Goal: Task Accomplishment & Management: Manage account settings

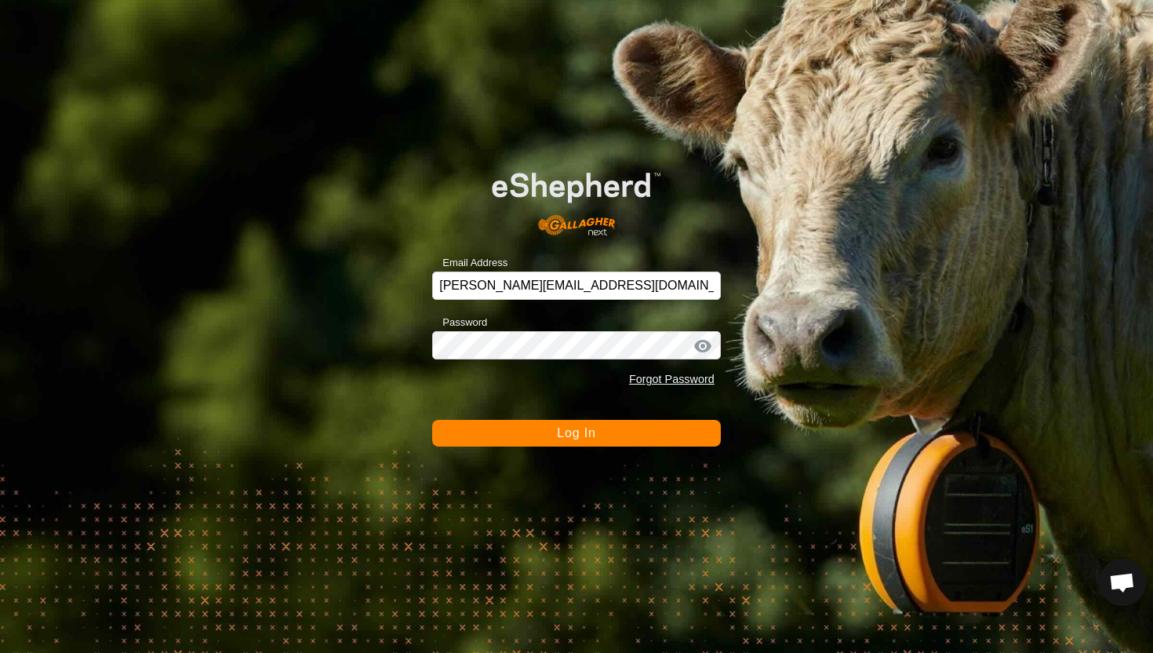
click at [611, 437] on button "Log In" at bounding box center [576, 433] width 289 height 27
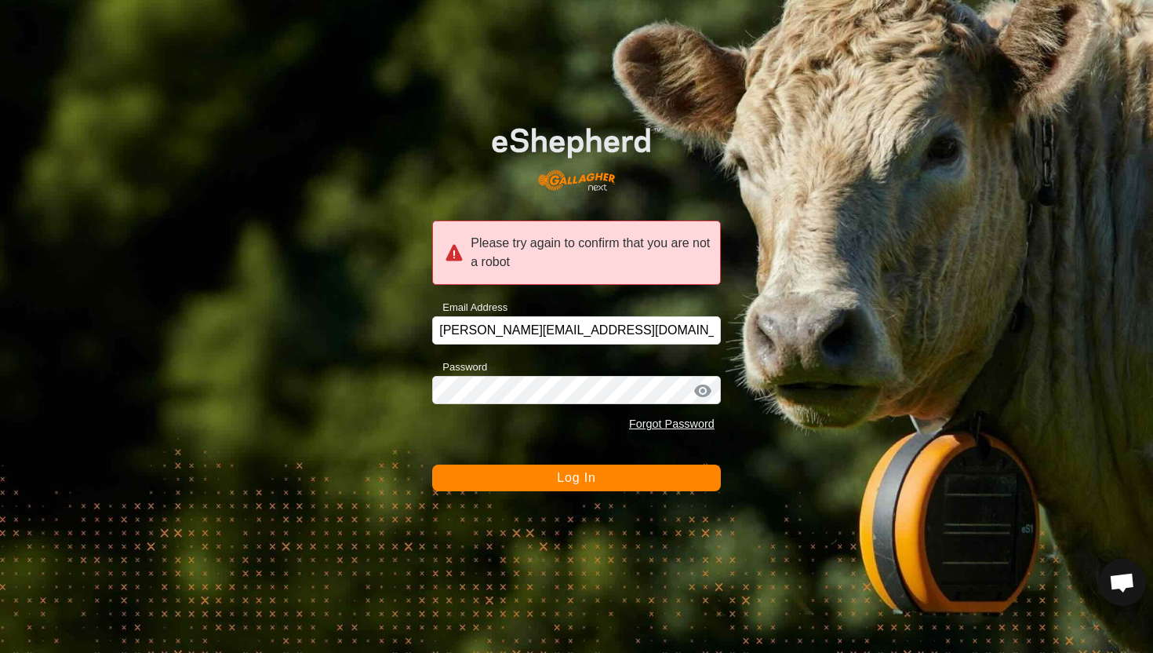
click at [588, 472] on span "Log In" at bounding box center [576, 477] width 38 height 13
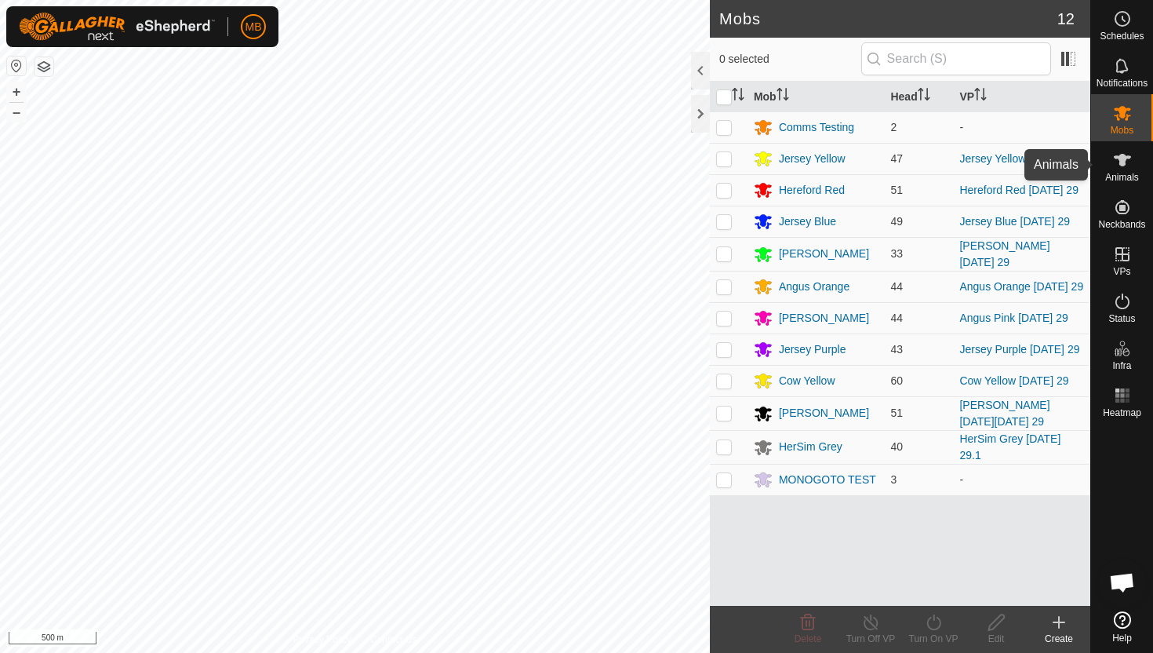
click at [1122, 162] on icon at bounding box center [1122, 160] width 17 height 13
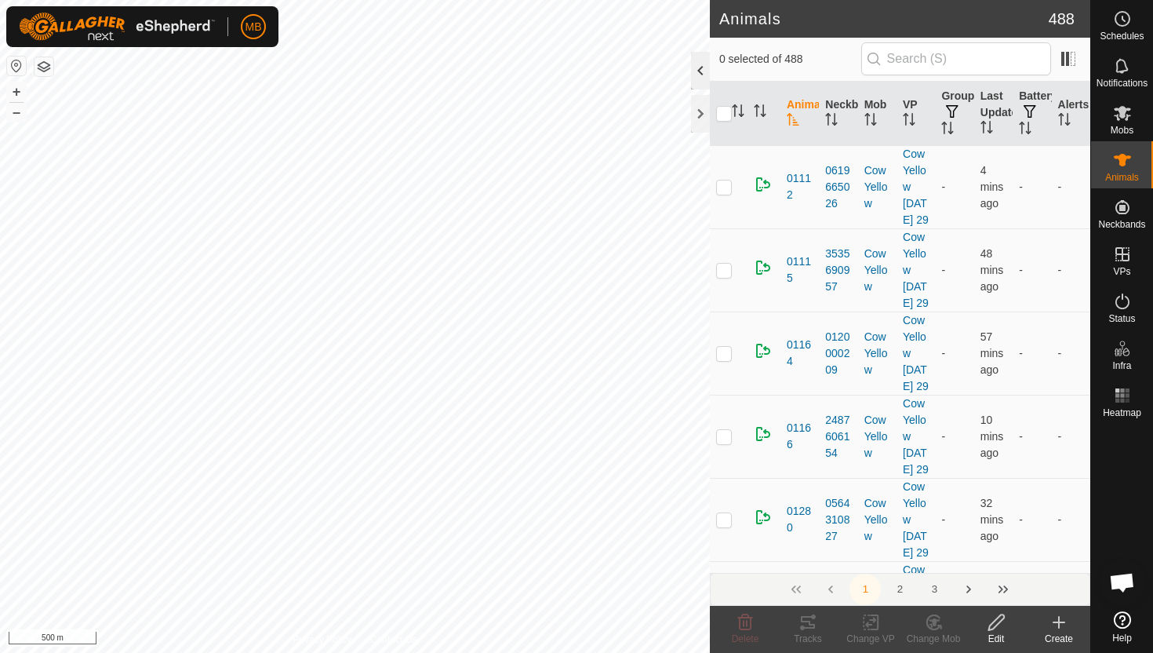
click at [697, 71] on div at bounding box center [700, 71] width 19 height 38
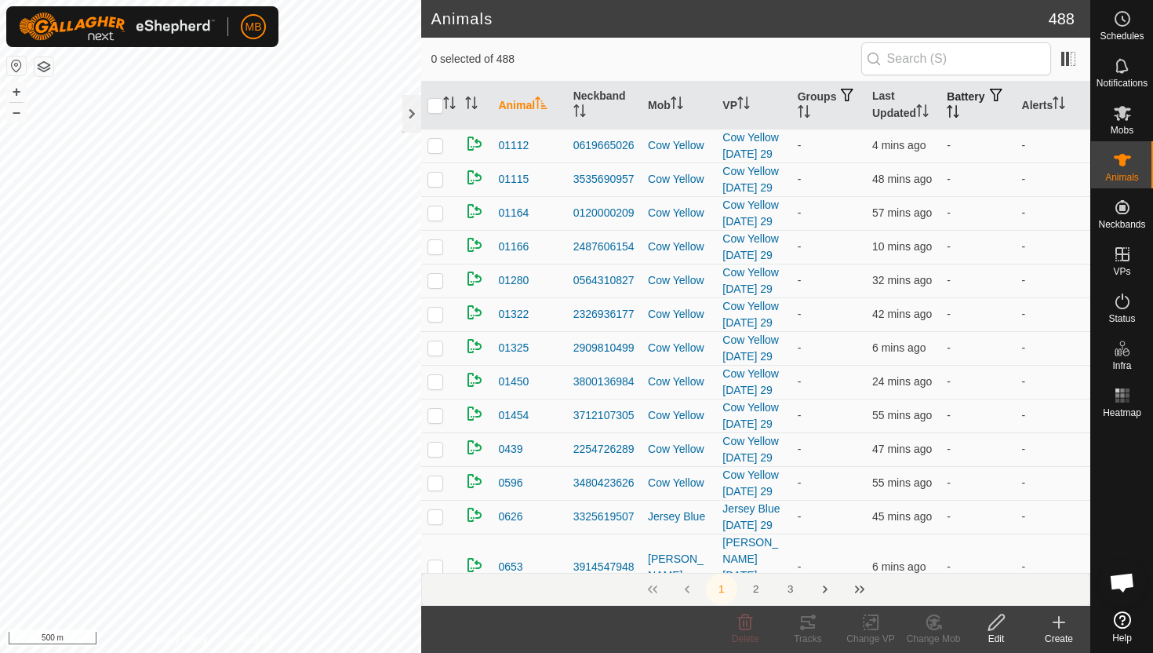
click at [953, 106] on icon "Activate to sort" at bounding box center [950, 106] width 5 height 3
click at [959, 106] on icon "Activate to sort" at bounding box center [954, 111] width 12 height 13
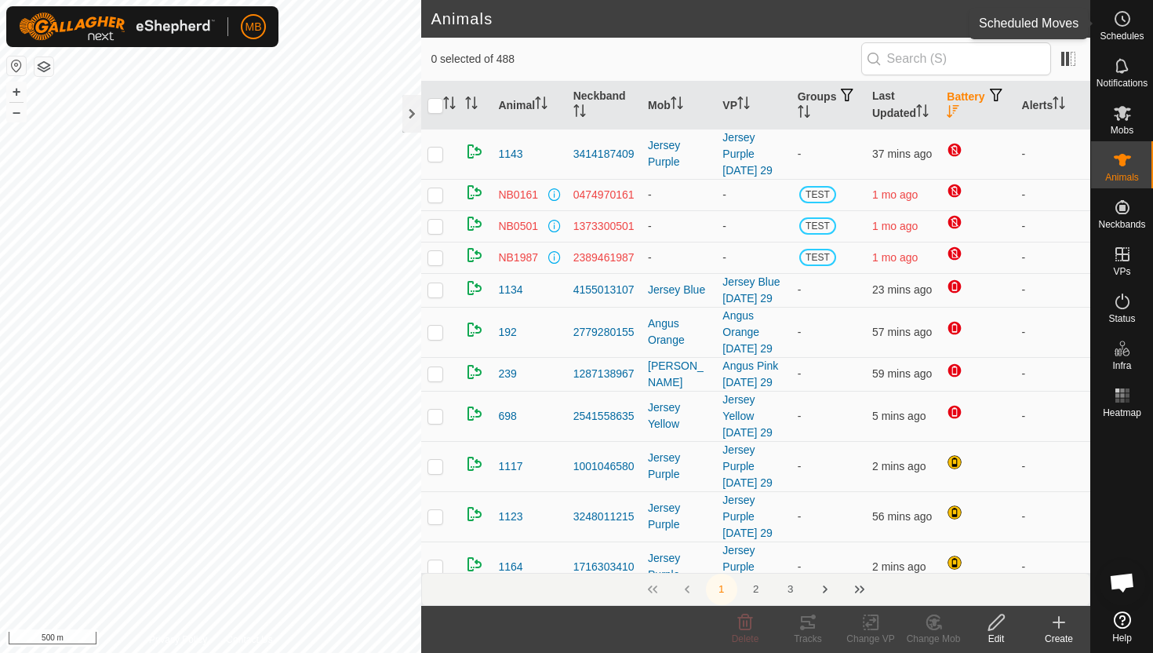
click at [1123, 20] on icon at bounding box center [1124, 18] width 2 height 5
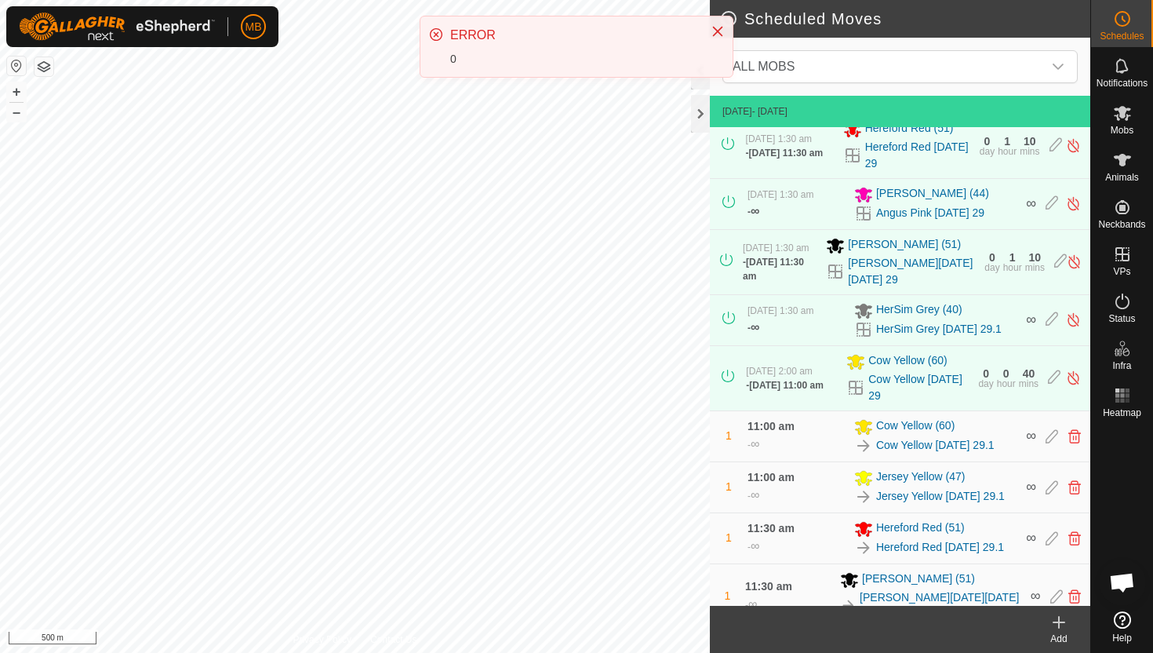
scroll to position [325, 0]
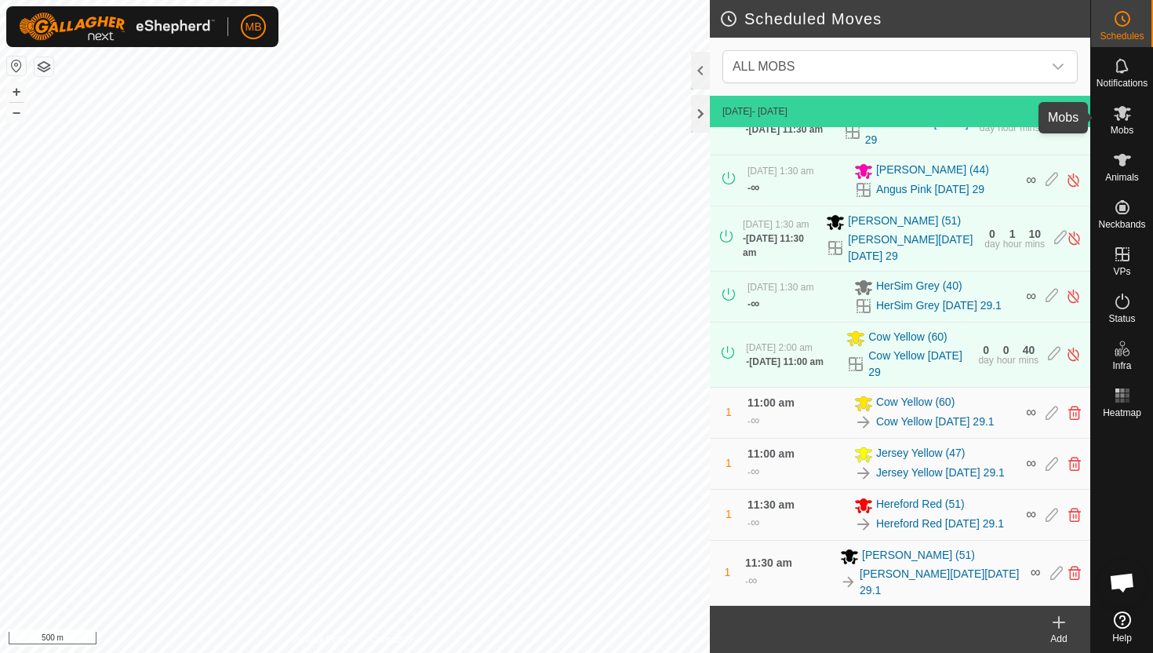
click at [1120, 110] on icon at bounding box center [1122, 113] width 17 height 15
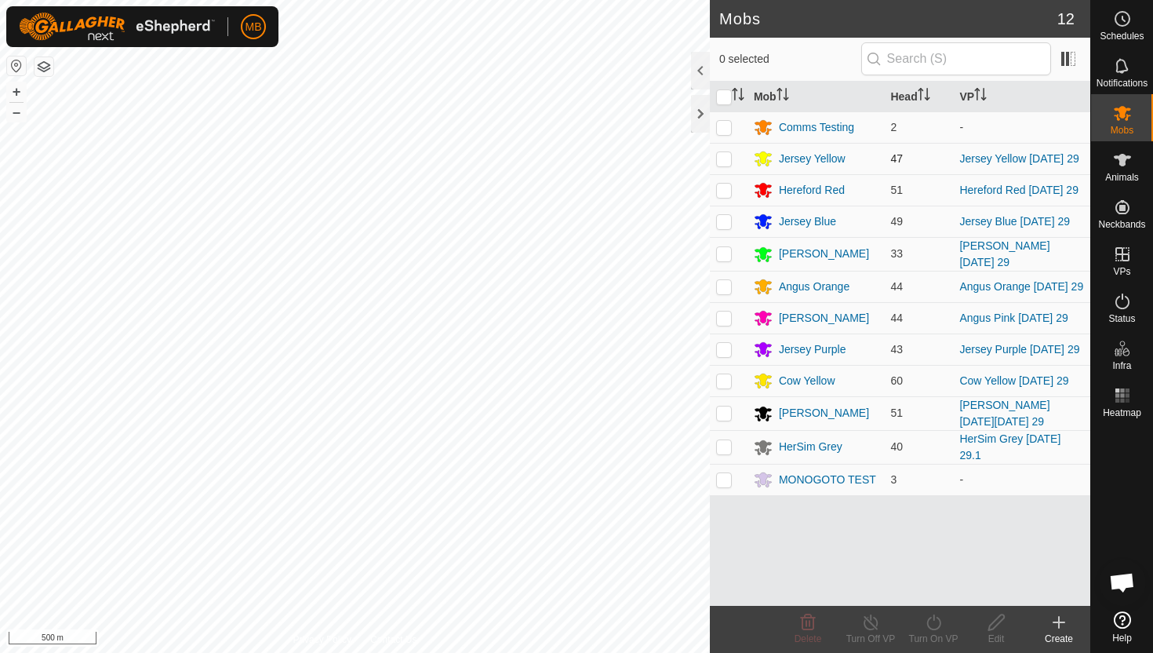
click at [726, 158] on p-checkbox at bounding box center [724, 158] width 16 height 13
checkbox input "true"
click at [934, 621] on icon at bounding box center [934, 622] width 20 height 19
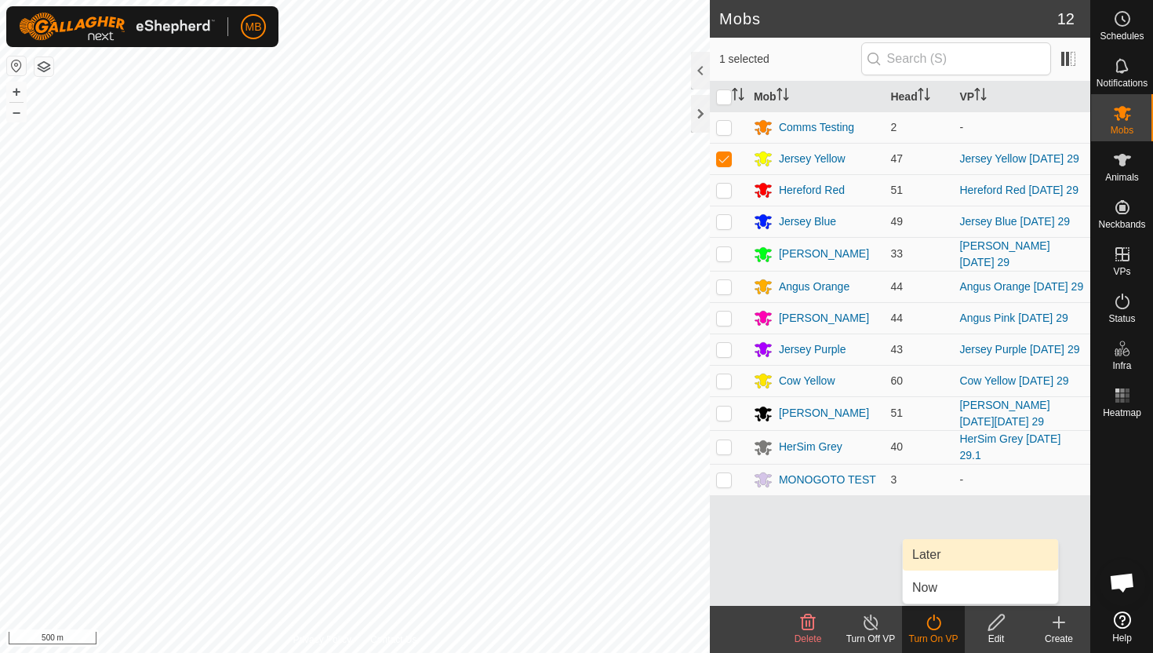
click at [940, 560] on link "Later" at bounding box center [980, 554] width 155 height 31
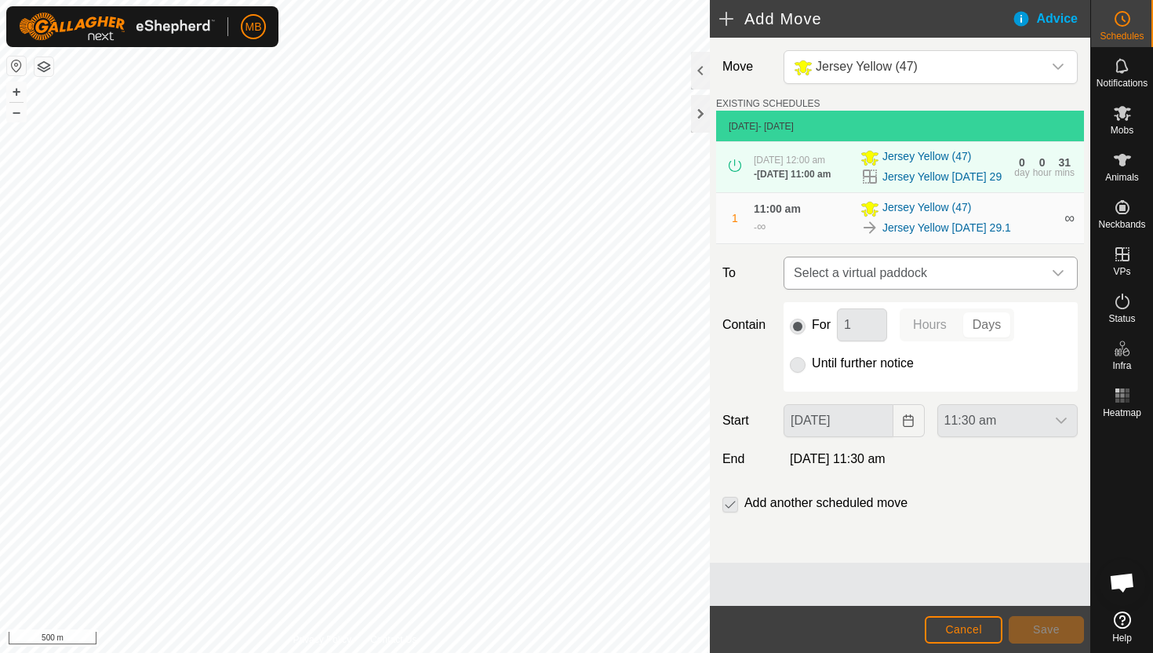
click at [1055, 279] on icon "dropdown trigger" at bounding box center [1058, 273] width 13 height 13
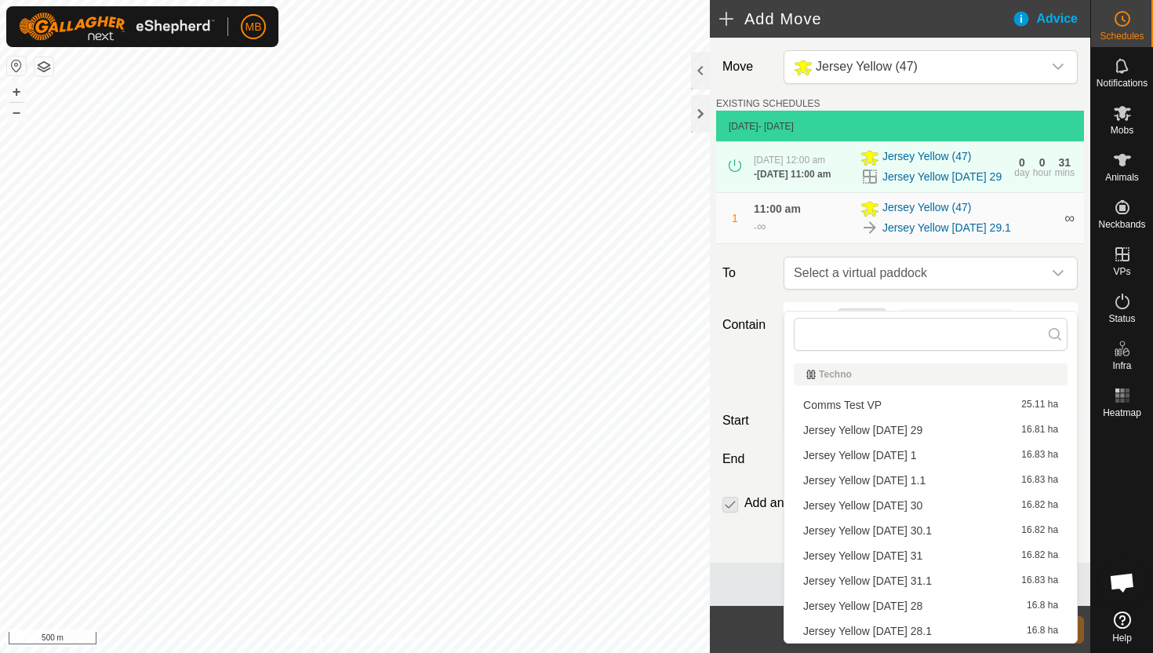
click at [953, 506] on li "Jersey Yellow [DATE] 30 16.82 ha" at bounding box center [931, 505] width 274 height 24
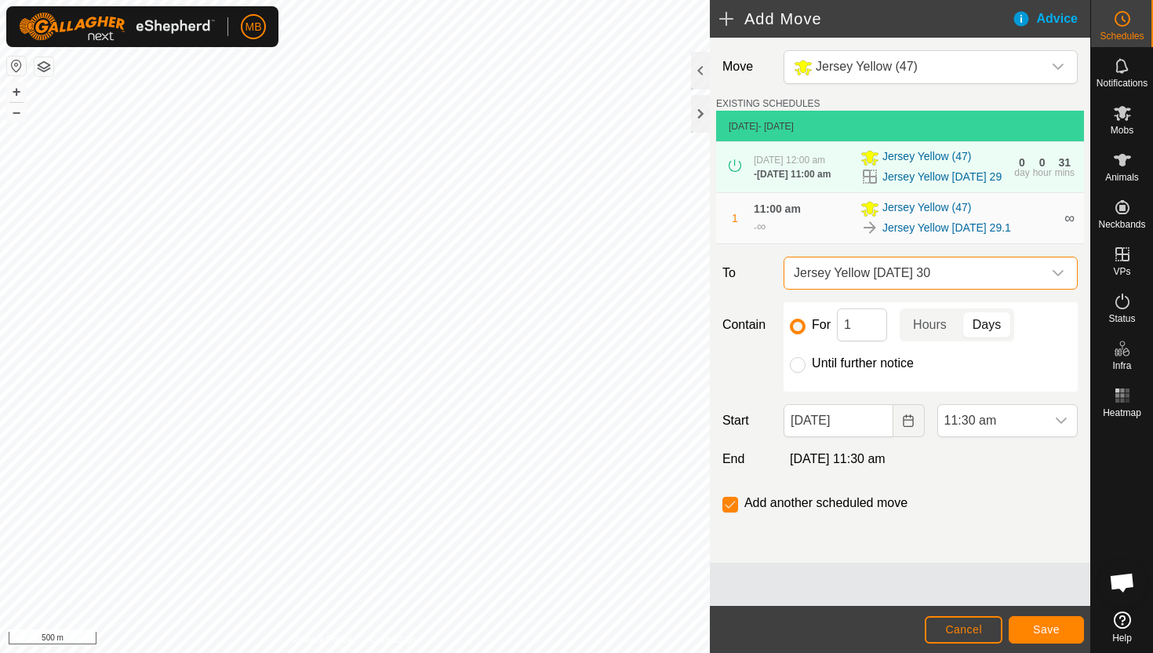
click at [821, 370] on label "Until further notice" at bounding box center [863, 363] width 102 height 13
click at [806, 373] on input "Until further notice" at bounding box center [798, 365] width 16 height 16
radio input "true"
checkbox input "false"
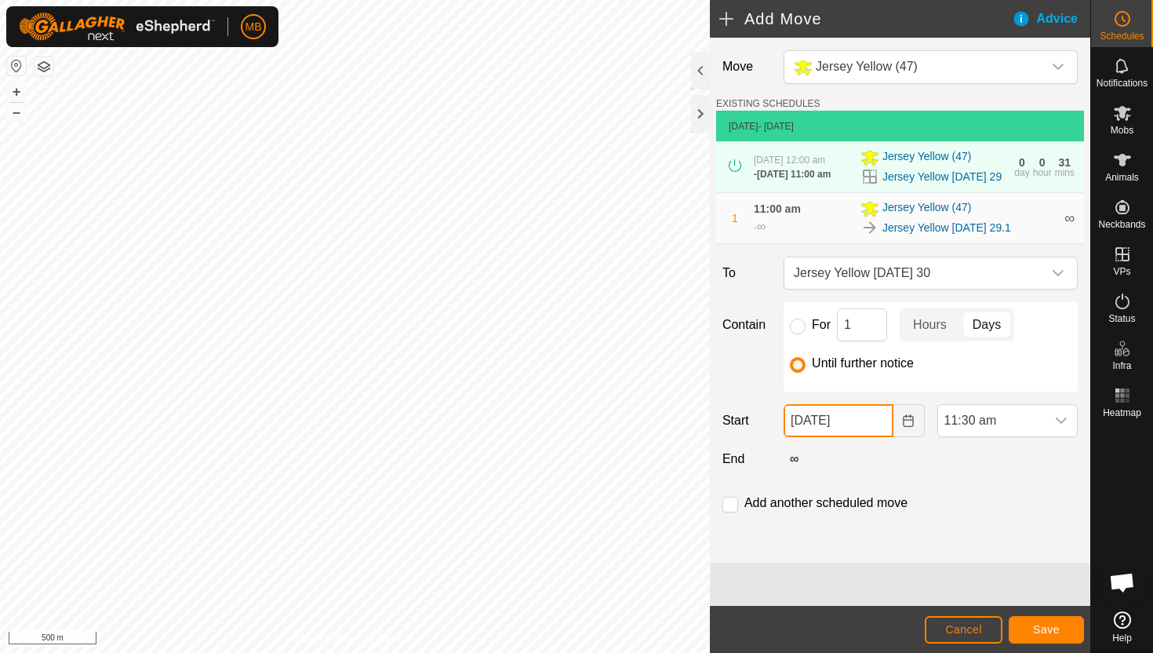
click at [876, 437] on input "[DATE]" at bounding box center [838, 420] width 109 height 33
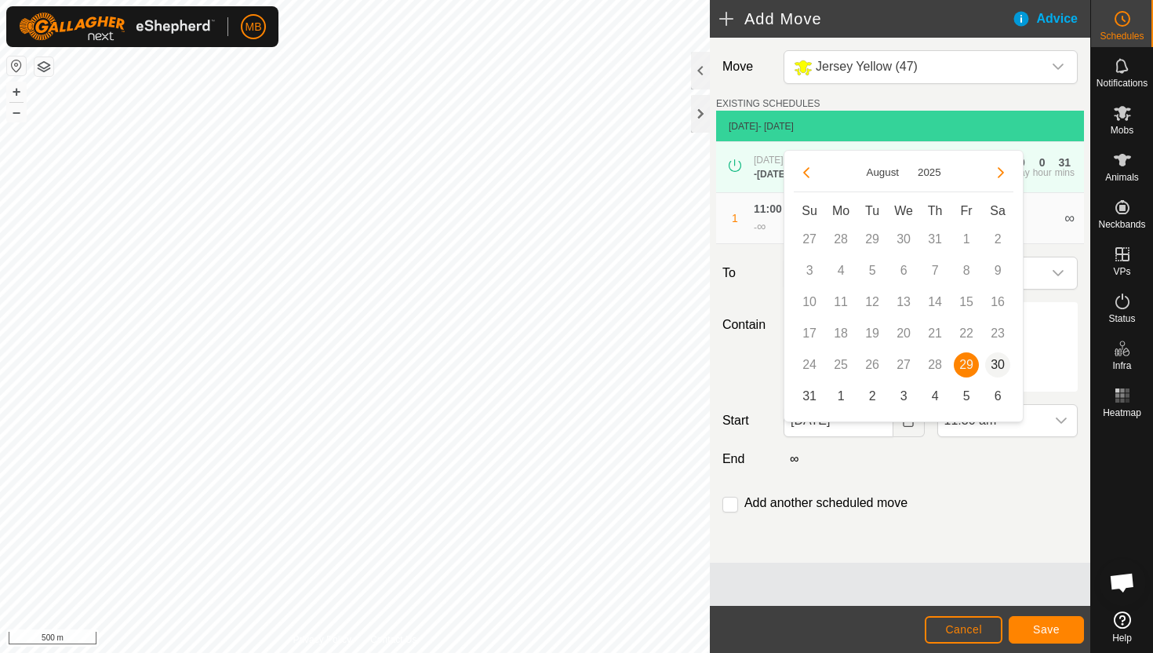
click at [1002, 361] on span "30" at bounding box center [997, 364] width 25 height 25
type input "[DATE]"
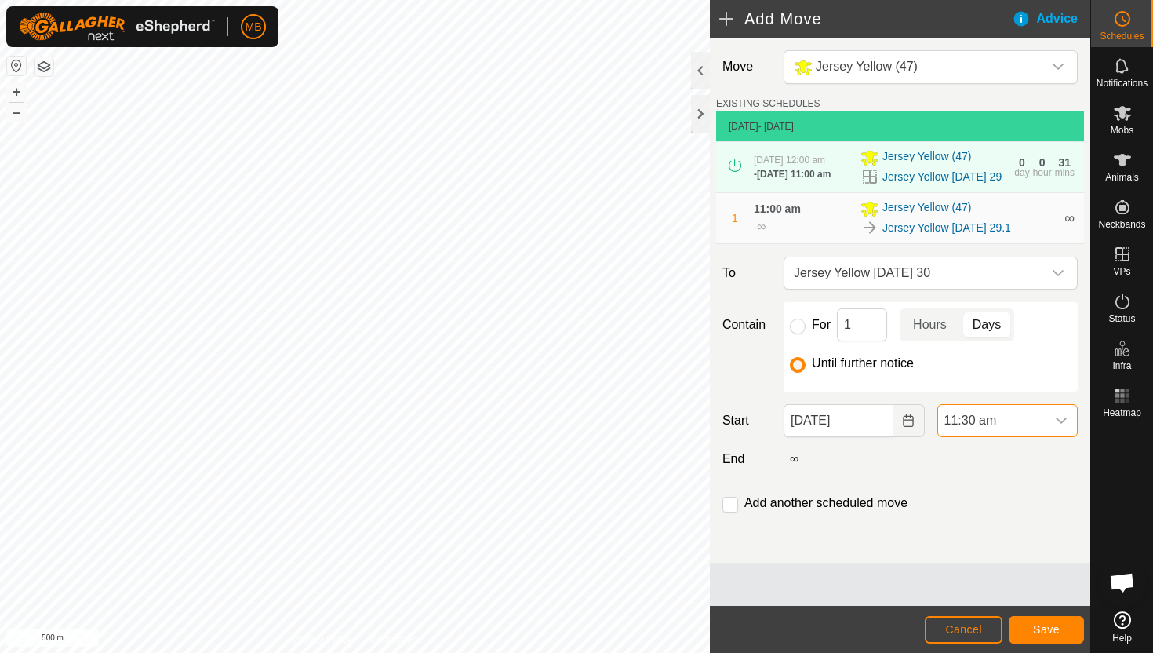
click at [1042, 436] on span "11:30 am" at bounding box center [991, 420] width 107 height 31
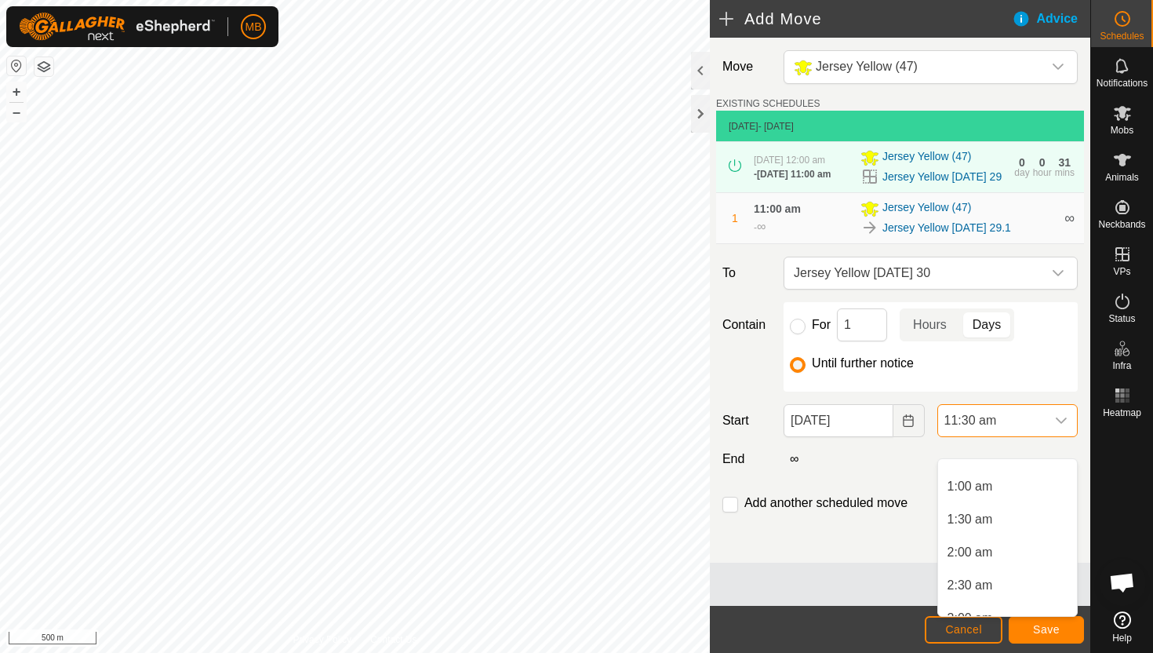
scroll to position [0, 0]
click at [1043, 472] on li "12:00 am" at bounding box center [1007, 474] width 139 height 31
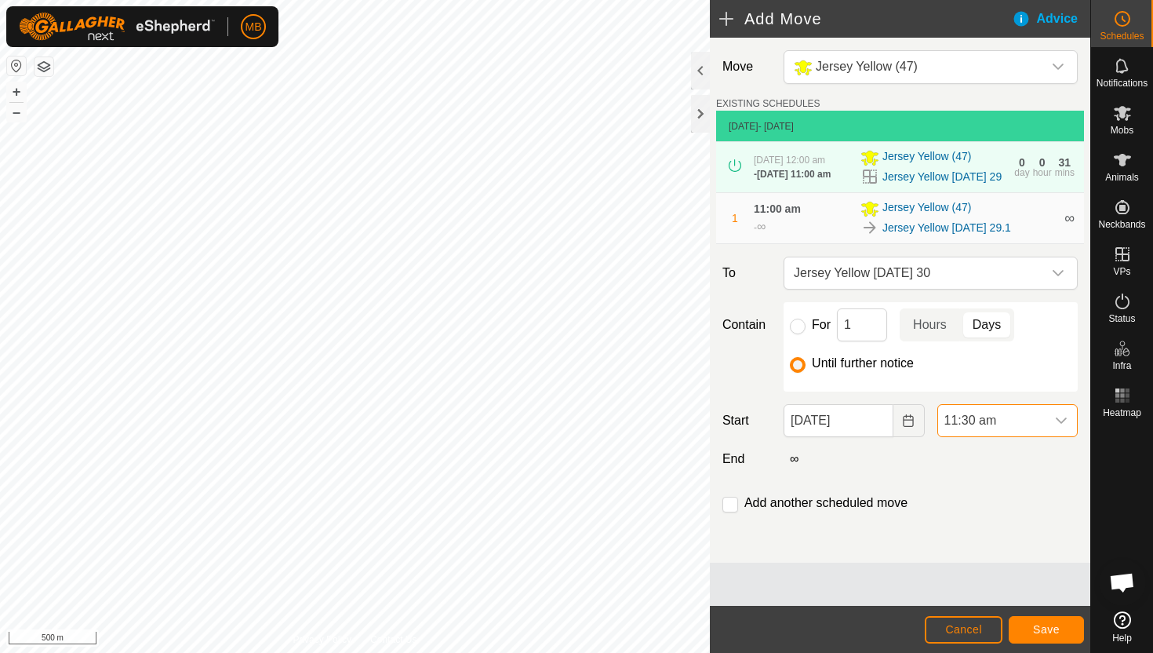
scroll to position [632, 0]
click at [733, 512] on input "checkbox" at bounding box center [731, 505] width 16 height 16
checkbox input "true"
click at [1036, 632] on span "Save" at bounding box center [1046, 629] width 27 height 13
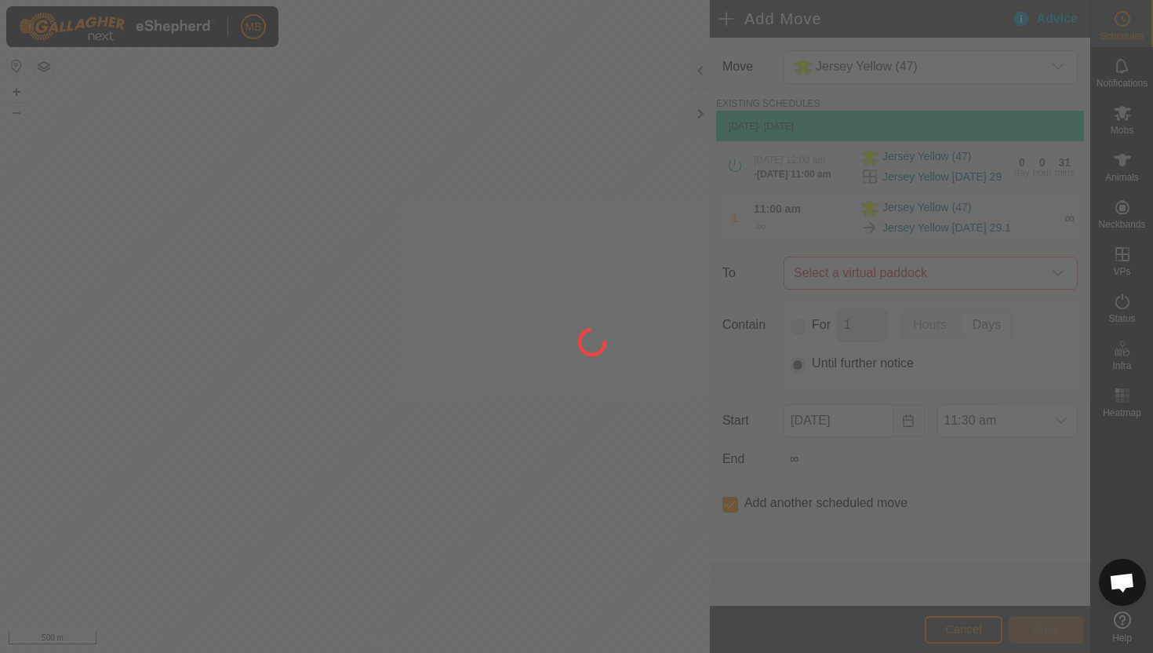
type input "[DATE]"
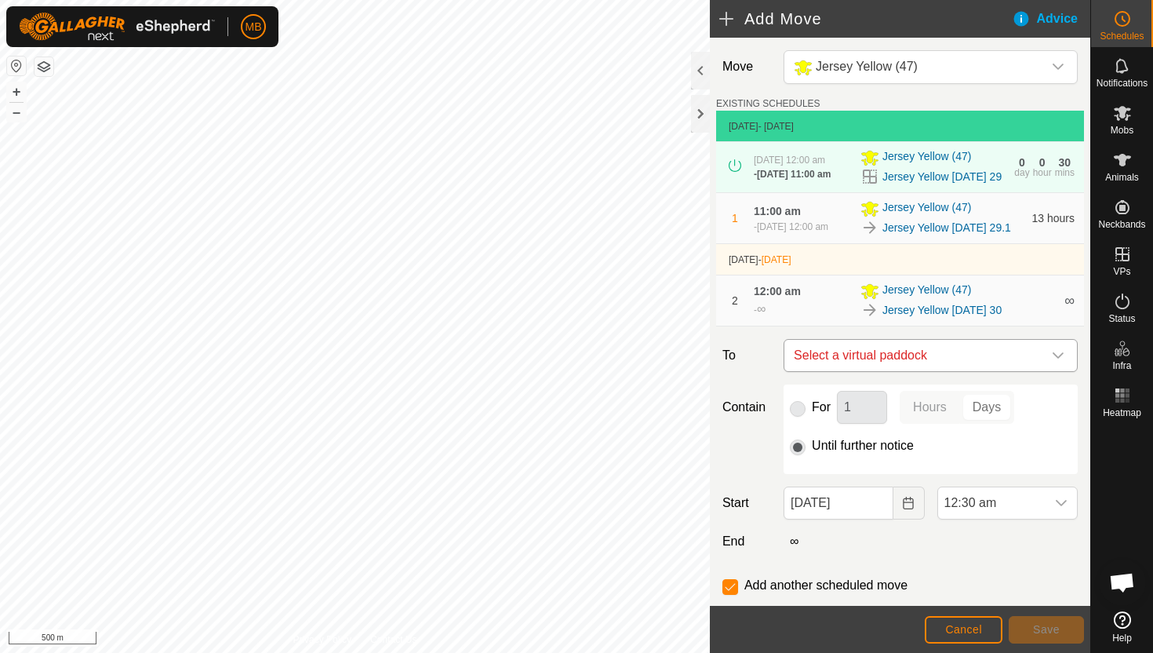
click at [1052, 362] on icon "dropdown trigger" at bounding box center [1058, 355] width 13 height 13
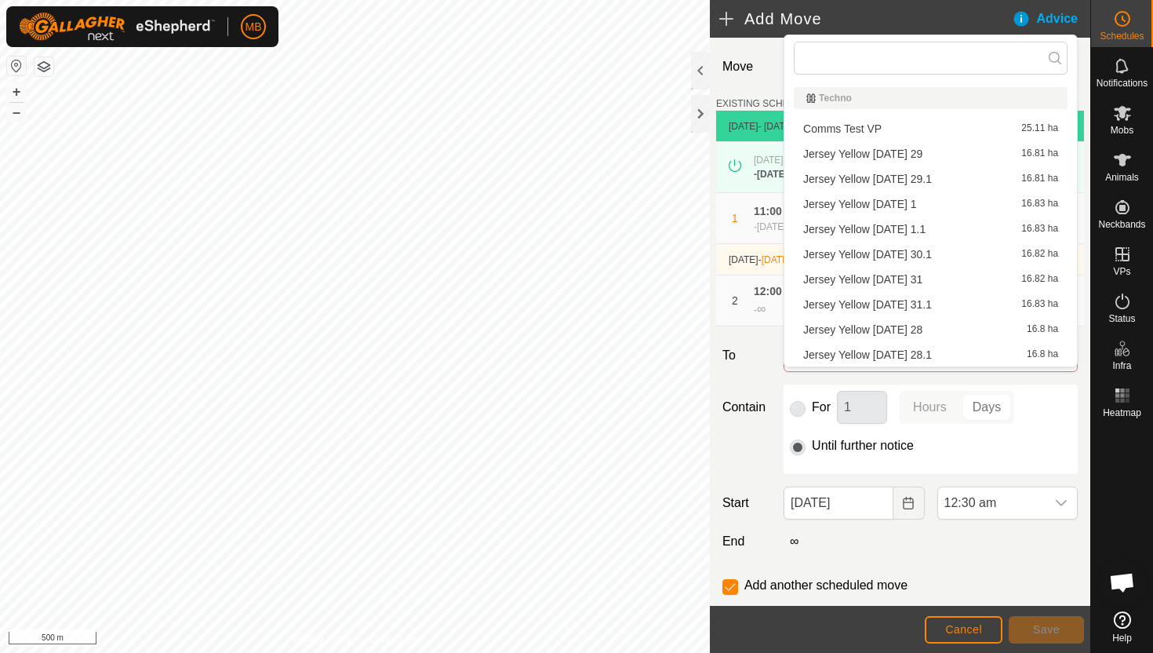
click at [938, 250] on li "Jersey Yellow [DATE] 30.1 16.82 ha" at bounding box center [931, 254] width 274 height 24
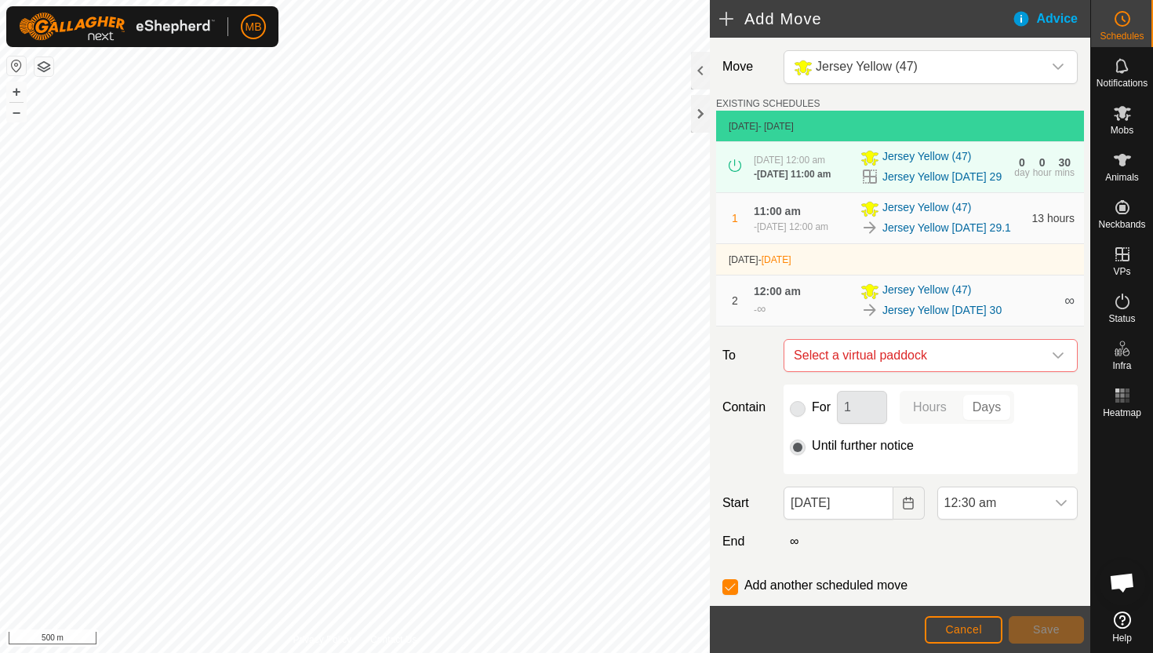
checkbox input "false"
click at [1054, 519] on div "dropdown trigger" at bounding box center [1061, 502] width 31 height 31
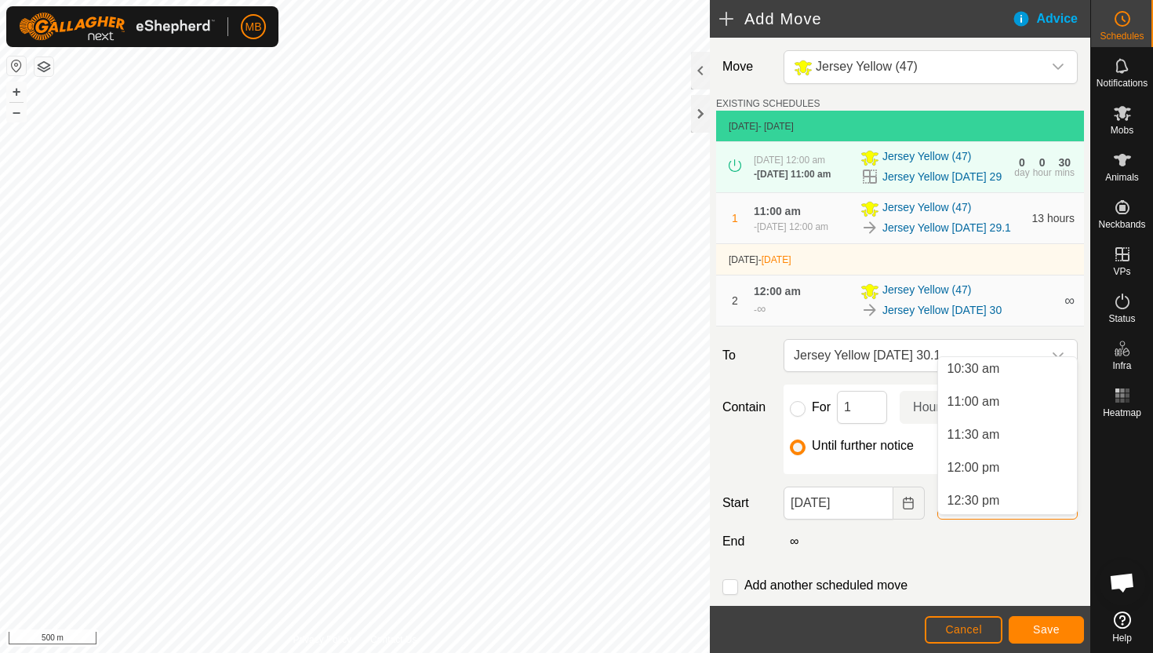
scroll to position [692, 0]
click at [1025, 406] on li "11:00 am" at bounding box center [1007, 405] width 139 height 31
click at [1042, 627] on span "Save" at bounding box center [1046, 629] width 27 height 13
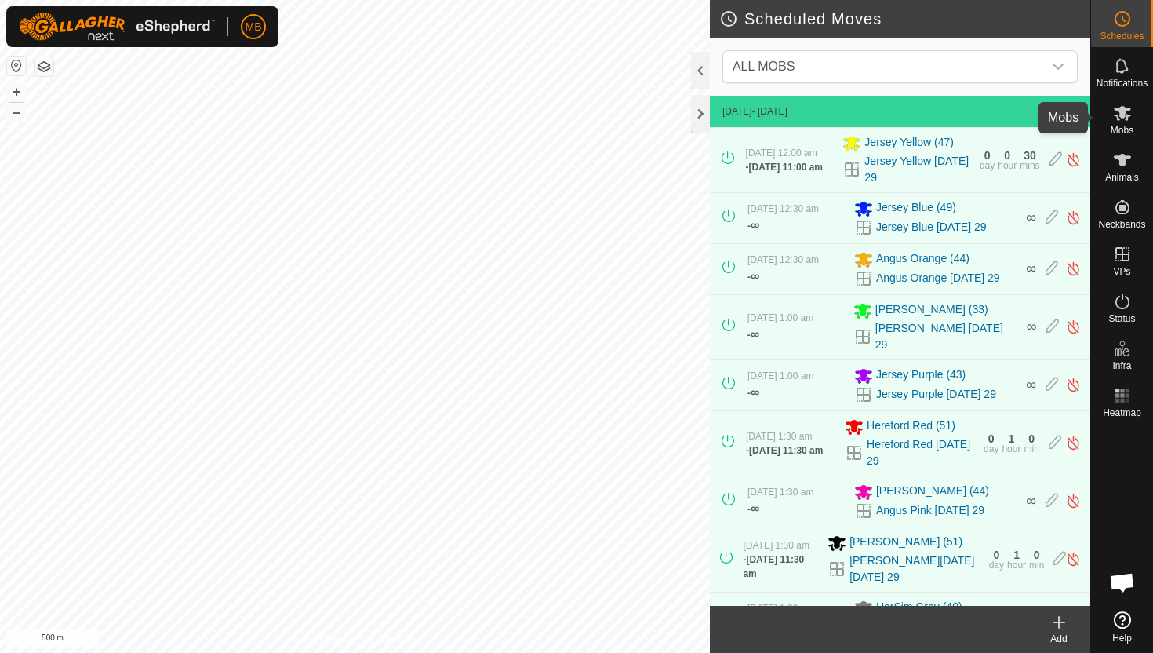
click at [1118, 115] on icon at bounding box center [1122, 113] width 19 height 19
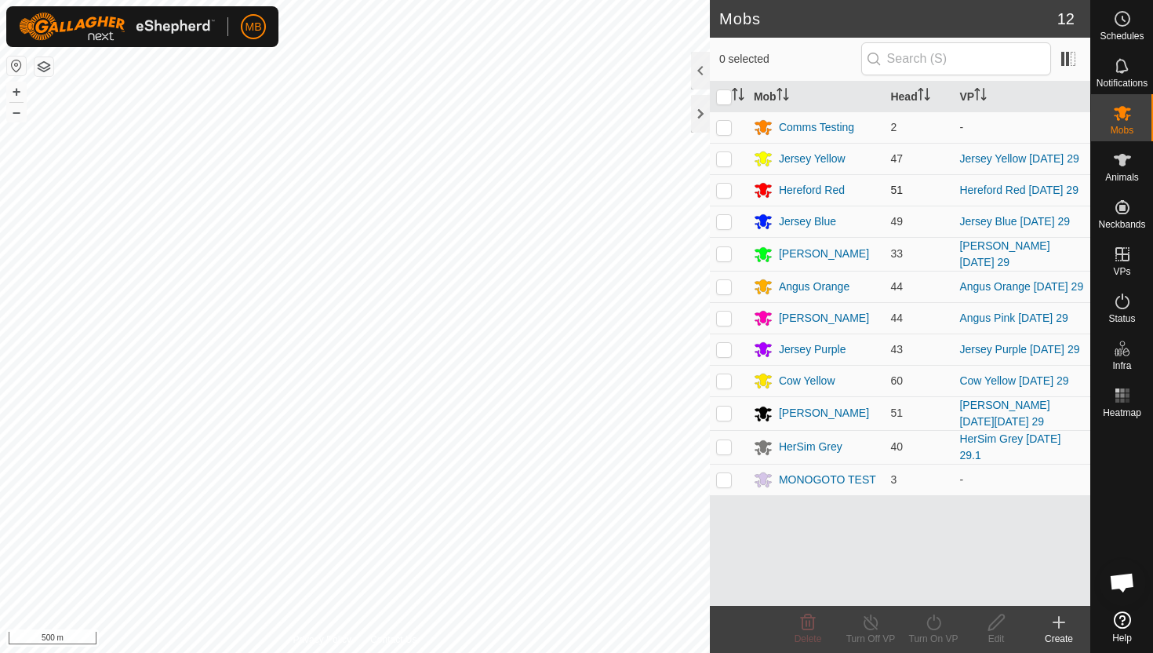
click at [723, 188] on p-checkbox at bounding box center [724, 190] width 16 height 13
checkbox input "true"
click at [929, 619] on icon at bounding box center [934, 622] width 20 height 19
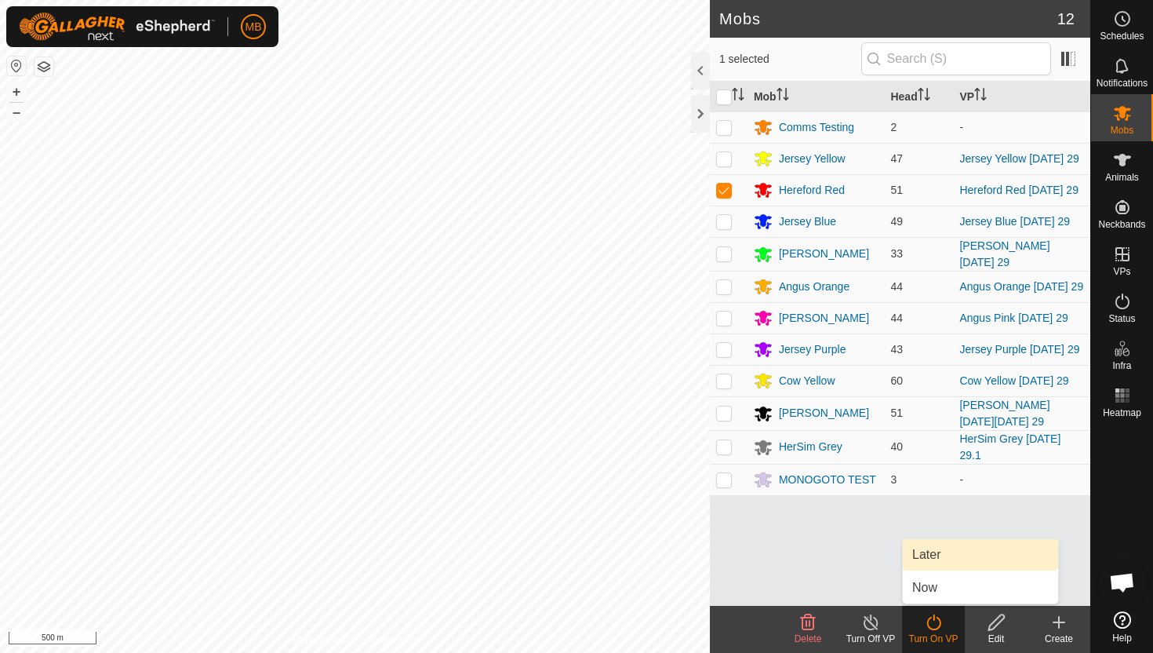
click at [943, 563] on link "Later" at bounding box center [980, 554] width 155 height 31
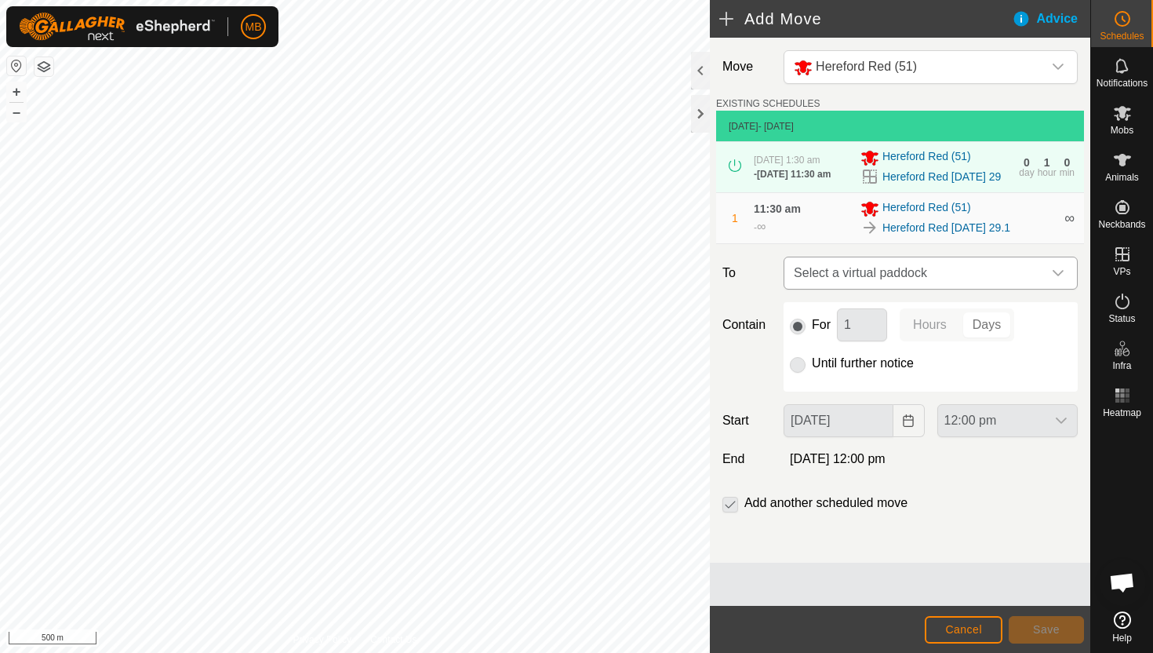
click at [1058, 274] on icon "dropdown trigger" at bounding box center [1058, 273] width 13 height 13
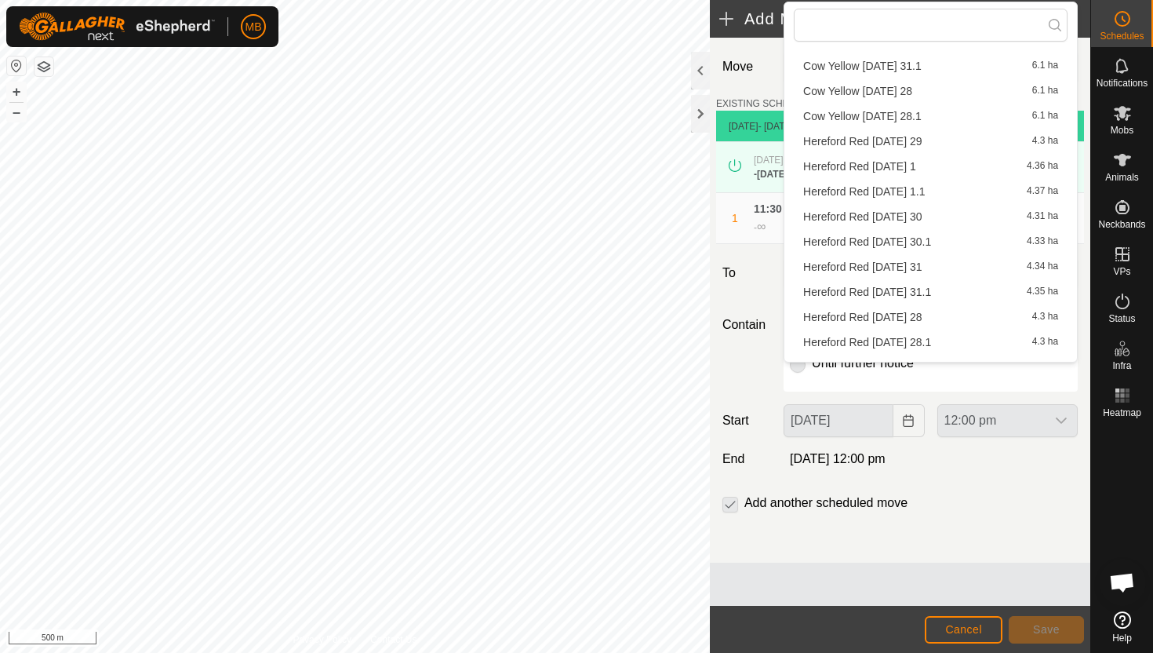
scroll to position [461, 0]
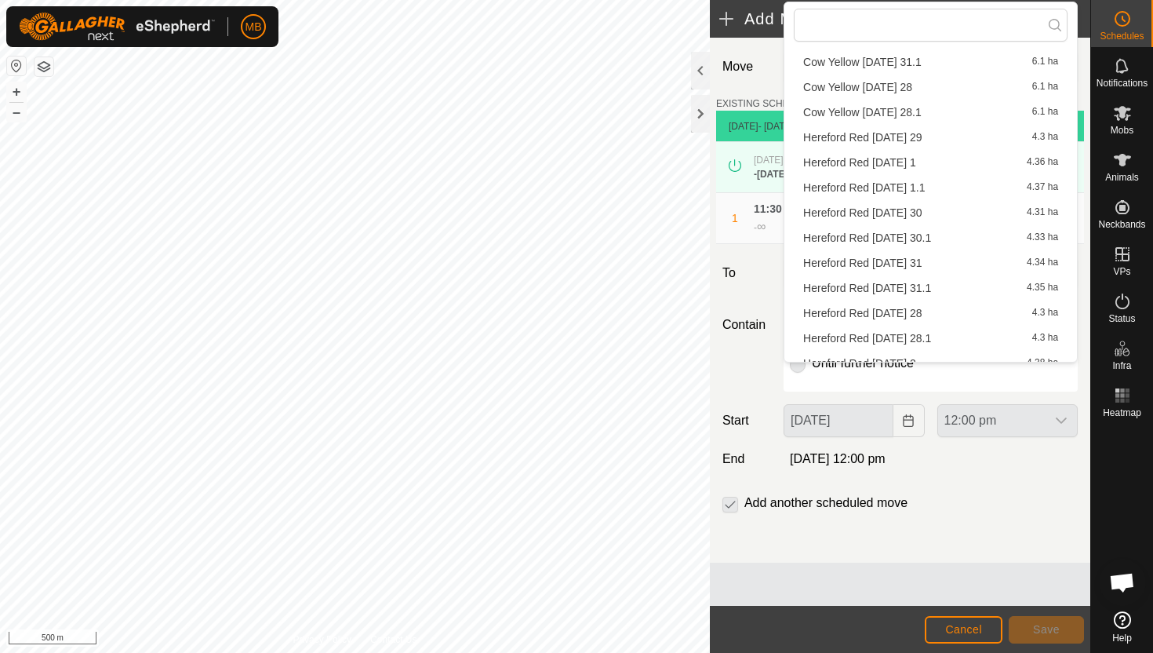
click at [940, 214] on li "Hereford Red [DATE] 30 4.31 ha" at bounding box center [931, 213] width 274 height 24
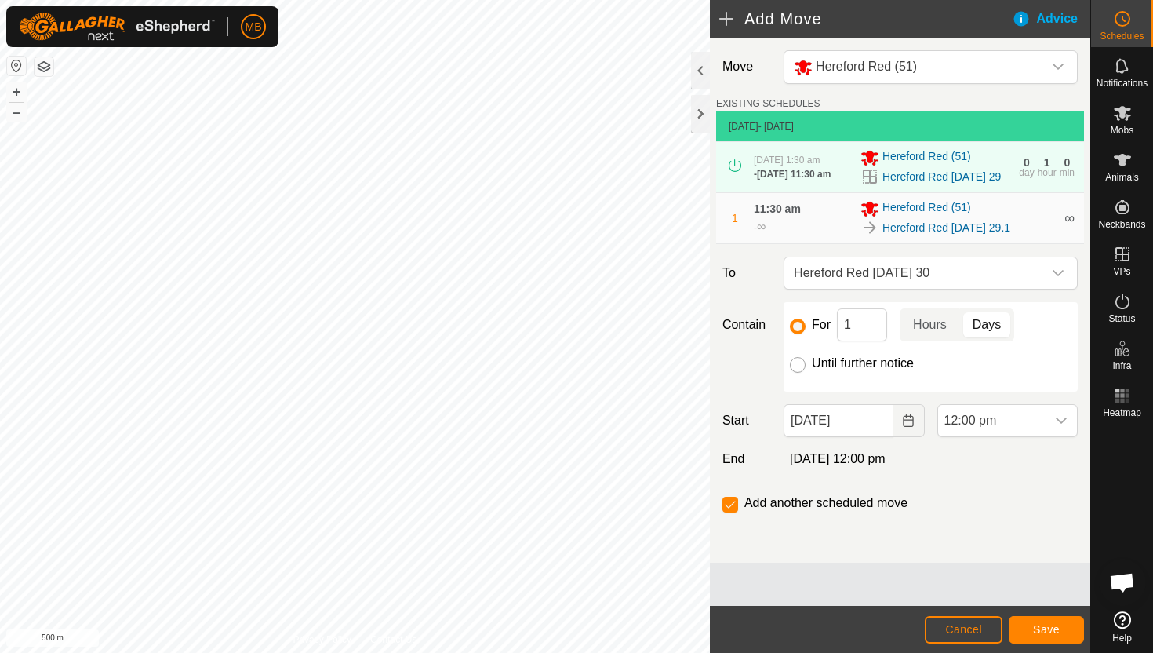
click at [799, 370] on input "Until further notice" at bounding box center [798, 365] width 16 height 16
radio input "true"
checkbox input "false"
click at [875, 431] on input "[DATE]" at bounding box center [838, 420] width 109 height 33
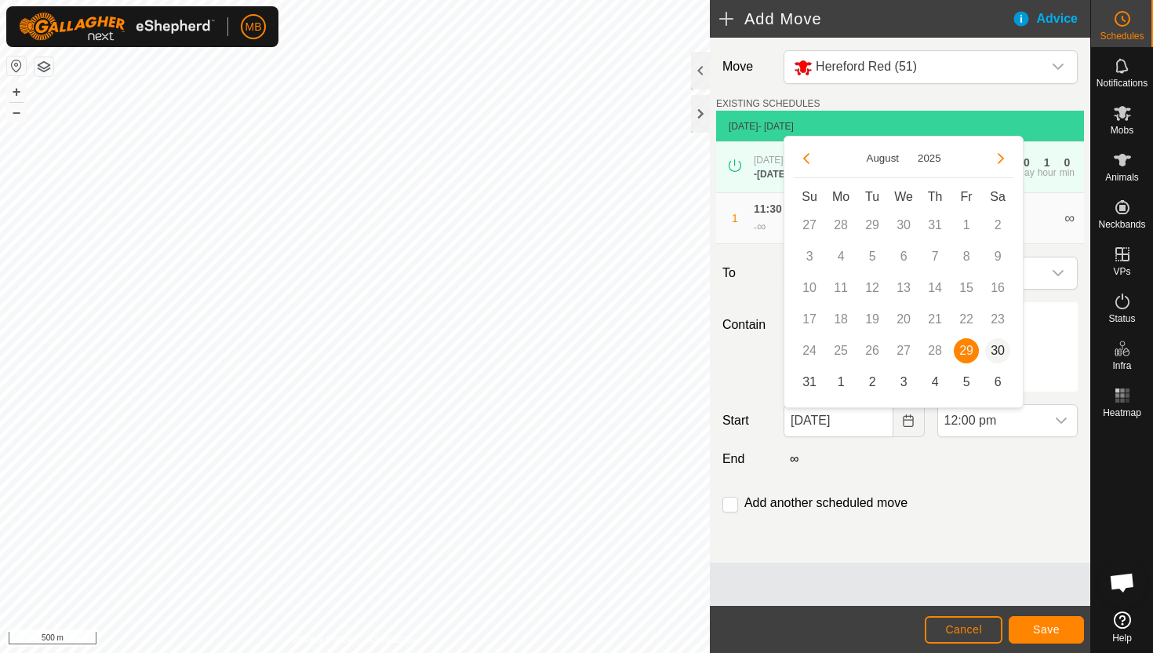
click at [997, 349] on span "30" at bounding box center [997, 350] width 25 height 25
type input "[DATE]"
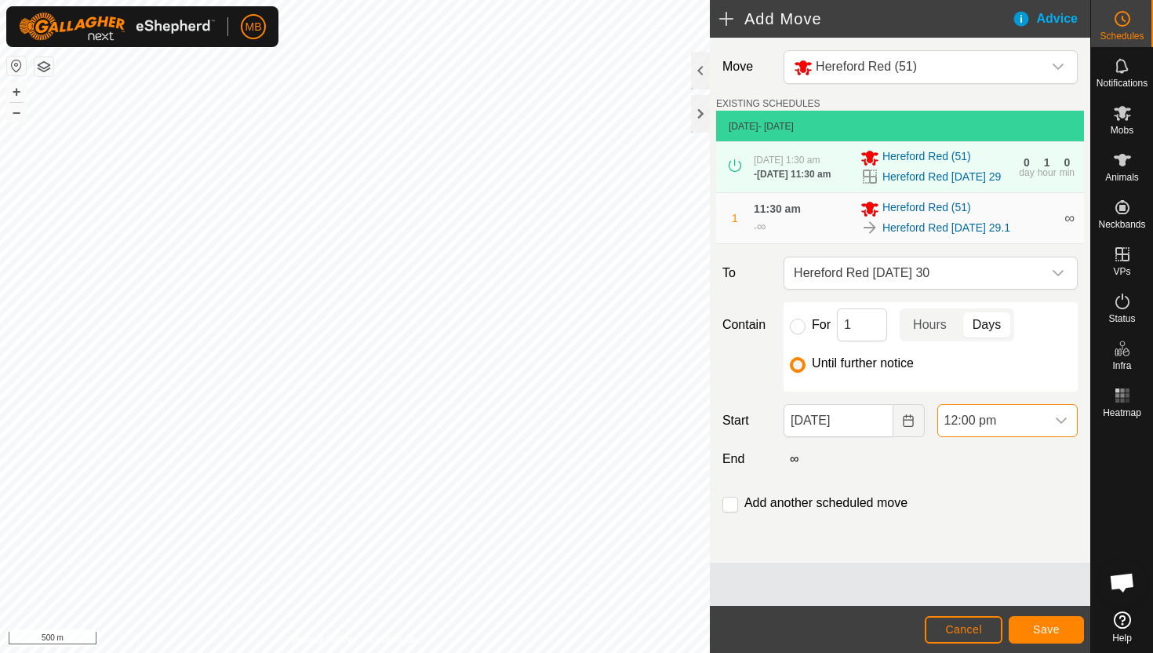
click at [1025, 423] on span "12:00 pm" at bounding box center [991, 420] width 107 height 31
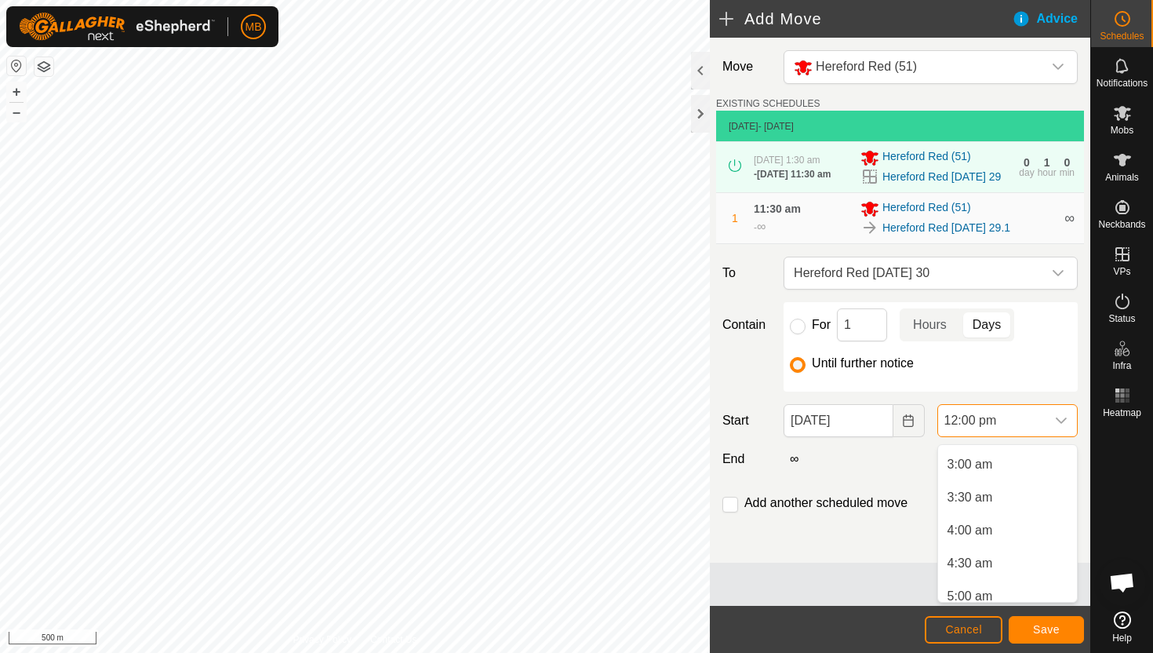
scroll to position [0, 0]
click at [995, 555] on li "1:30 am" at bounding box center [1007, 559] width 139 height 31
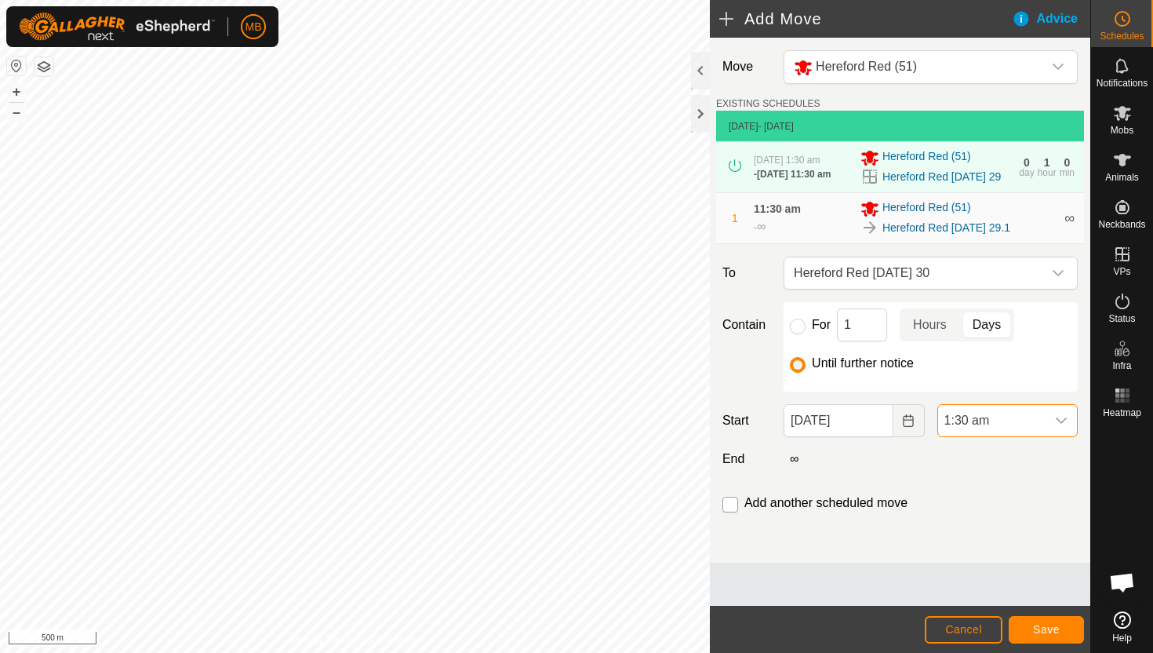
click at [731, 512] on input "checkbox" at bounding box center [731, 505] width 16 height 16
checkbox input "true"
click at [1053, 625] on span "Save" at bounding box center [1046, 629] width 27 height 13
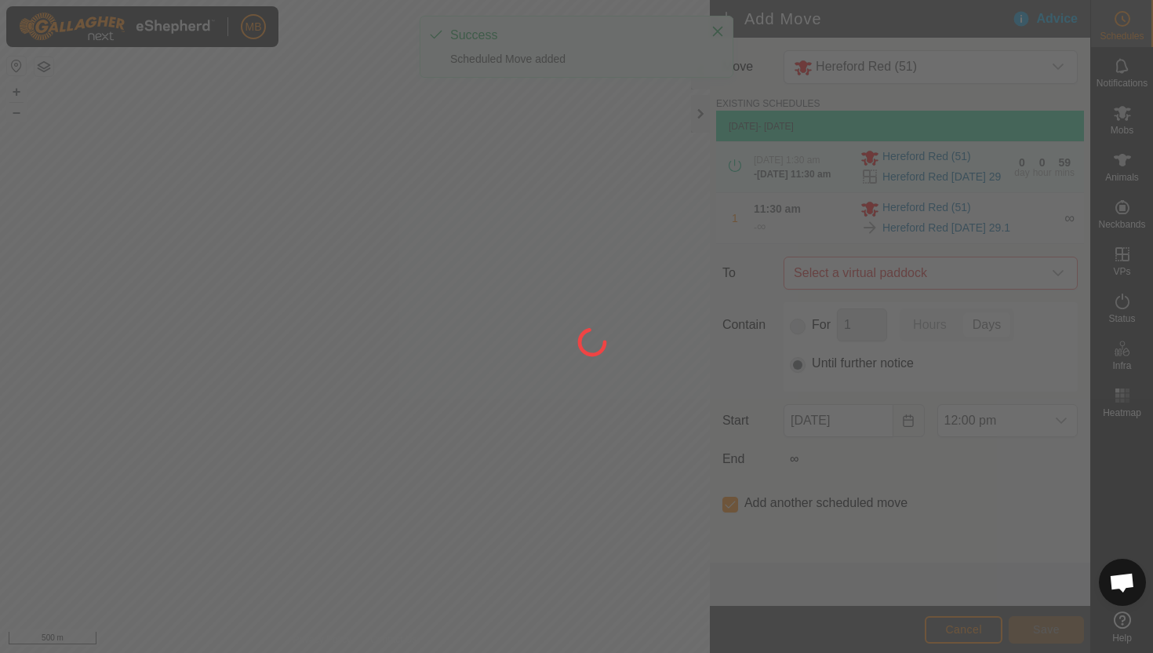
type input "[DATE]"
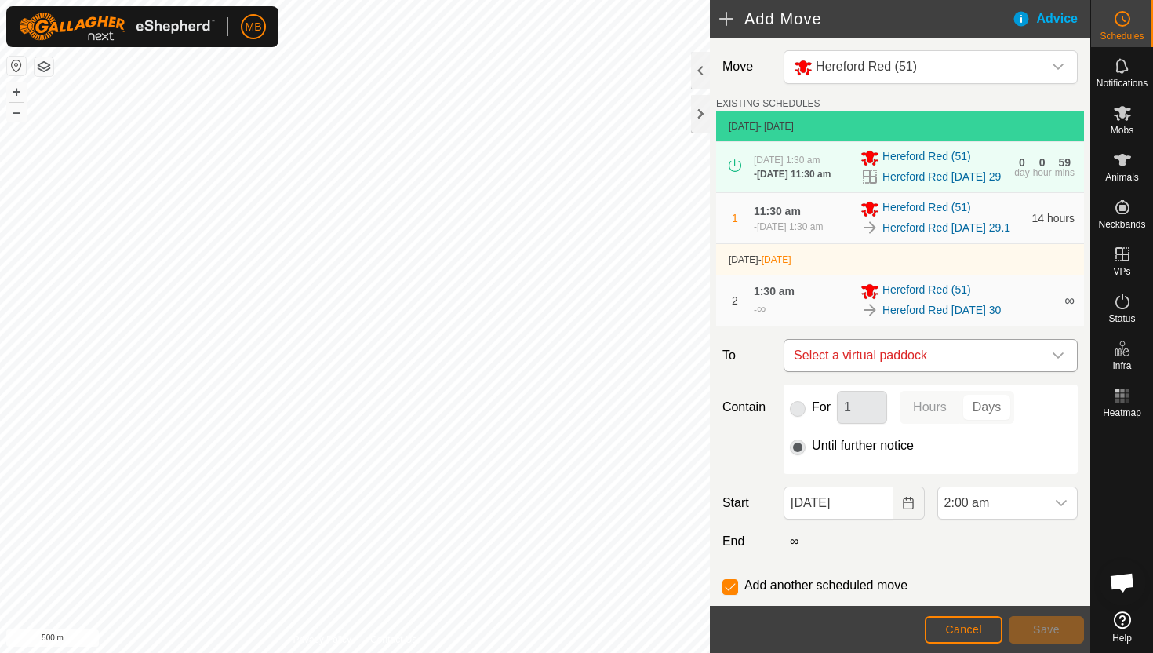
click at [1058, 362] on icon "dropdown trigger" at bounding box center [1058, 355] width 13 height 13
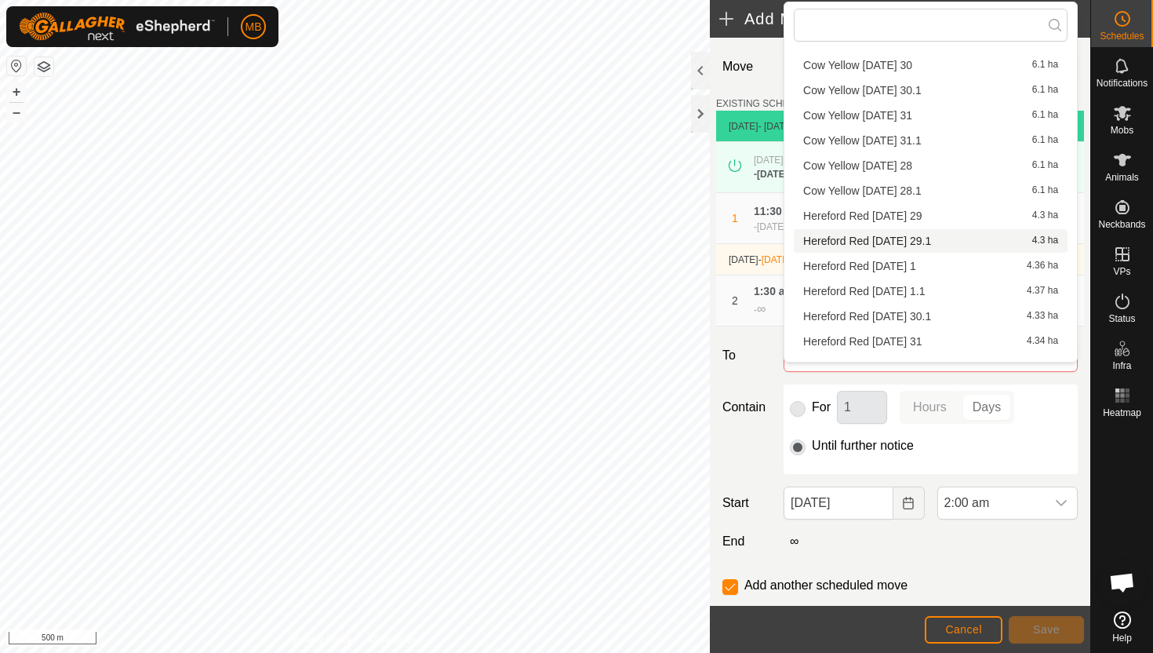
scroll to position [388, 0]
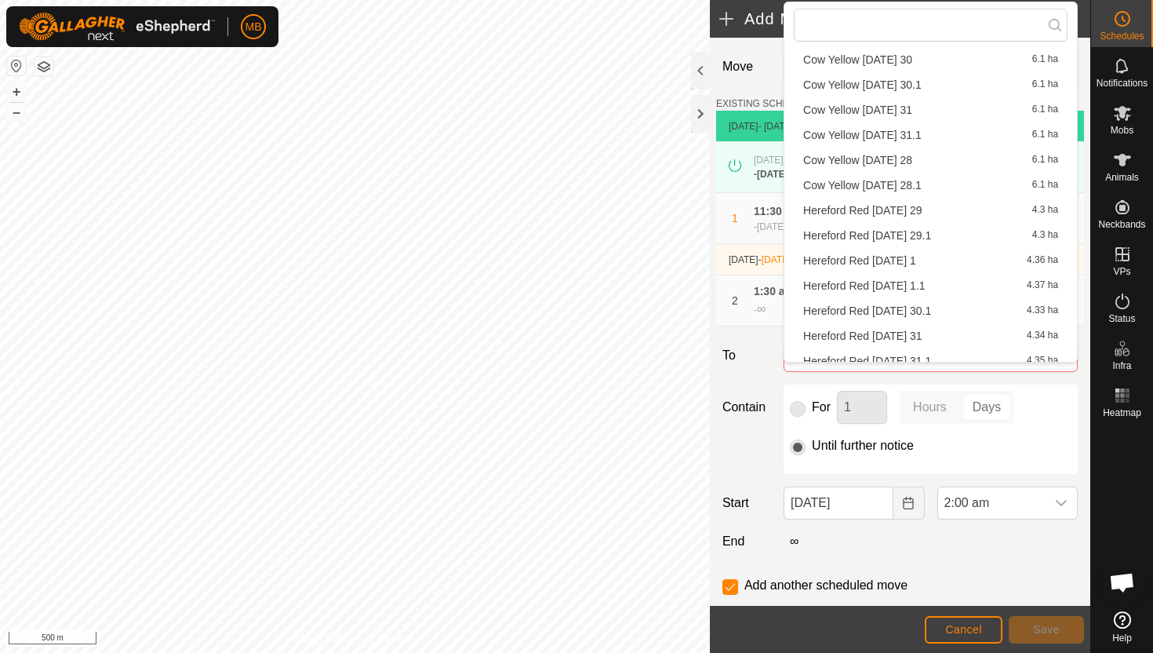
click at [935, 308] on li "Hereford Red [DATE] 30.1 4.33 ha" at bounding box center [931, 311] width 274 height 24
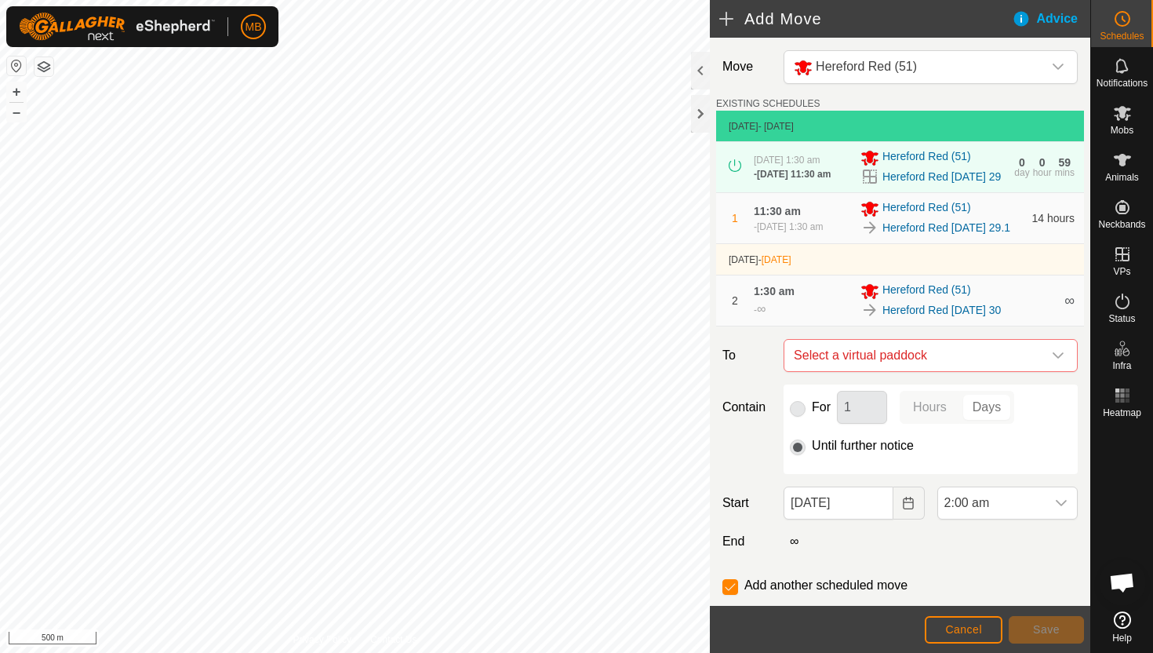
checkbox input "false"
click at [1027, 519] on span "2:00 am" at bounding box center [991, 502] width 107 height 31
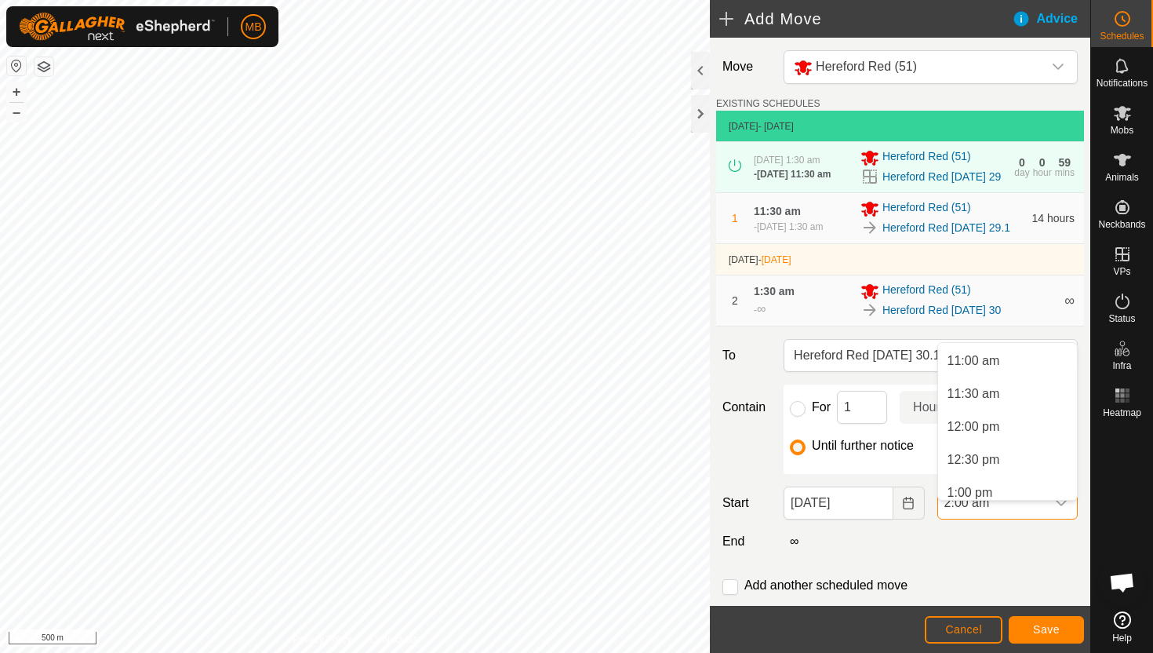
scroll to position [726, 0]
click at [1018, 388] on li "11:30 am" at bounding box center [1007, 389] width 139 height 31
click at [1053, 628] on span "Save" at bounding box center [1046, 629] width 27 height 13
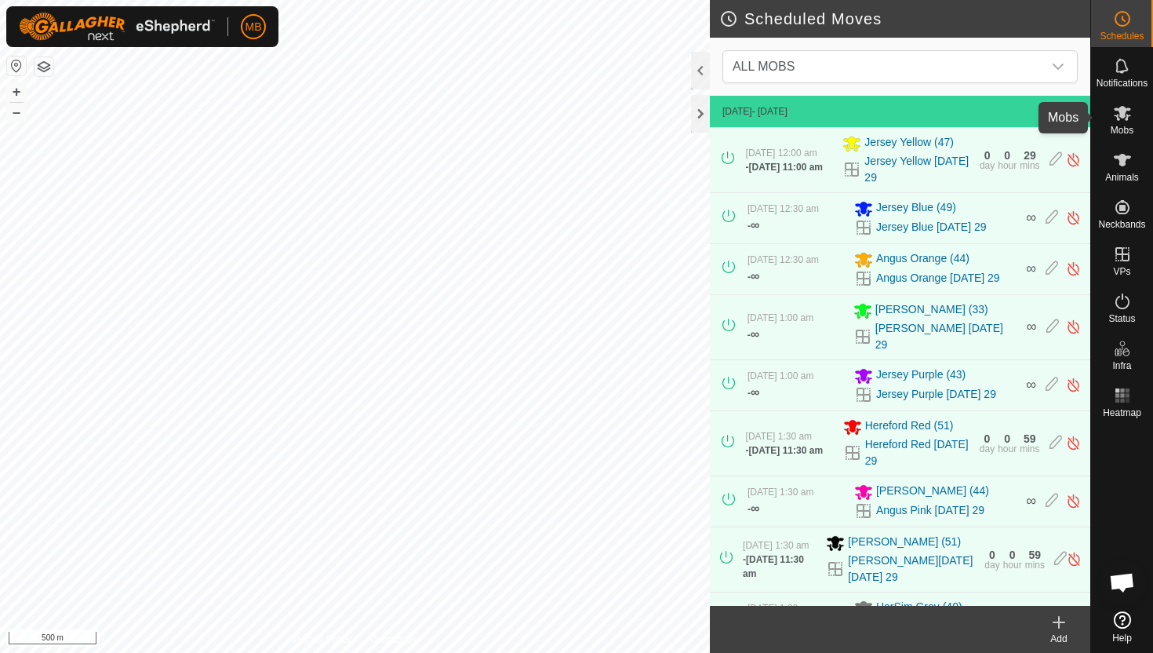
click at [1119, 118] on icon at bounding box center [1122, 113] width 19 height 19
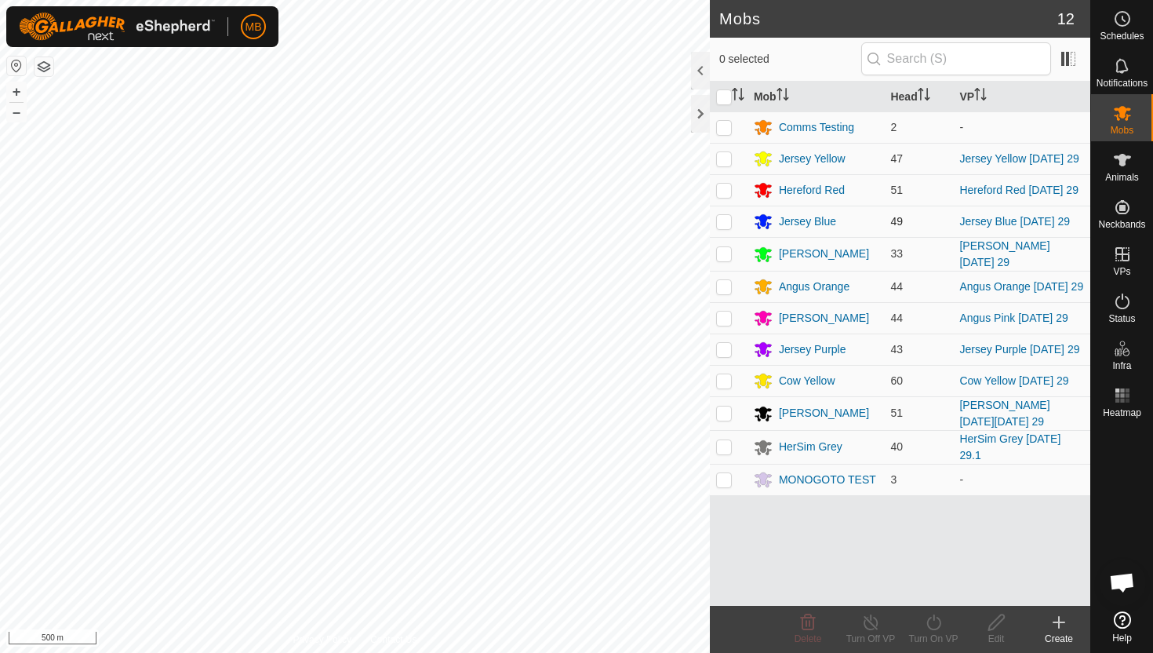
click at [723, 220] on p-checkbox at bounding box center [724, 221] width 16 height 13
checkbox input "true"
click at [934, 621] on icon at bounding box center [934, 622] width 20 height 19
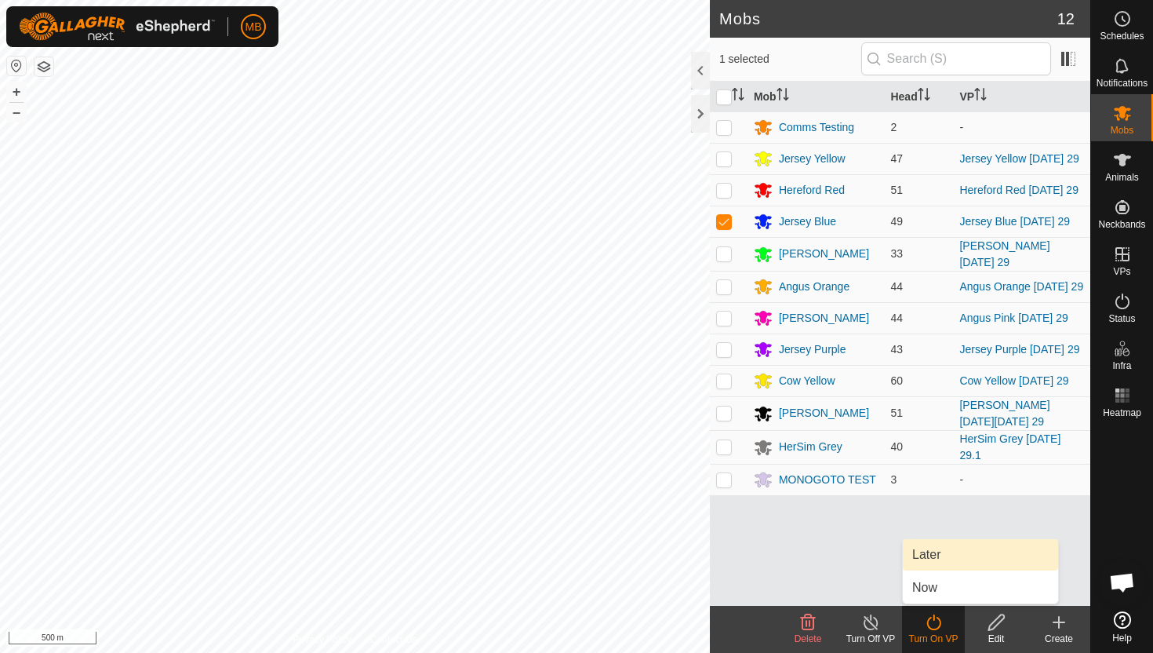
click at [929, 557] on link "Later" at bounding box center [980, 554] width 155 height 31
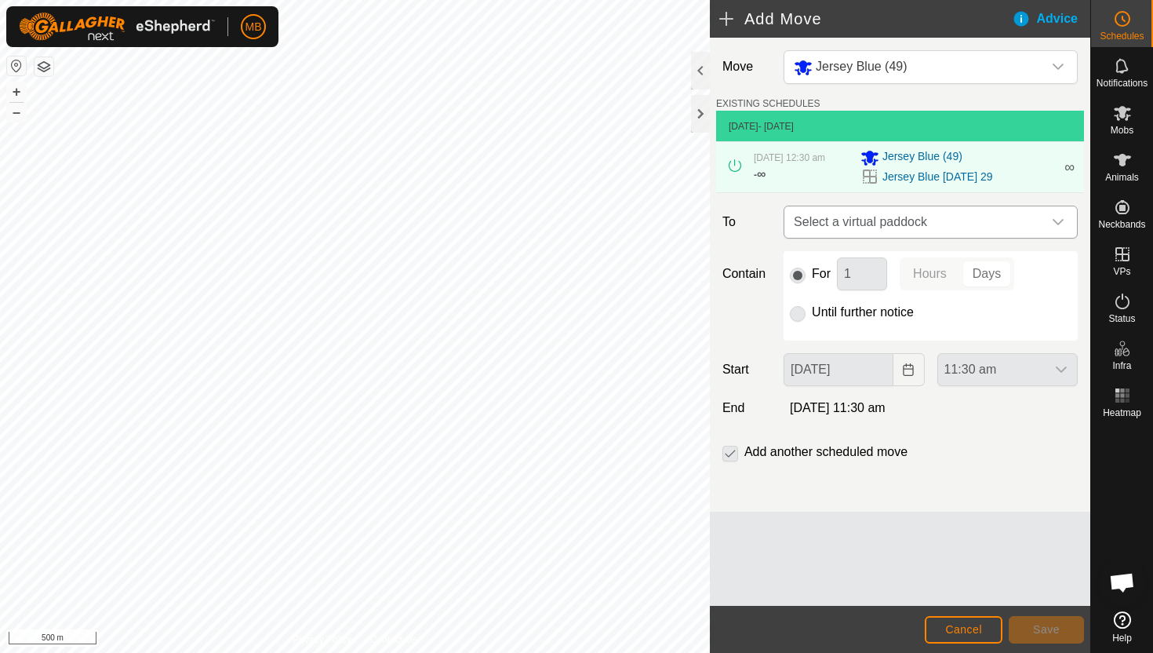
click at [1058, 228] on icon "dropdown trigger" at bounding box center [1058, 222] width 13 height 13
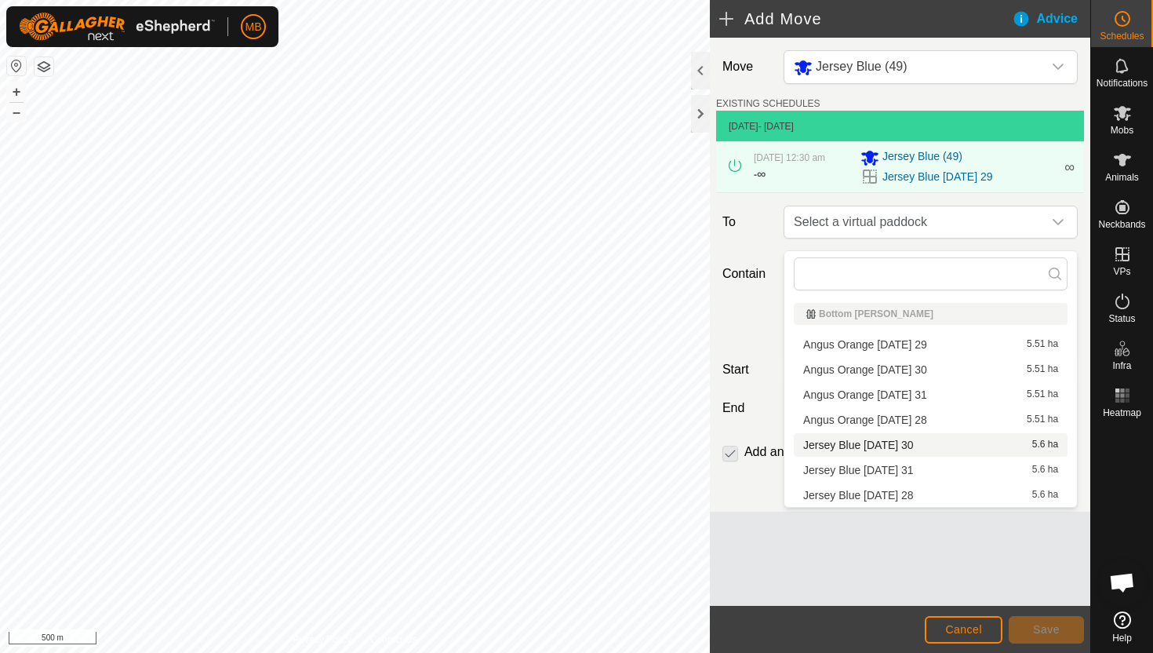
click at [912, 442] on li "Jersey Blue [DATE] 30 5.6 ha" at bounding box center [931, 445] width 274 height 24
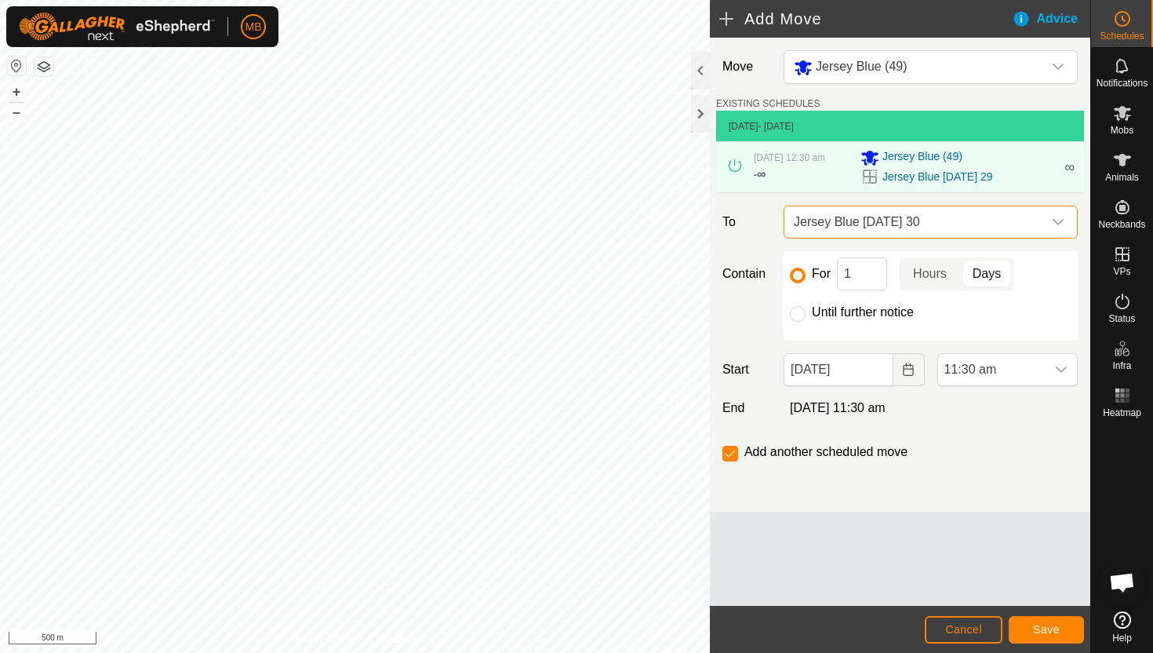
click at [842, 319] on label "Until further notice" at bounding box center [863, 312] width 102 height 13
click at [806, 322] on input "Until further notice" at bounding box center [798, 314] width 16 height 16
radio input "true"
checkbox input "false"
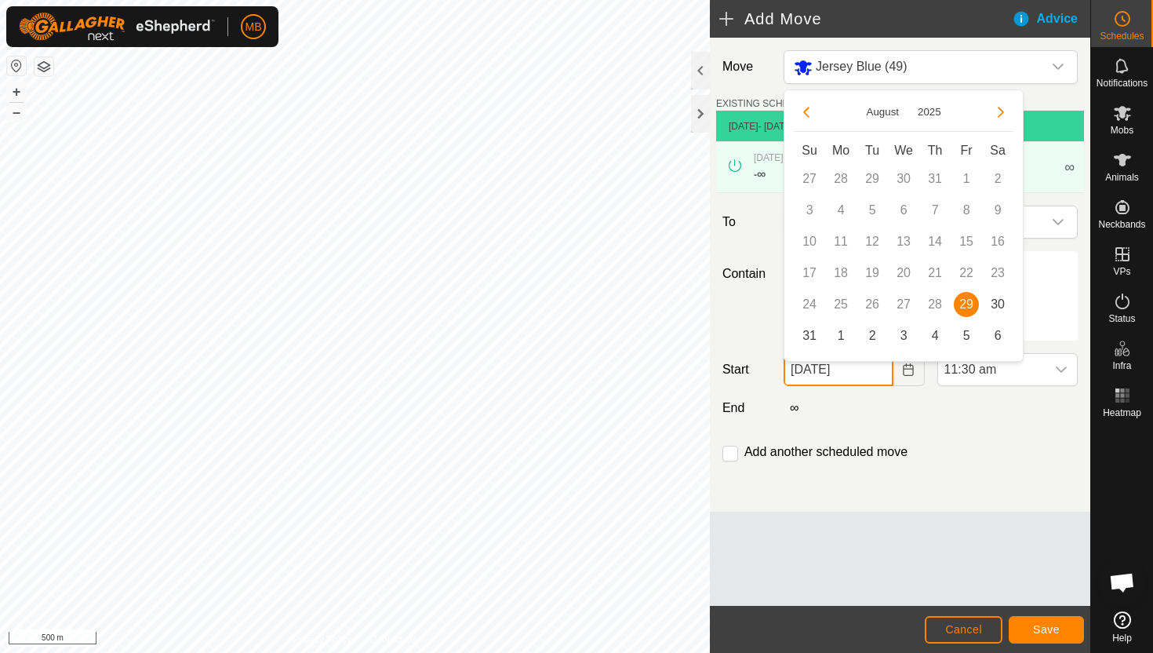
click at [872, 382] on input "[DATE]" at bounding box center [838, 369] width 109 height 33
click at [1001, 302] on span "30" at bounding box center [997, 304] width 25 height 25
type input "[DATE]"
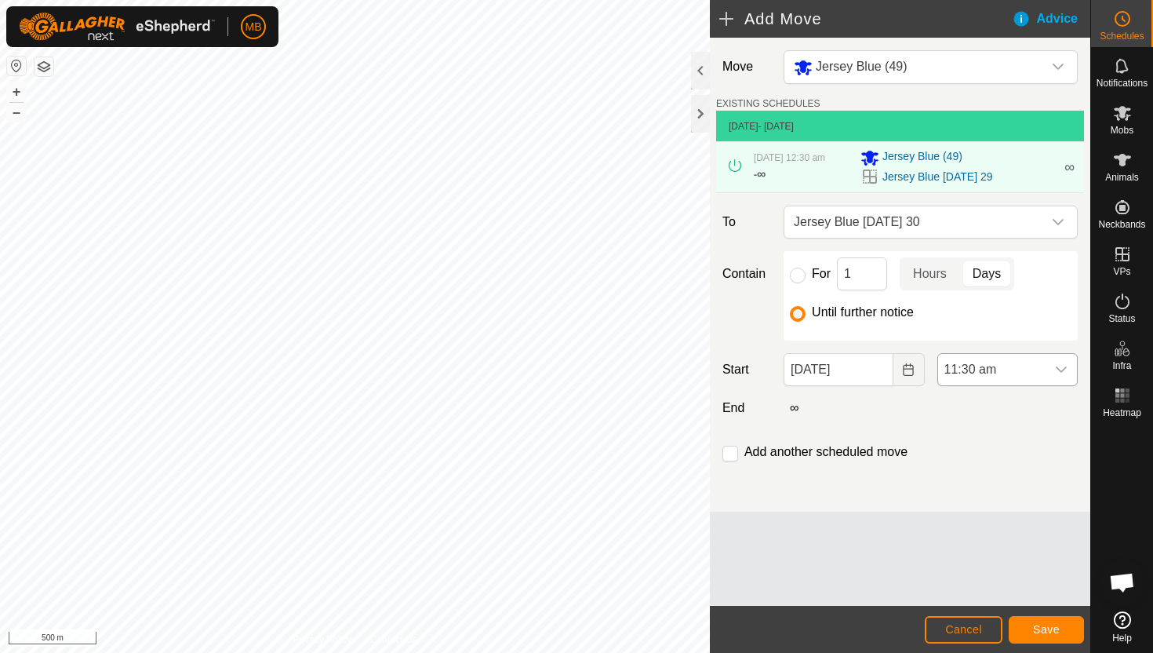
click at [1045, 377] on span "11:30 am" at bounding box center [991, 369] width 107 height 31
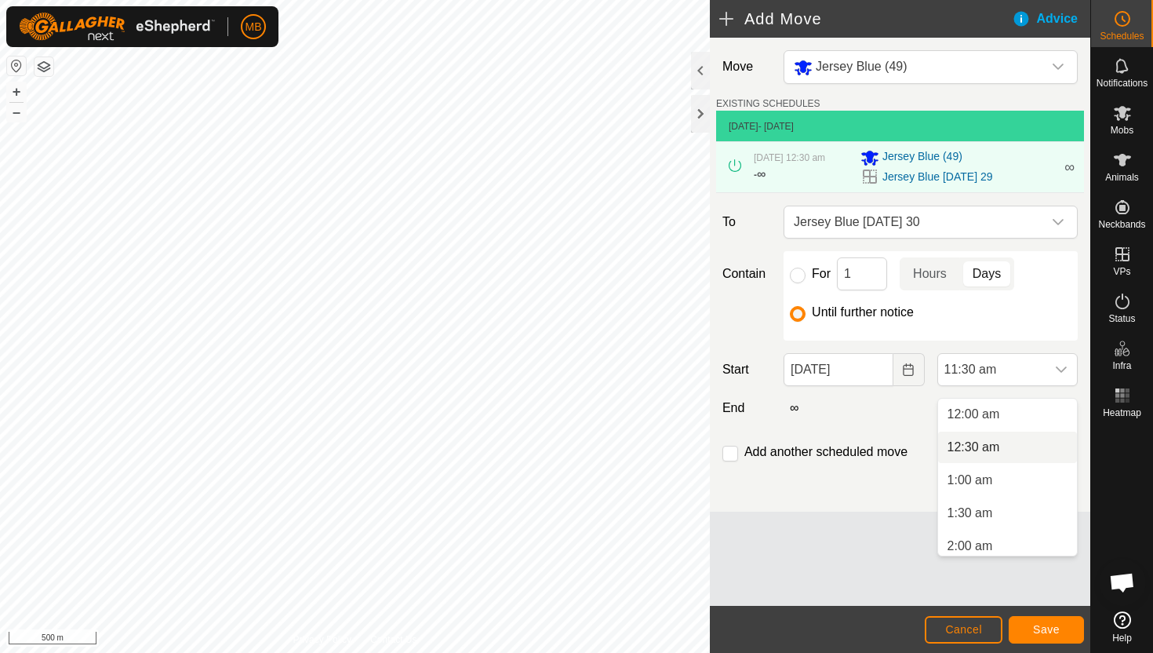
click at [1019, 443] on li "12:30 am" at bounding box center [1007, 446] width 139 height 31
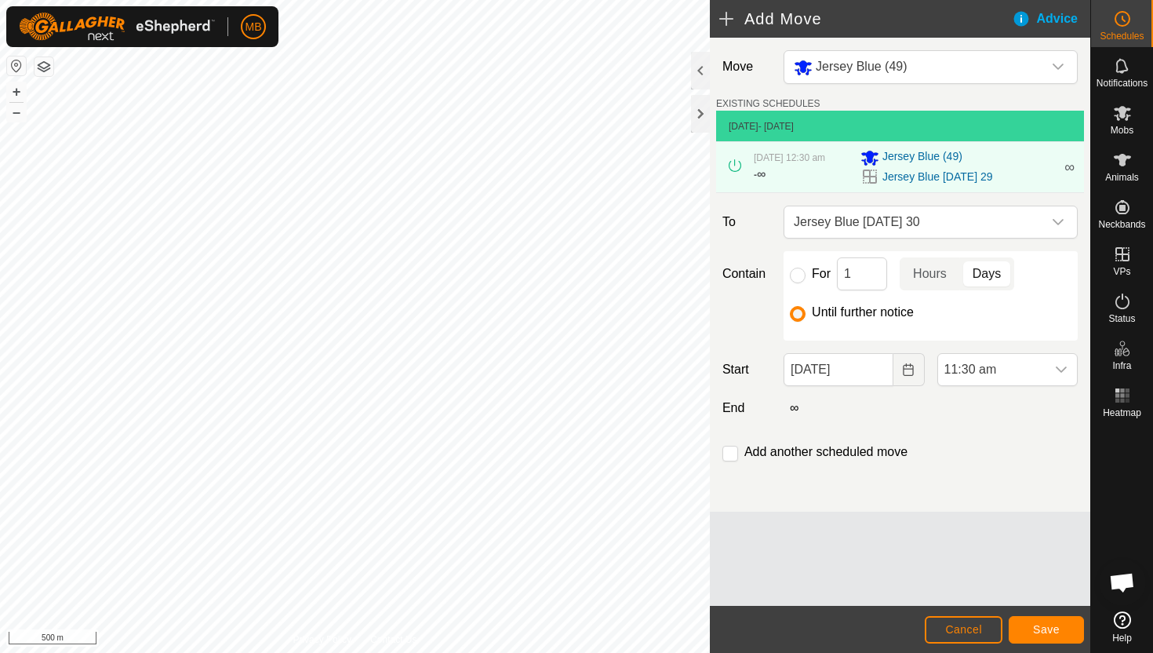
scroll to position [632, 0]
click at [1047, 626] on span "Save" at bounding box center [1046, 629] width 27 height 13
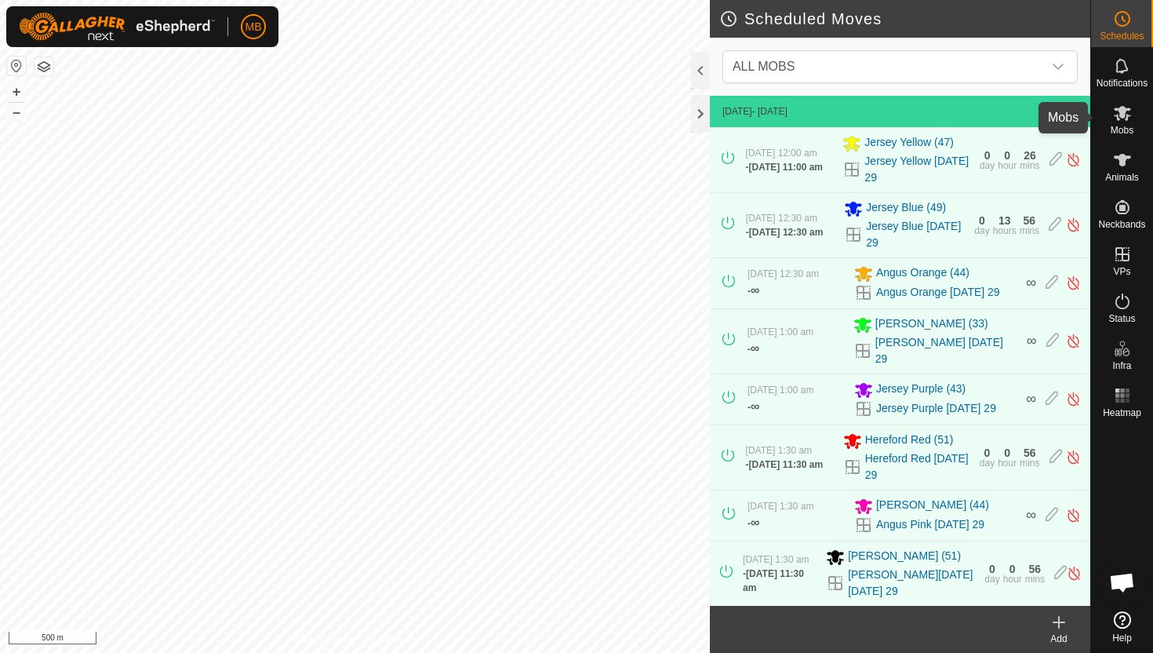
click at [1126, 110] on icon at bounding box center [1122, 113] width 17 height 15
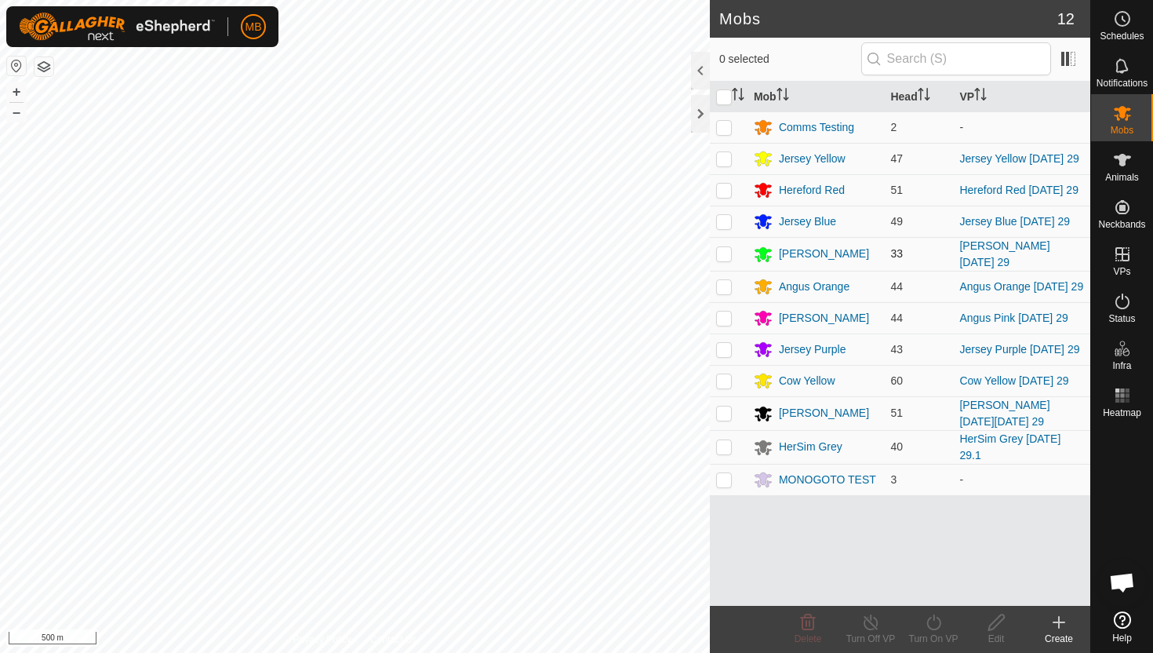
click at [721, 253] on p-checkbox at bounding box center [724, 253] width 16 height 13
checkbox input "true"
click at [938, 621] on icon at bounding box center [934, 622] width 20 height 19
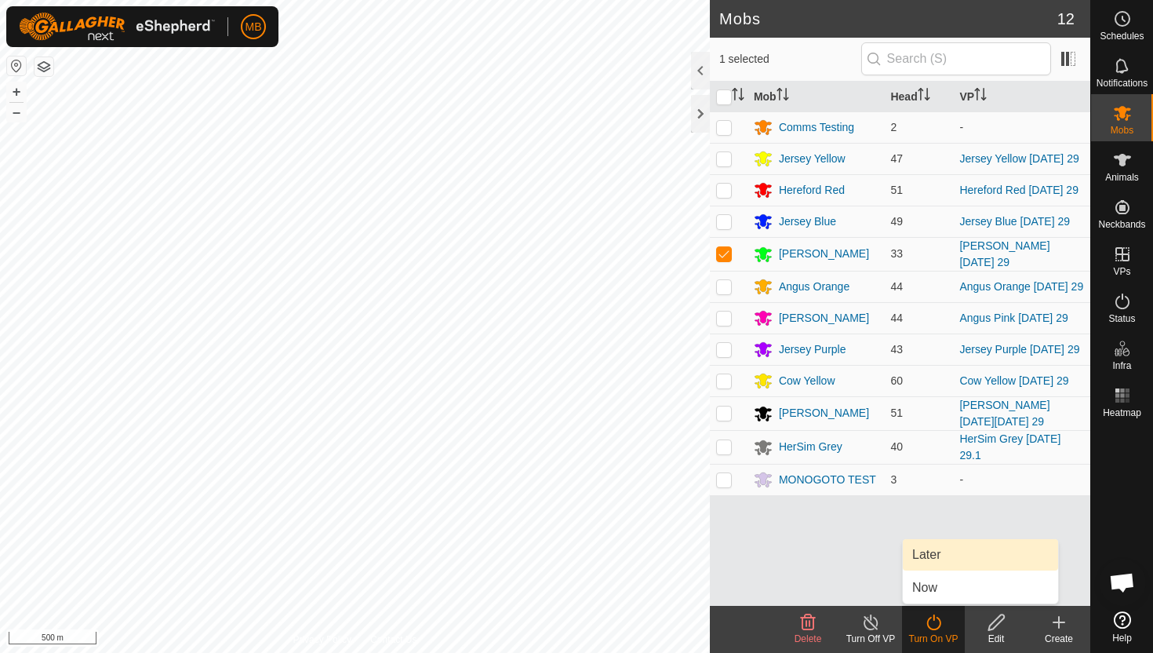
click at [943, 549] on link "Later" at bounding box center [980, 554] width 155 height 31
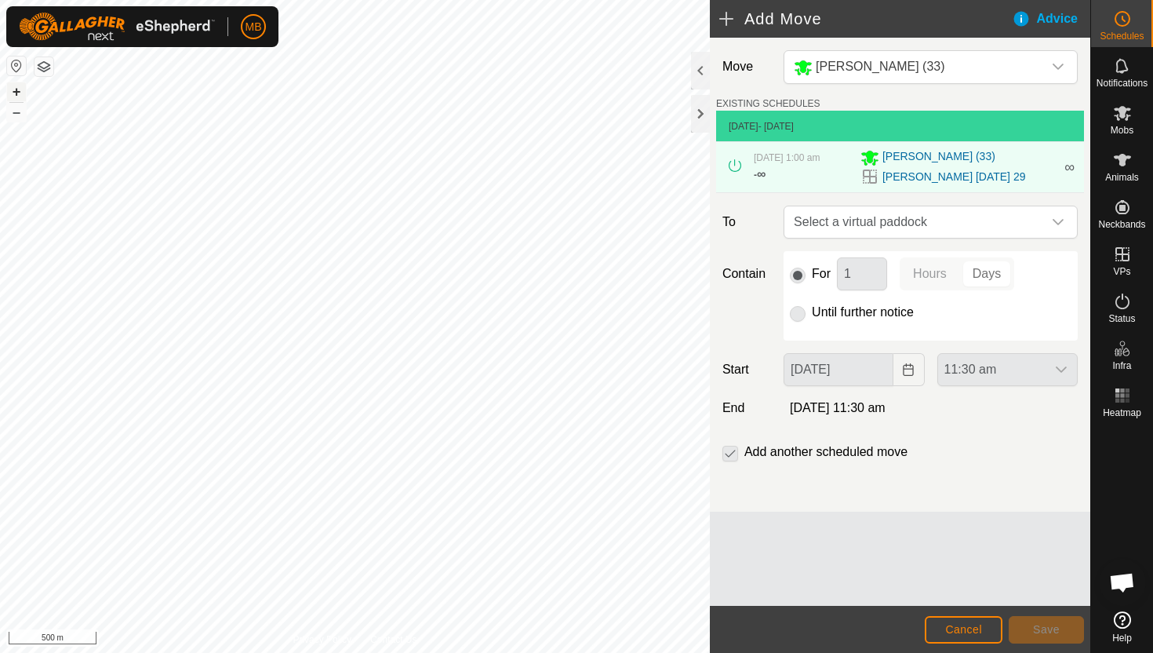
click at [18, 89] on button "+" at bounding box center [16, 91] width 19 height 19
click at [1058, 220] on icon "dropdown trigger" at bounding box center [1058, 222] width 13 height 13
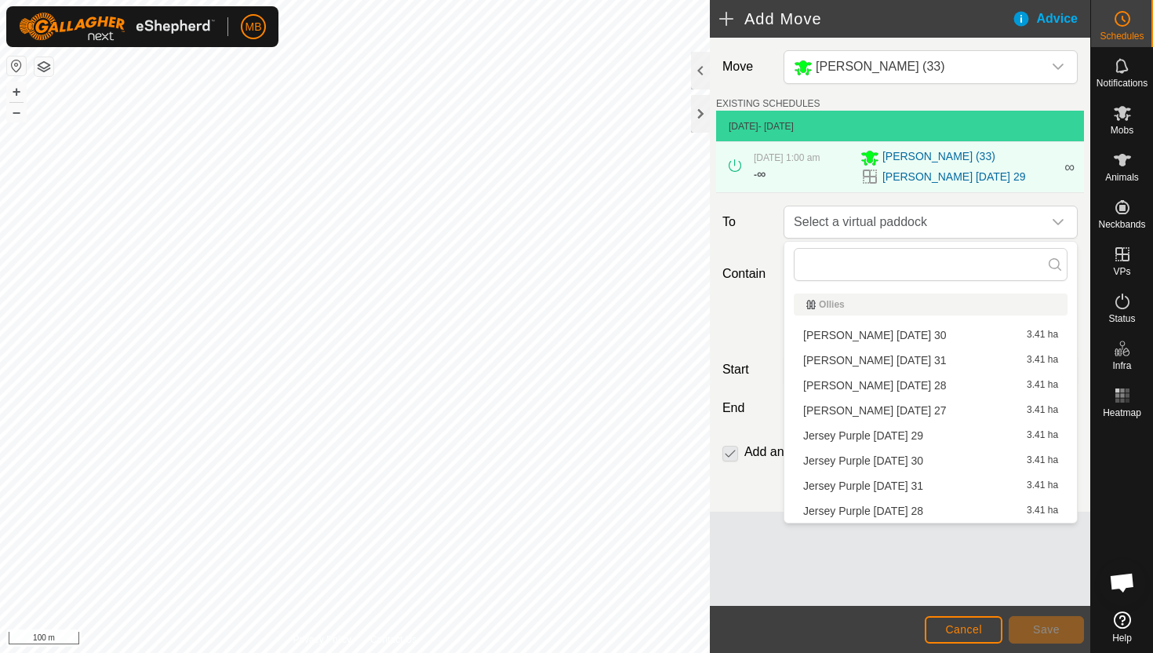
click at [931, 335] on li "[PERSON_NAME] [DATE] 30 3.41 ha" at bounding box center [931, 335] width 274 height 24
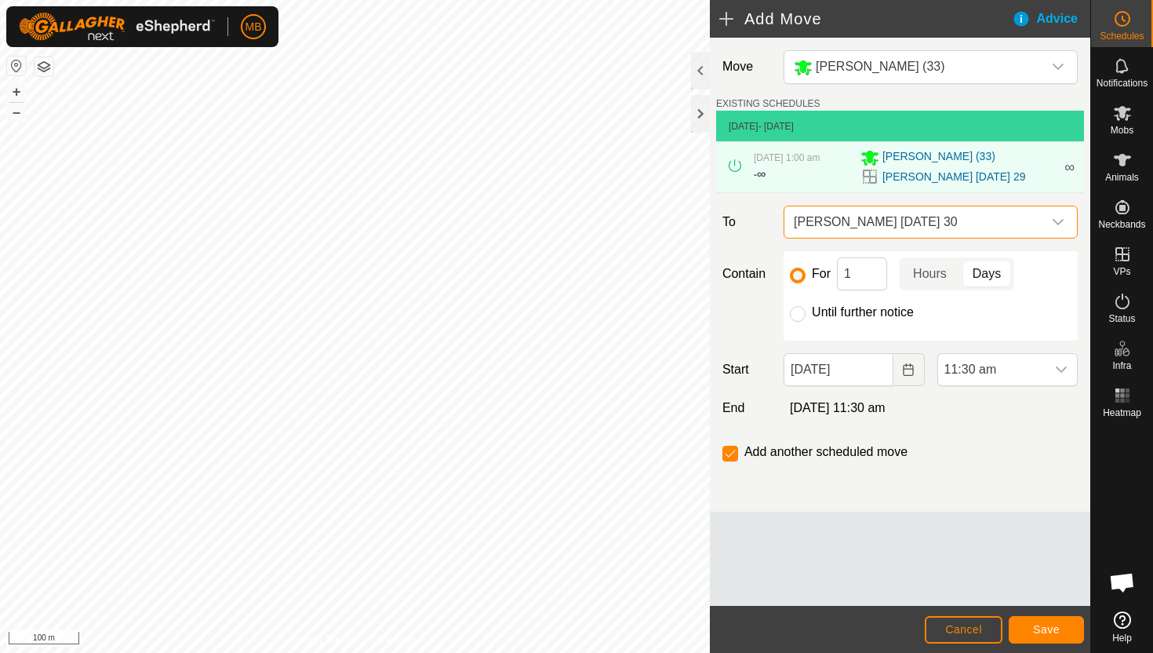
click at [825, 310] on label "Until further notice" at bounding box center [863, 312] width 102 height 13
click at [806, 310] on input "Until further notice" at bounding box center [798, 314] width 16 height 16
radio input "true"
checkbox input "false"
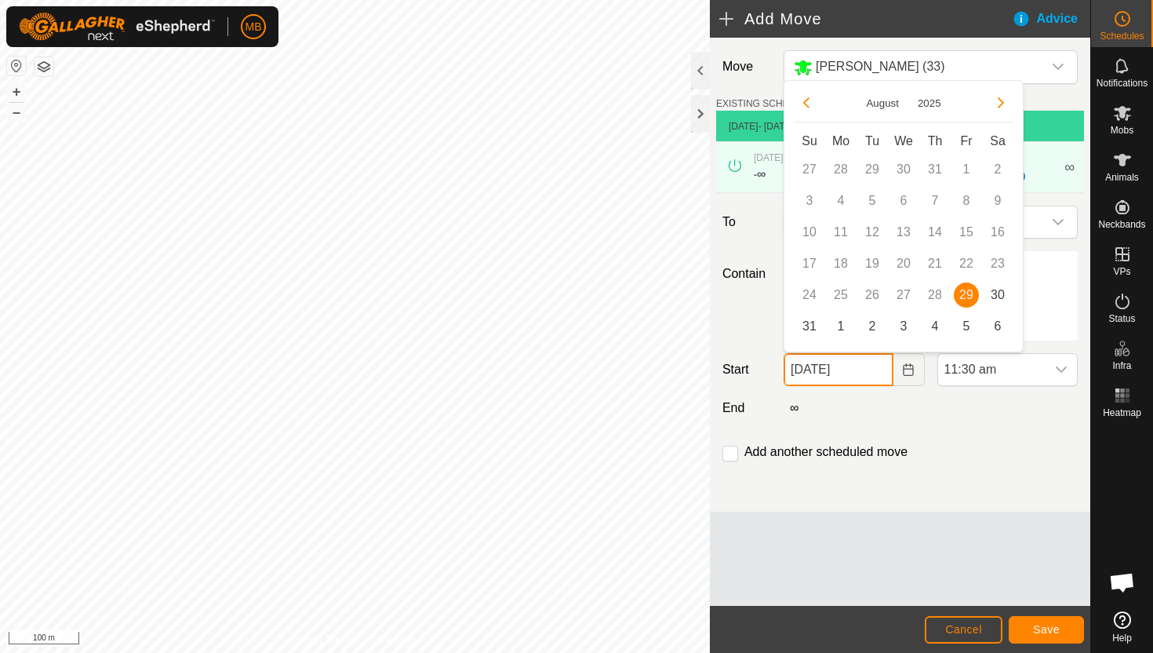
click at [872, 370] on input "[DATE]" at bounding box center [838, 369] width 109 height 33
click at [998, 293] on span "30" at bounding box center [997, 294] width 25 height 25
type input "[DATE]"
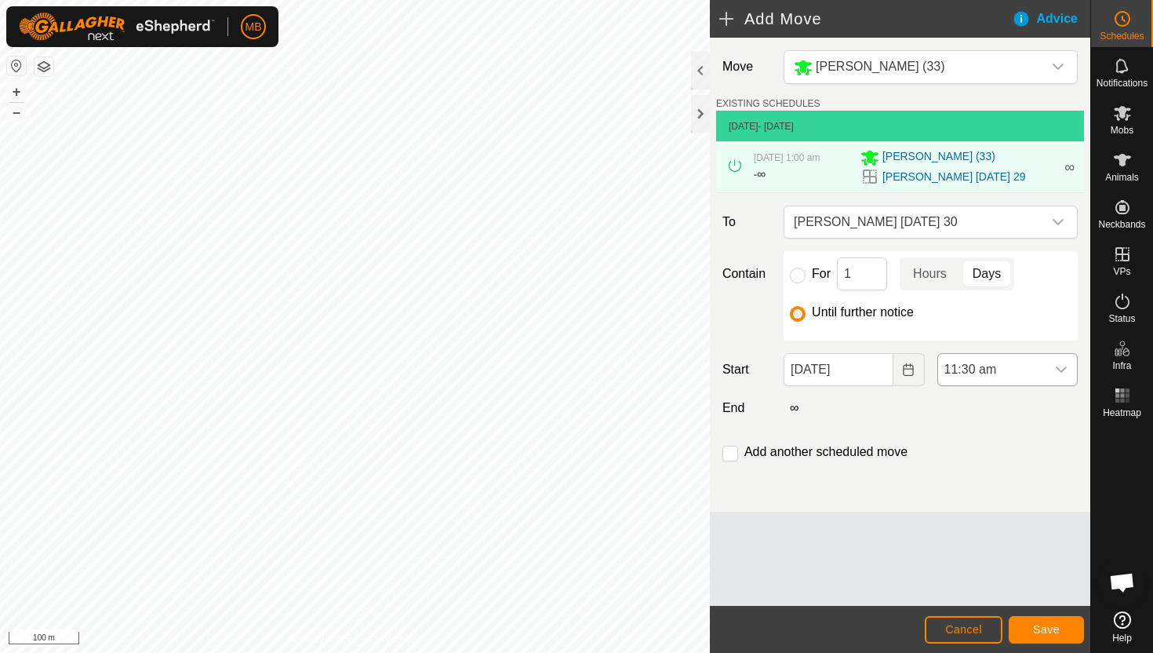
click at [1046, 373] on div "dropdown trigger" at bounding box center [1061, 369] width 31 height 31
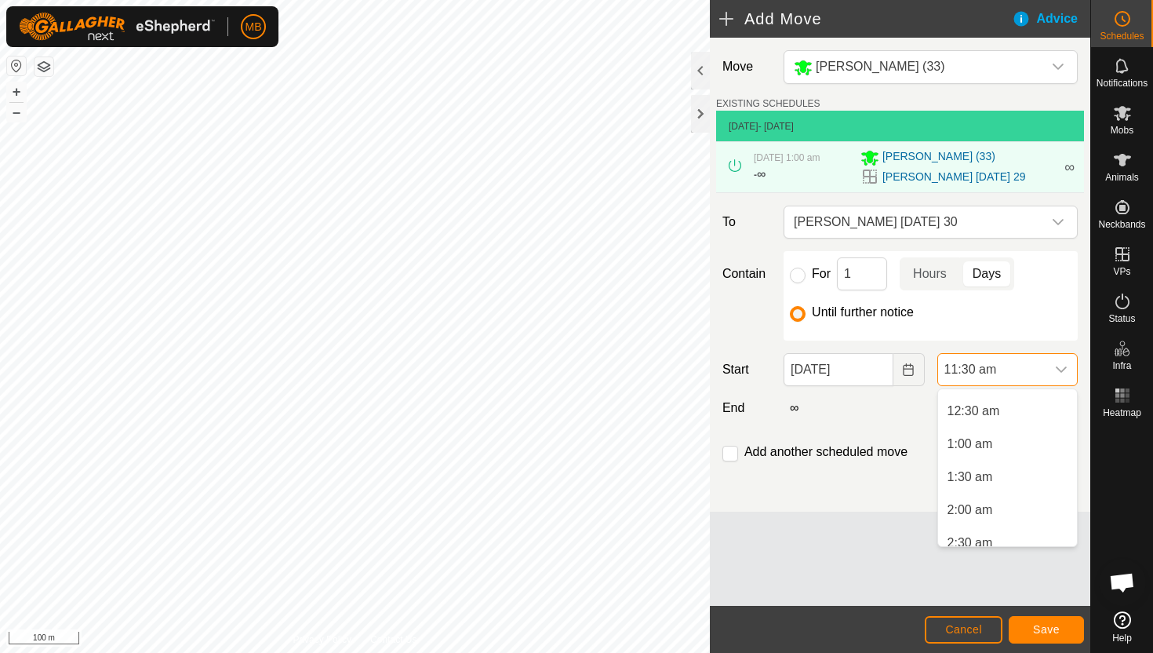
scroll to position [24, 0]
click at [1010, 477] on li "1:30 am" at bounding box center [1007, 479] width 139 height 31
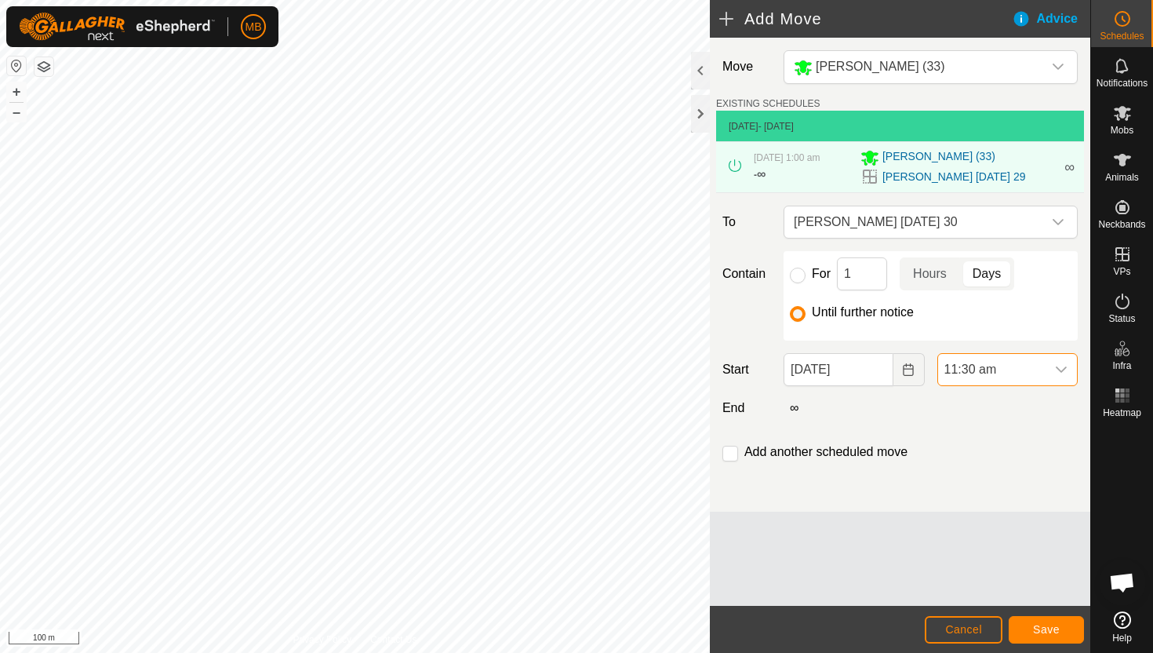
scroll to position [632, 0]
click at [1050, 628] on span "Save" at bounding box center [1046, 629] width 27 height 13
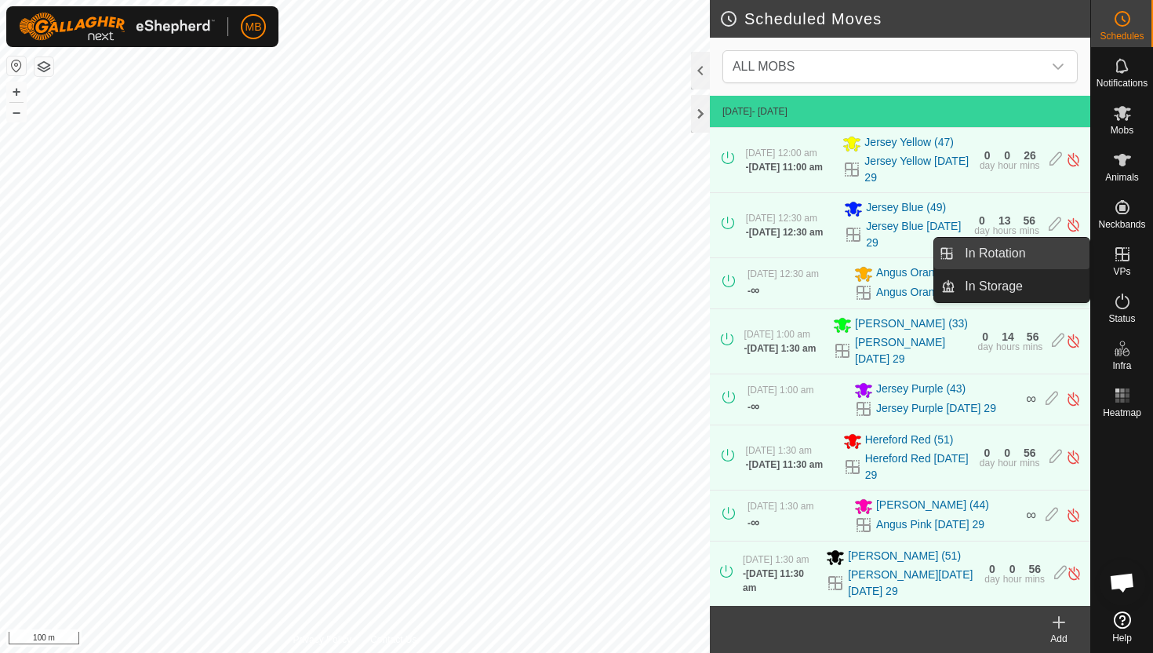
click at [1037, 253] on link "In Rotation" at bounding box center [1023, 253] width 134 height 31
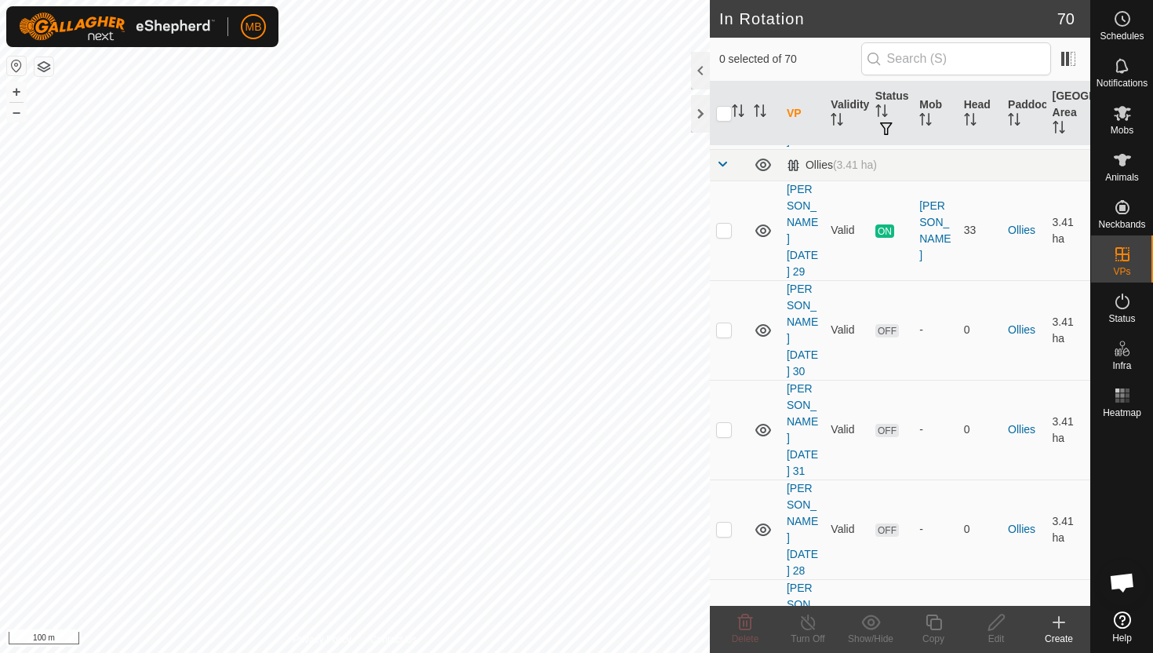
scroll to position [1217, 0]
click at [724, 427] on p-checkbox at bounding box center [724, 433] width 16 height 13
checkbox input "true"
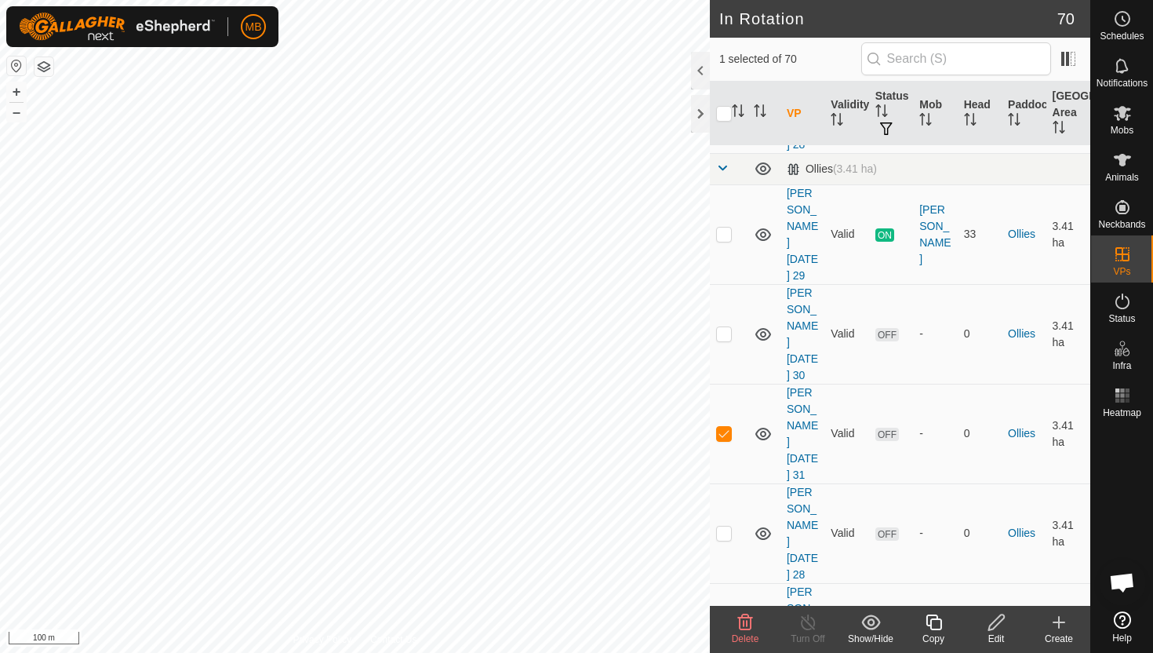
click at [934, 622] on icon at bounding box center [934, 622] width 20 height 19
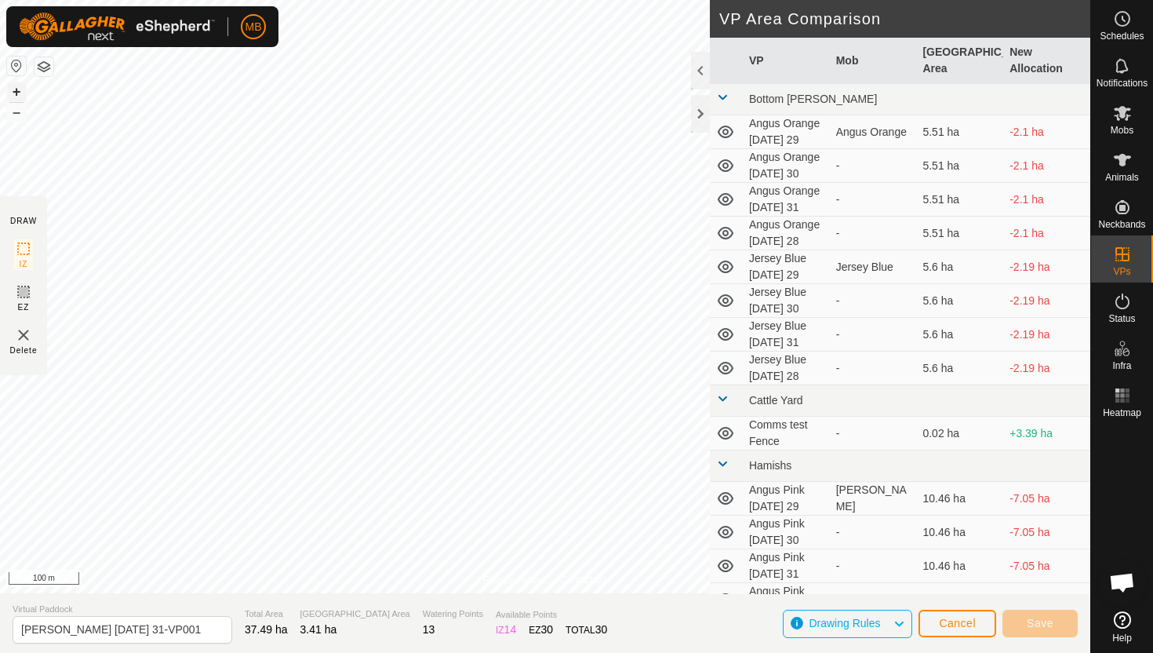
click at [21, 93] on button "+" at bounding box center [16, 91] width 19 height 19
click at [16, 91] on button "+" at bounding box center [16, 91] width 19 height 19
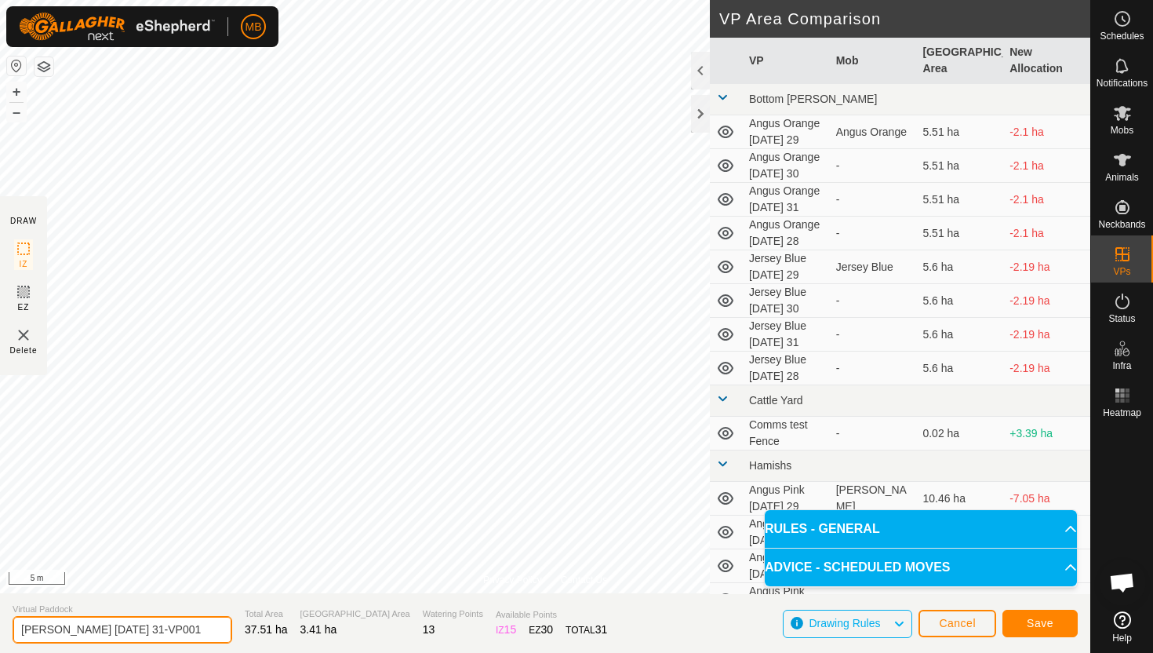
click at [191, 628] on input "[PERSON_NAME] [DATE] 31-VP001" at bounding box center [123, 629] width 220 height 27
type input "[PERSON_NAME] [DATE] 1"
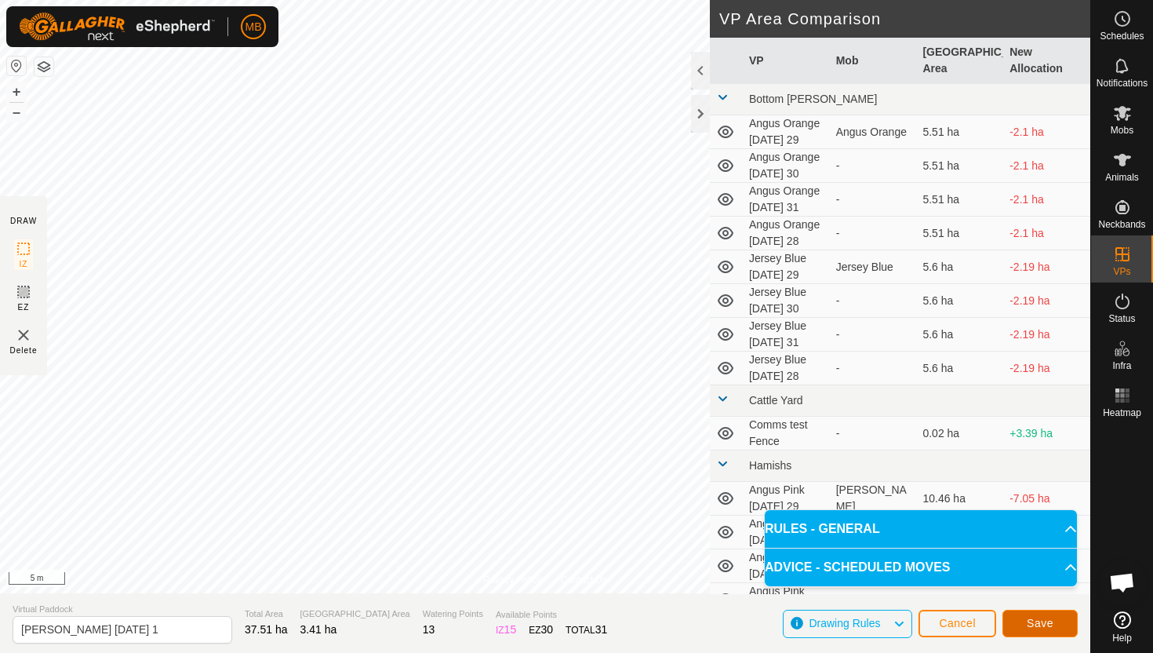
click at [1049, 625] on span "Save" at bounding box center [1040, 623] width 27 height 13
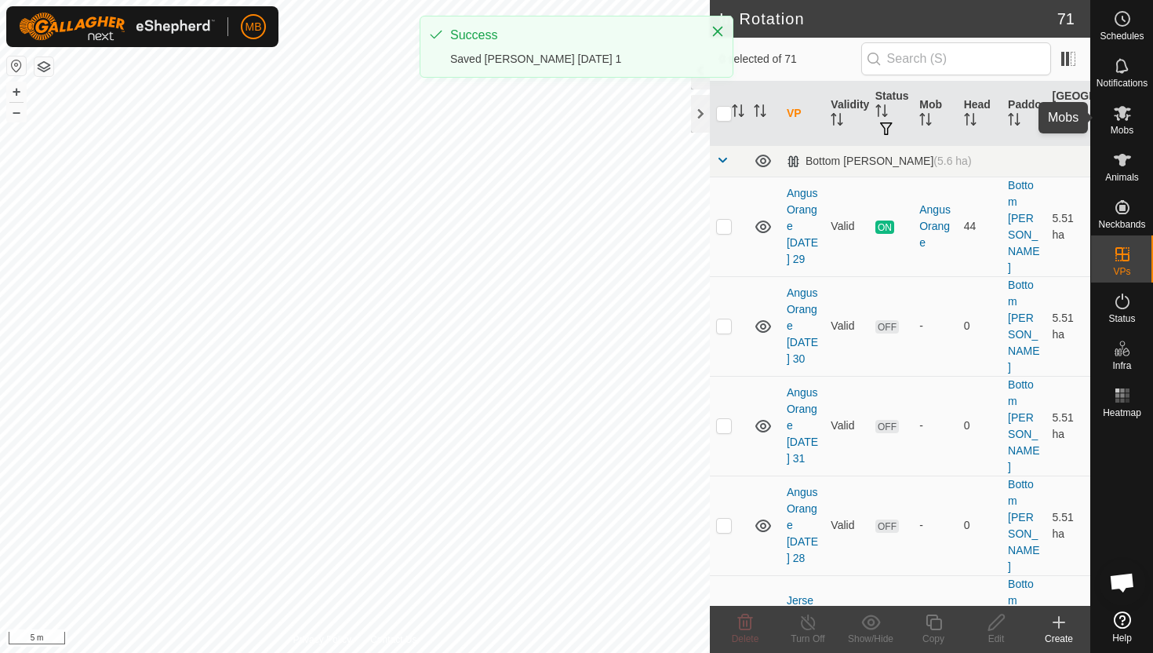
click at [1120, 115] on icon at bounding box center [1122, 113] width 17 height 15
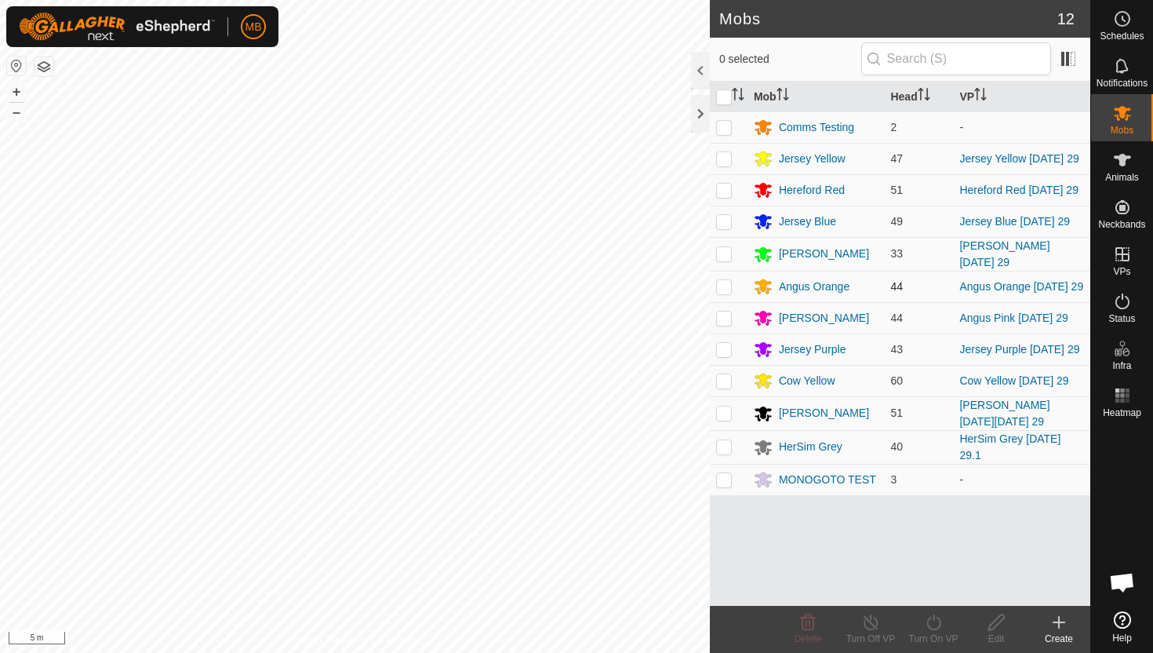
click at [724, 285] on p-checkbox at bounding box center [724, 286] width 16 height 13
checkbox input "true"
click at [18, 115] on button "–" at bounding box center [16, 112] width 19 height 19
click at [936, 628] on icon at bounding box center [934, 622] width 20 height 19
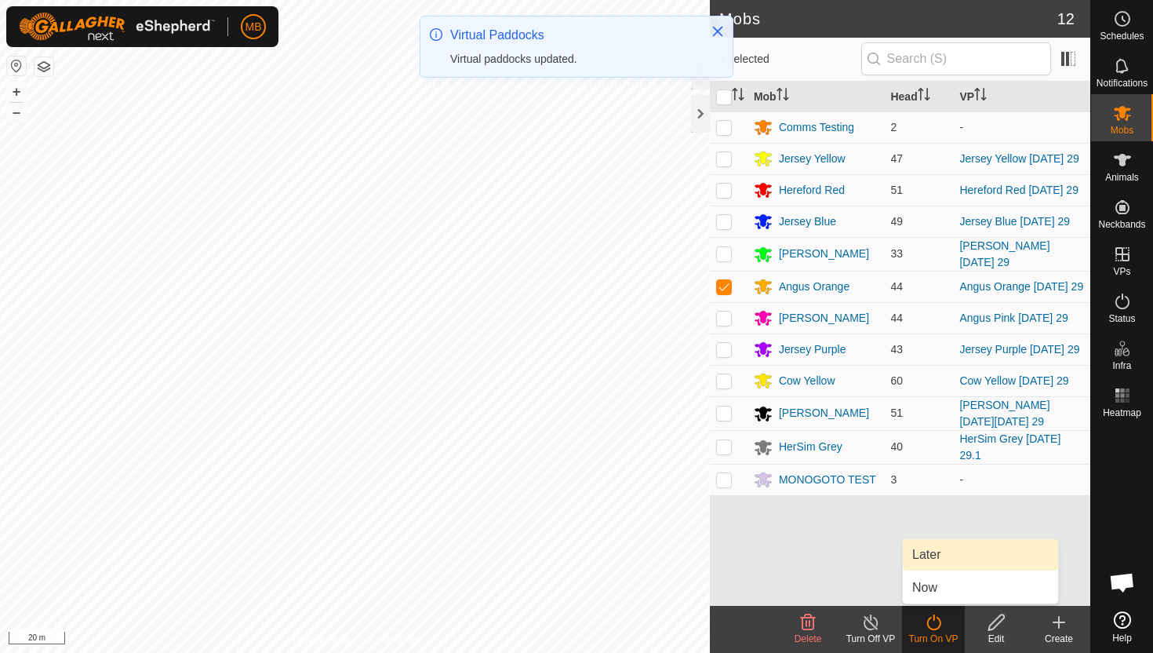
click at [948, 555] on link "Later" at bounding box center [980, 554] width 155 height 31
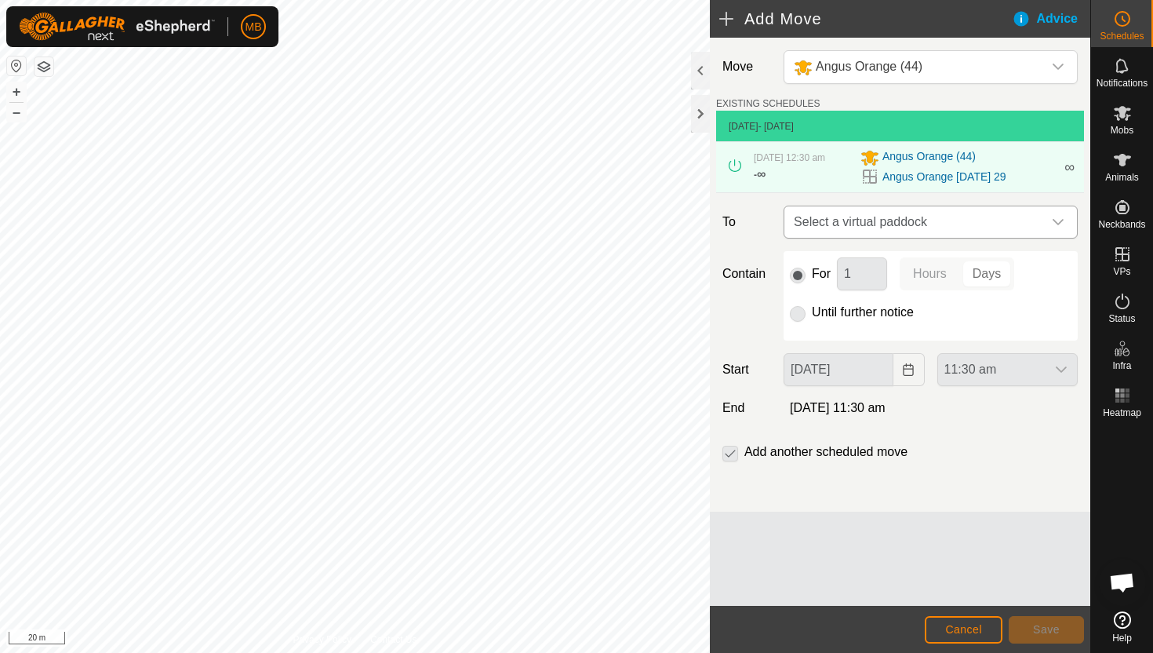
click at [1061, 228] on icon "dropdown trigger" at bounding box center [1058, 222] width 13 height 13
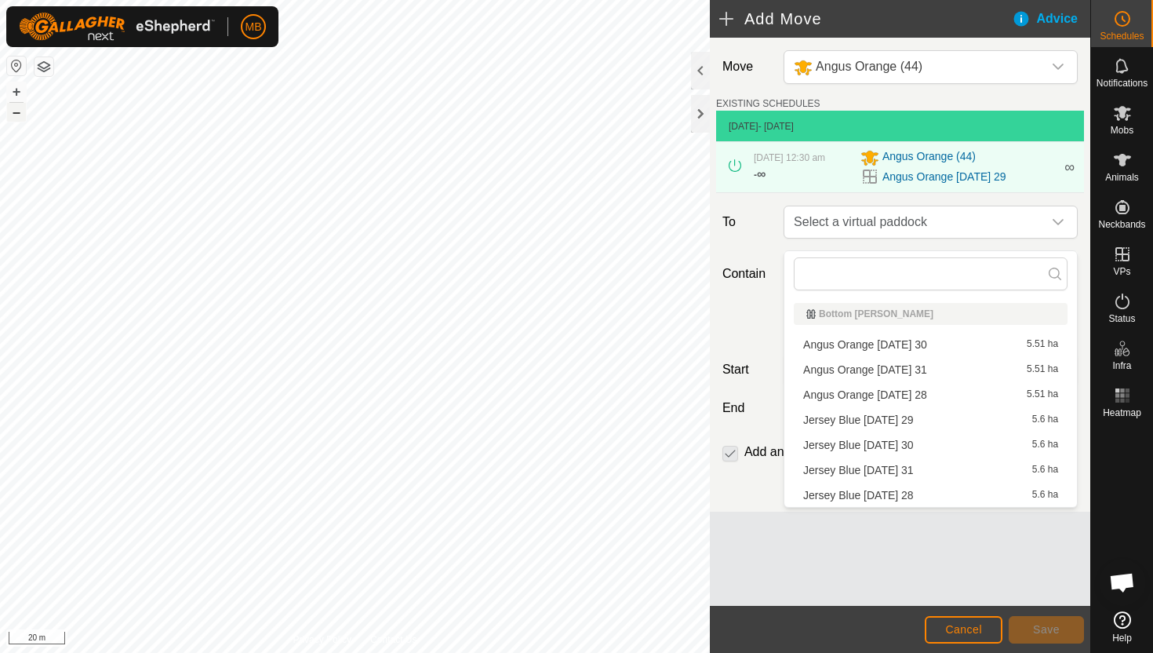
click at [20, 109] on button "–" at bounding box center [16, 112] width 19 height 19
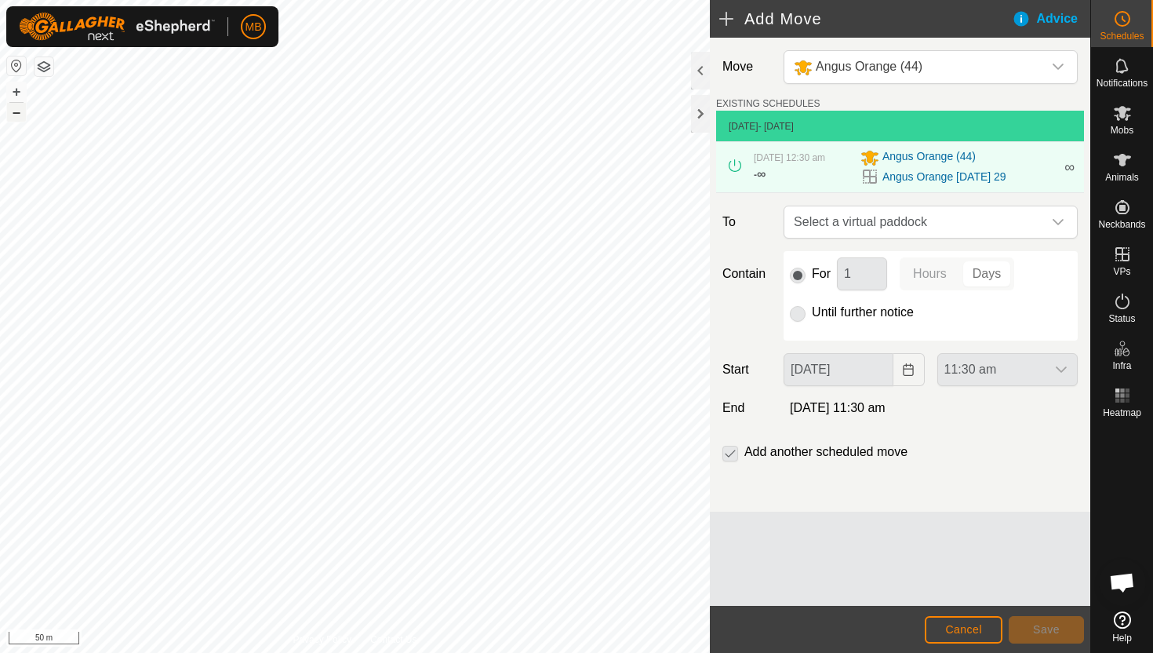
click at [20, 109] on button "–" at bounding box center [16, 112] width 19 height 19
click at [1048, 227] on div "dropdown trigger" at bounding box center [1058, 221] width 31 height 31
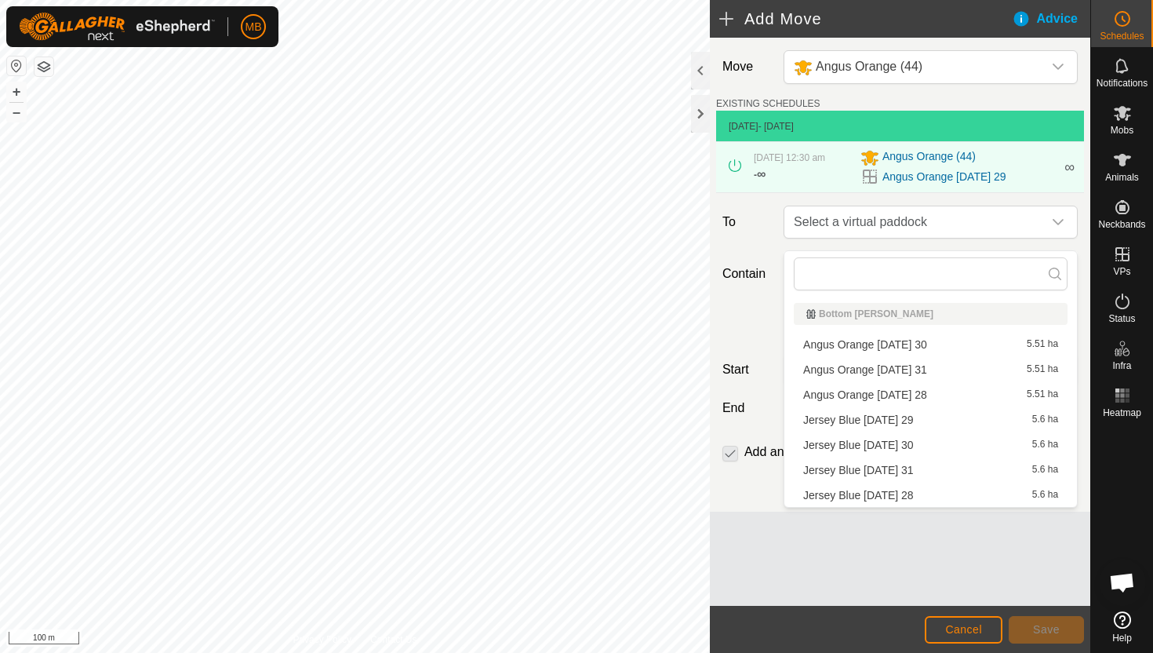
click at [912, 344] on li "Angus Orange [DATE] 30 5.51 ha" at bounding box center [931, 345] width 274 height 24
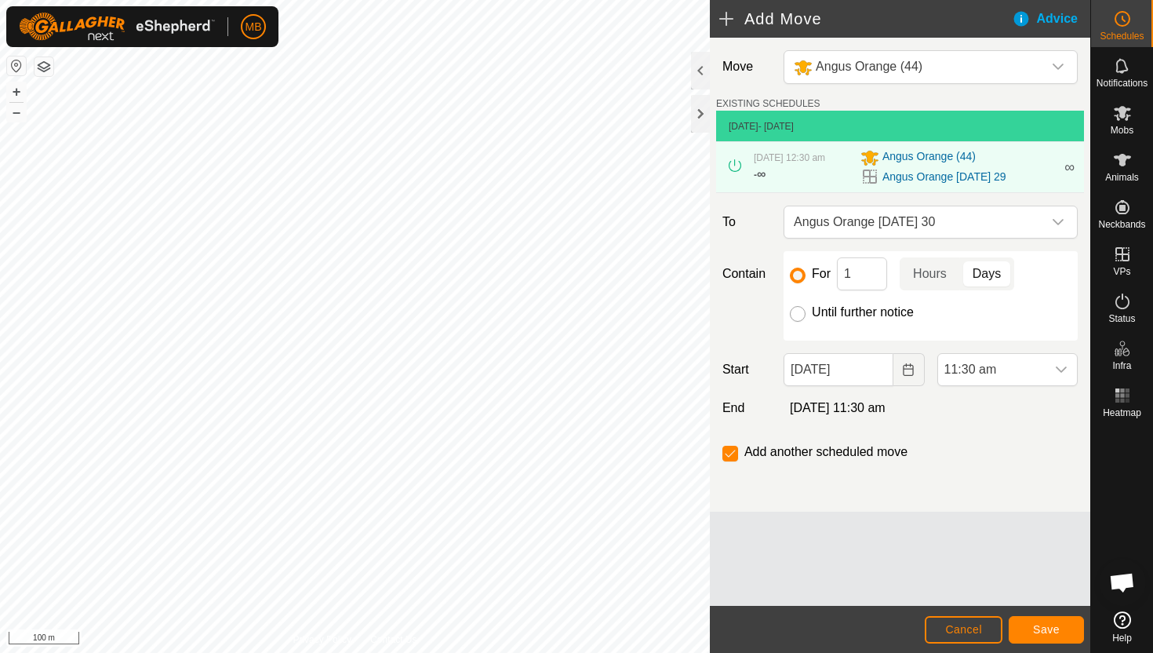
click at [796, 319] on input "Until further notice" at bounding box center [798, 314] width 16 height 16
radio input "true"
checkbox input "false"
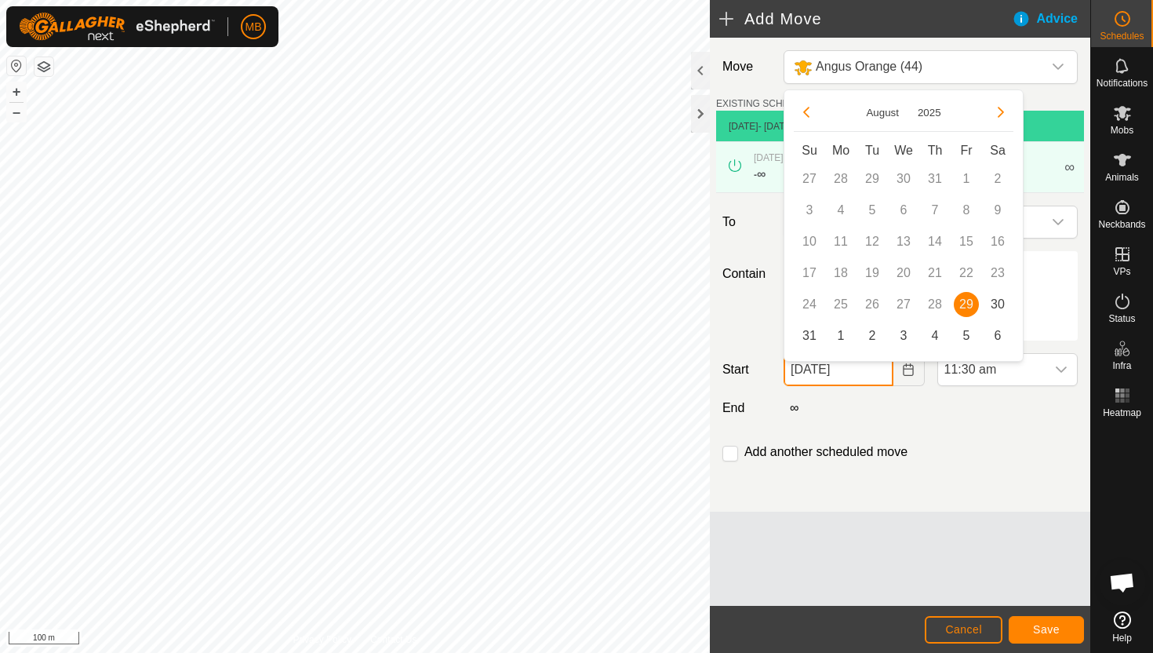
click at [872, 376] on input "[DATE]" at bounding box center [838, 369] width 109 height 33
click at [998, 302] on span "30" at bounding box center [997, 304] width 25 height 25
type input "[DATE]"
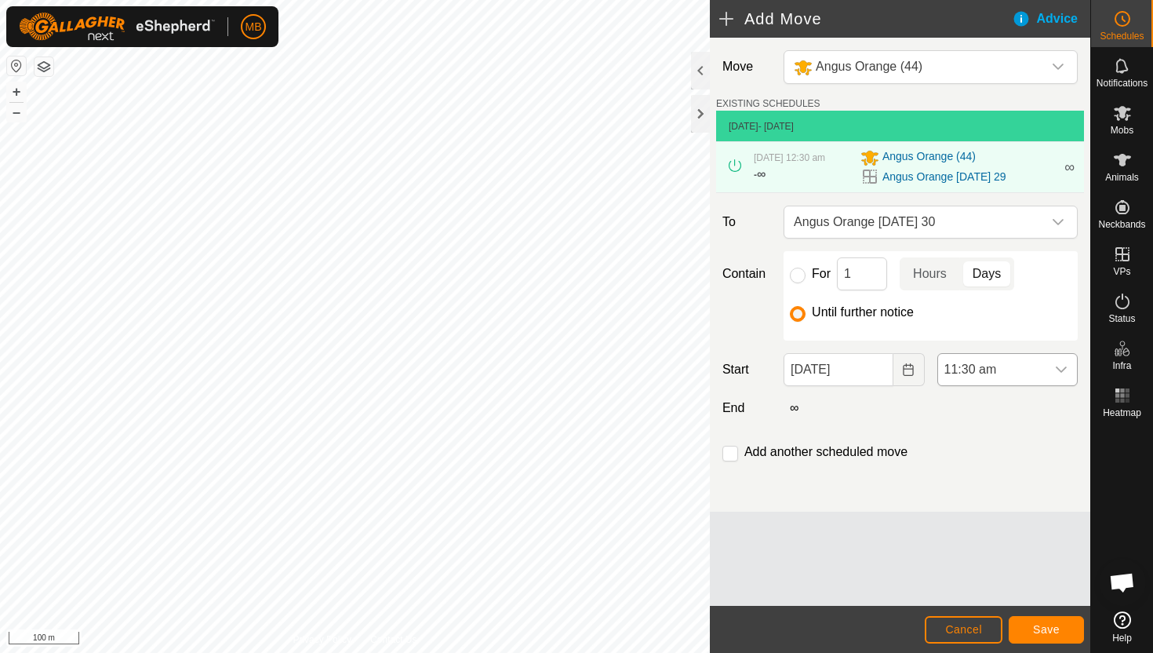
click at [1056, 376] on icon "dropdown trigger" at bounding box center [1061, 369] width 13 height 13
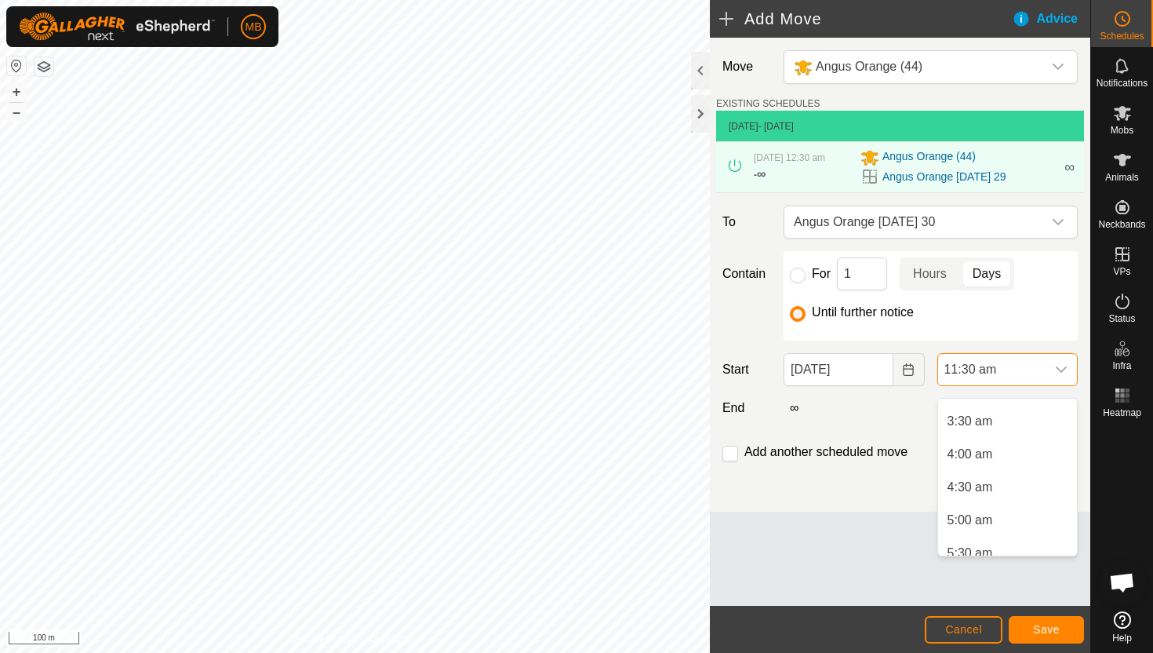
scroll to position [0, 0]
click at [1016, 447] on li "12:30 am" at bounding box center [1007, 446] width 139 height 31
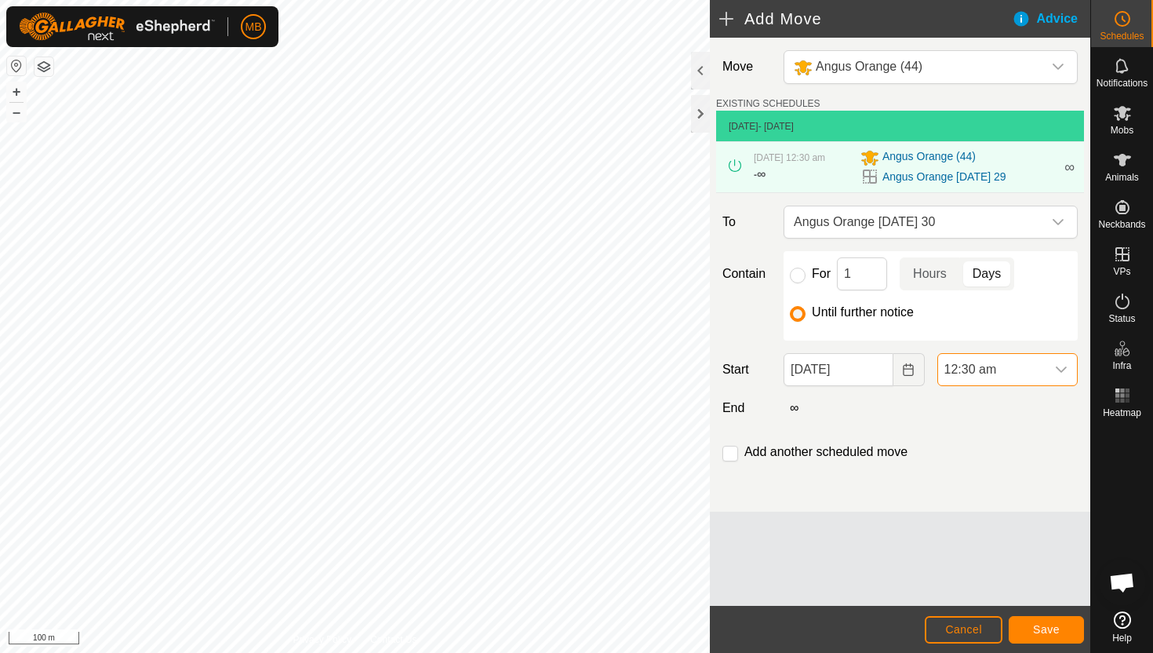
scroll to position [632, 0]
click at [1044, 633] on span "Save" at bounding box center [1046, 629] width 27 height 13
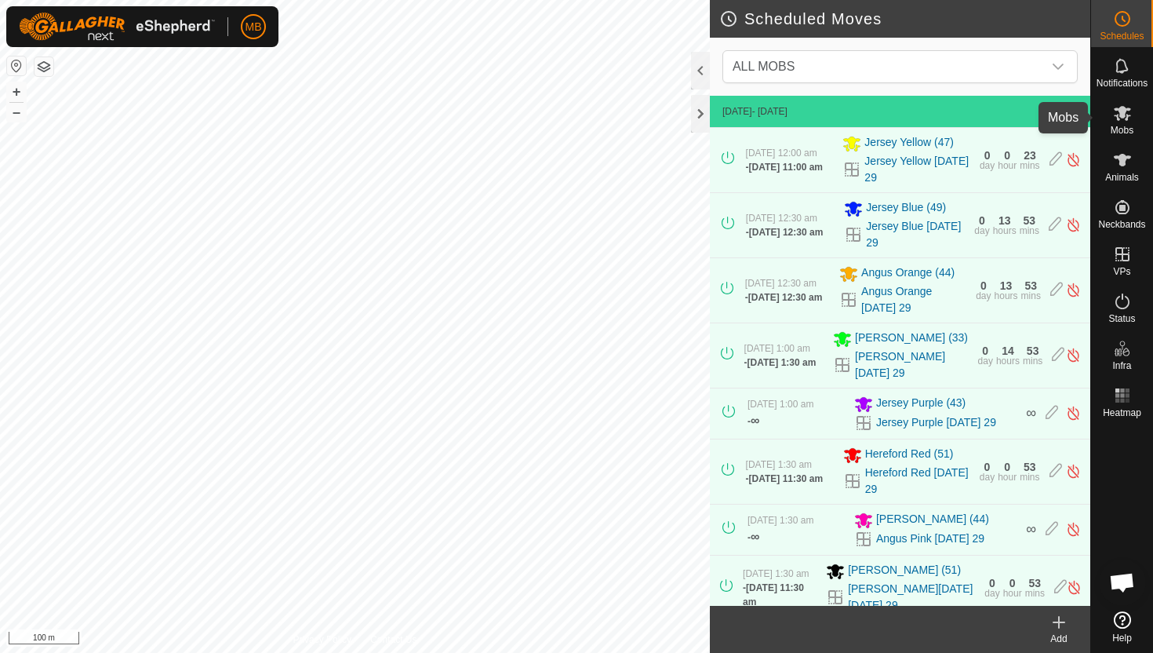
click at [1117, 112] on icon at bounding box center [1122, 113] width 19 height 19
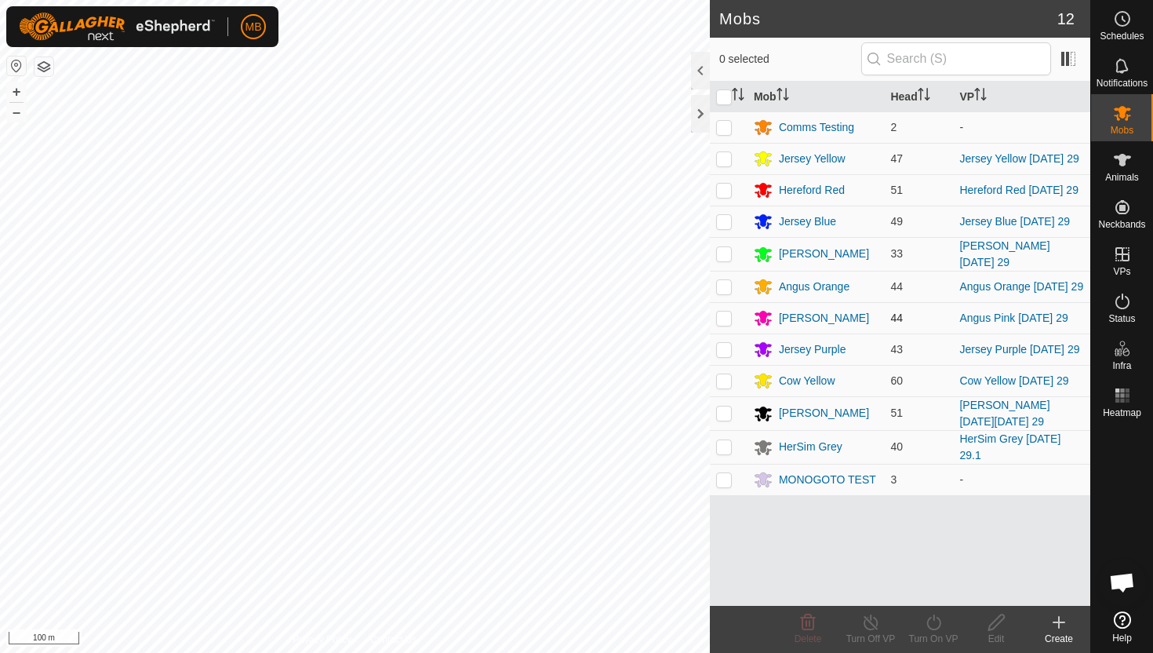
click at [726, 315] on p-checkbox at bounding box center [724, 317] width 16 height 13
checkbox input "true"
click at [937, 620] on icon at bounding box center [934, 622] width 20 height 19
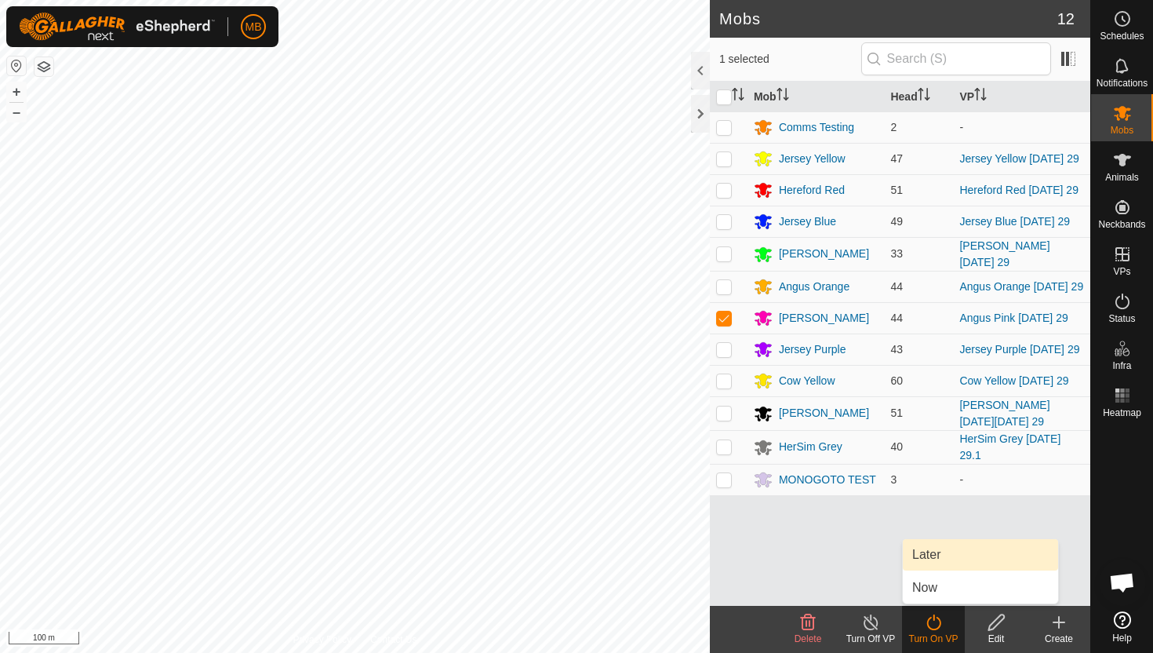
click at [956, 559] on link "Later" at bounding box center [980, 554] width 155 height 31
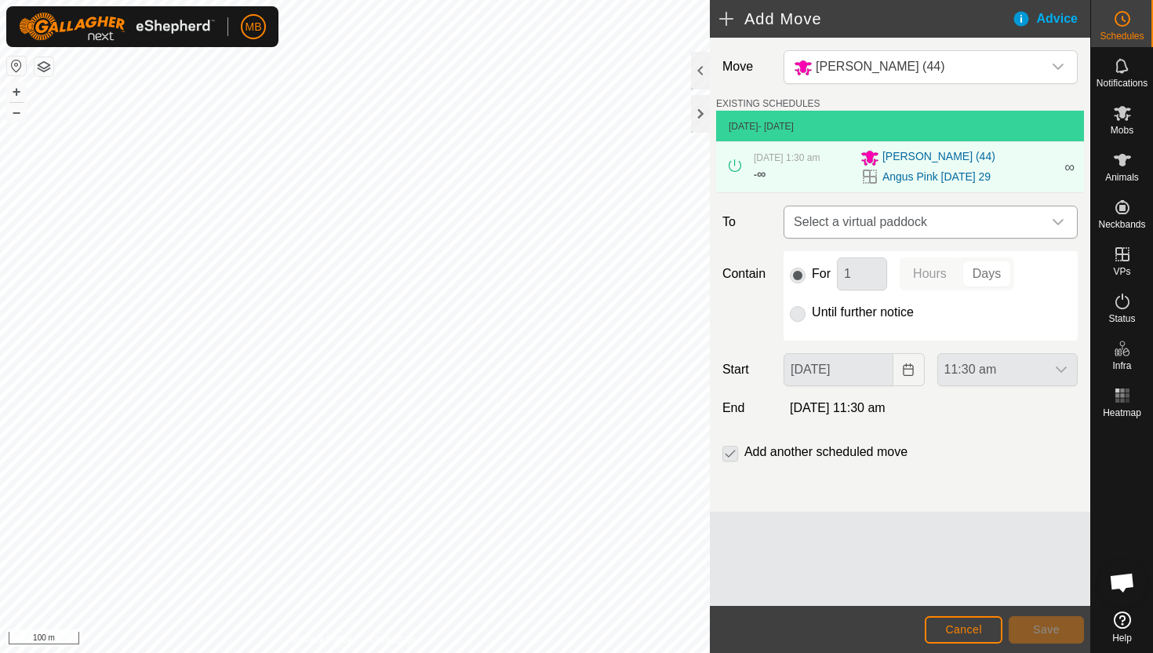
click at [1056, 219] on icon "dropdown trigger" at bounding box center [1058, 222] width 13 height 13
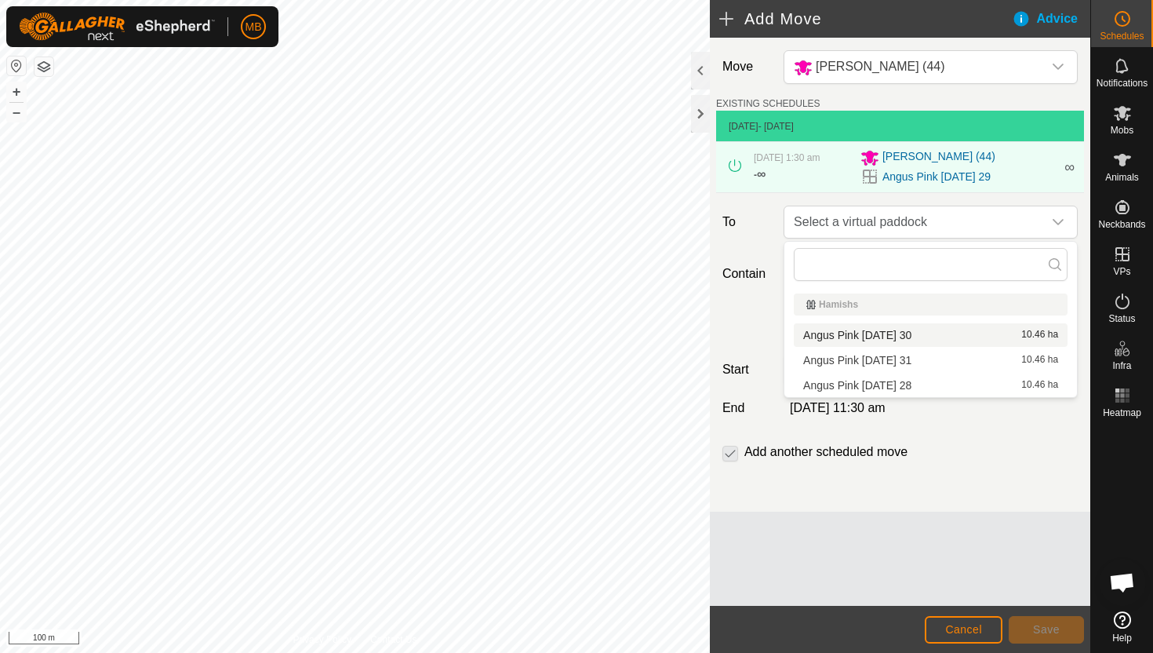
click at [963, 336] on li "Angus Pink [DATE] 30 10.46 ha" at bounding box center [931, 335] width 274 height 24
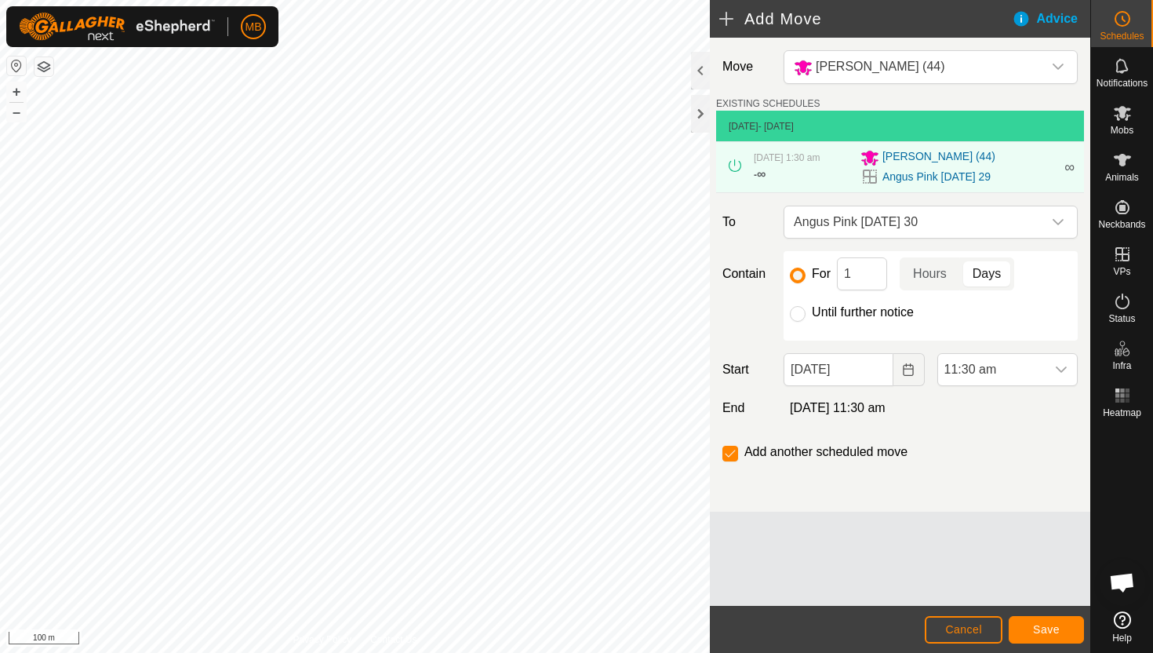
click at [875, 313] on label "Until further notice" at bounding box center [863, 312] width 102 height 13
click at [806, 313] on input "Until further notice" at bounding box center [798, 314] width 16 height 16
radio input "true"
checkbox input "false"
click at [874, 373] on input "[DATE]" at bounding box center [838, 369] width 109 height 33
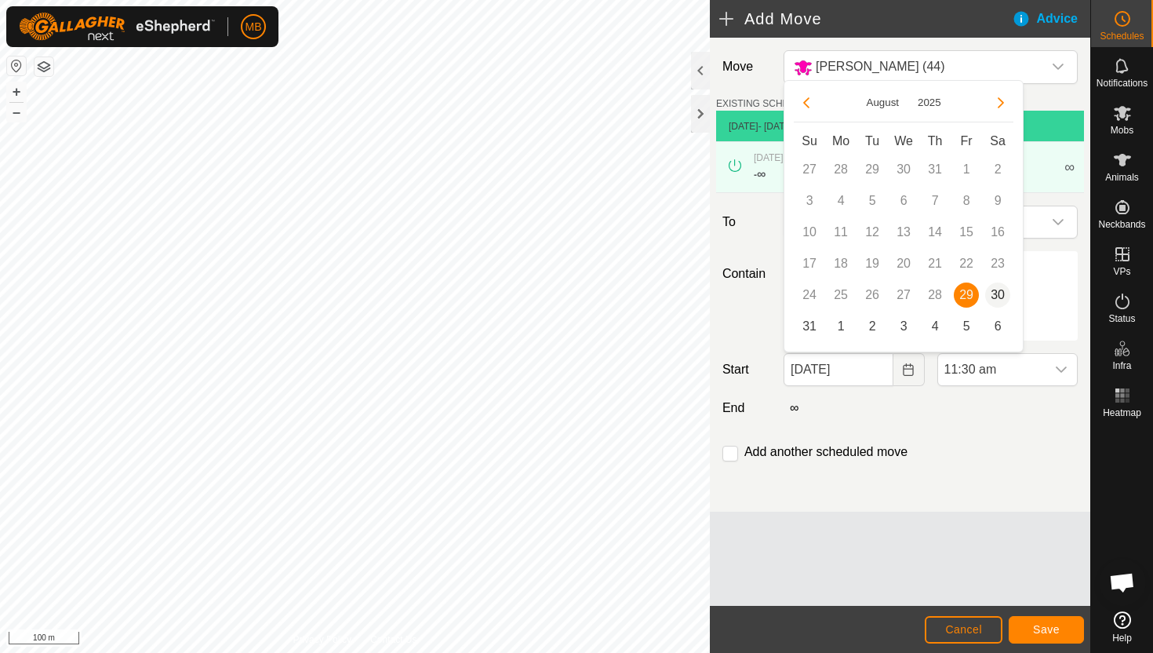
click at [1004, 289] on span "30" at bounding box center [997, 294] width 25 height 25
type input "[DATE]"
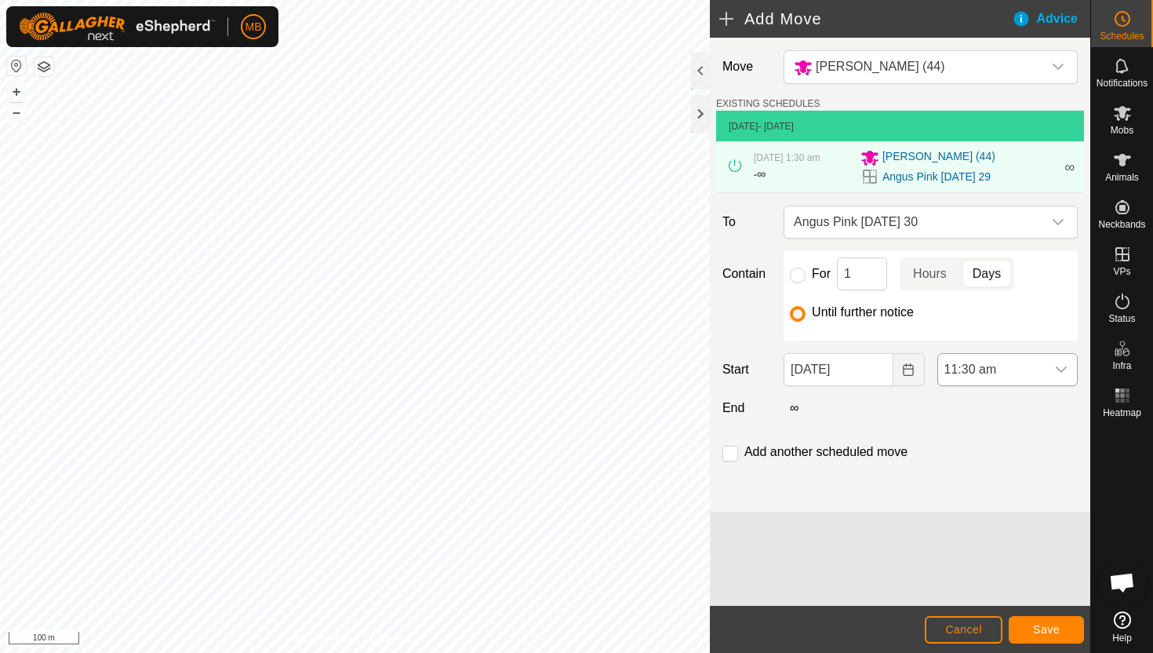
click at [1052, 364] on div "dropdown trigger" at bounding box center [1061, 369] width 31 height 31
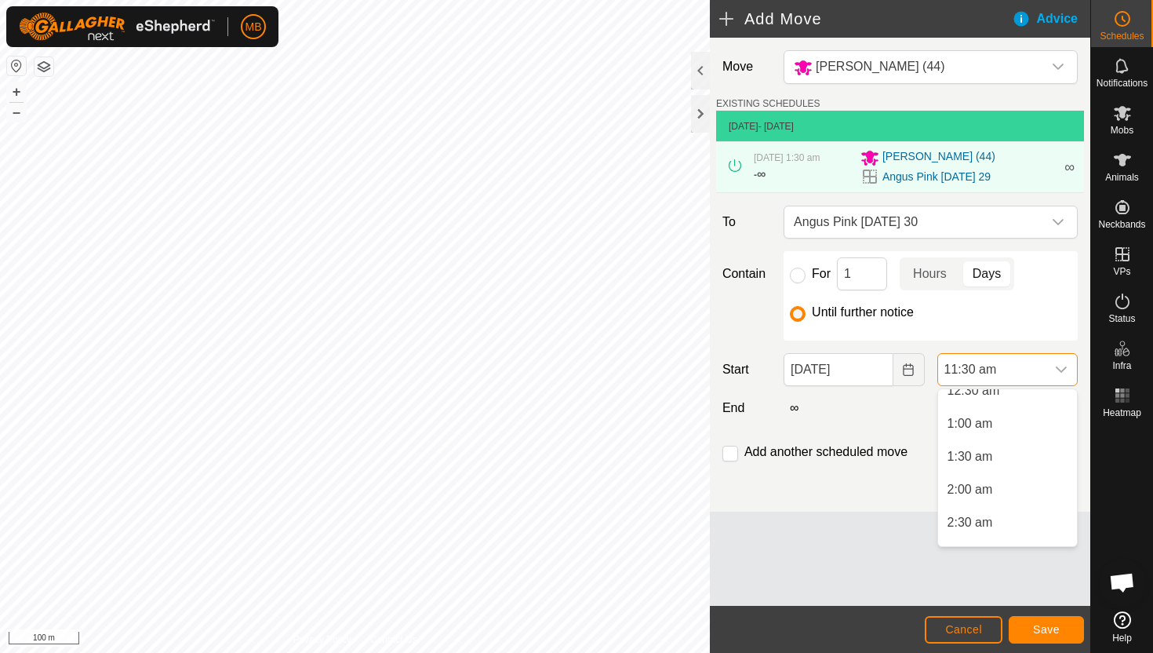
scroll to position [0, 0]
click at [1018, 447] on li "12:30 am" at bounding box center [1007, 437] width 139 height 31
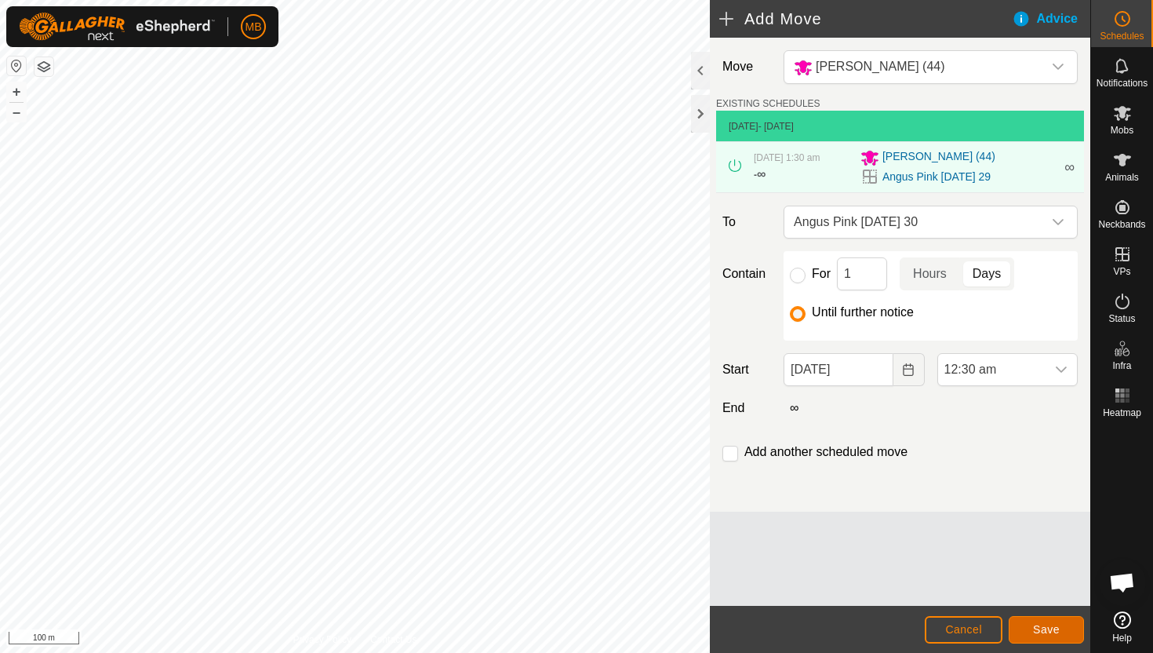
click at [1056, 620] on button "Save" at bounding box center [1046, 629] width 75 height 27
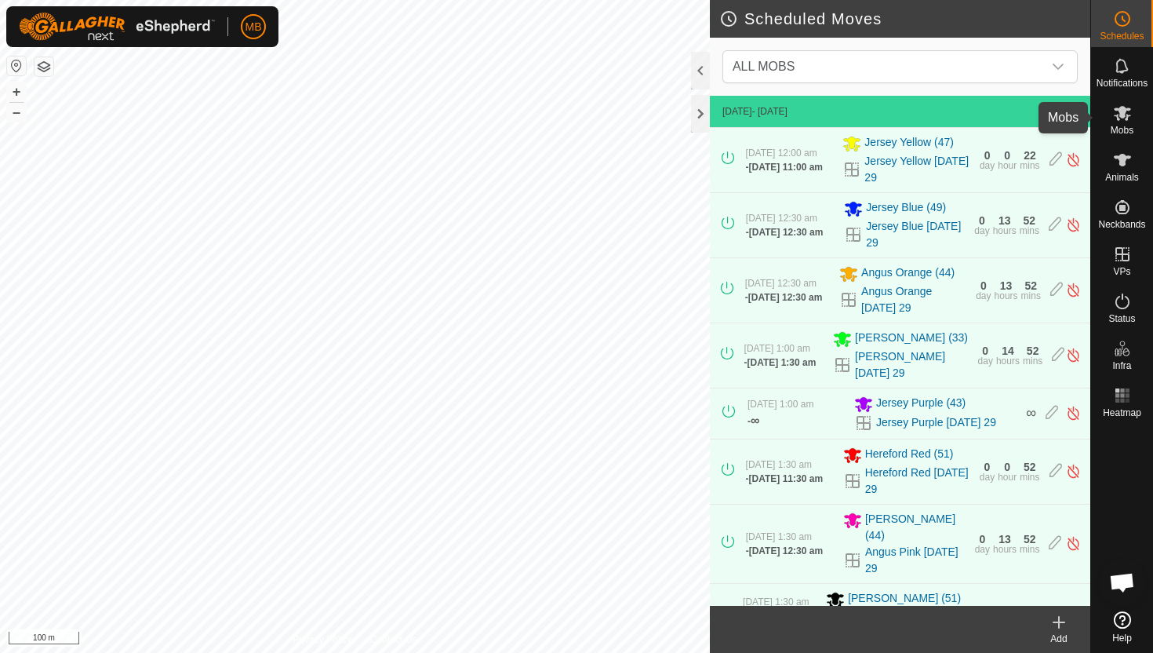
click at [1121, 118] on icon at bounding box center [1122, 113] width 19 height 19
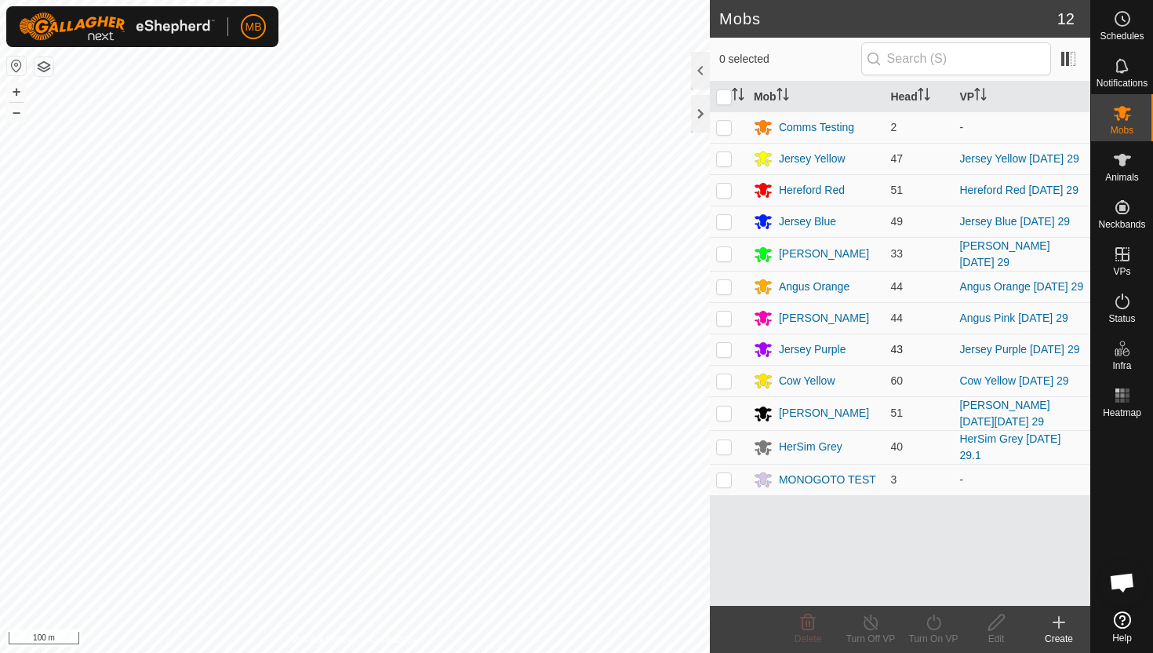
click at [723, 348] on p-checkbox at bounding box center [724, 349] width 16 height 13
checkbox input "true"
click at [935, 622] on icon at bounding box center [934, 622] width 20 height 19
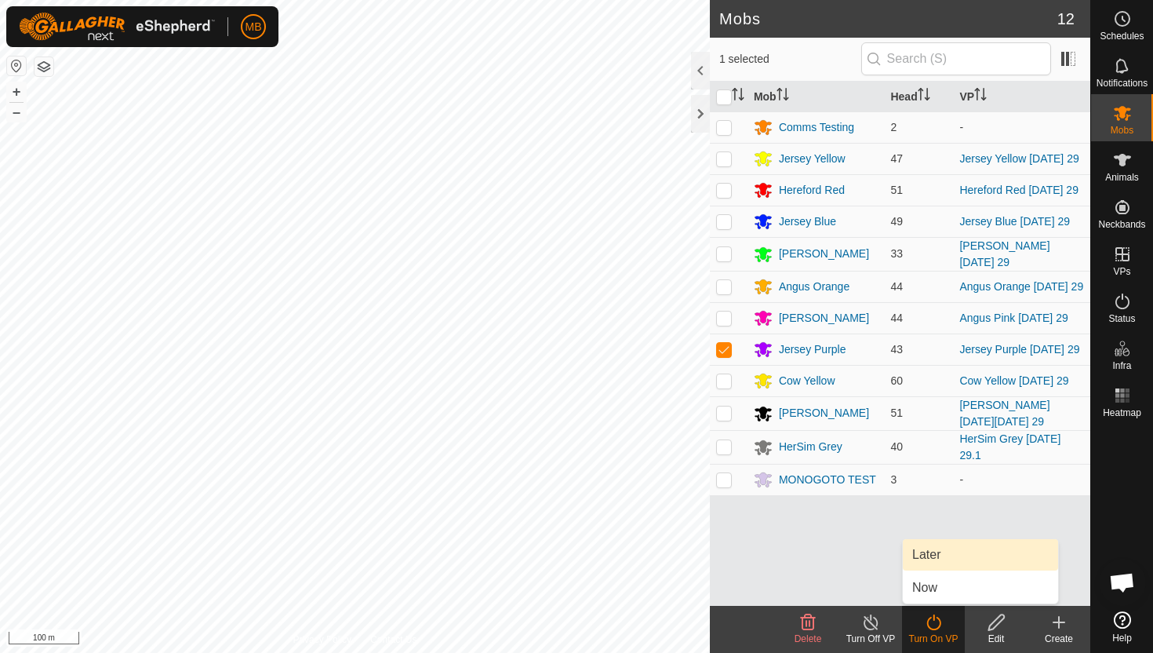
click at [956, 556] on link "Later" at bounding box center [980, 554] width 155 height 31
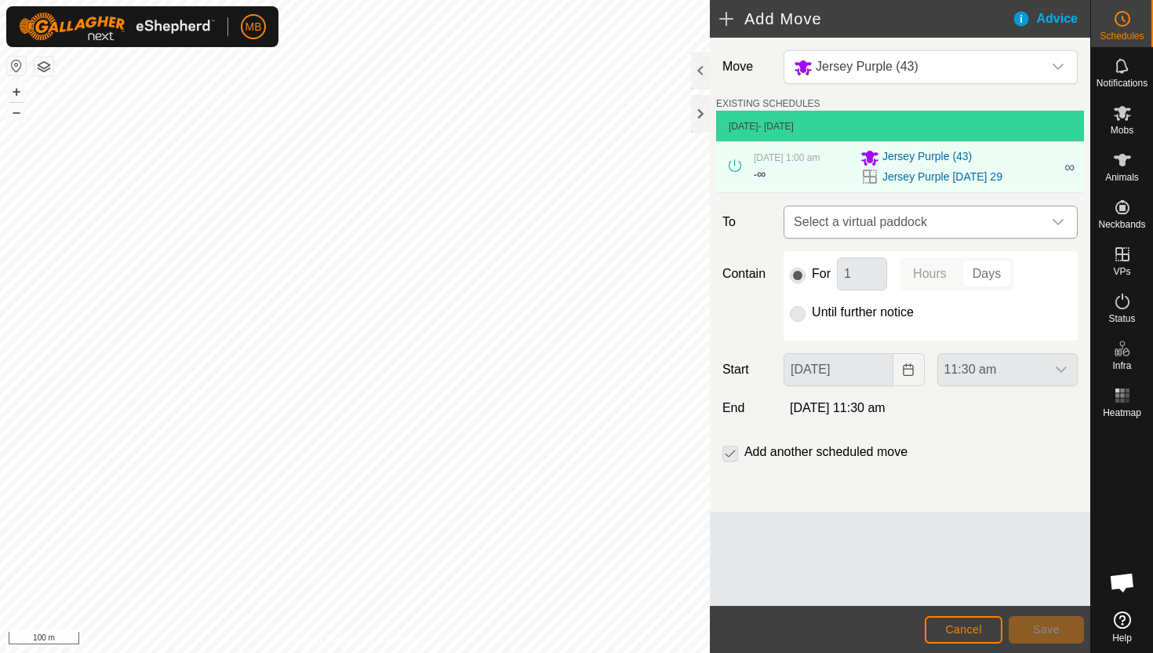
click at [1057, 228] on icon "dropdown trigger" at bounding box center [1058, 222] width 13 height 13
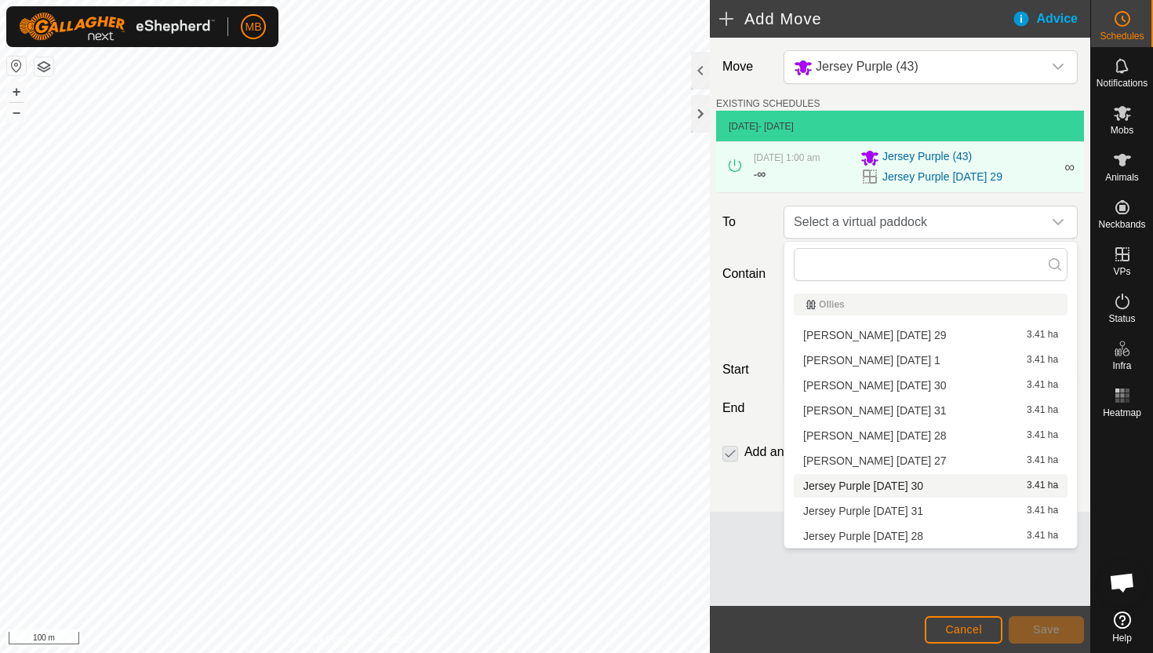
click at [923, 486] on li "Jersey Purple [DATE] 30 3.41 ha" at bounding box center [931, 486] width 274 height 24
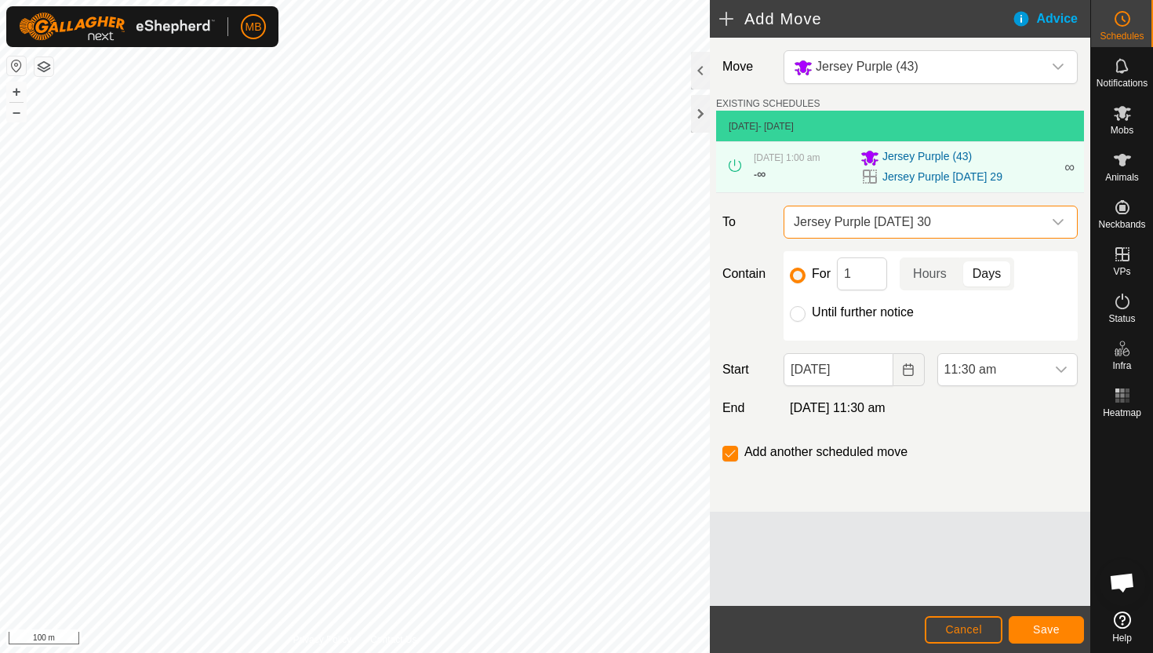
click at [872, 313] on label "Until further notice" at bounding box center [863, 312] width 102 height 13
click at [806, 313] on input "Until further notice" at bounding box center [798, 314] width 16 height 16
radio input "true"
checkbox input "false"
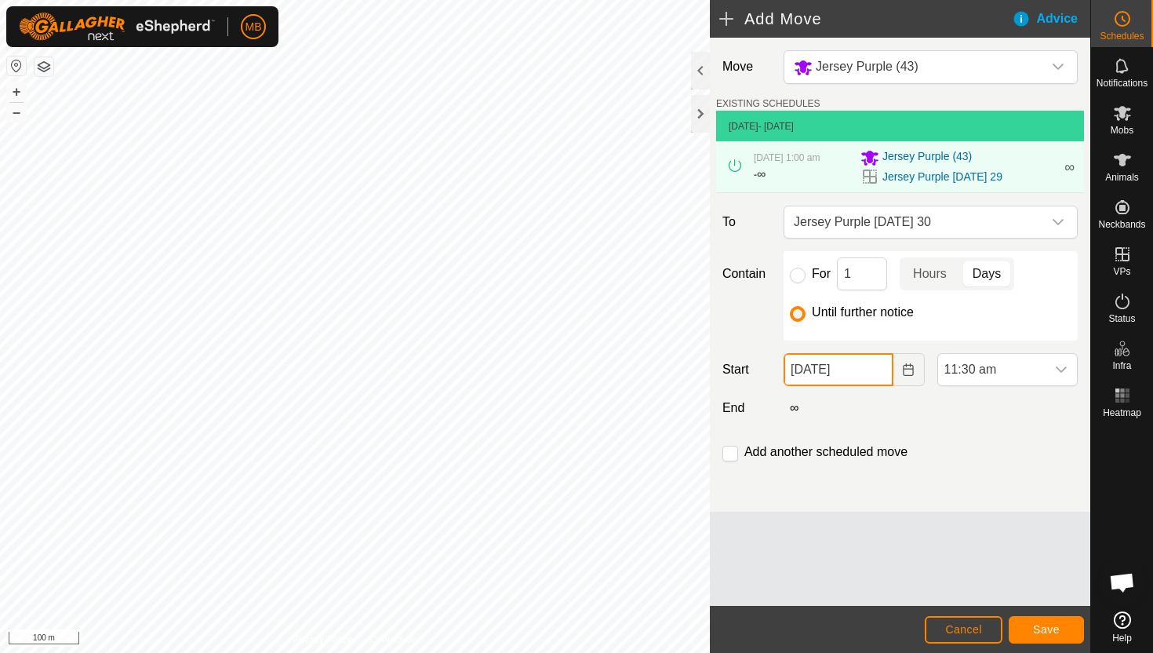
click at [883, 369] on input "[DATE]" at bounding box center [838, 369] width 109 height 33
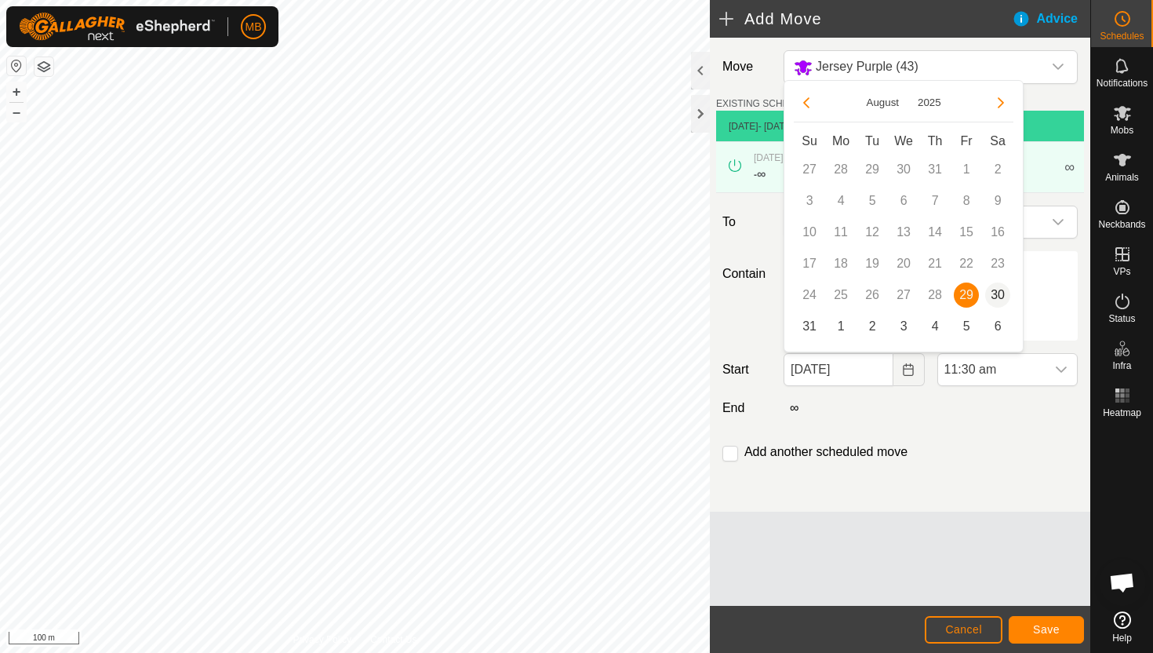
click at [996, 289] on span "30" at bounding box center [997, 294] width 25 height 25
type input "[DATE]"
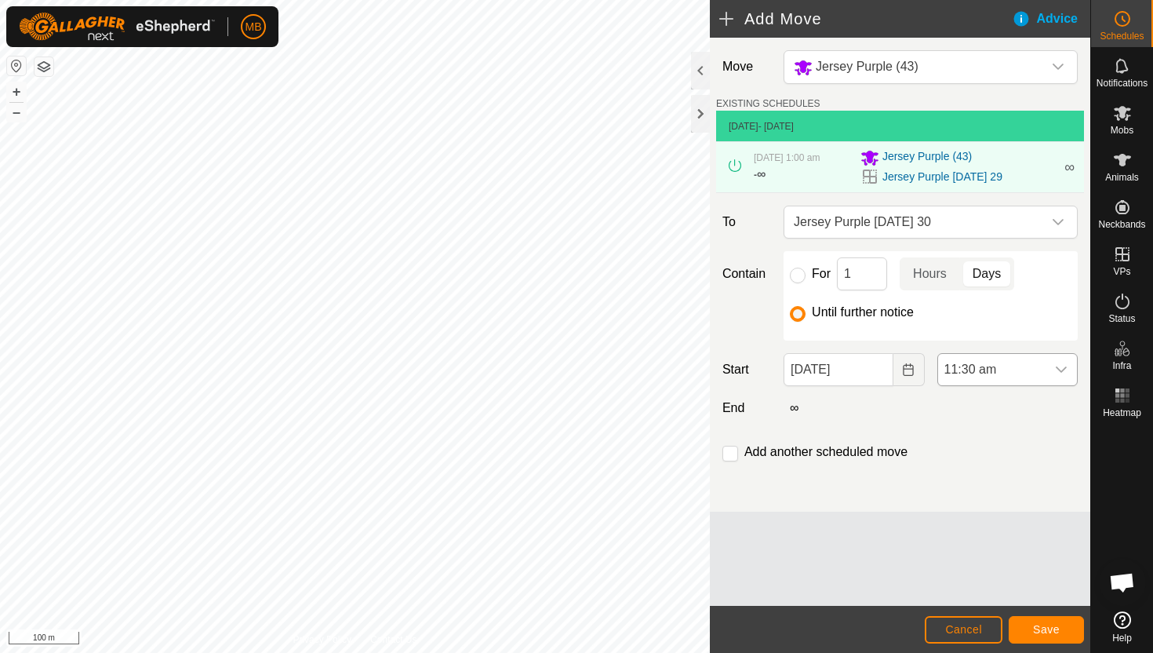
click at [1039, 373] on span "11:30 am" at bounding box center [991, 369] width 107 height 31
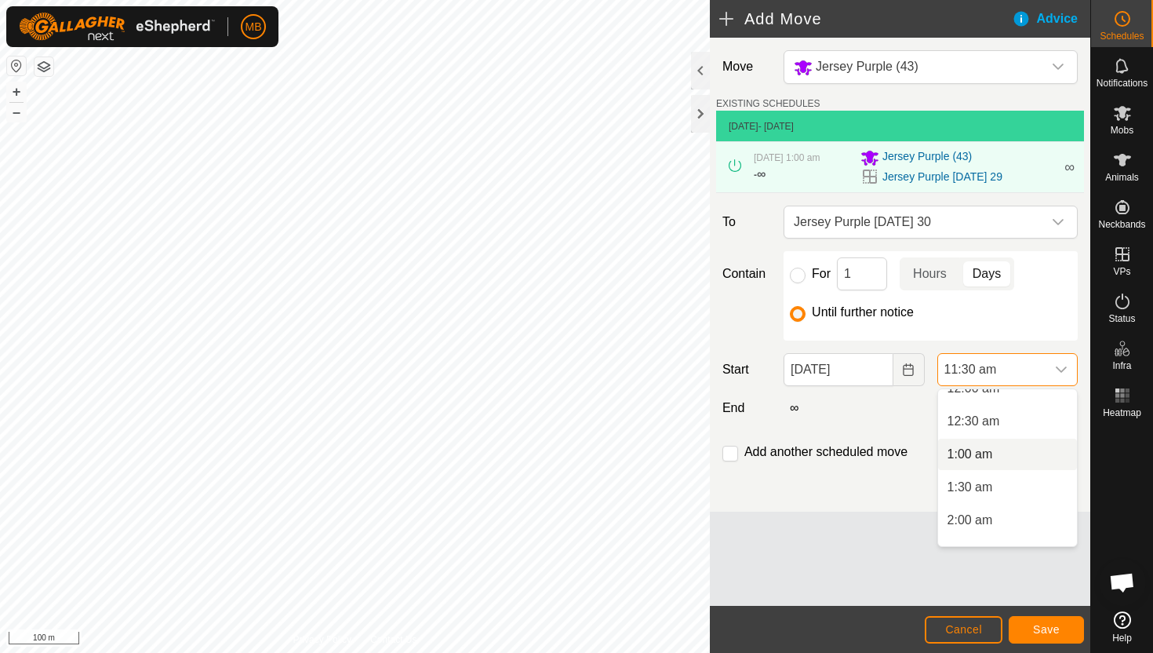
scroll to position [3, 0]
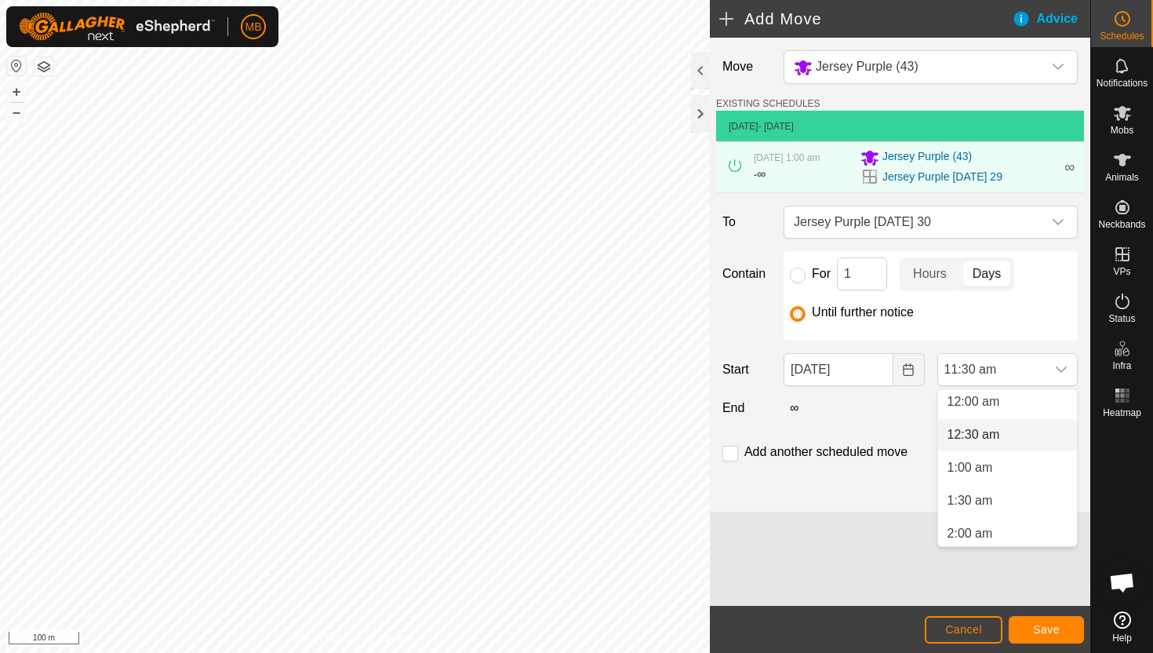
click at [1023, 431] on li "12:30 am" at bounding box center [1007, 434] width 139 height 31
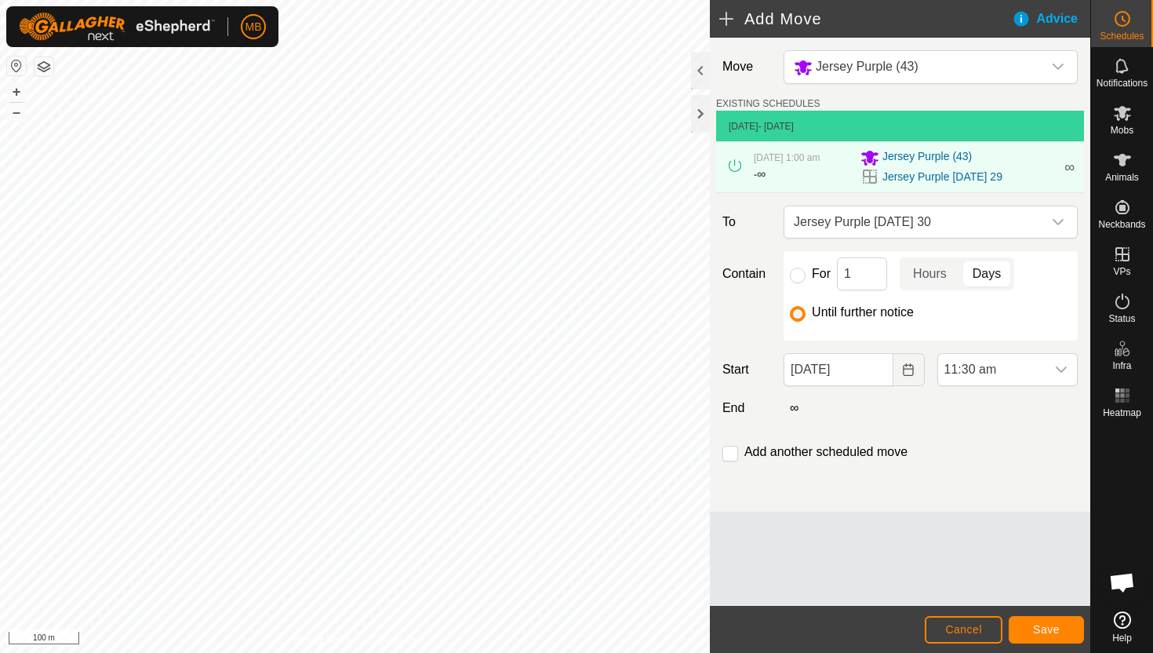
scroll to position [632, 0]
click at [1057, 627] on span "Save" at bounding box center [1046, 629] width 27 height 13
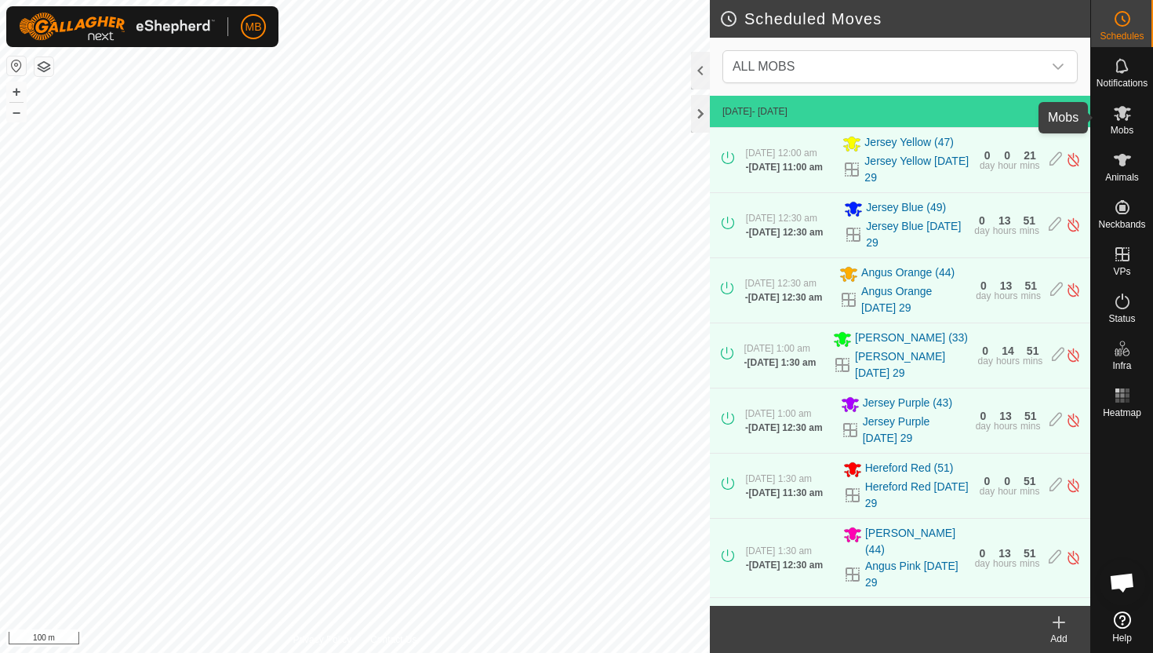
click at [1131, 117] on icon at bounding box center [1122, 113] width 19 height 19
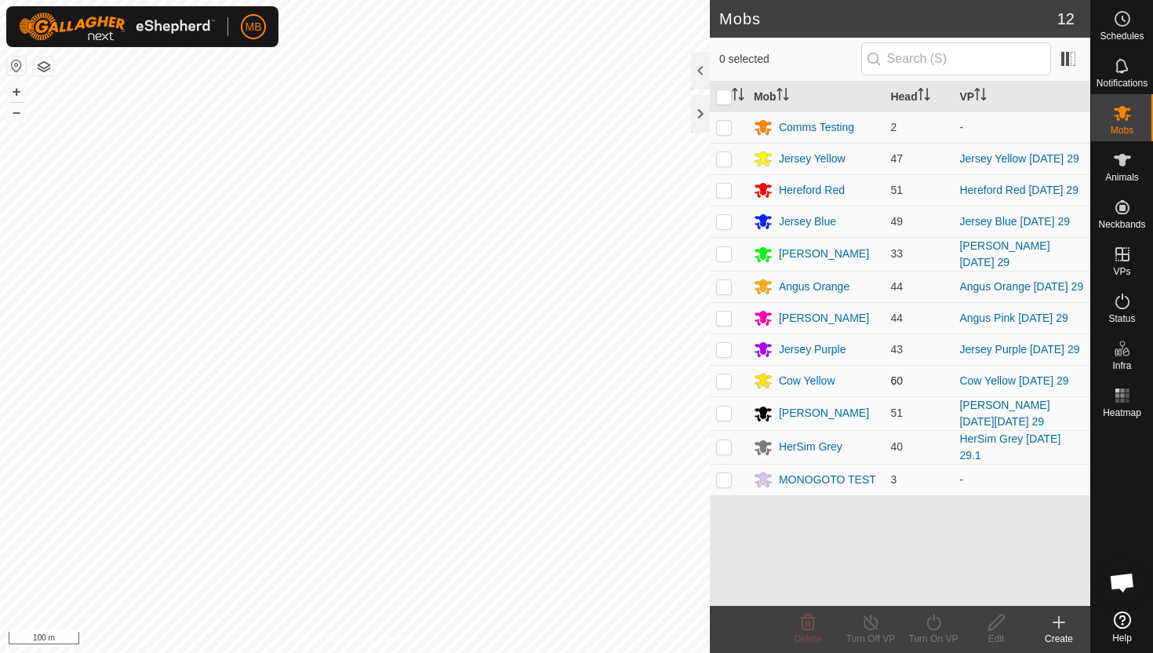
click at [721, 378] on p-checkbox at bounding box center [724, 380] width 16 height 13
checkbox input "true"
click at [931, 621] on icon at bounding box center [934, 622] width 20 height 19
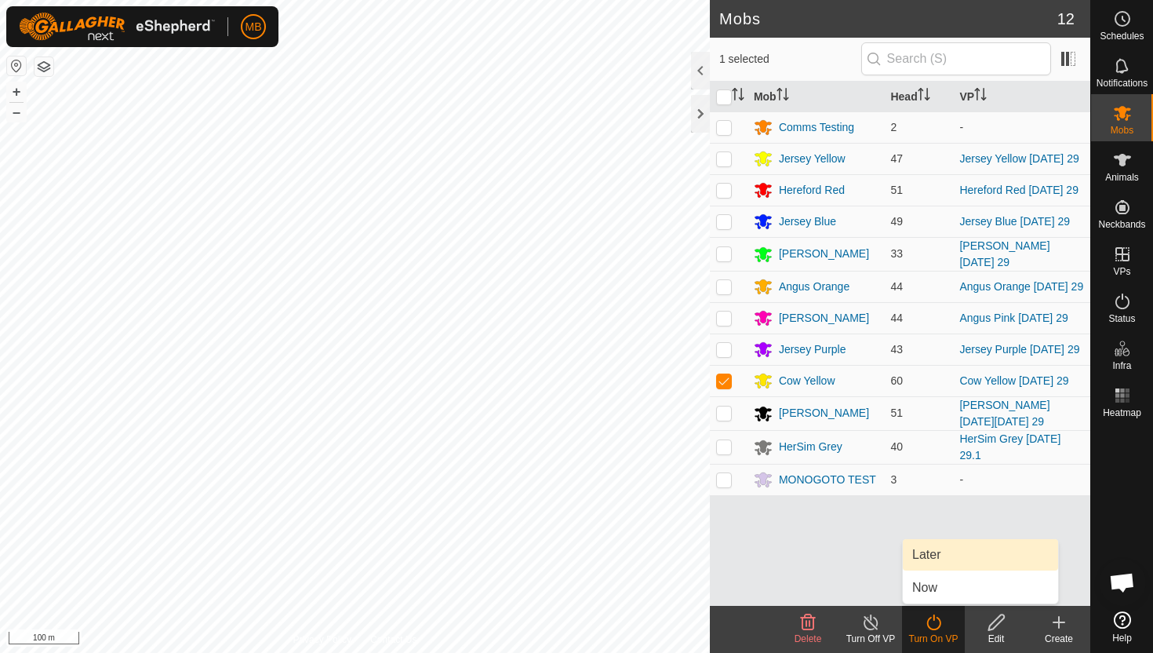
click at [943, 549] on link "Later" at bounding box center [980, 554] width 155 height 31
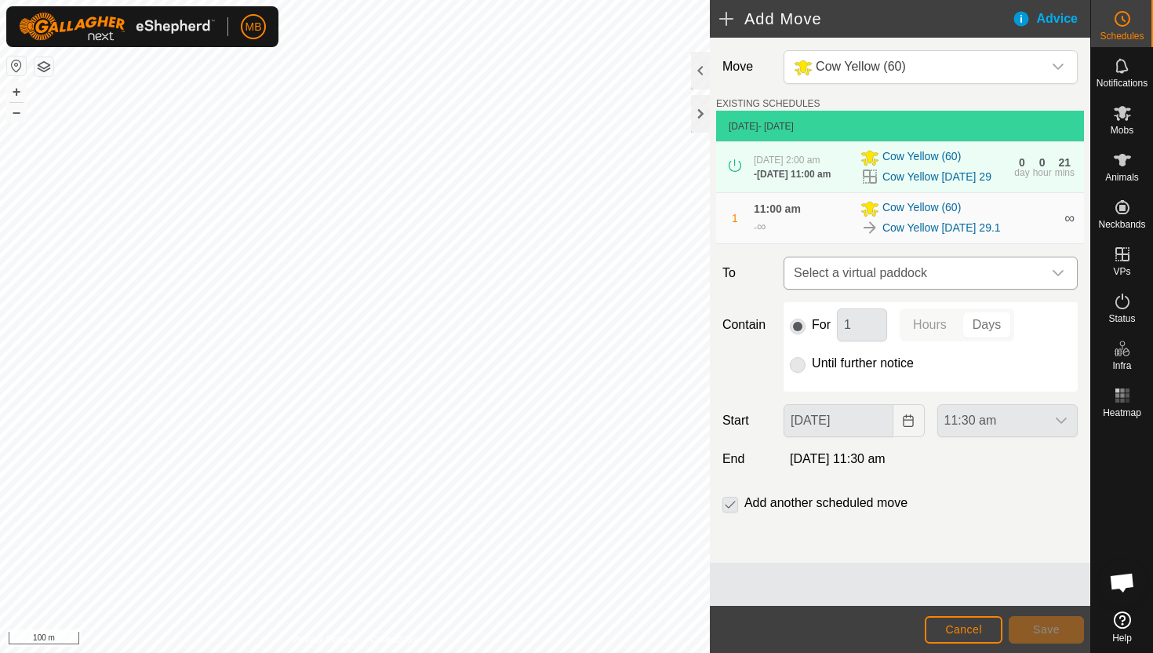
click at [1043, 279] on div "dropdown trigger" at bounding box center [1058, 272] width 31 height 31
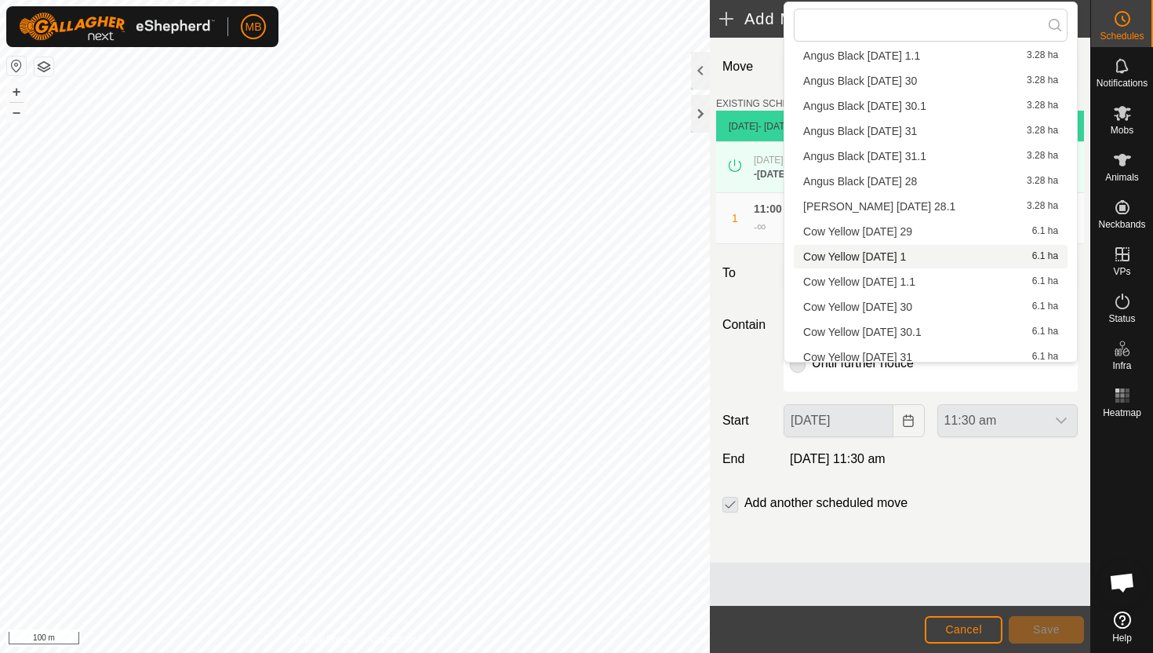
scroll to position [116, 0]
click at [926, 304] on li "Cow Yellow [DATE] 30 6.1 ha" at bounding box center [931, 306] width 274 height 24
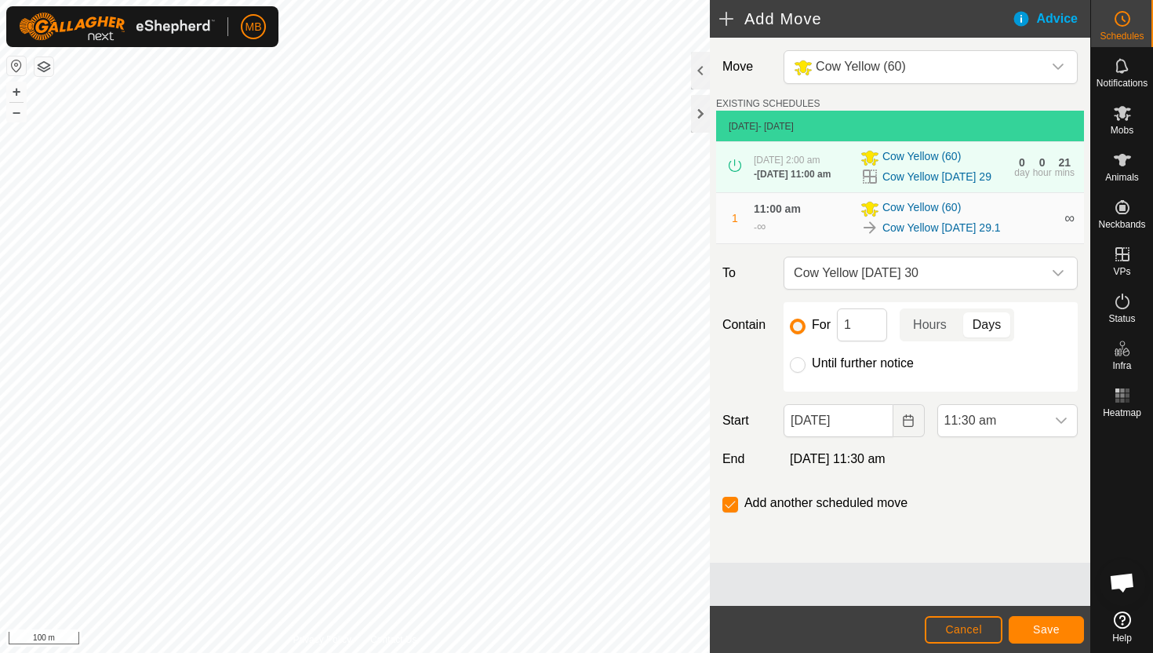
click at [812, 370] on label "Until further notice" at bounding box center [863, 363] width 102 height 13
click at [806, 370] on input "Until further notice" at bounding box center [798, 365] width 16 height 16
radio input "true"
checkbox input "false"
click at [878, 424] on input "[DATE]" at bounding box center [838, 420] width 109 height 33
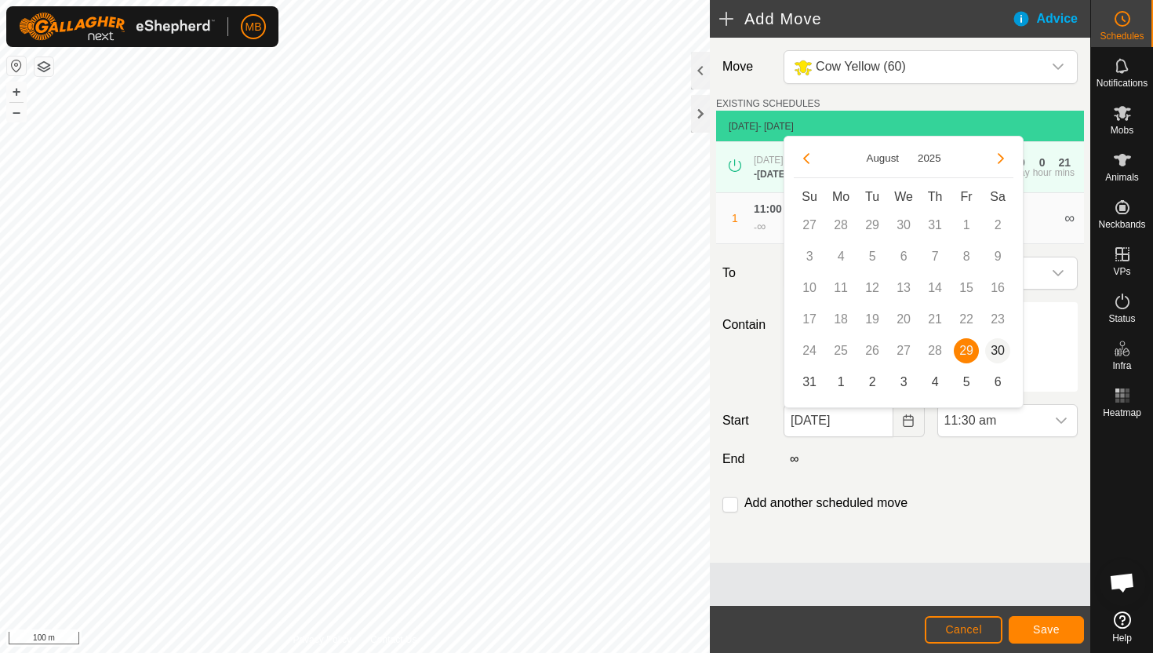
click at [998, 346] on span "30" at bounding box center [997, 350] width 25 height 25
type input "[DATE]"
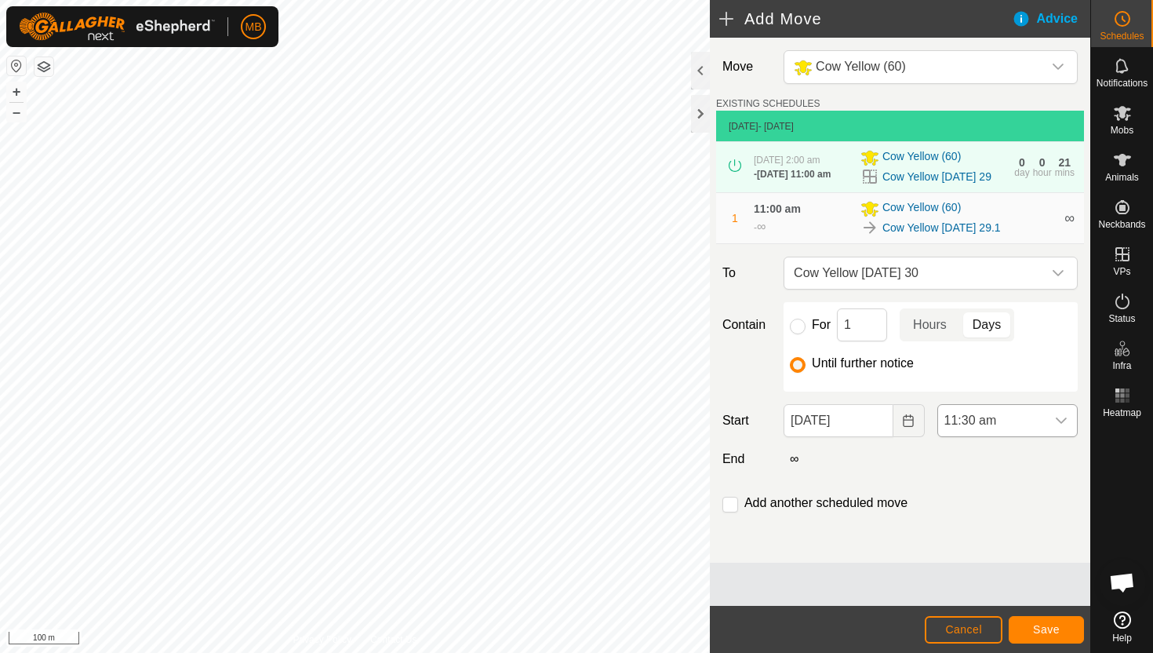
click at [1021, 425] on span "11:30 am" at bounding box center [991, 420] width 107 height 31
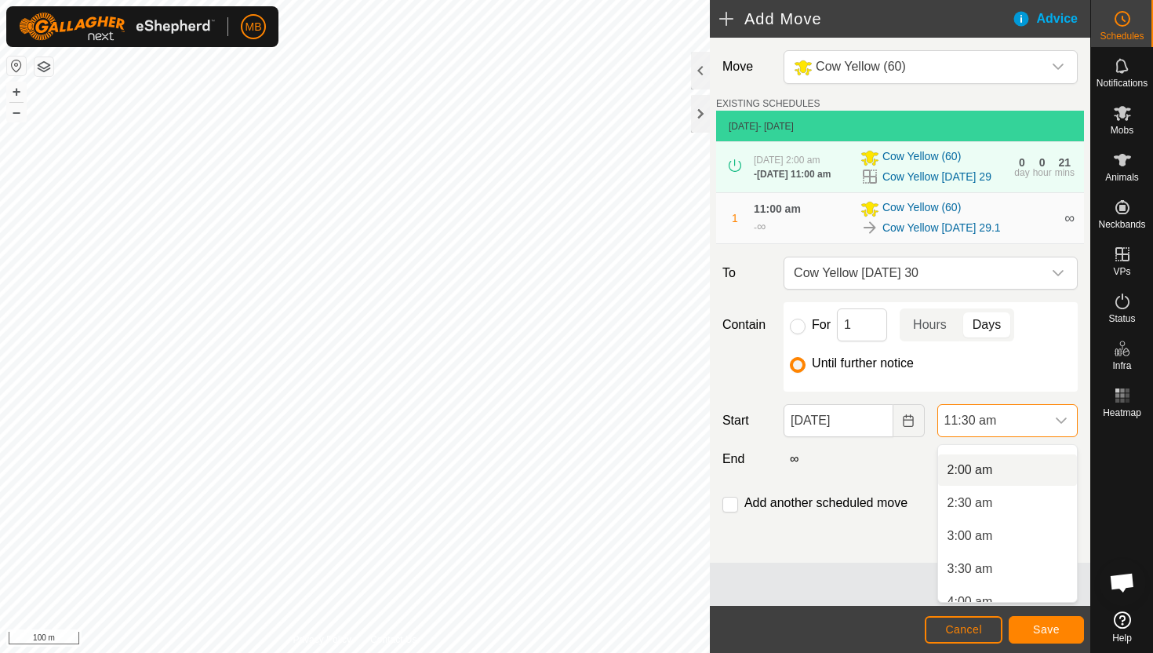
click at [1018, 476] on li "2:00 am" at bounding box center [1007, 469] width 139 height 31
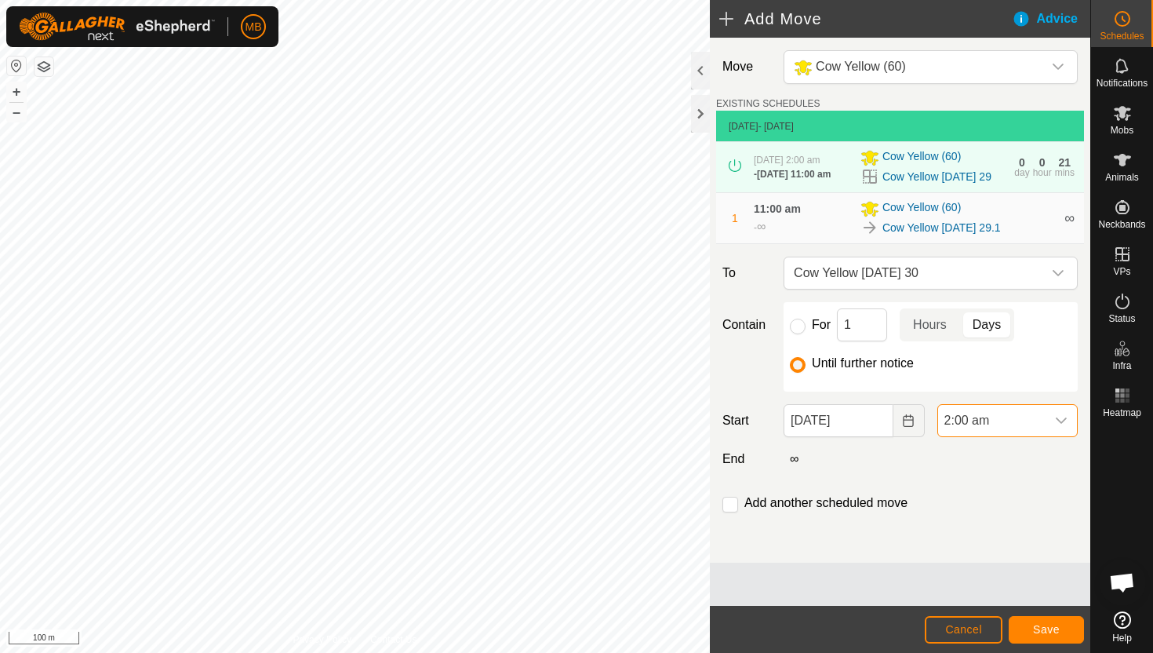
scroll to position [632, 0]
click at [729, 506] on input "checkbox" at bounding box center [731, 505] width 16 height 16
checkbox input "true"
click at [1039, 624] on span "Save" at bounding box center [1046, 629] width 27 height 13
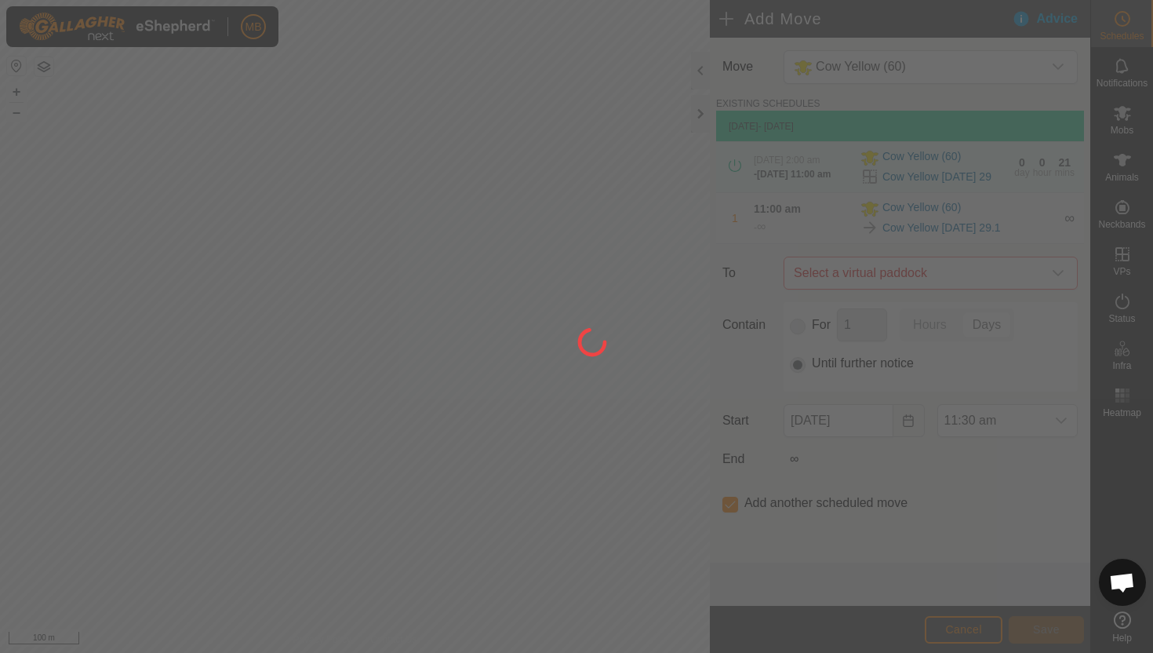
type input "[DATE]"
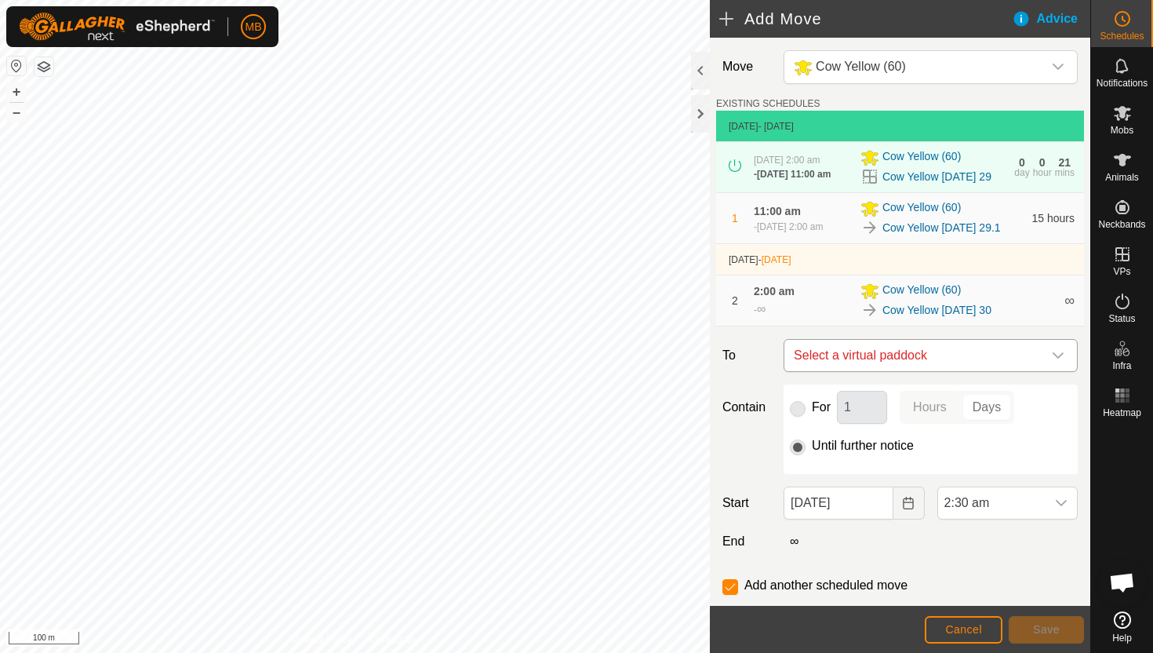
click at [1059, 359] on icon "dropdown trigger" at bounding box center [1058, 355] width 11 height 6
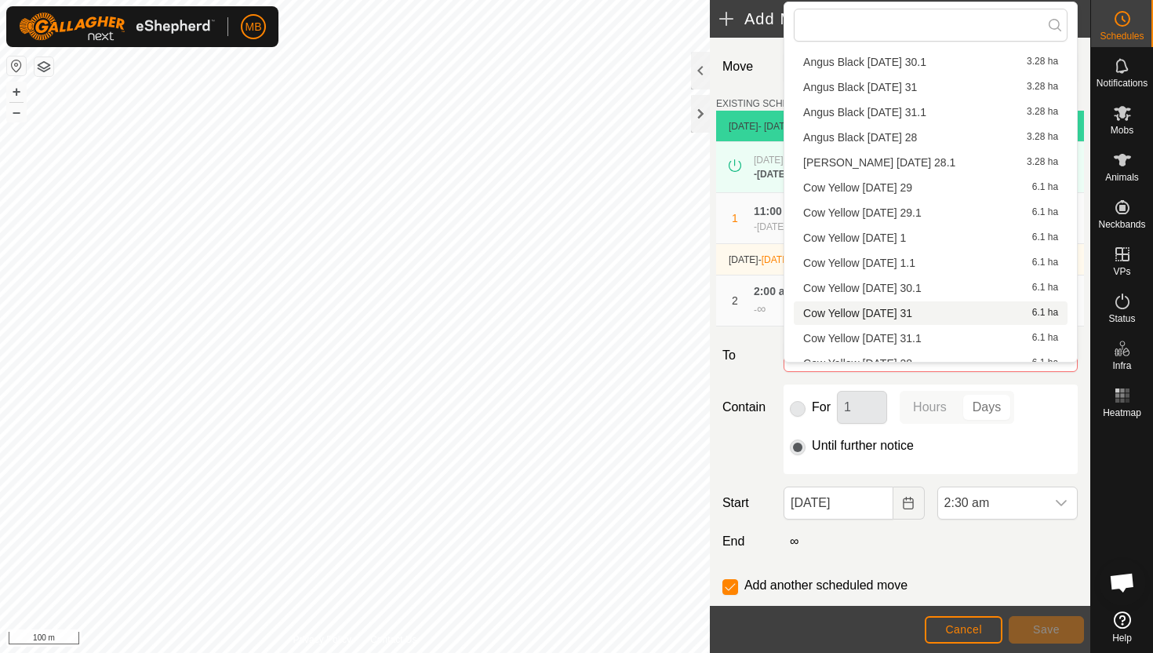
scroll to position [160, 0]
click at [955, 285] on li "Cow Yellow [DATE] 30.1 6.1 ha" at bounding box center [931, 287] width 274 height 24
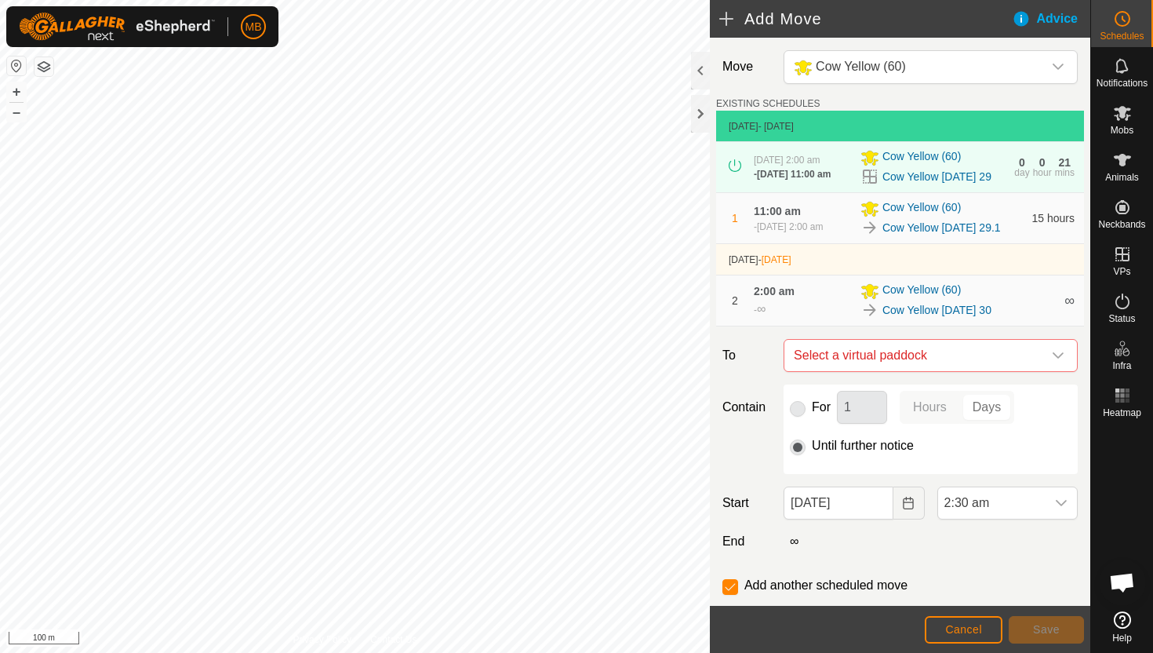
checkbox input "false"
click at [1036, 508] on span "2:30 am" at bounding box center [991, 502] width 107 height 31
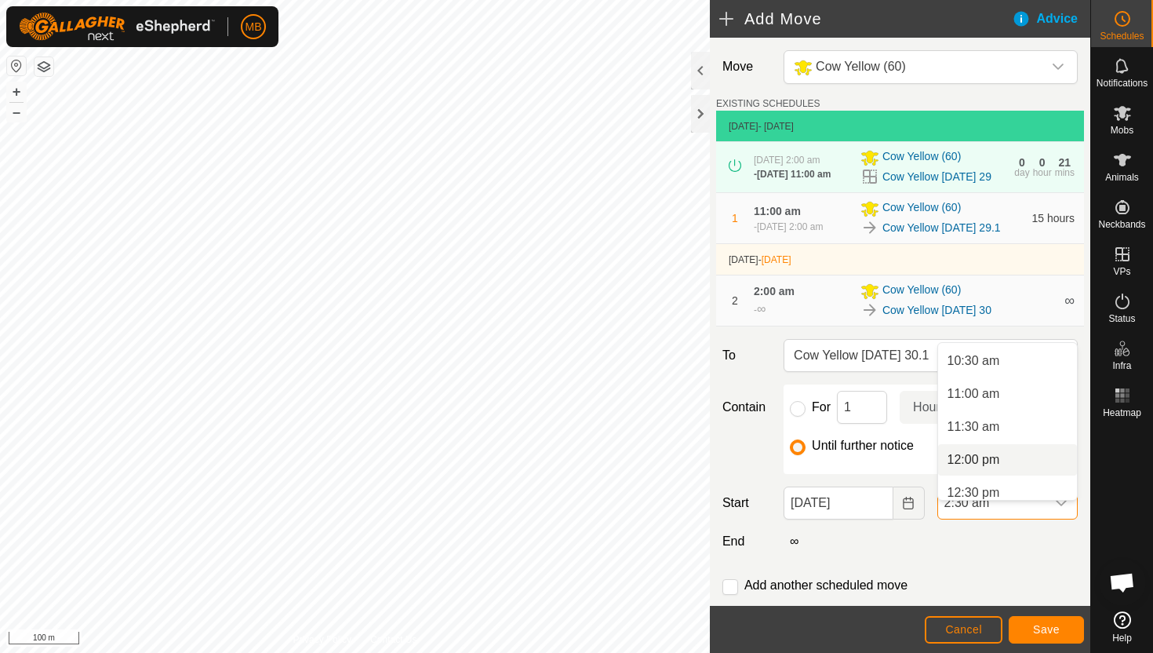
scroll to position [690, 0]
click at [1025, 398] on li "11:00 am" at bounding box center [1007, 392] width 139 height 31
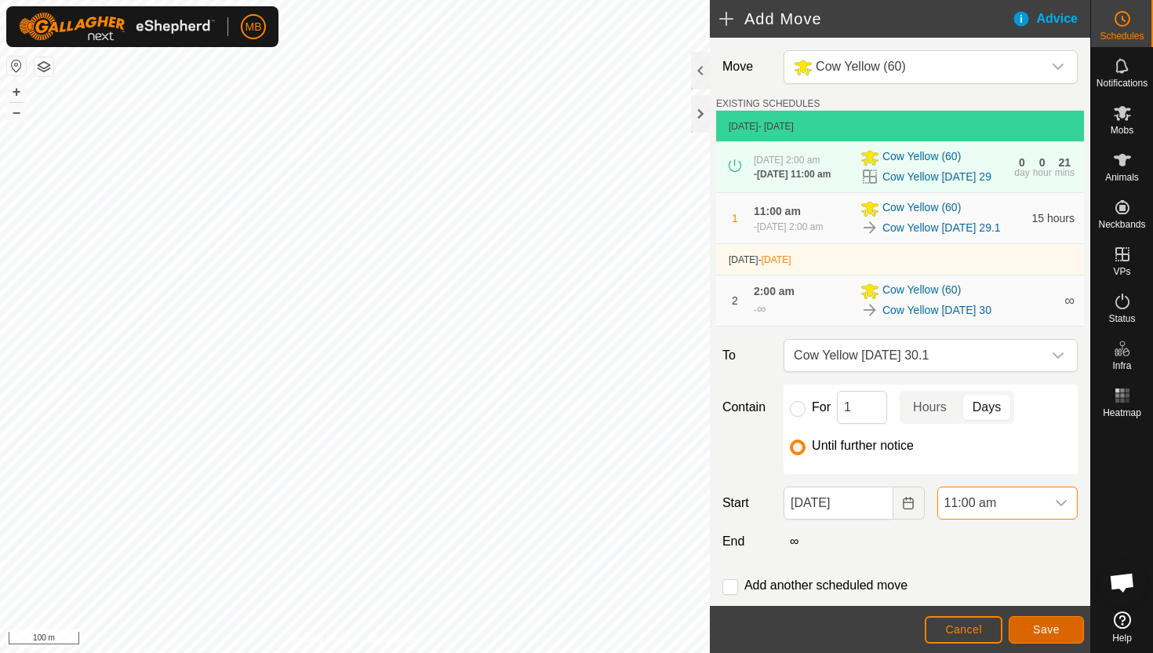
click at [1041, 624] on span "Save" at bounding box center [1046, 629] width 27 height 13
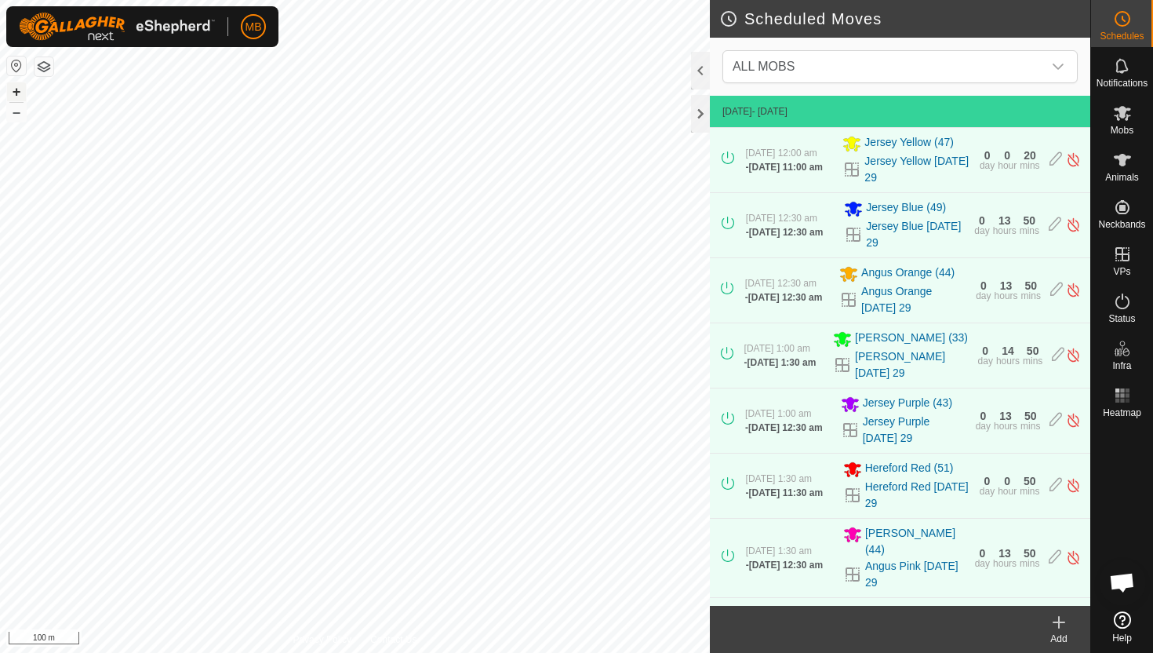
click at [16, 89] on button "+" at bounding box center [16, 91] width 19 height 19
click at [19, 111] on button "–" at bounding box center [16, 112] width 19 height 19
click at [1123, 294] on icon at bounding box center [1123, 301] width 14 height 16
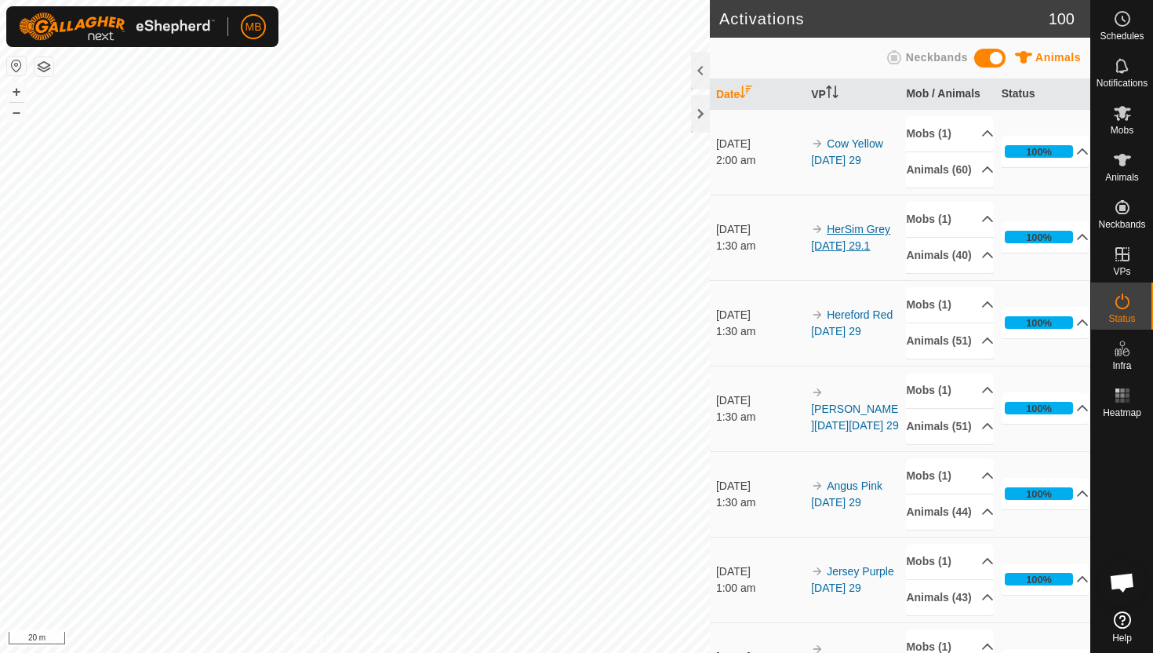
click at [855, 249] on link "HerSim Grey [DATE] 29.1" at bounding box center [850, 237] width 79 height 29
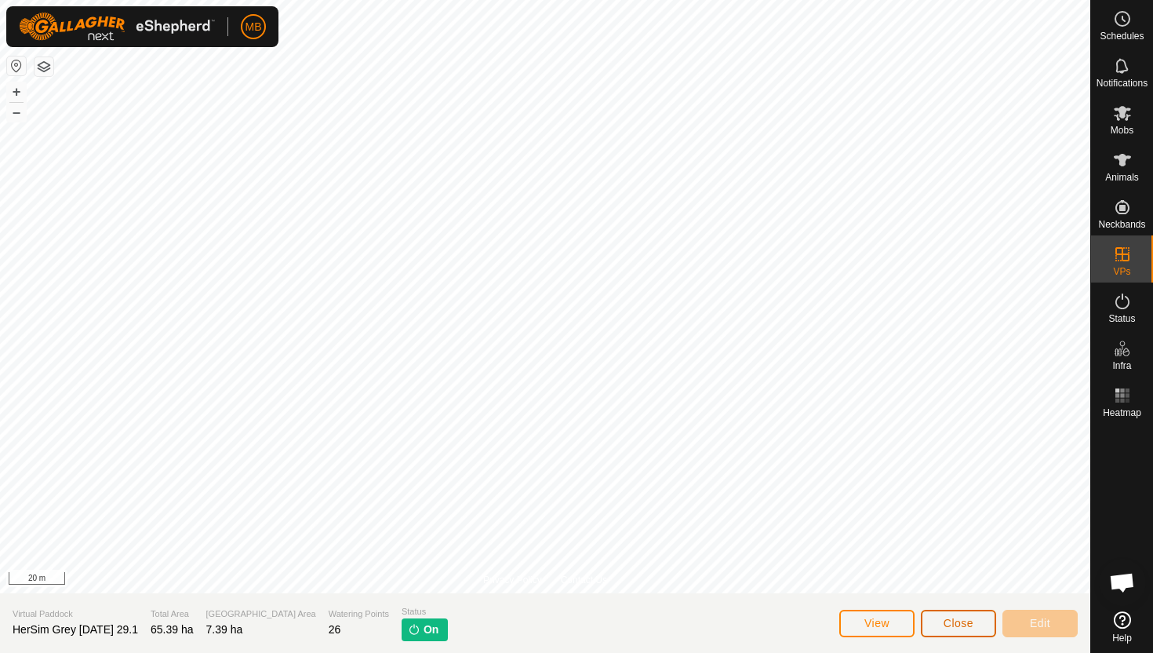
click at [966, 614] on button "Close" at bounding box center [958, 623] width 75 height 27
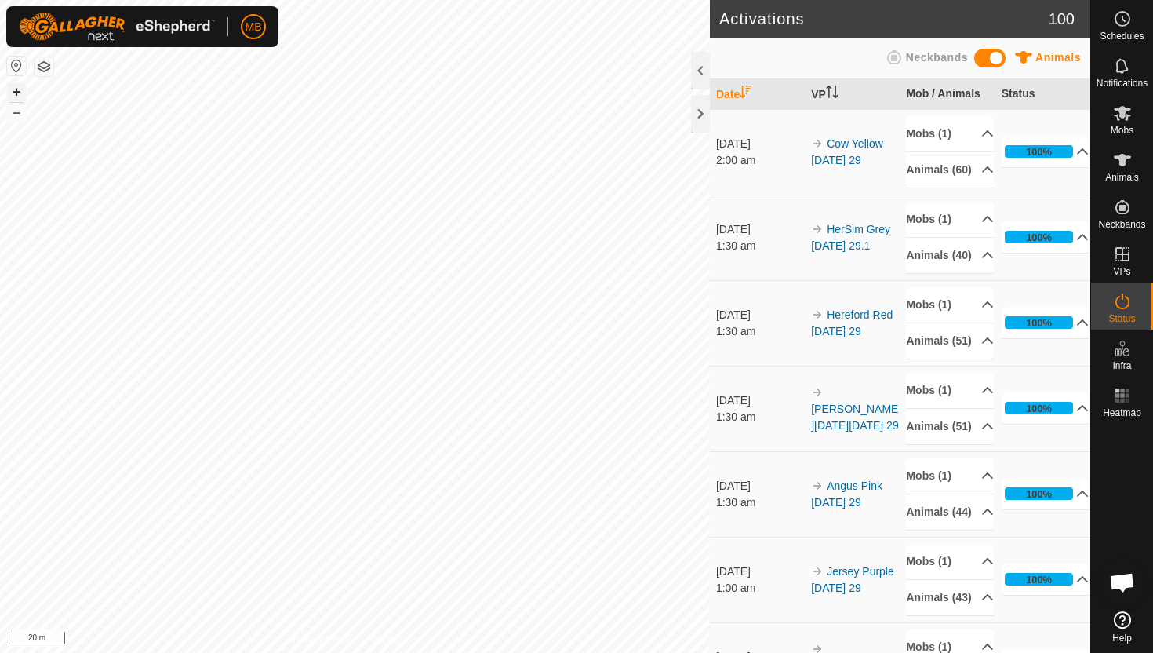
click at [14, 95] on button "+" at bounding box center [16, 91] width 19 height 19
click at [1122, 121] on icon at bounding box center [1122, 113] width 19 height 19
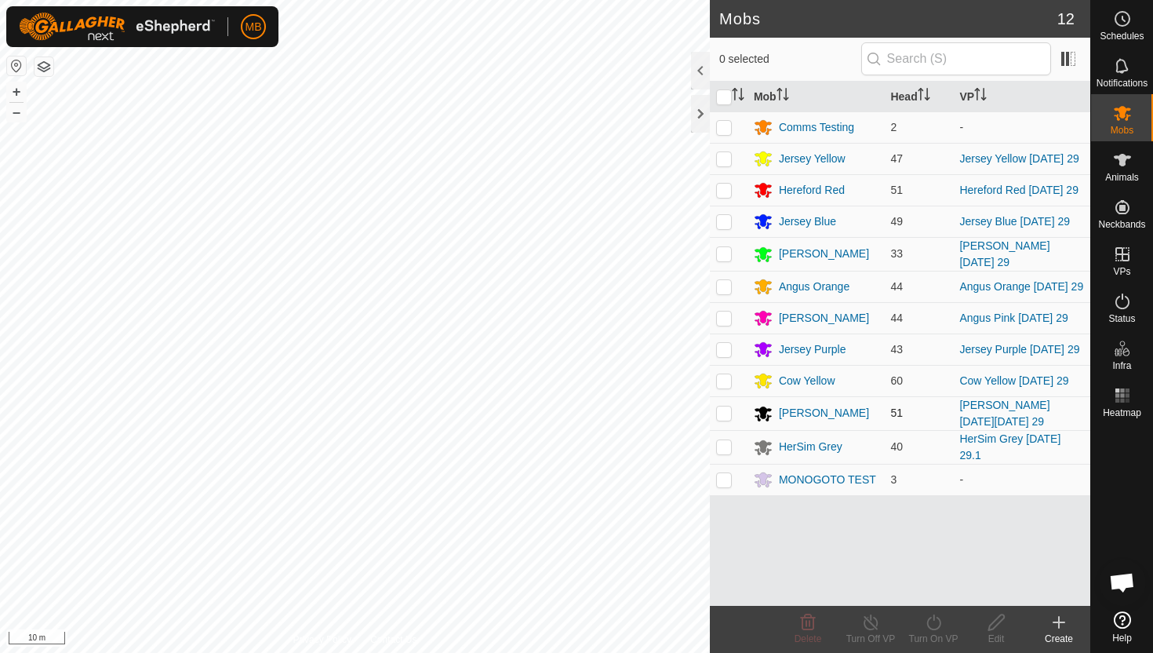
click at [724, 409] on p-checkbox at bounding box center [724, 412] width 16 height 13
checkbox input "true"
click at [13, 111] on button "–" at bounding box center [16, 112] width 19 height 19
click at [938, 618] on icon at bounding box center [934, 622] width 14 height 16
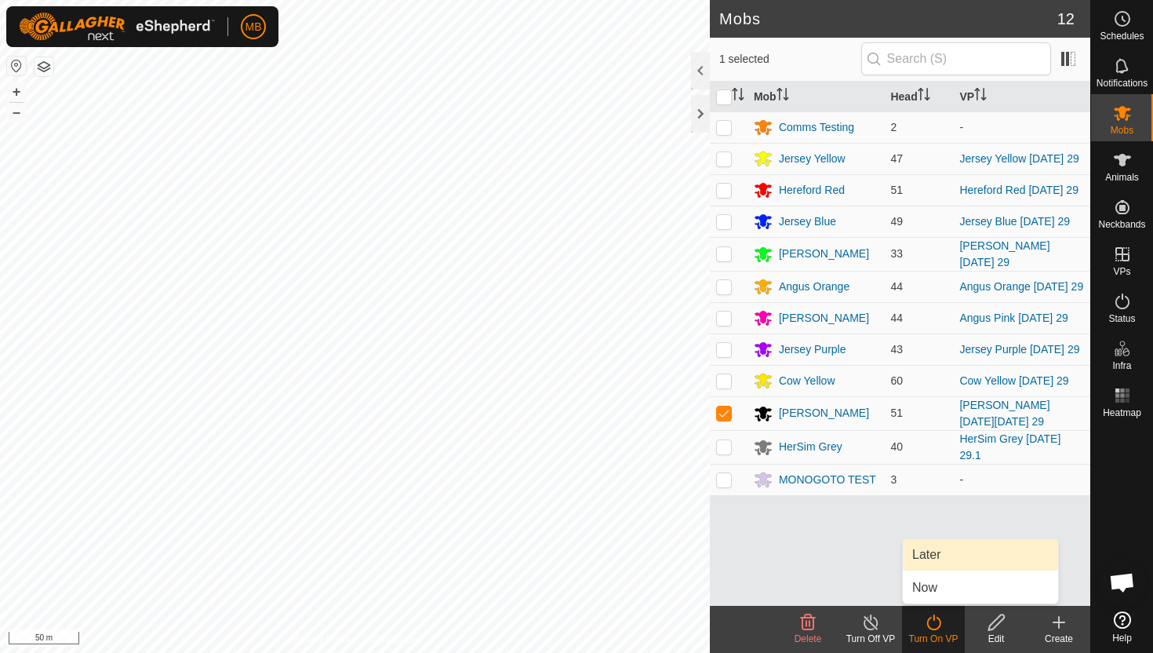
click at [938, 556] on link "Later" at bounding box center [980, 554] width 155 height 31
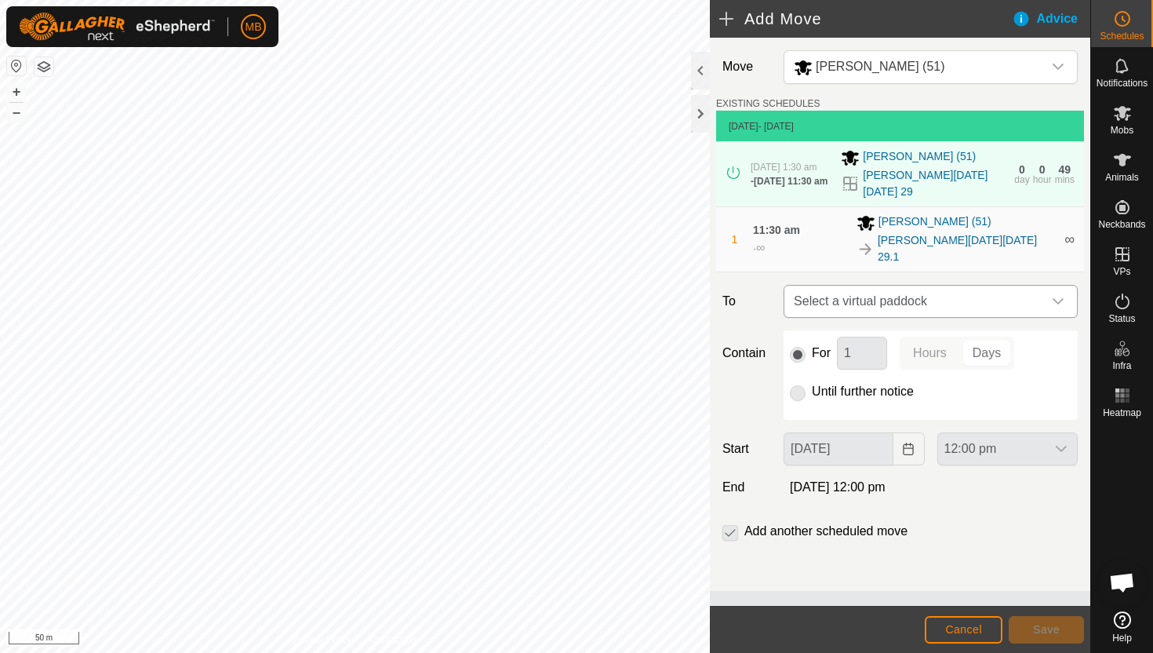
click at [1053, 295] on icon "dropdown trigger" at bounding box center [1058, 301] width 13 height 13
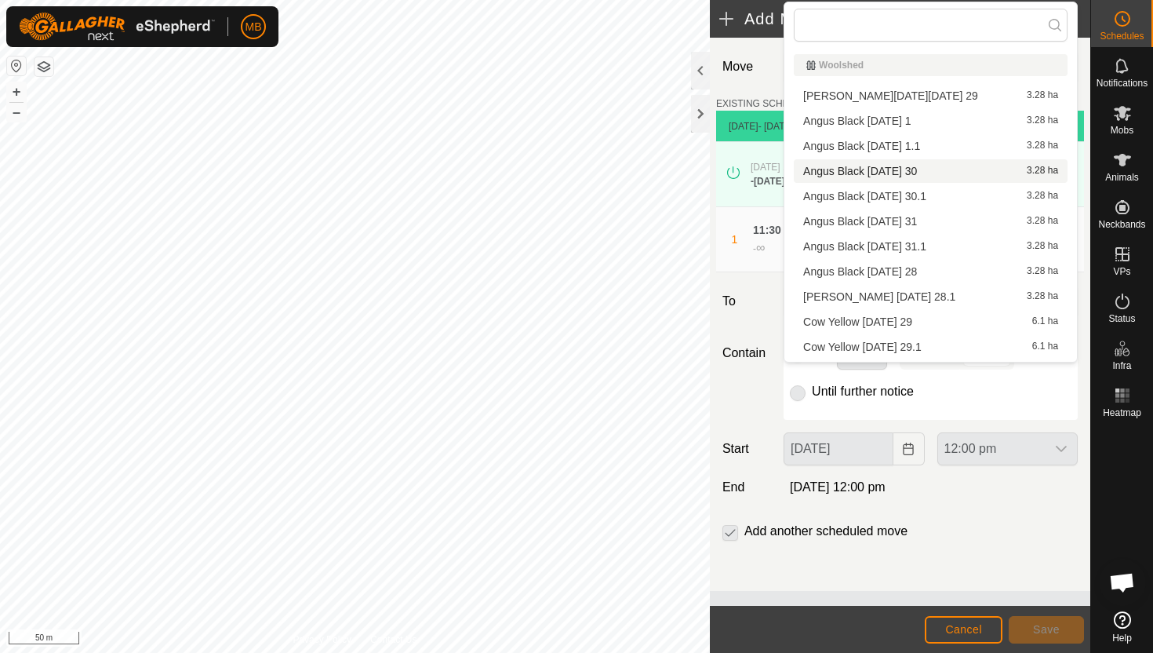
click at [916, 174] on li "Angus Black [DATE] 30 3.28 ha" at bounding box center [931, 171] width 274 height 24
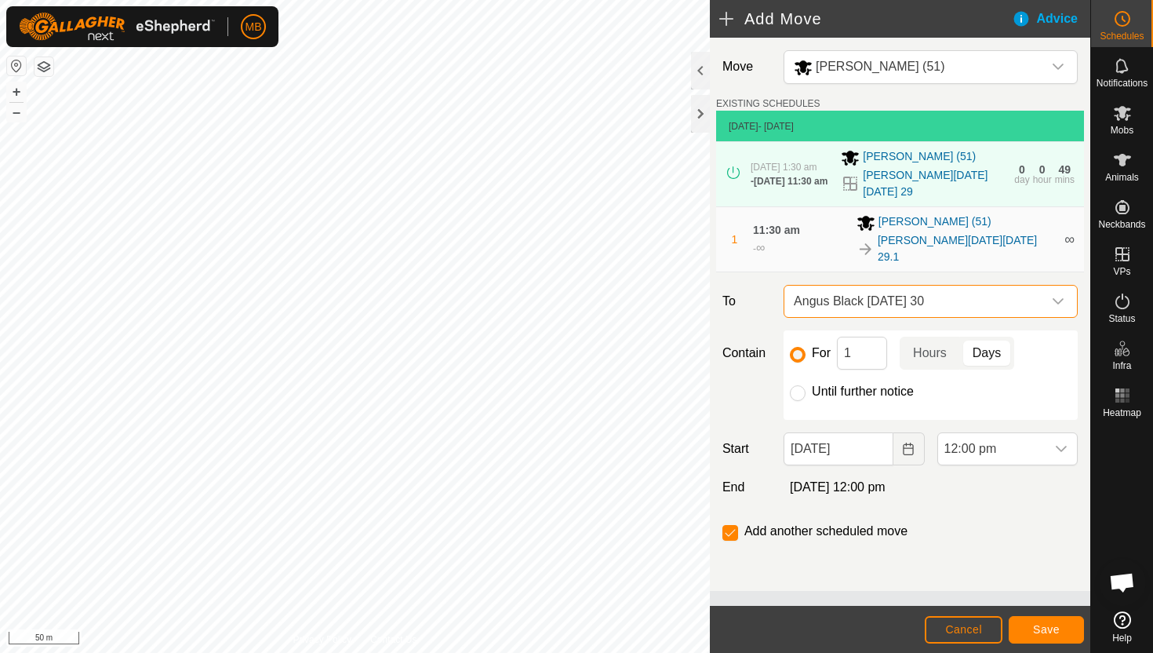
click at [861, 385] on label "Until further notice" at bounding box center [863, 391] width 102 height 13
click at [806, 385] on input "Until further notice" at bounding box center [798, 393] width 16 height 16
radio input "true"
checkbox input "false"
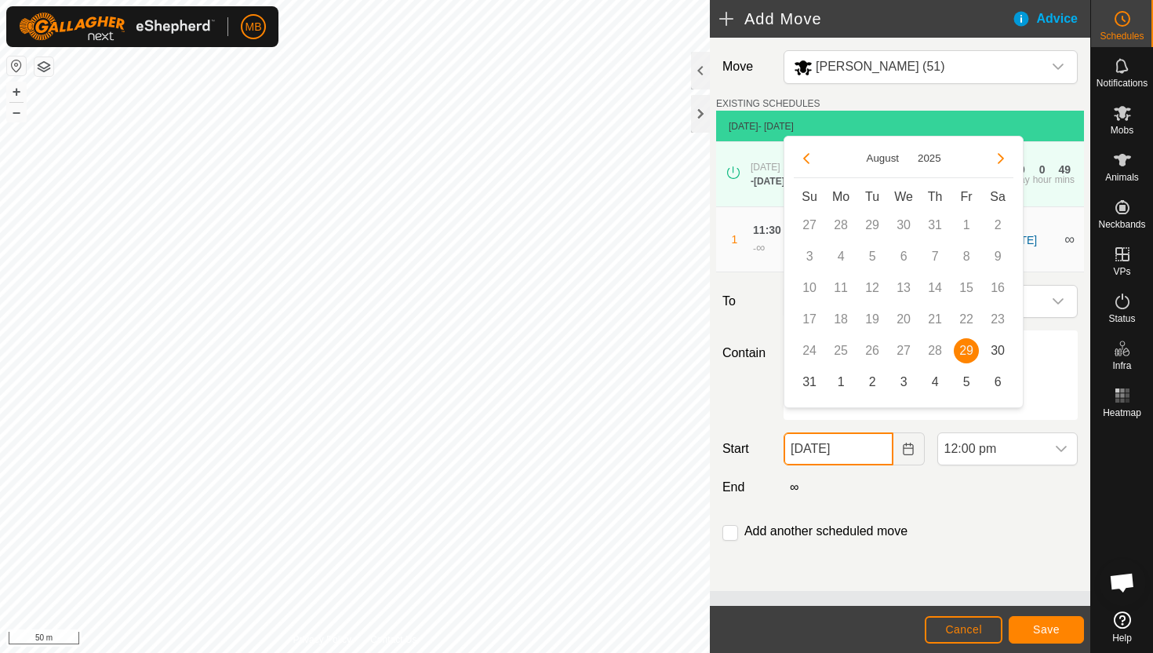
click at [877, 432] on input "[DATE]" at bounding box center [838, 448] width 109 height 33
click at [996, 352] on span "30" at bounding box center [997, 350] width 25 height 25
type input "[DATE]"
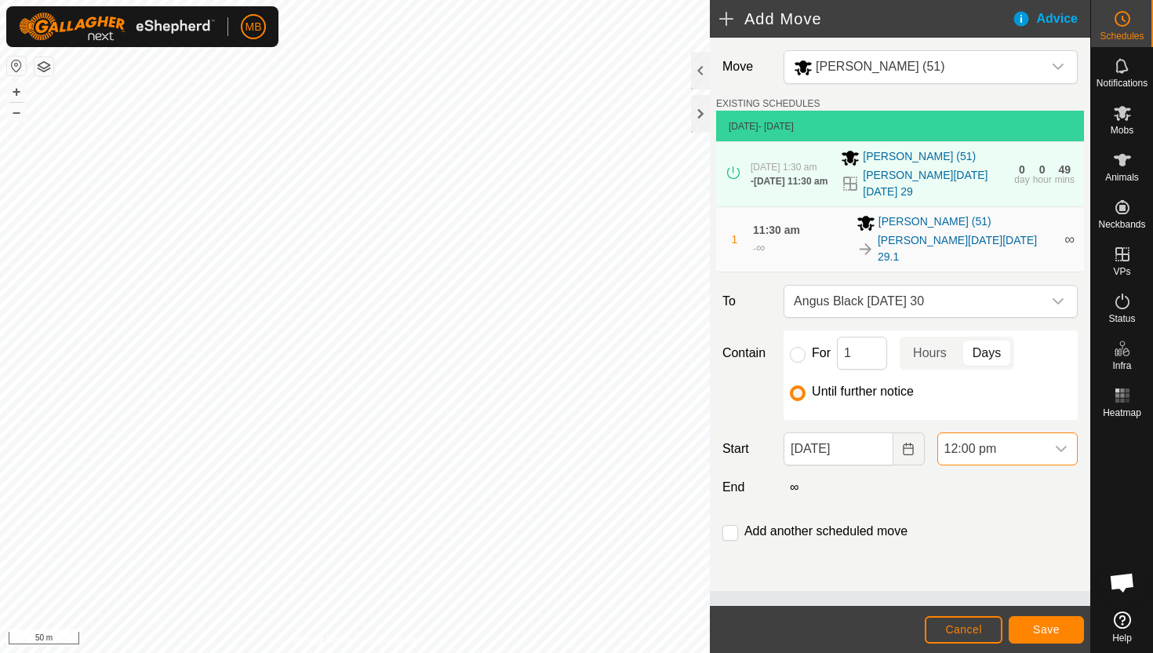
click at [1044, 433] on span "12:00 pm" at bounding box center [991, 448] width 107 height 31
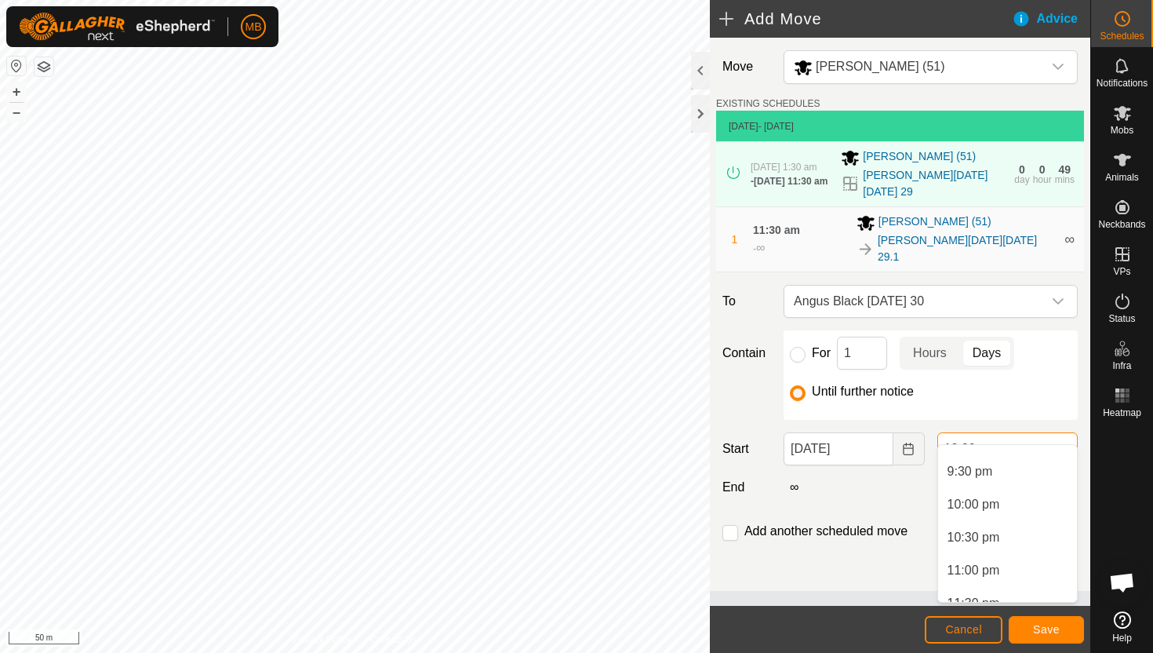
scroll to position [1423, 0]
click at [1008, 554] on li "11:00 pm" at bounding box center [1007, 552] width 139 height 31
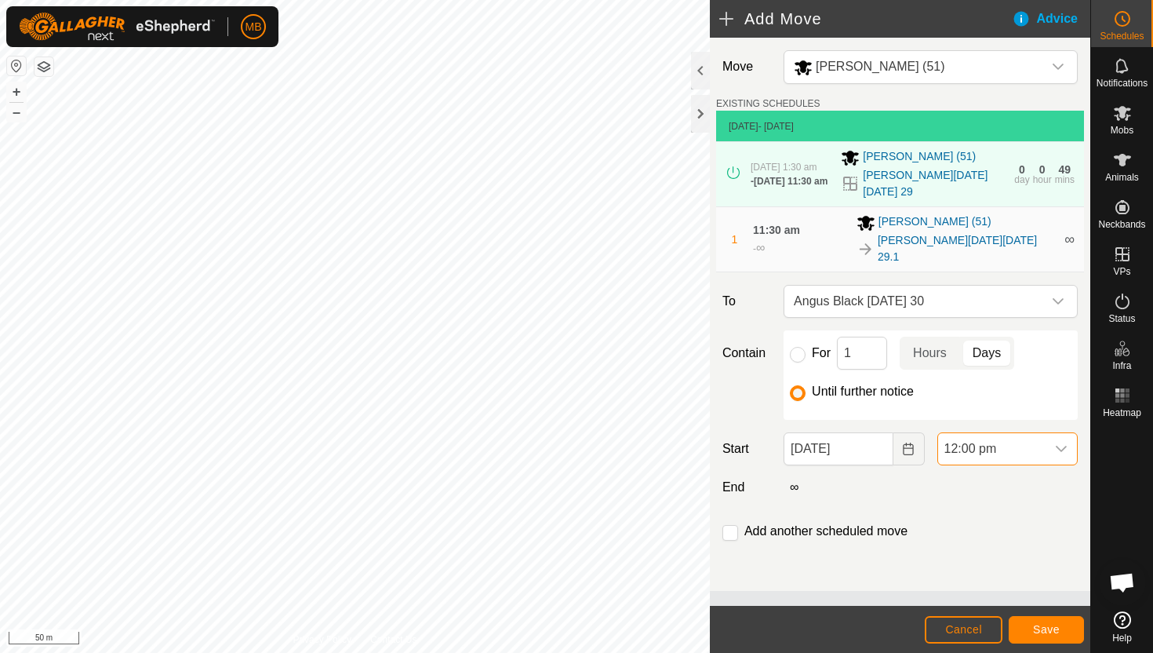
scroll to position [791, 0]
click at [1042, 623] on span "Save" at bounding box center [1046, 629] width 27 height 13
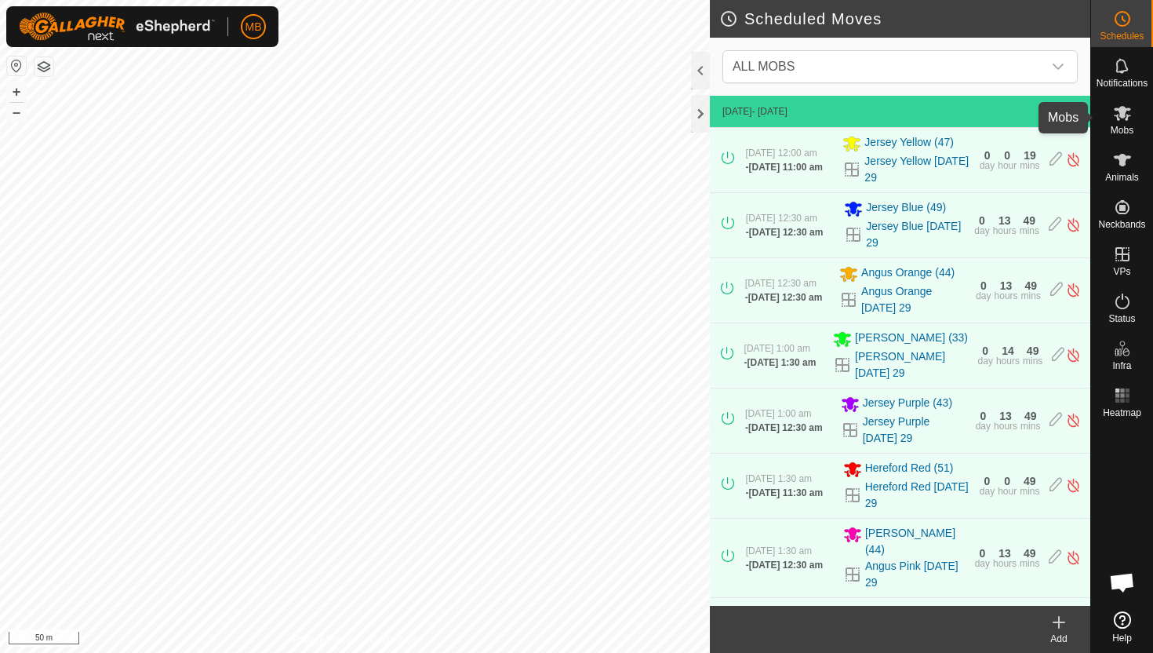
click at [1116, 115] on icon at bounding box center [1122, 113] width 17 height 15
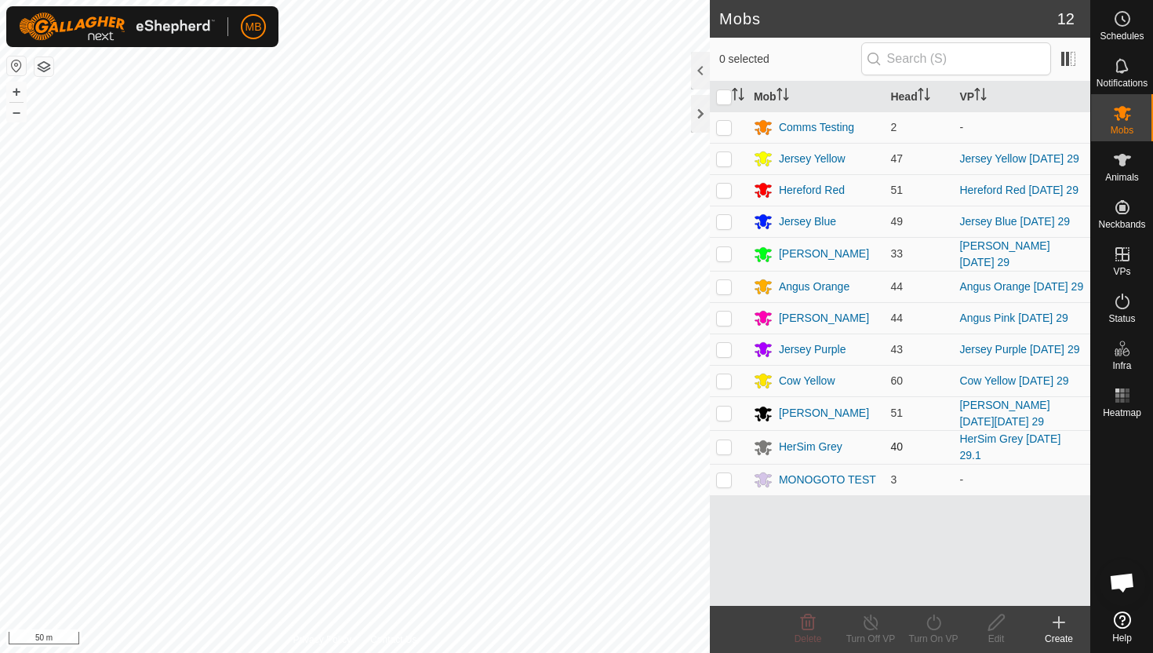
click at [723, 445] on p-checkbox at bounding box center [724, 446] width 16 height 13
checkbox input "true"
click at [934, 617] on icon at bounding box center [934, 622] width 14 height 16
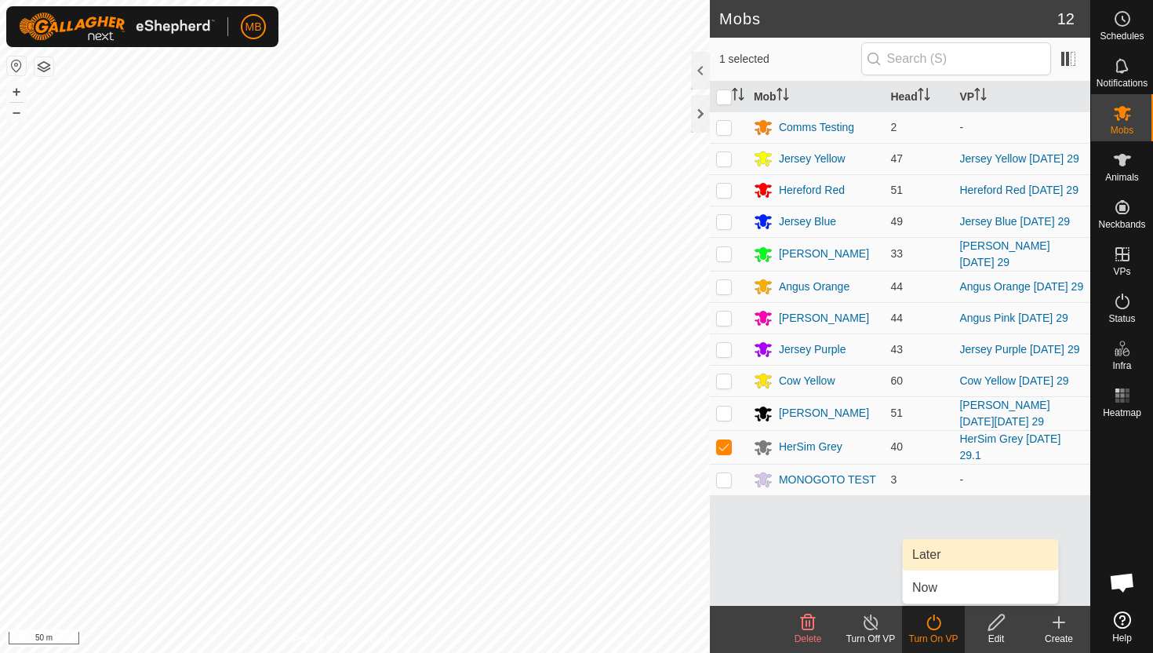
click at [945, 562] on link "Later" at bounding box center [980, 554] width 155 height 31
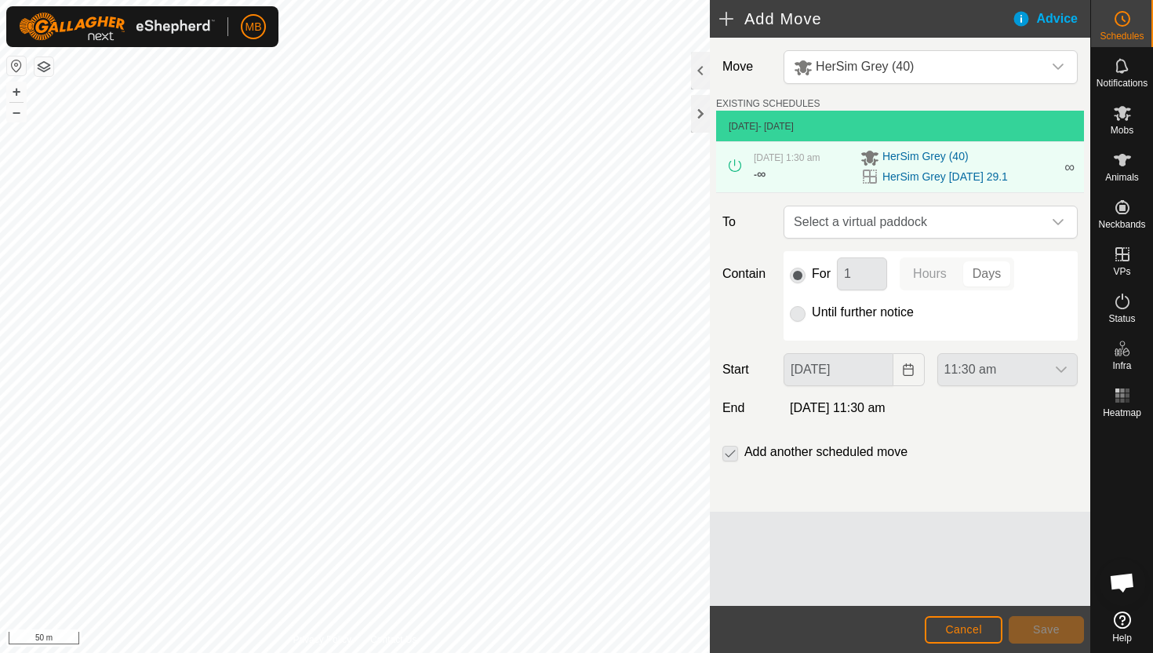
click at [785, 386] on div "Add Move Advice Move HerSim Grey (40) EXISTING SCHEDULES [DATE] - [DATE] [DATE]…" at bounding box center [545, 326] width 1090 height 653
click at [1058, 228] on icon "dropdown trigger" at bounding box center [1058, 222] width 13 height 13
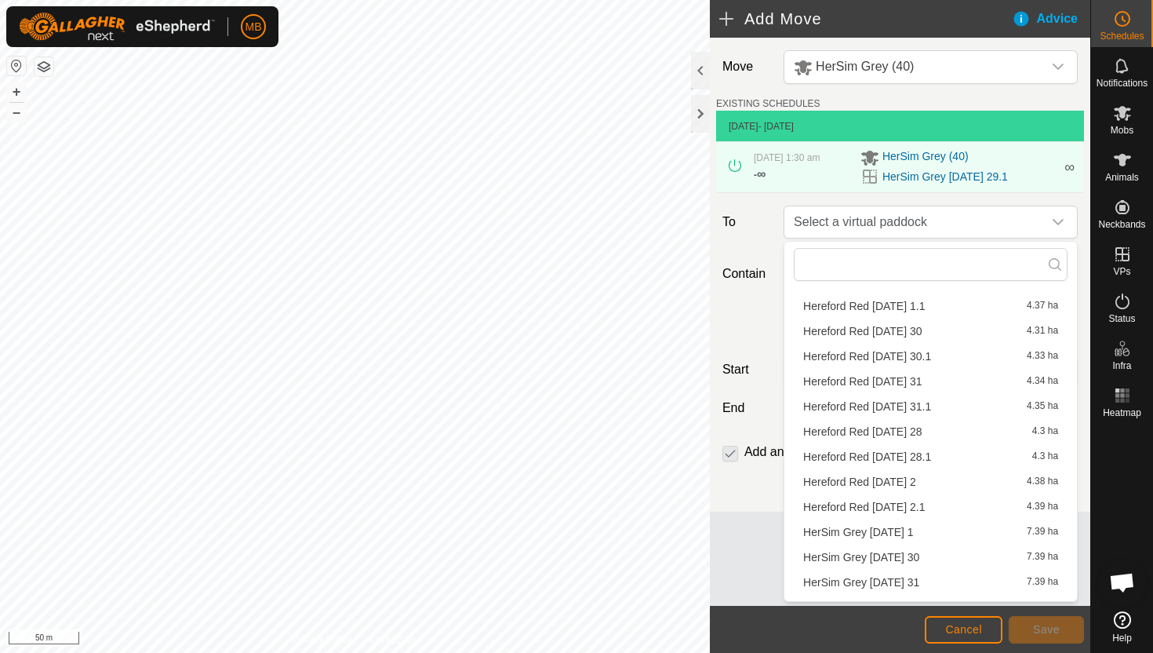
scroll to position [624, 0]
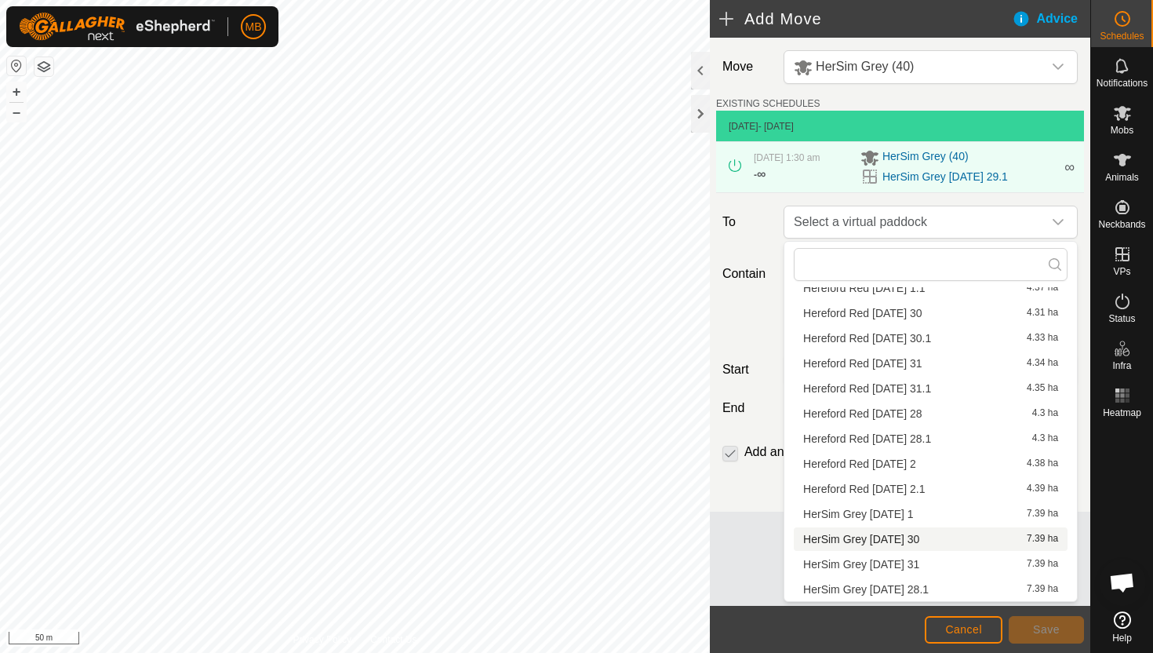
click at [922, 536] on li "HerSim Grey [DATE] 30 7.39 ha" at bounding box center [931, 539] width 274 height 24
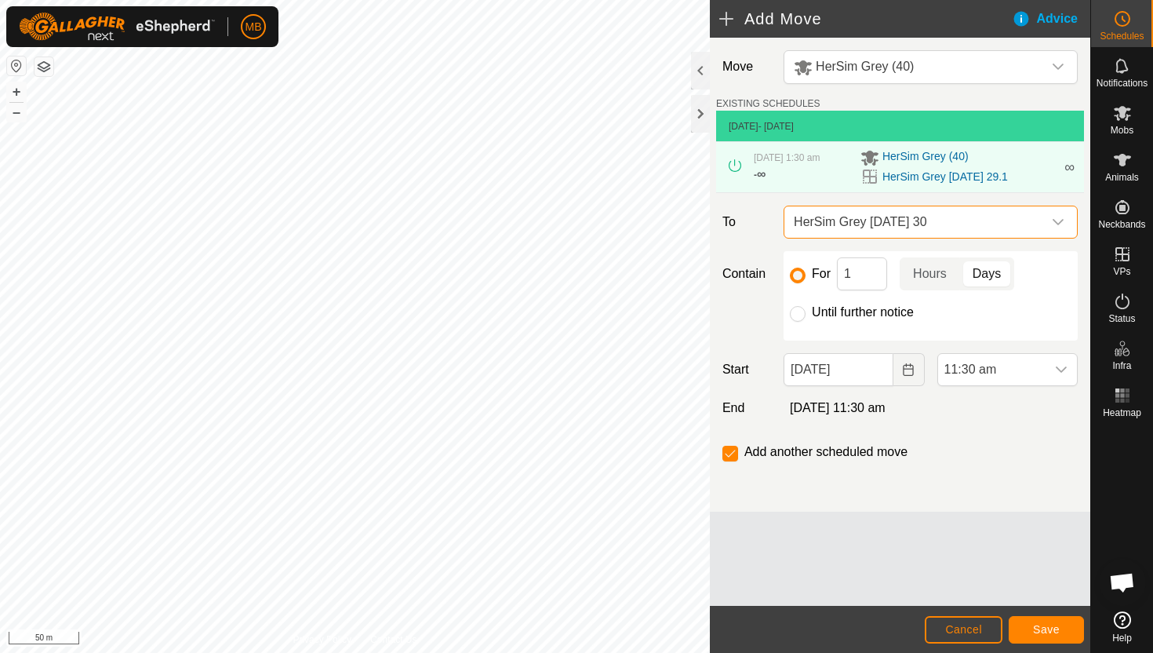
click at [859, 309] on label "Until further notice" at bounding box center [863, 312] width 102 height 13
click at [806, 309] on input "Until further notice" at bounding box center [798, 314] width 16 height 16
radio input "true"
checkbox input "false"
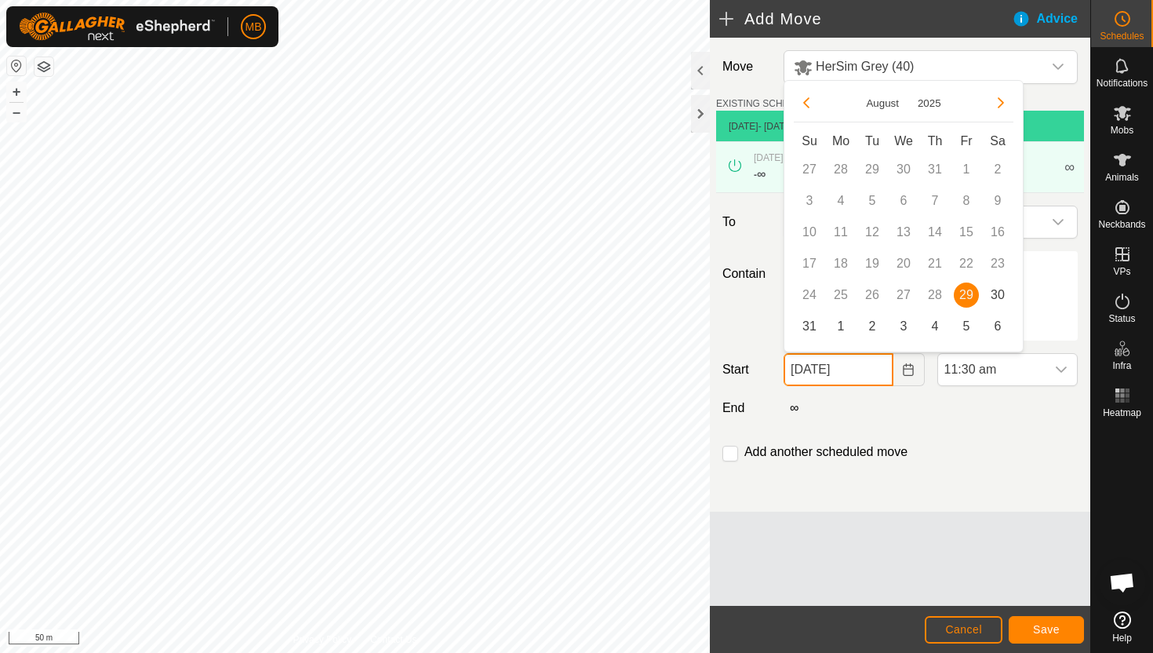
click at [883, 376] on input "[DATE]" at bounding box center [838, 369] width 109 height 33
click at [1004, 293] on span "30" at bounding box center [997, 294] width 25 height 25
type input "[DATE]"
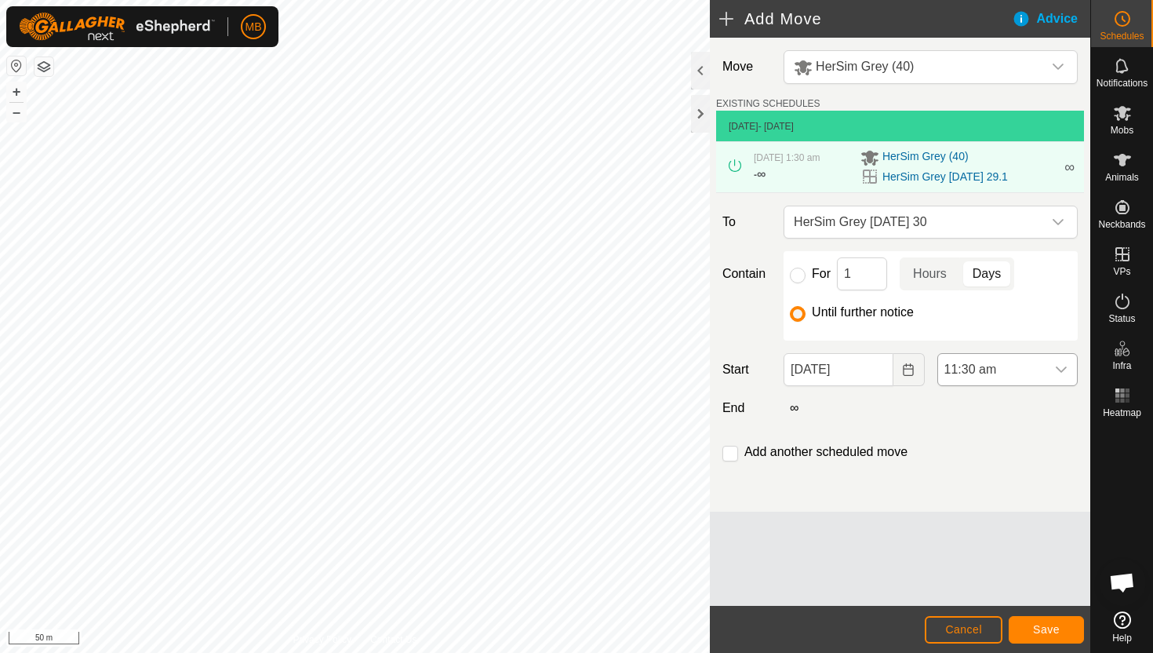
click at [1053, 370] on div "dropdown trigger" at bounding box center [1061, 369] width 31 height 31
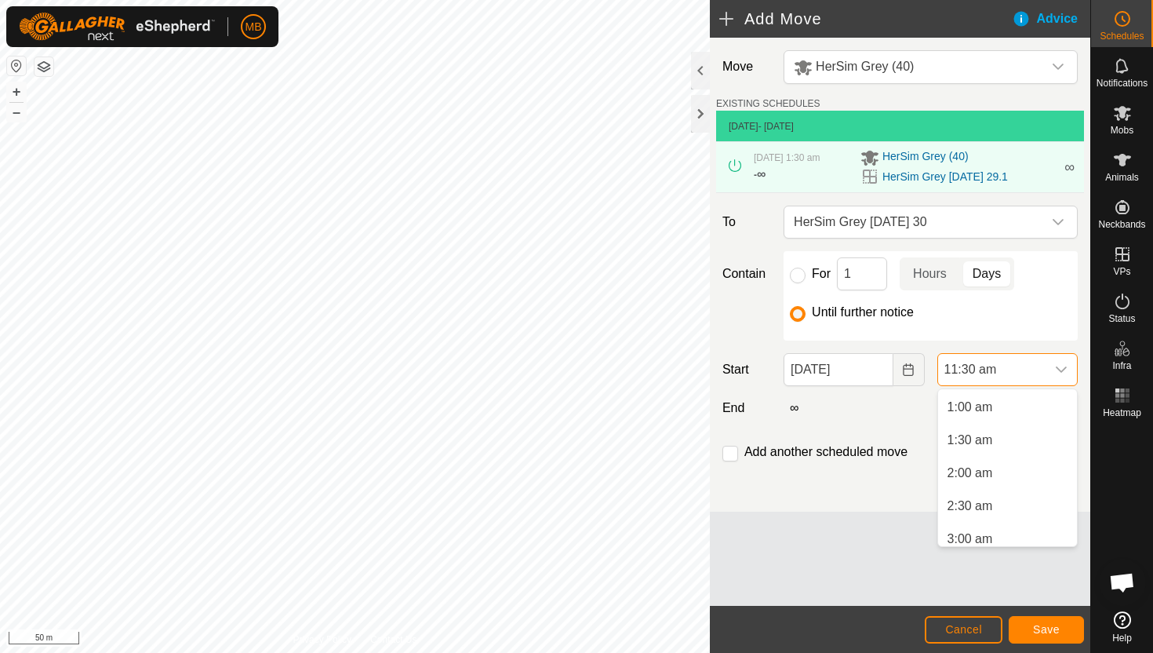
scroll to position [61, 0]
click at [1026, 480] on li "2:00 am" at bounding box center [1007, 475] width 139 height 31
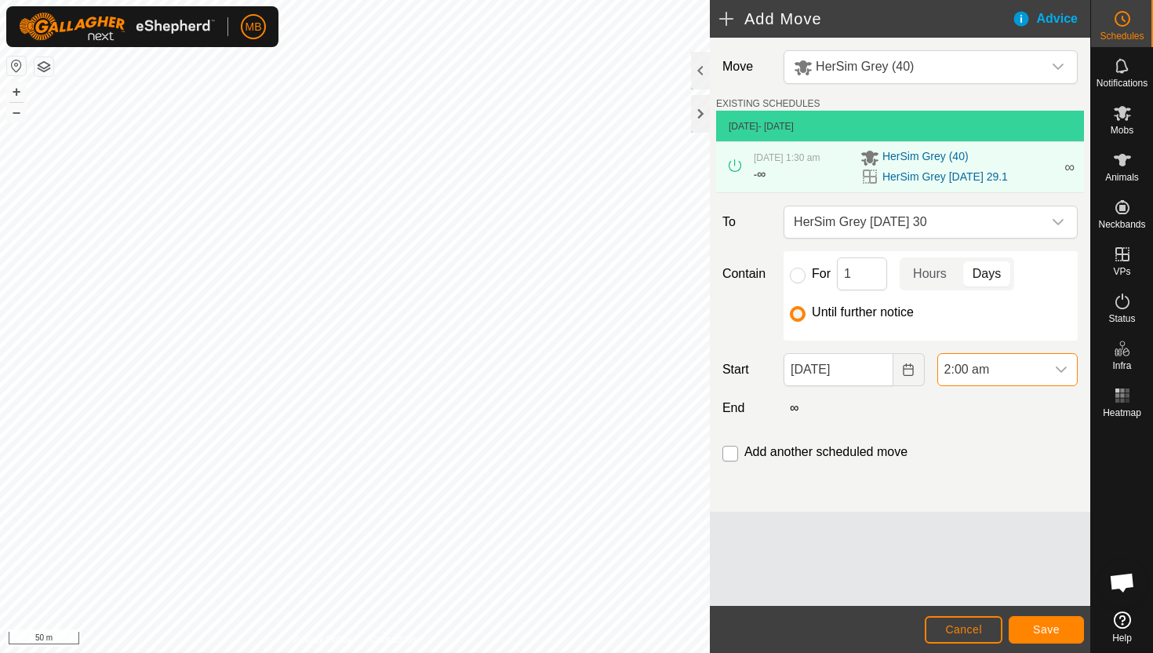
click at [732, 454] on input "checkbox" at bounding box center [731, 454] width 16 height 16
checkbox input "true"
click at [1035, 628] on span "Save" at bounding box center [1046, 629] width 27 height 13
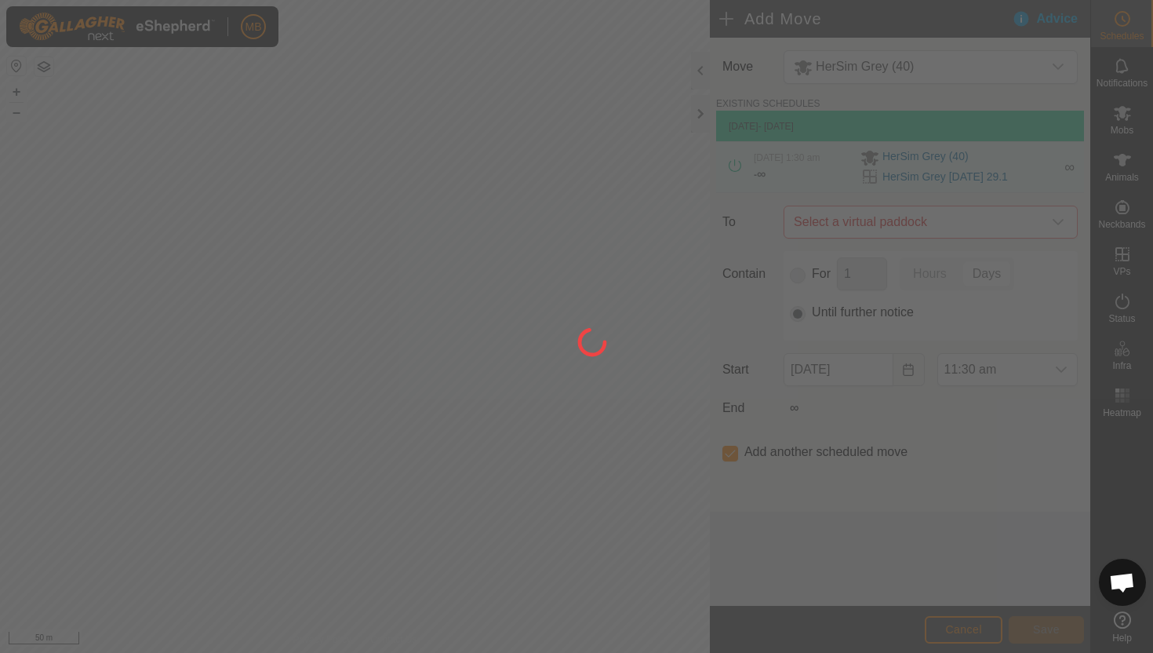
type input "[DATE]"
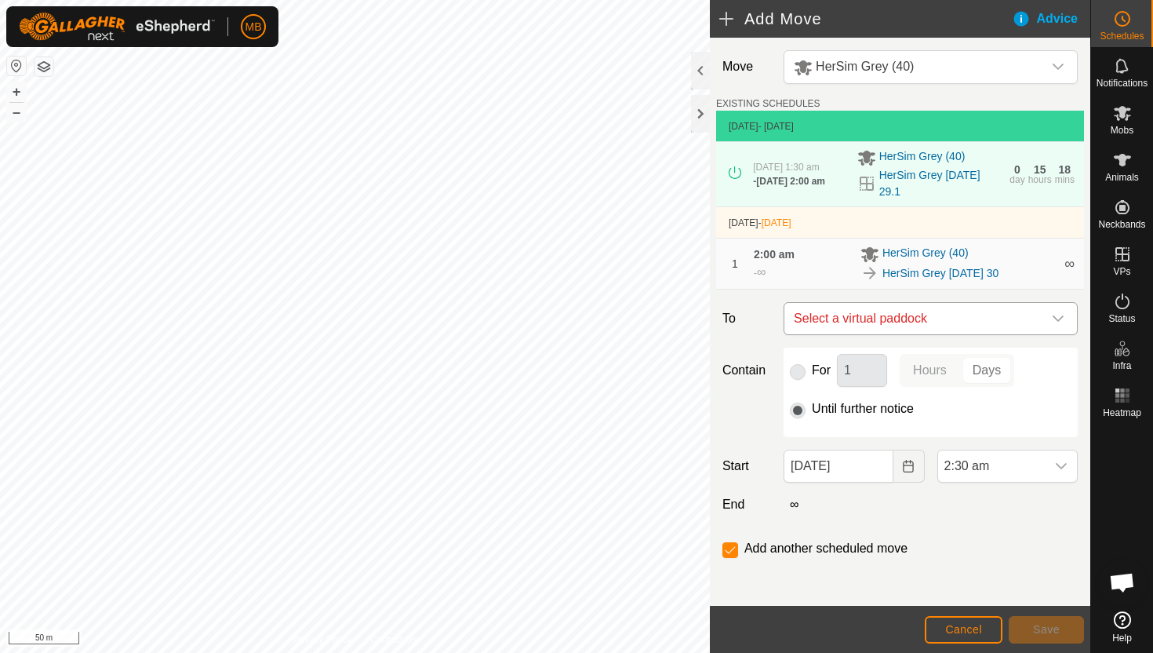
click at [1056, 321] on icon "dropdown trigger" at bounding box center [1058, 318] width 13 height 13
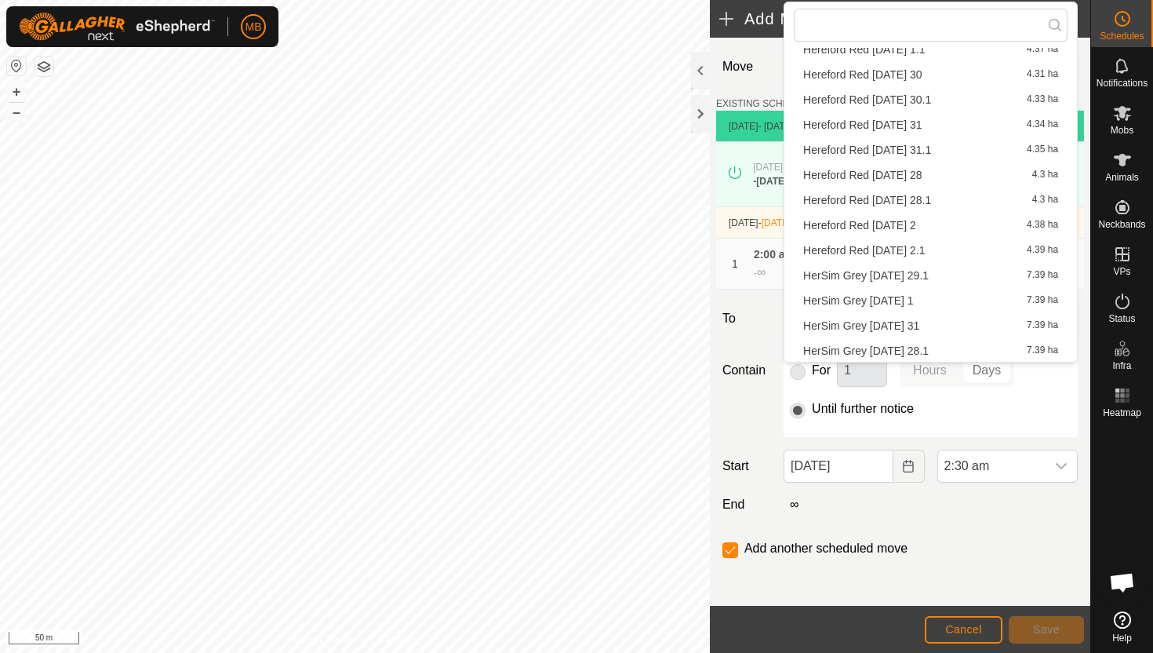
scroll to position [624, 0]
click at [929, 323] on li "HerSim Grey [DATE] 31 7.39 ha" at bounding box center [931, 325] width 274 height 24
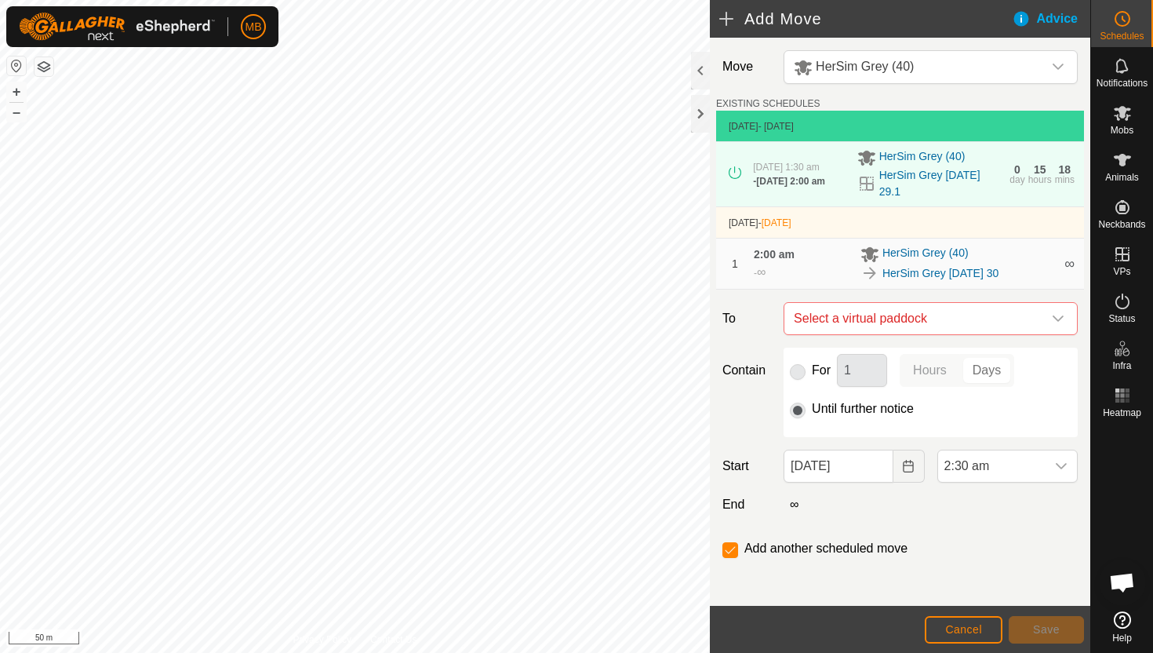
checkbox input "false"
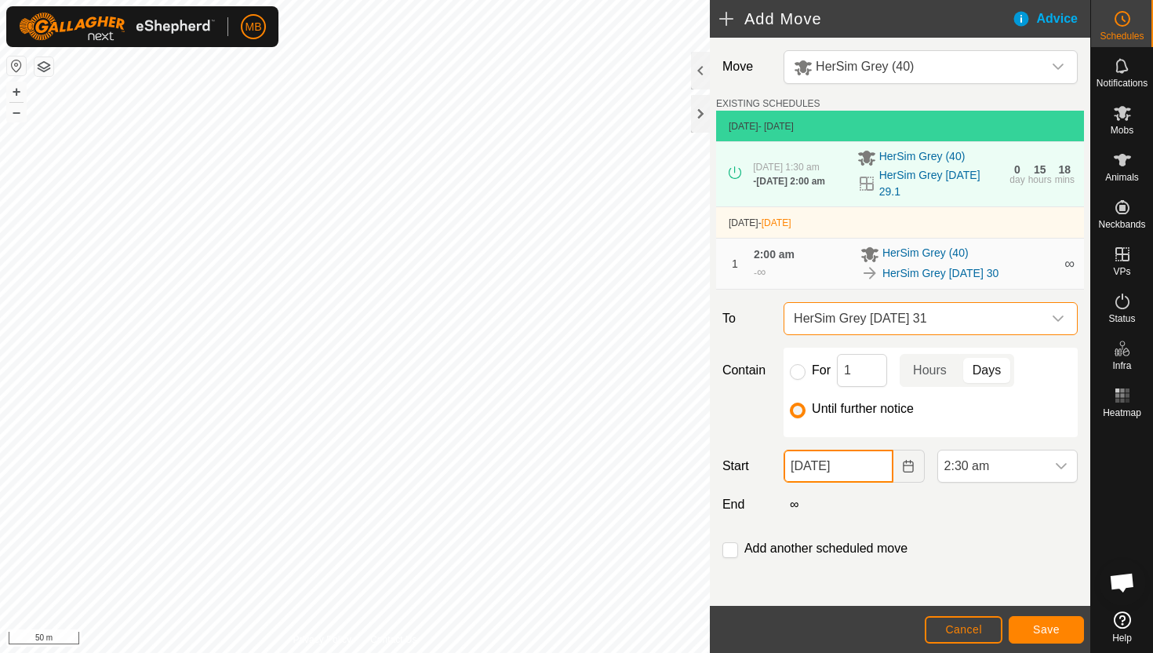
click at [876, 469] on input "[DATE]" at bounding box center [838, 466] width 109 height 33
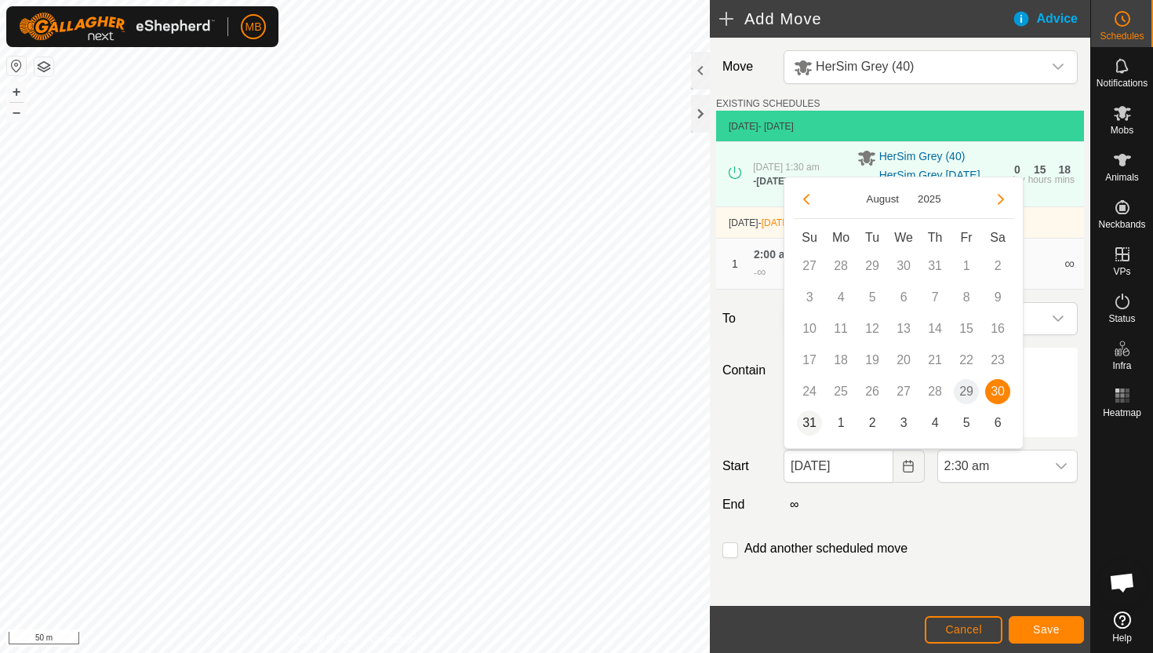
click at [810, 423] on span "31" at bounding box center [809, 422] width 25 height 25
type input "[DATE]"
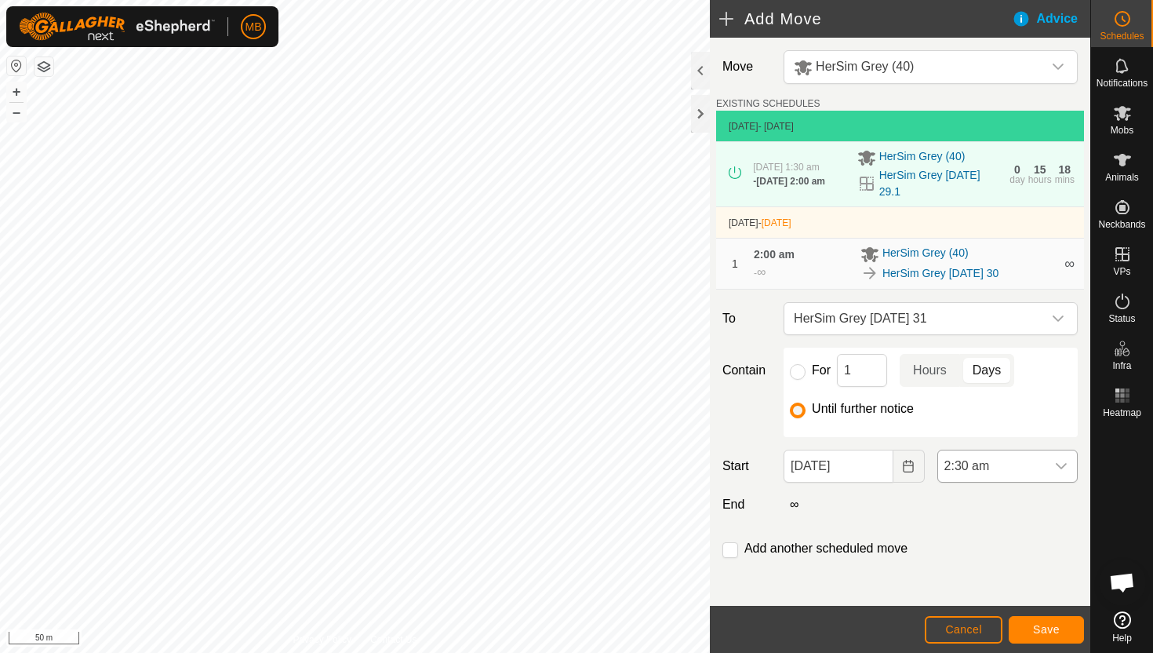
click at [1056, 464] on icon "dropdown trigger" at bounding box center [1061, 466] width 11 height 6
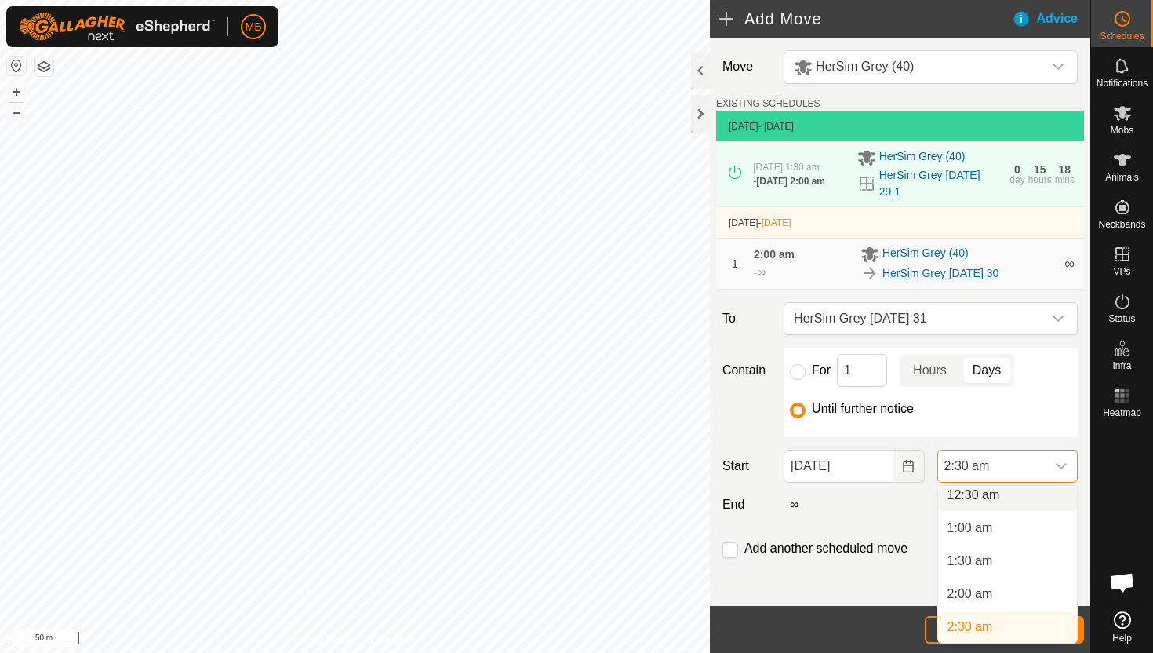
scroll to position [33, 0]
click at [1028, 604] on li "2:00 am" at bounding box center [1007, 599] width 139 height 31
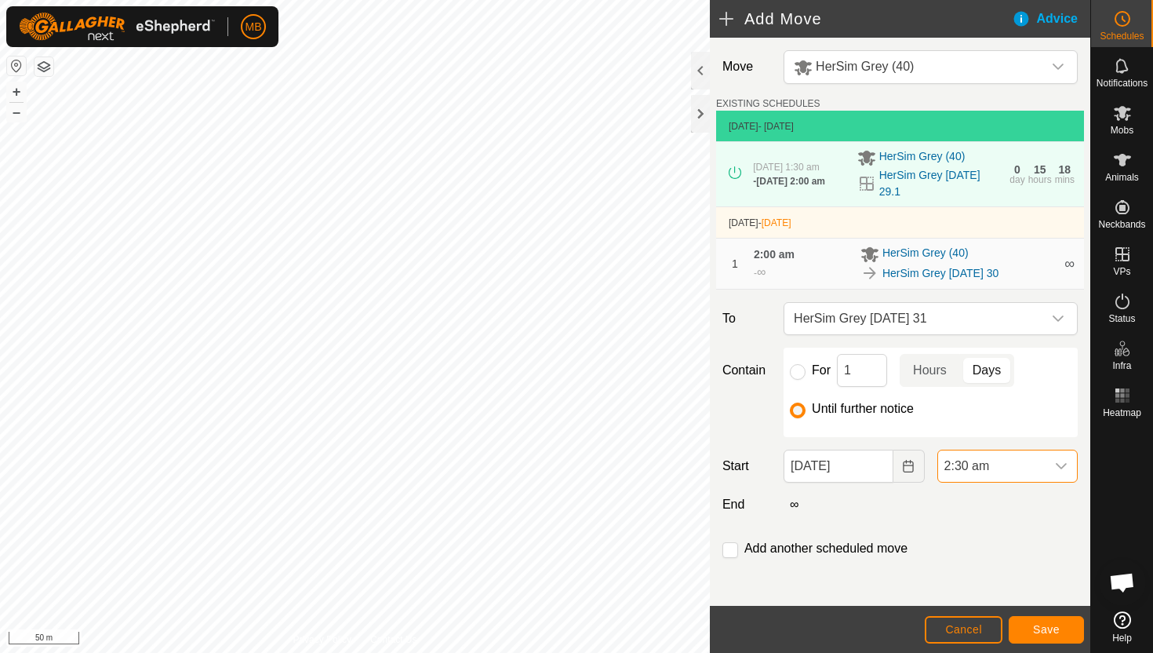
scroll to position [39, 0]
click at [730, 552] on input "checkbox" at bounding box center [731, 550] width 16 height 16
checkbox input "true"
click at [1050, 629] on span "Save" at bounding box center [1046, 629] width 27 height 13
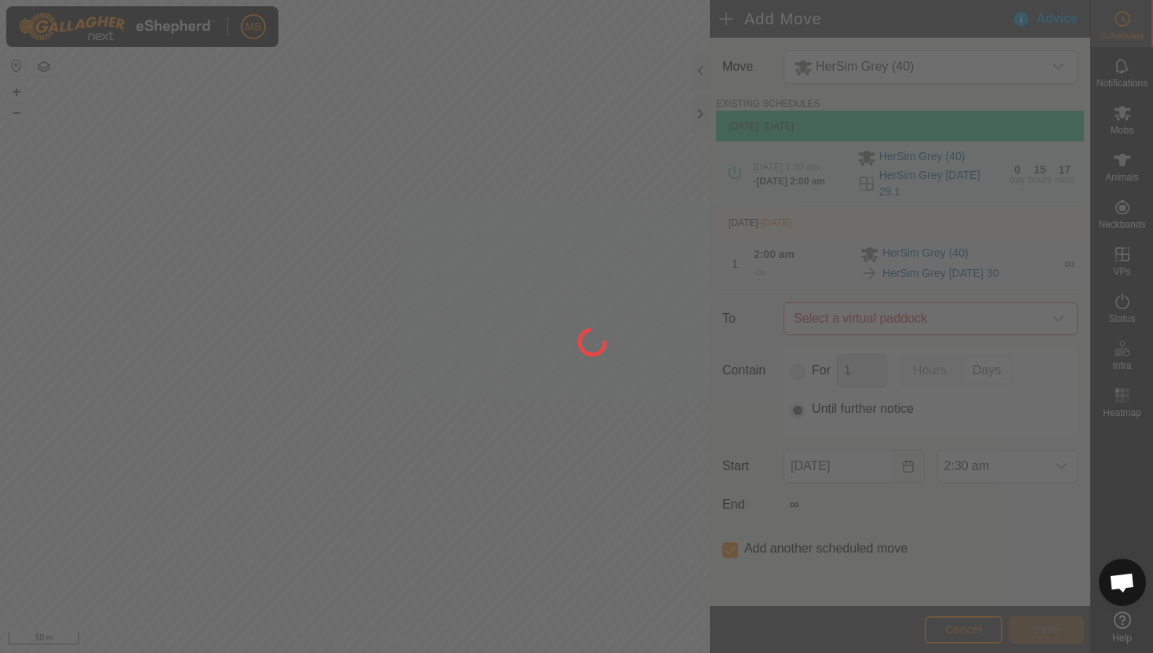
type input "[DATE]"
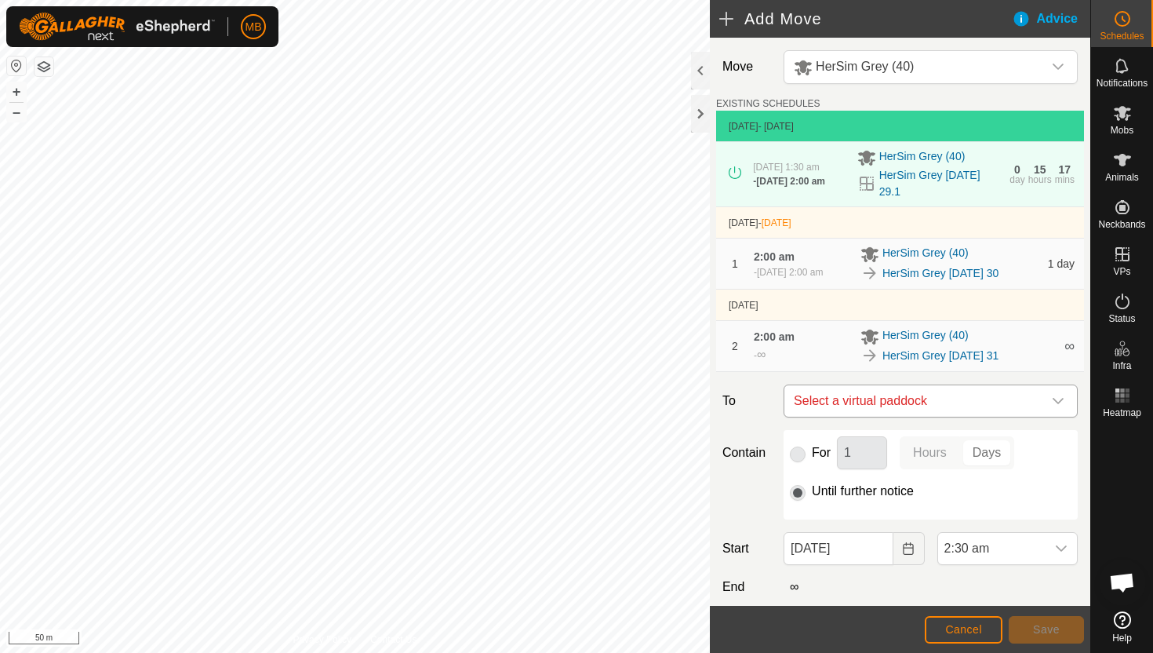
click at [1060, 404] on icon "dropdown trigger" at bounding box center [1058, 401] width 11 height 6
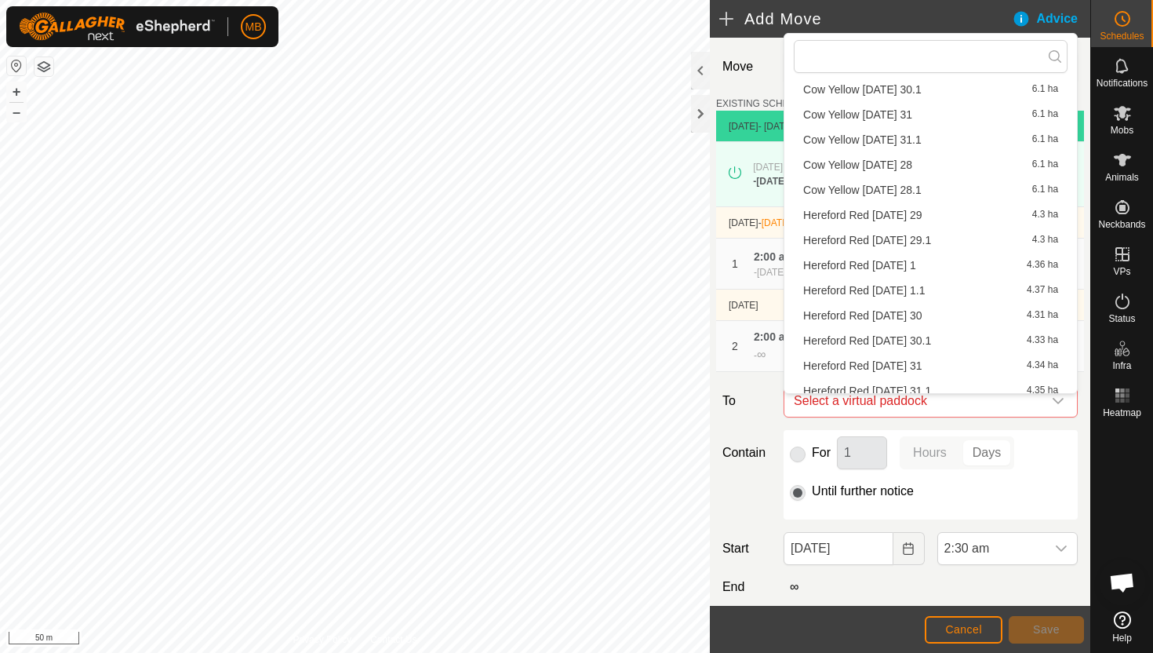
scroll to position [624, 0]
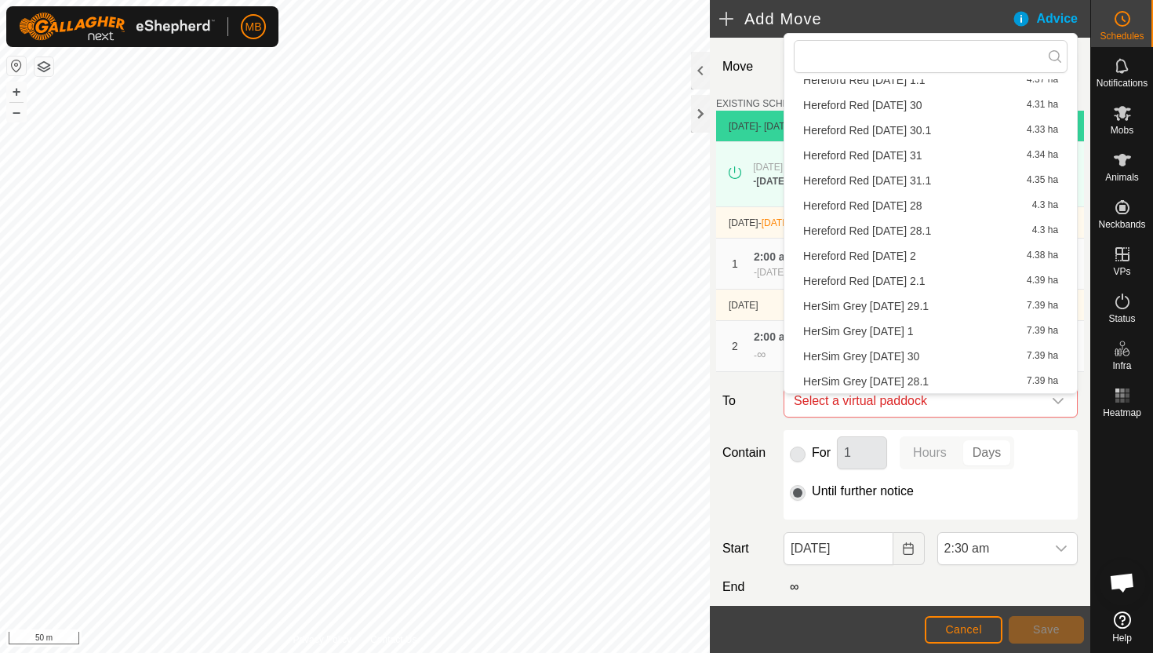
click at [937, 331] on li "HerSim Grey [DATE] 1 7.39 ha" at bounding box center [931, 331] width 274 height 24
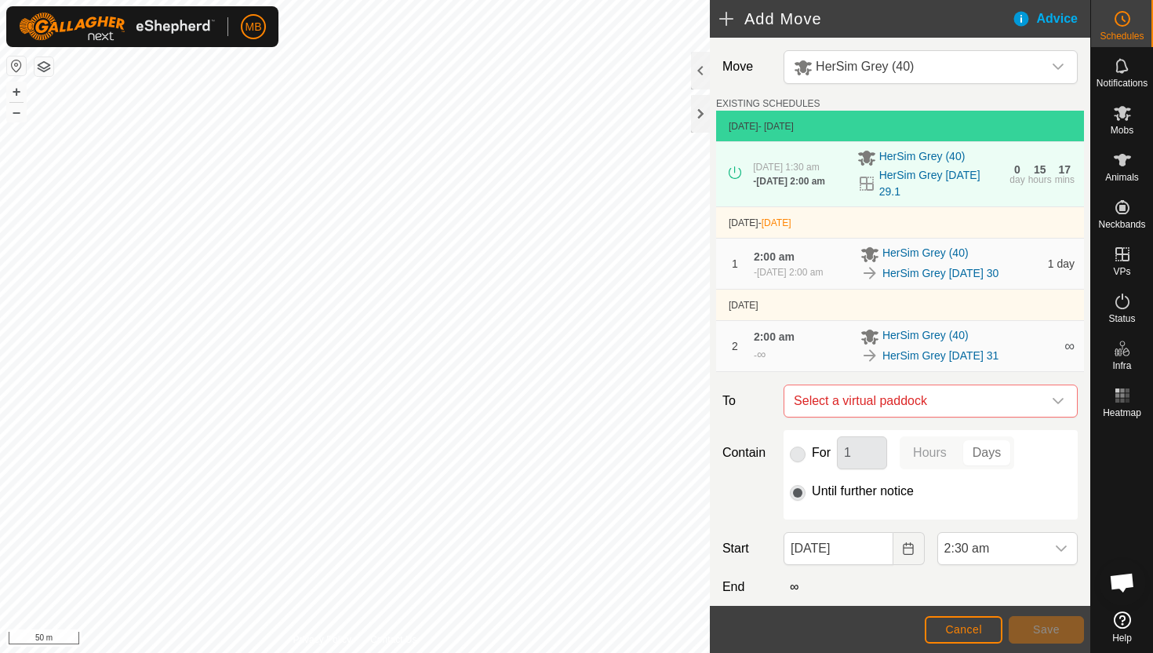
checkbox input "false"
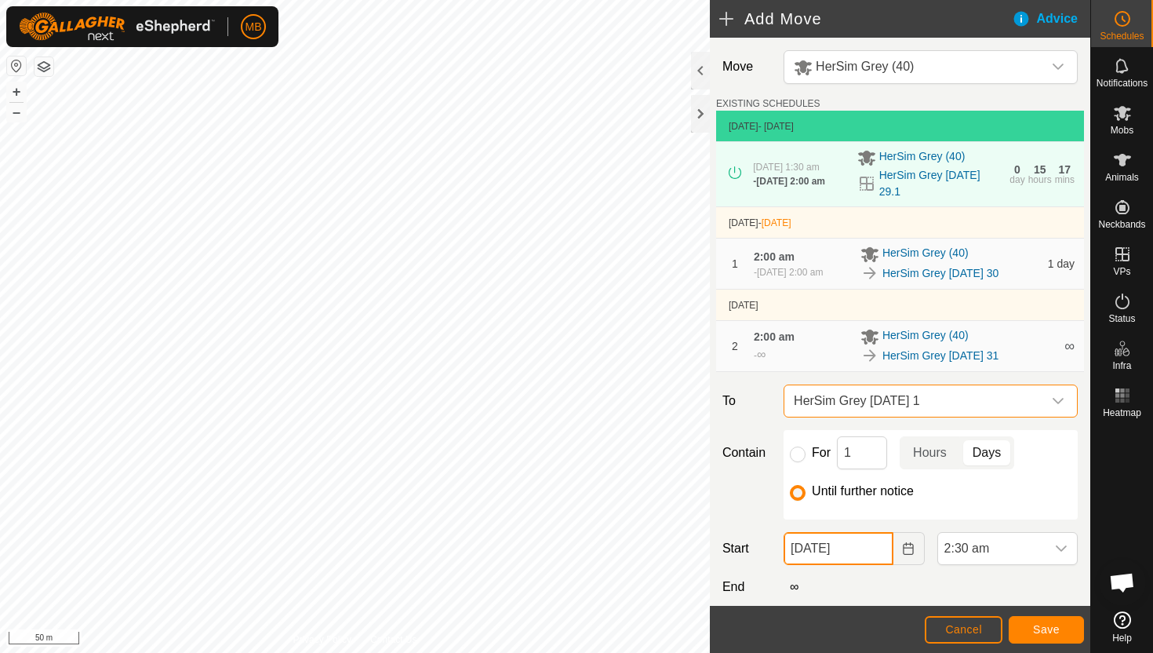
click at [875, 553] on input "[DATE]" at bounding box center [838, 548] width 109 height 33
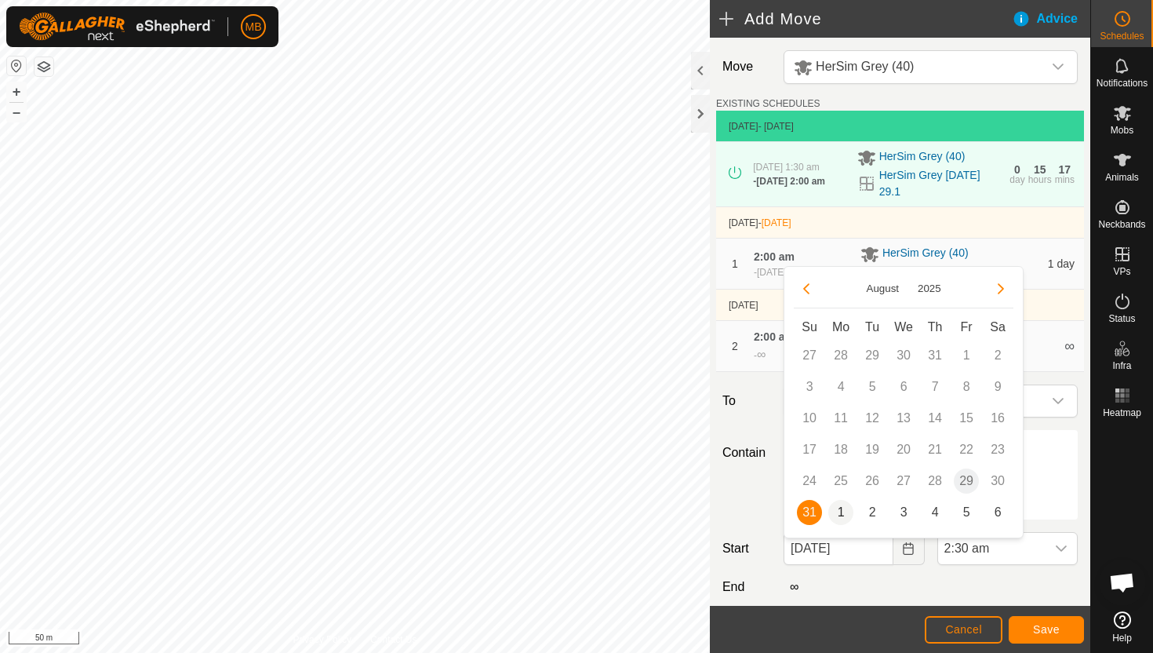
click at [839, 510] on span "1" at bounding box center [840, 512] width 25 height 25
type input "[DATE]"
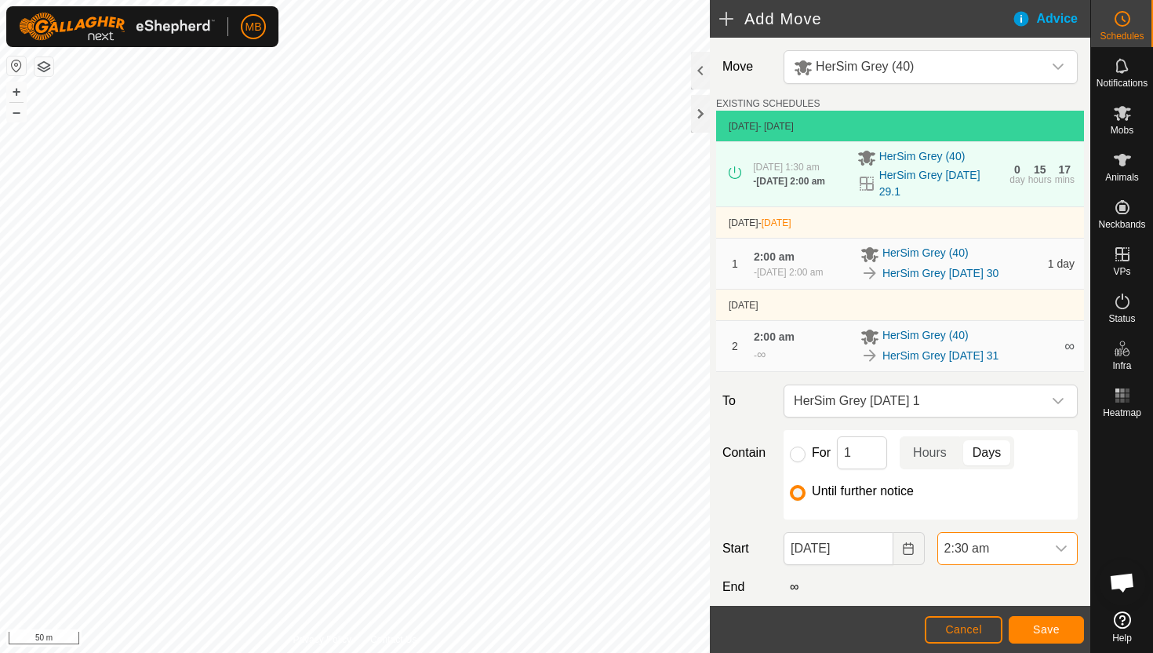
click at [1044, 555] on span "2:30 am" at bounding box center [991, 548] width 107 height 31
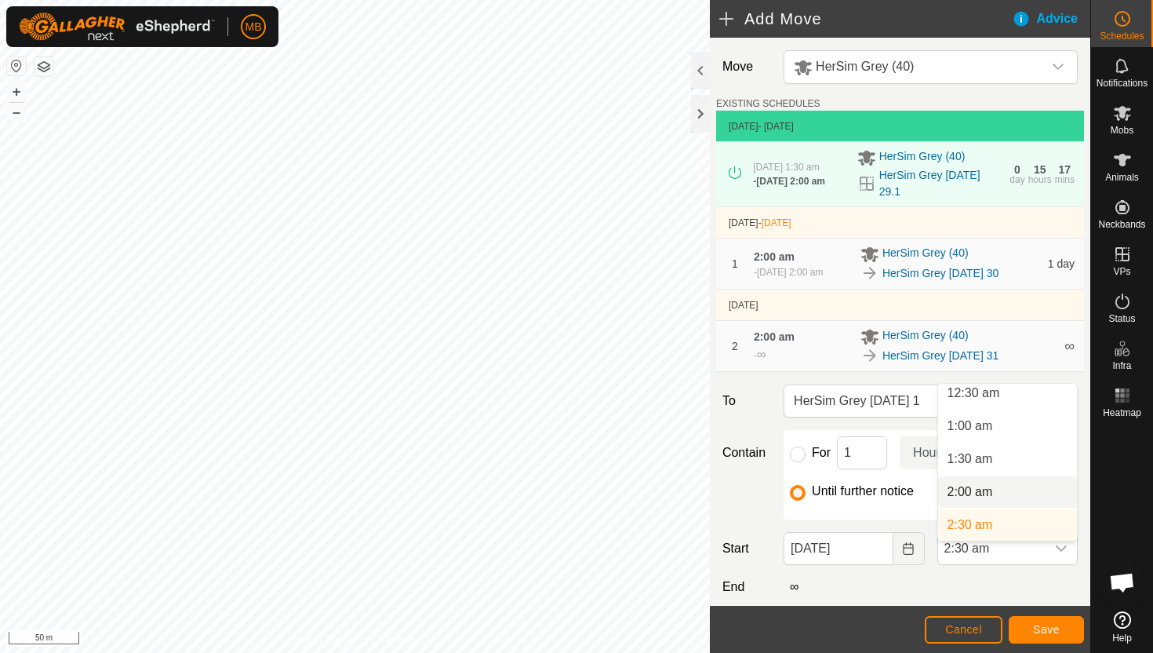
click at [1008, 495] on li "2:00 am" at bounding box center [1007, 491] width 139 height 31
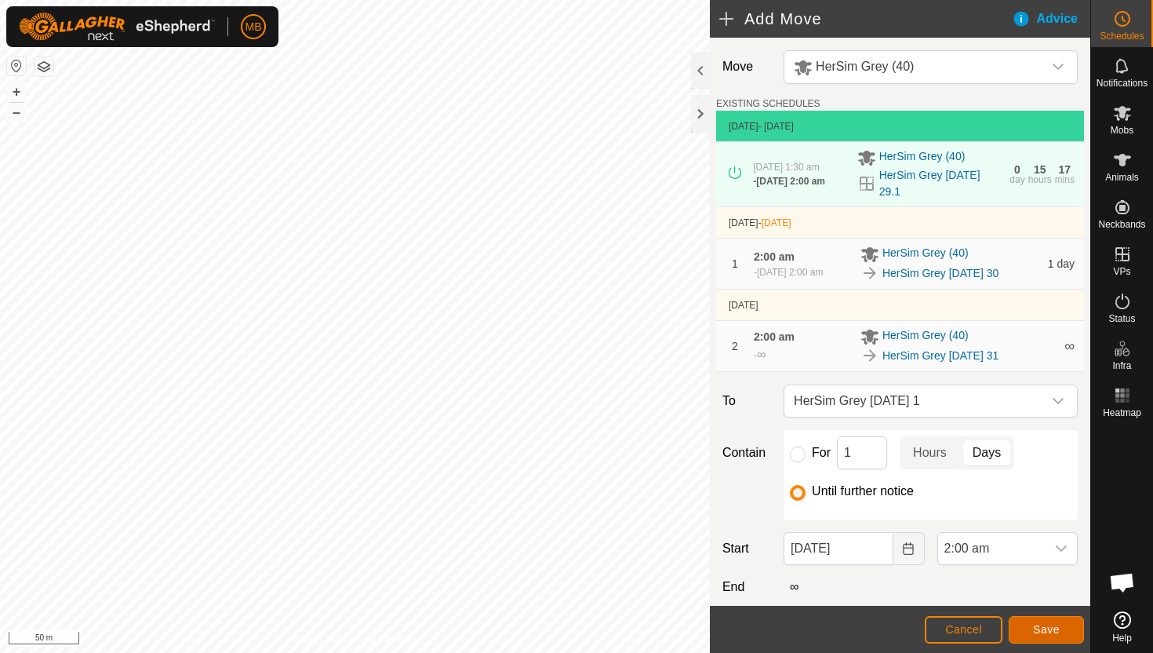
click at [1052, 634] on span "Save" at bounding box center [1046, 629] width 27 height 13
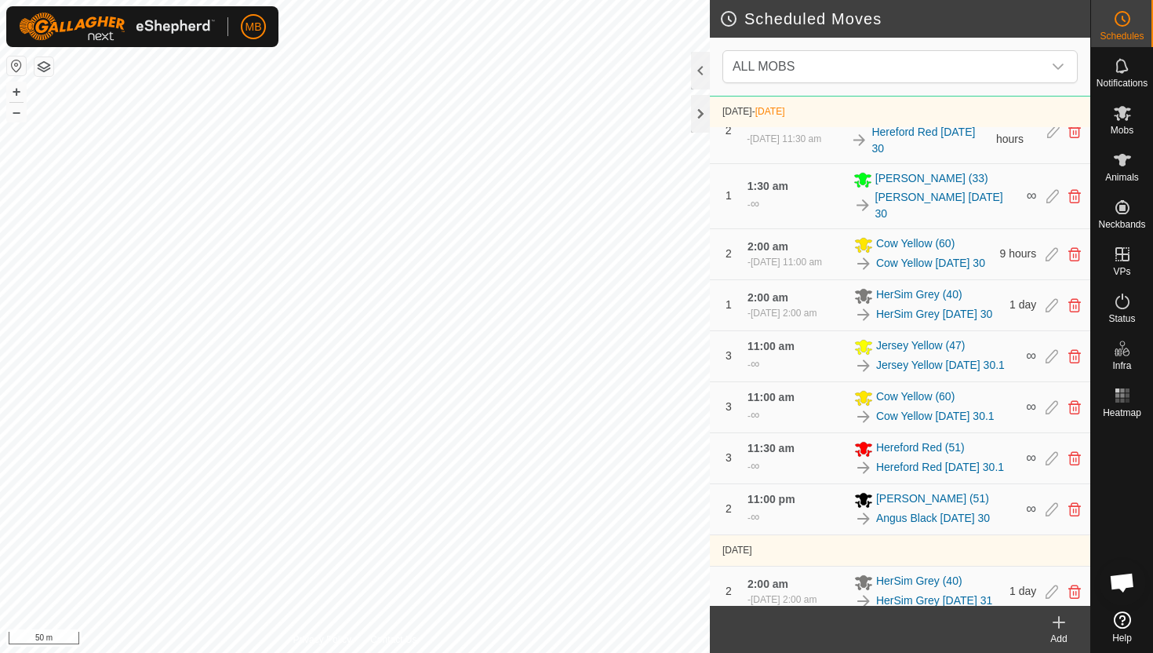
scroll to position [1391, 0]
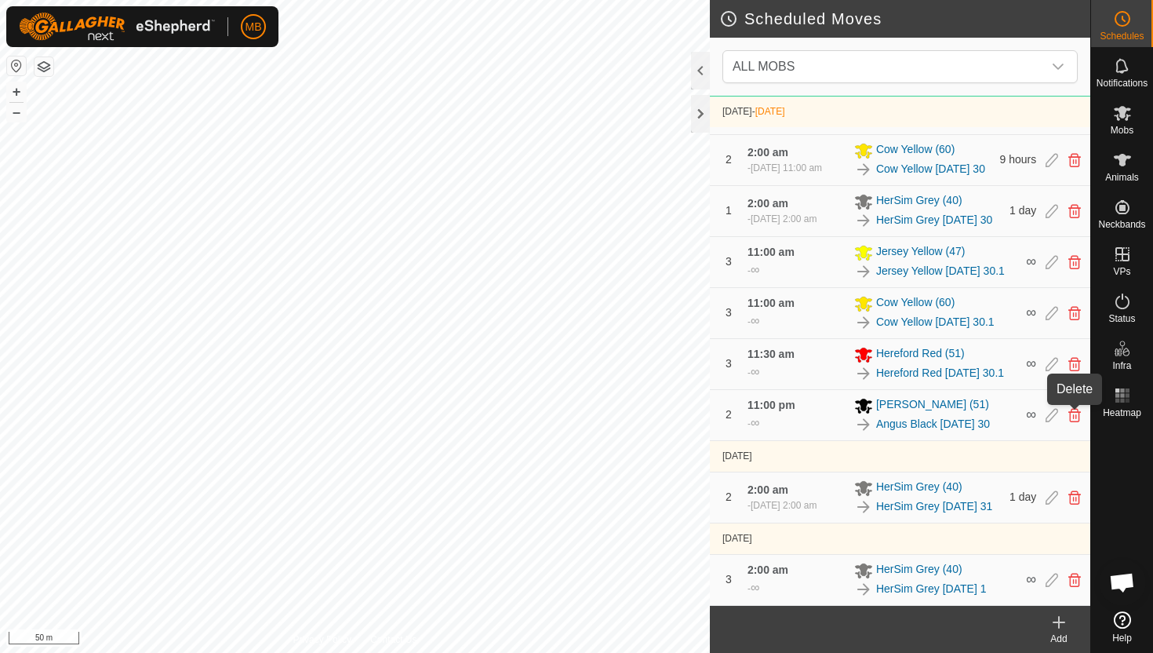
click at [1072, 412] on icon at bounding box center [1075, 415] width 13 height 14
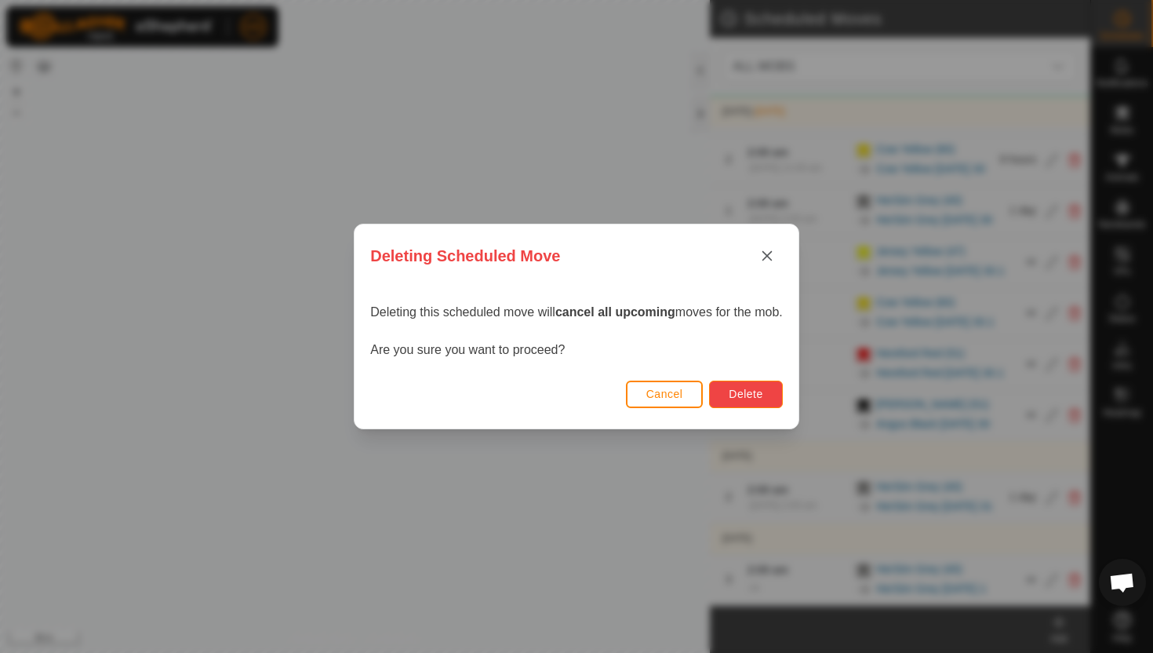
click at [763, 397] on span "Delete" at bounding box center [746, 394] width 34 height 13
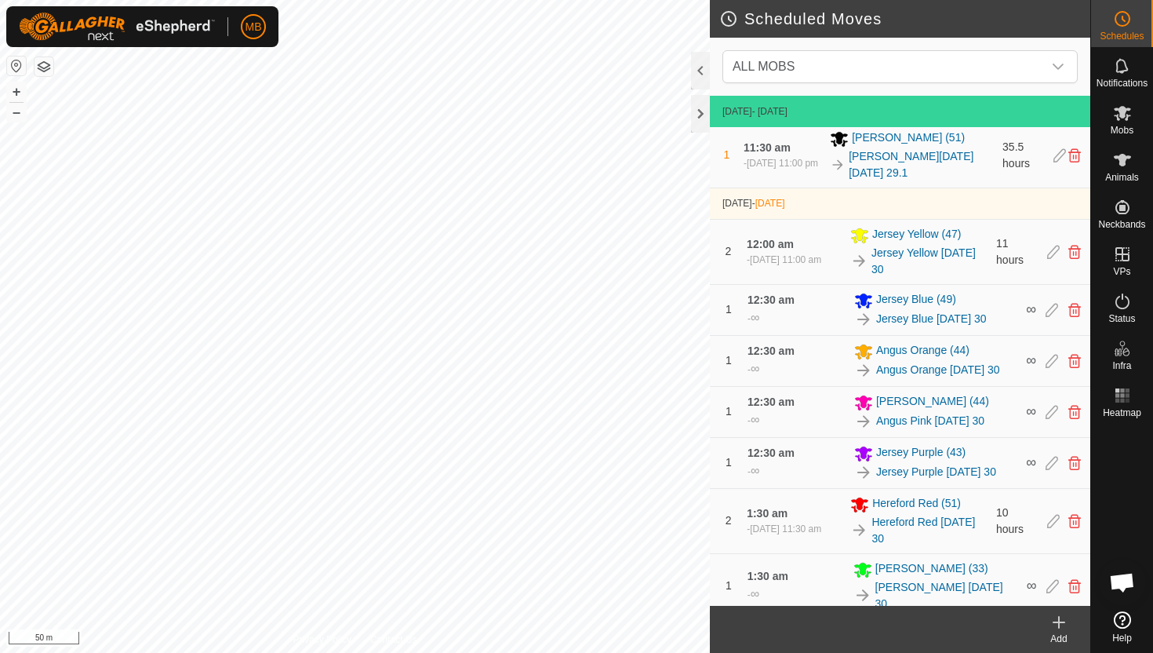
scroll to position [866, 0]
drag, startPoint x: 820, startPoint y: 523, endPoint x: 811, endPoint y: 497, distance: 27.3
click at [811, 497] on tbody "[DATE] - [DATE] [DATE] 12:00 am - [DATE] 11:00 am Jersey Yellow (47) Jersey Yel…" at bounding box center [900, 134] width 380 height 1808
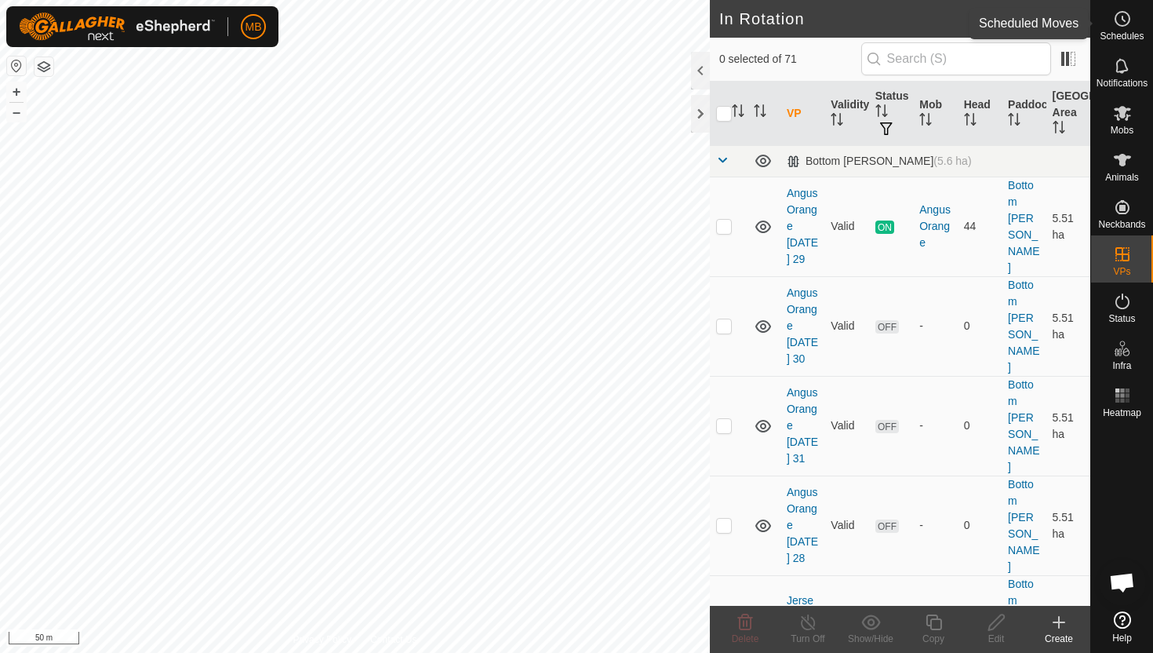
click at [1126, 18] on icon at bounding box center [1122, 18] width 19 height 19
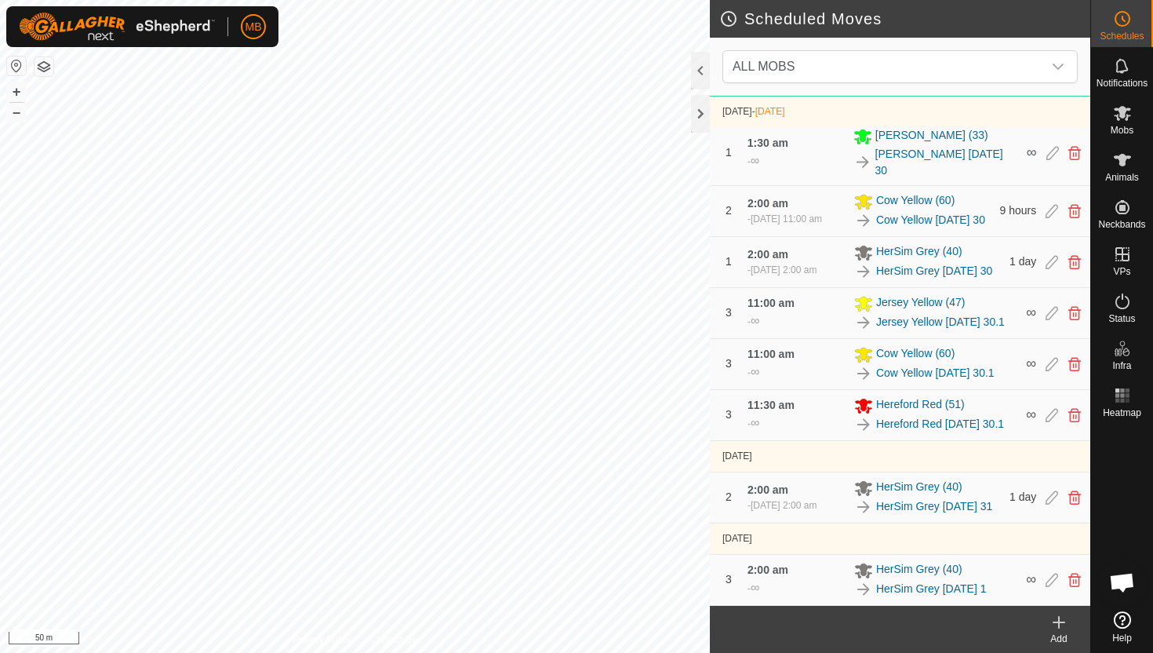
scroll to position [1309, 0]
click at [1123, 115] on icon at bounding box center [1122, 113] width 17 height 15
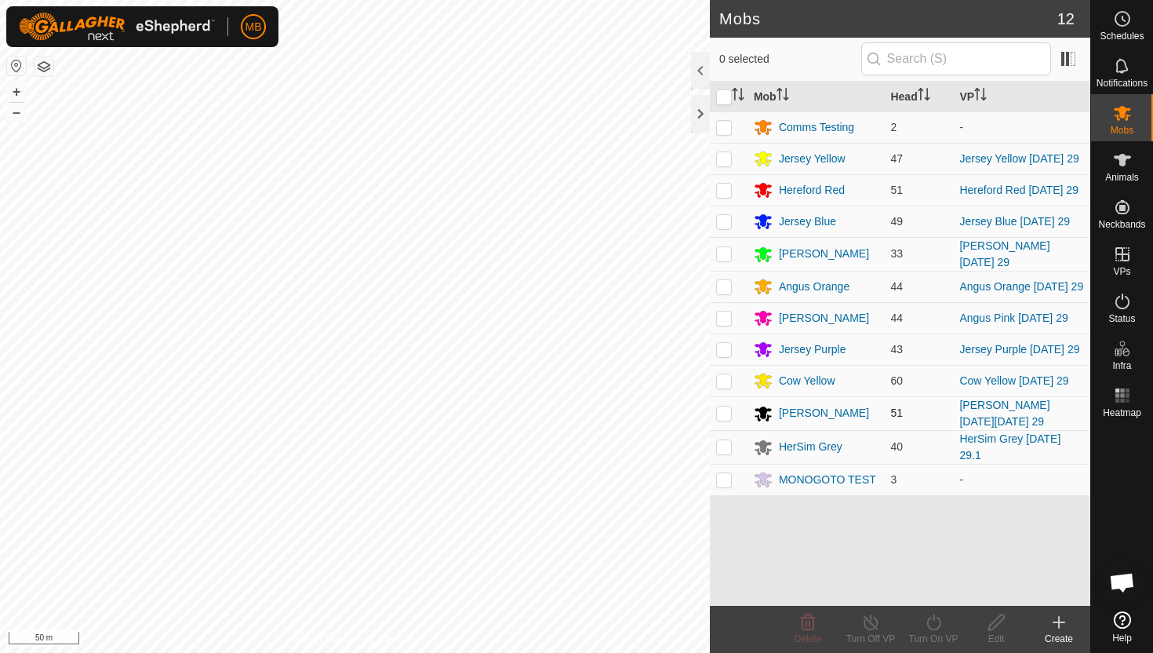
click at [725, 409] on p-checkbox at bounding box center [724, 412] width 16 height 13
checkbox input "true"
click at [937, 622] on icon at bounding box center [934, 622] width 20 height 19
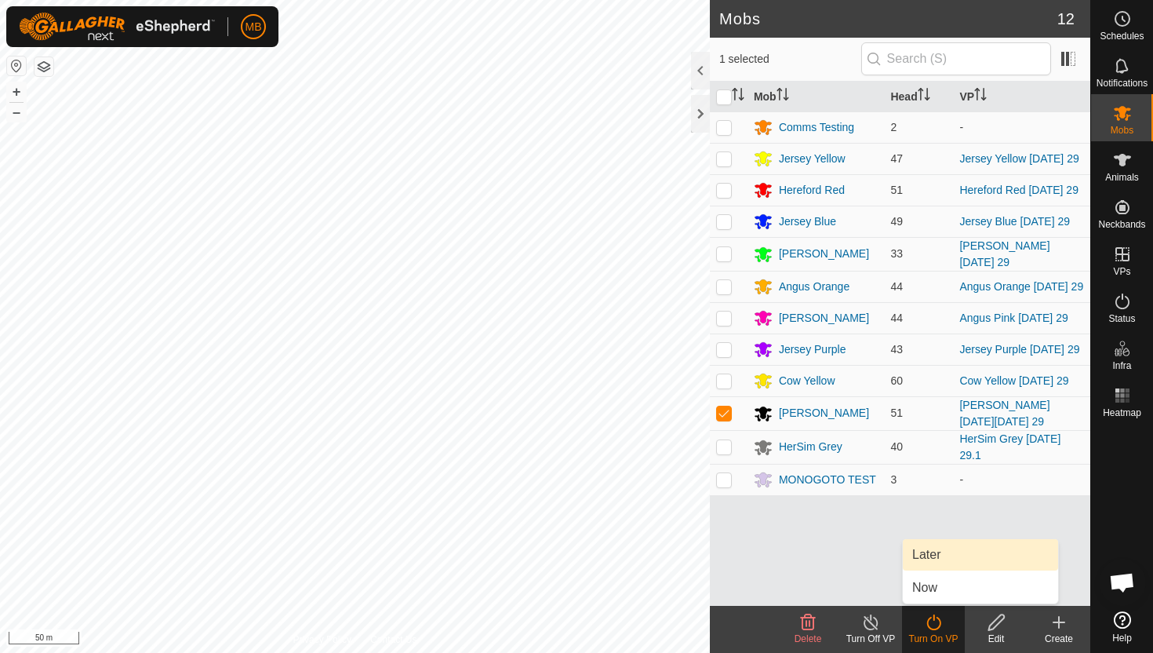
click at [941, 556] on link "Later" at bounding box center [980, 554] width 155 height 31
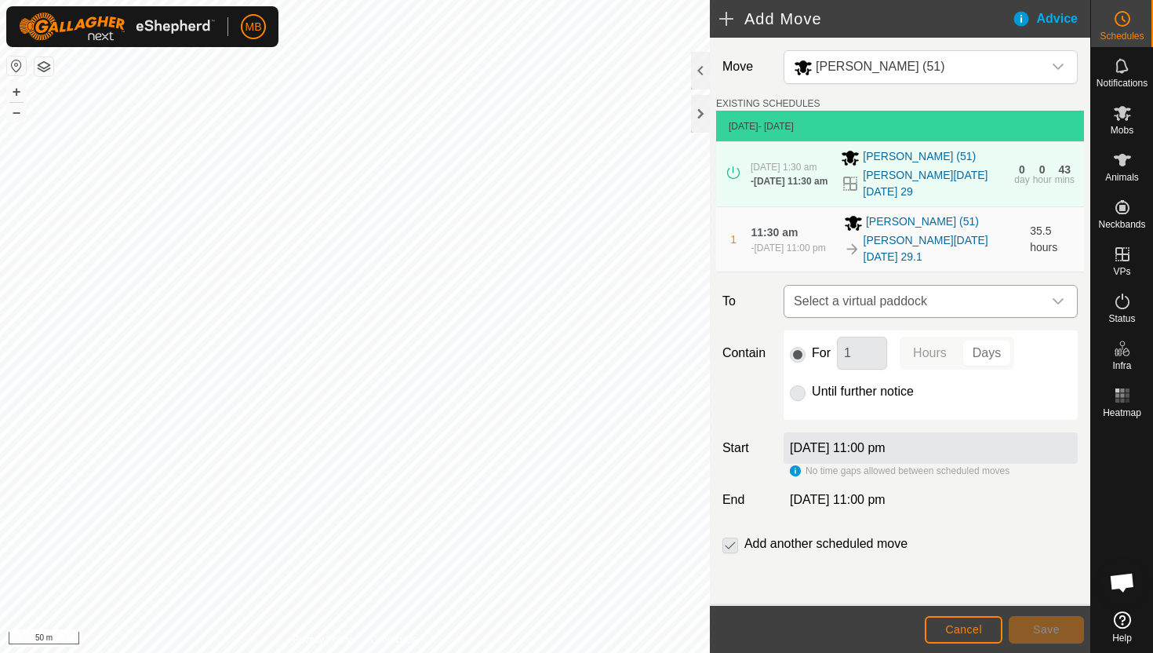
click at [1052, 295] on icon "dropdown trigger" at bounding box center [1058, 301] width 13 height 13
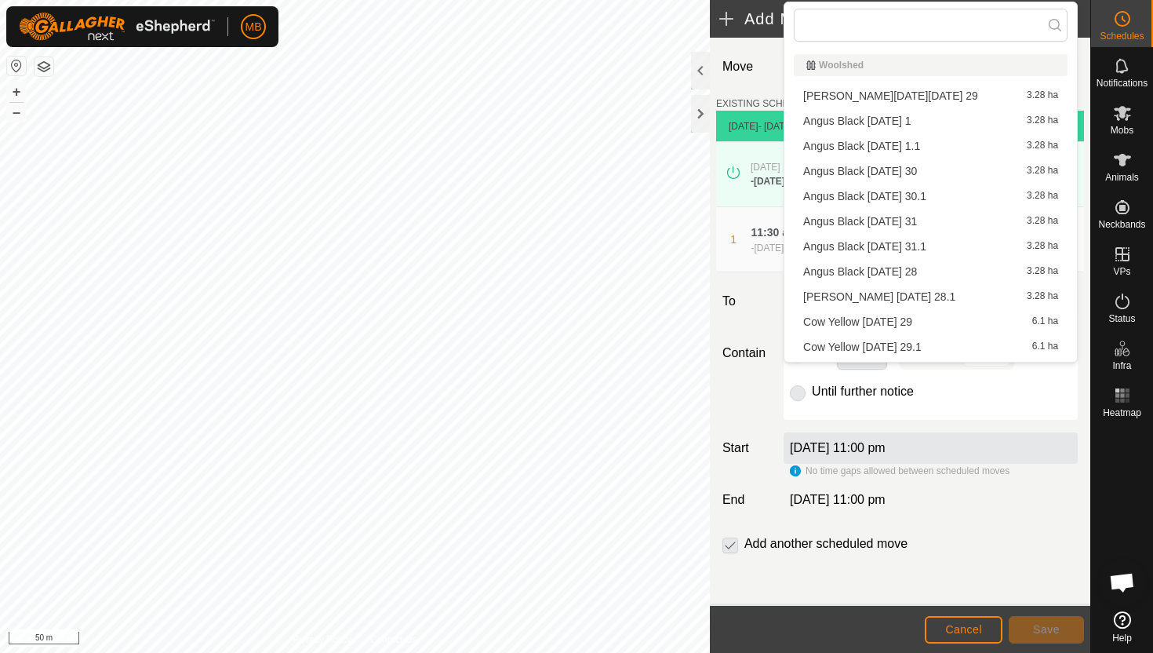
click at [937, 171] on li "Angus Black [DATE] 30 3.28 ha" at bounding box center [931, 171] width 274 height 24
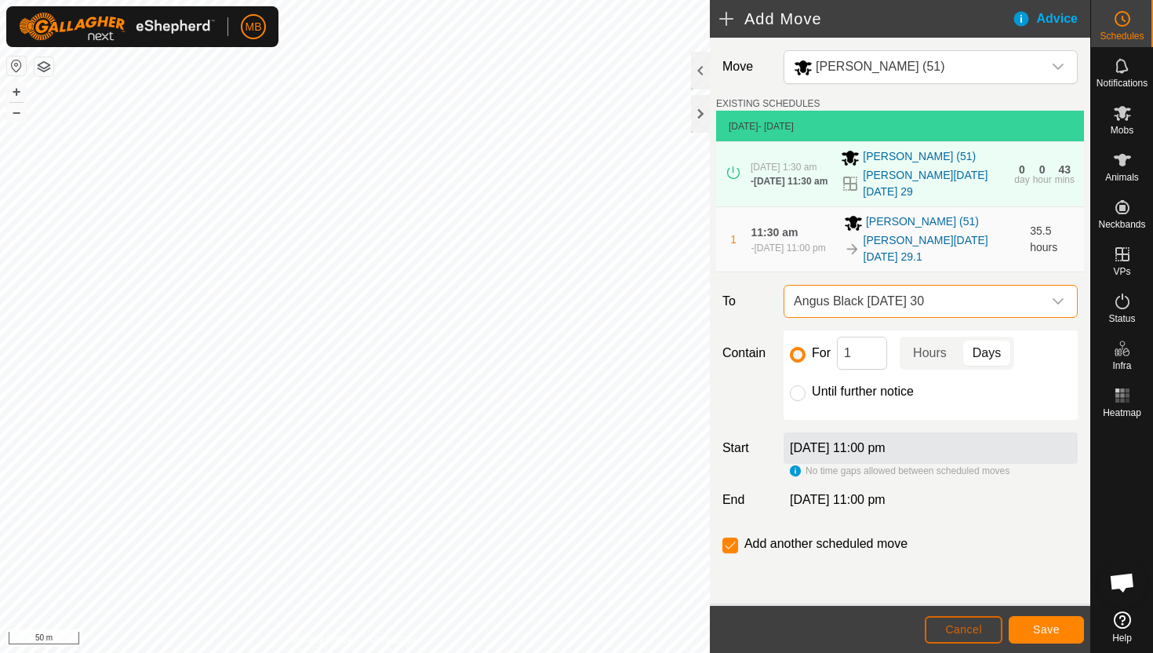
click at [956, 628] on span "Cancel" at bounding box center [963, 629] width 37 height 13
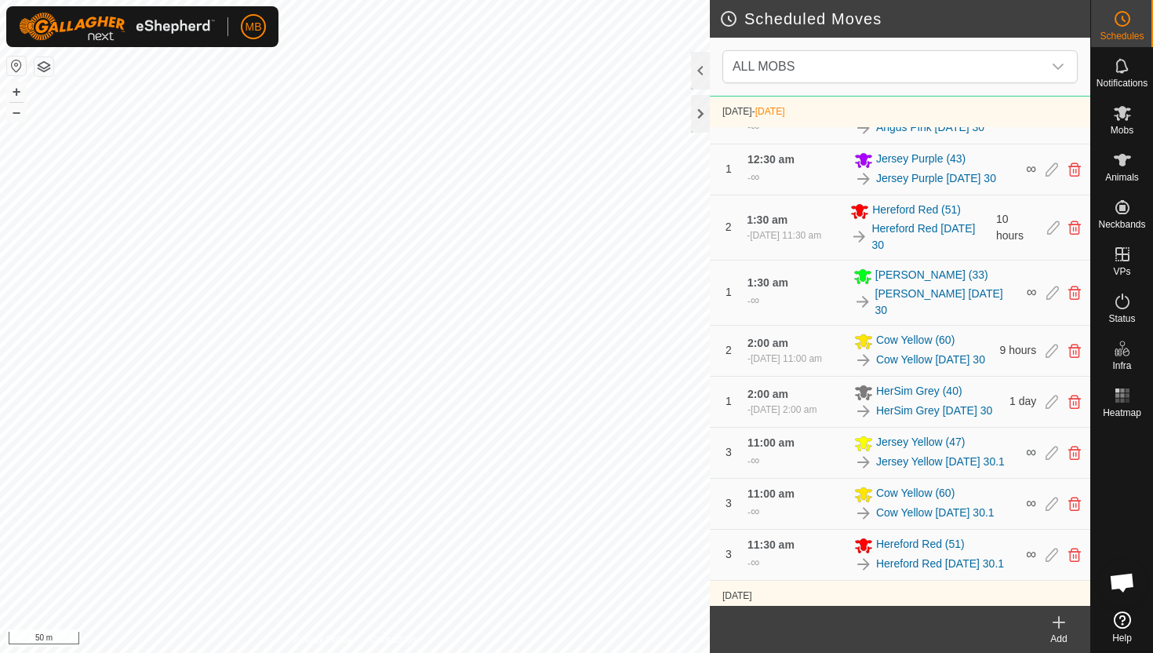
scroll to position [1340, 0]
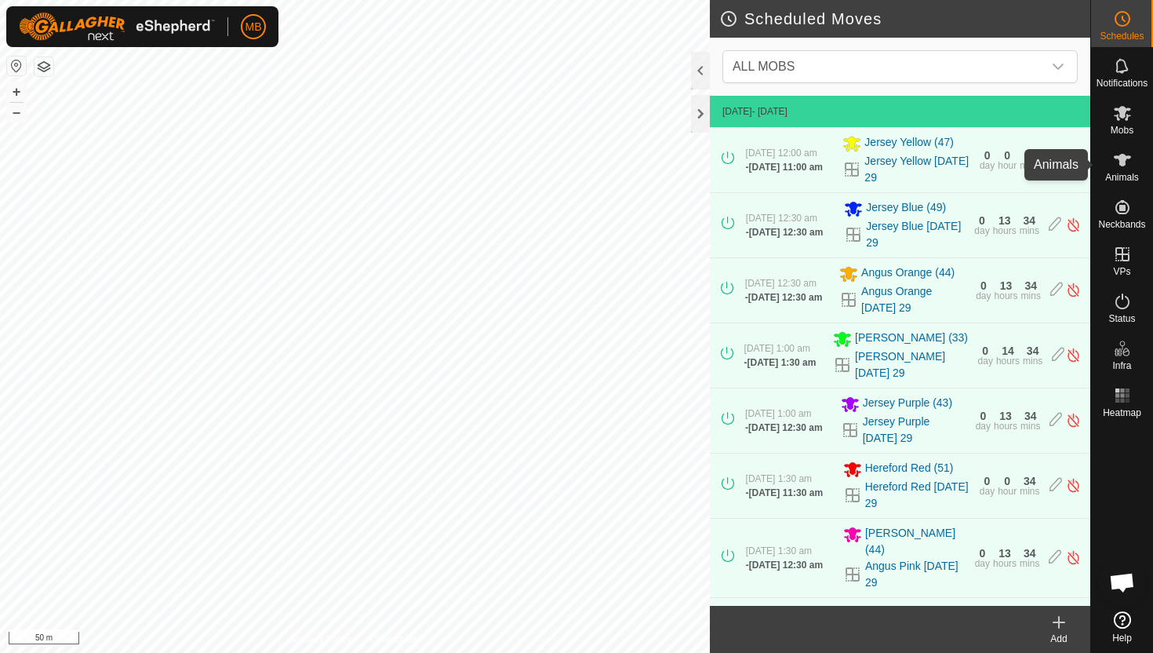
click at [1122, 158] on icon at bounding box center [1122, 160] width 17 height 13
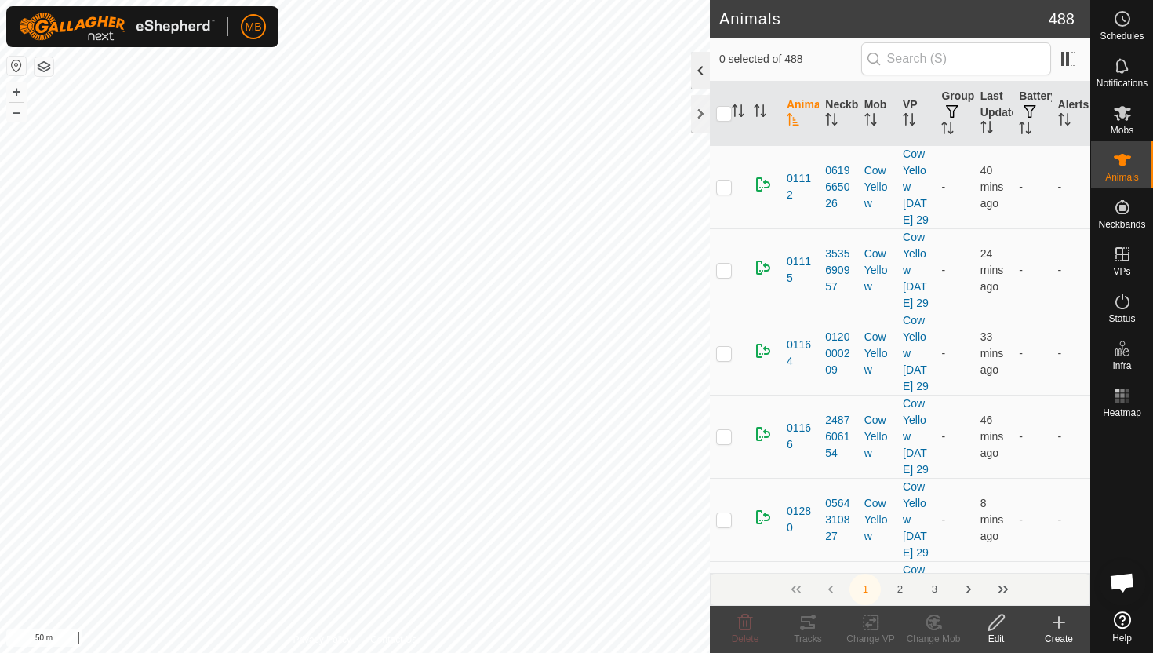
click at [700, 70] on div at bounding box center [700, 71] width 19 height 38
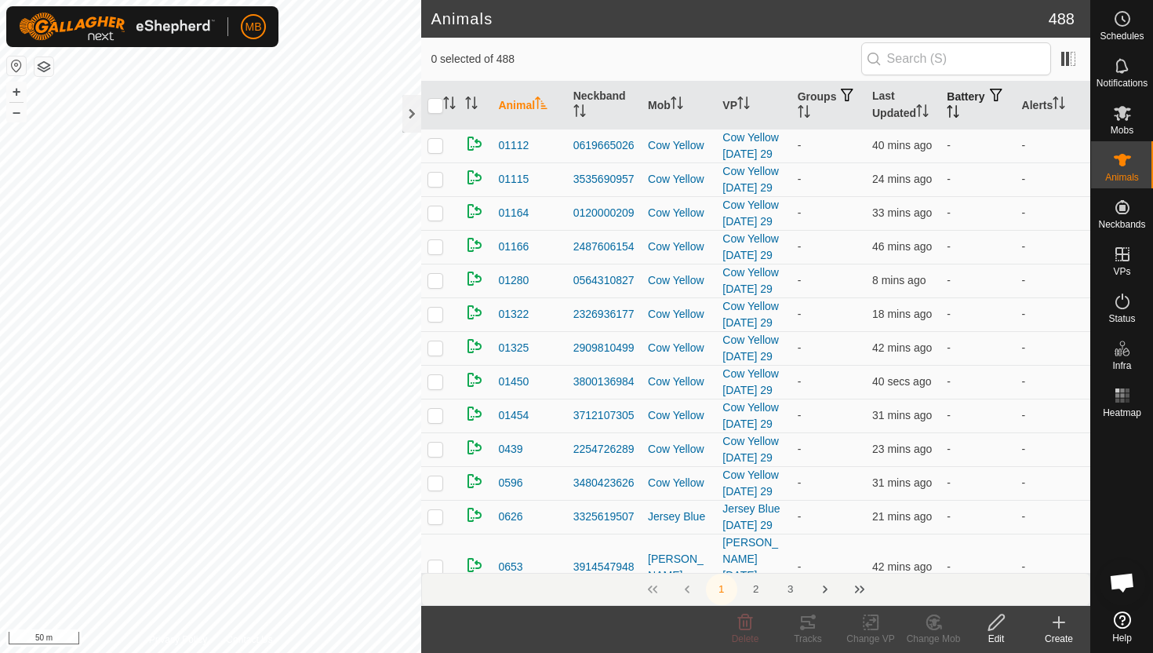
click at [959, 113] on icon "Activate to sort" at bounding box center [953, 111] width 13 height 13
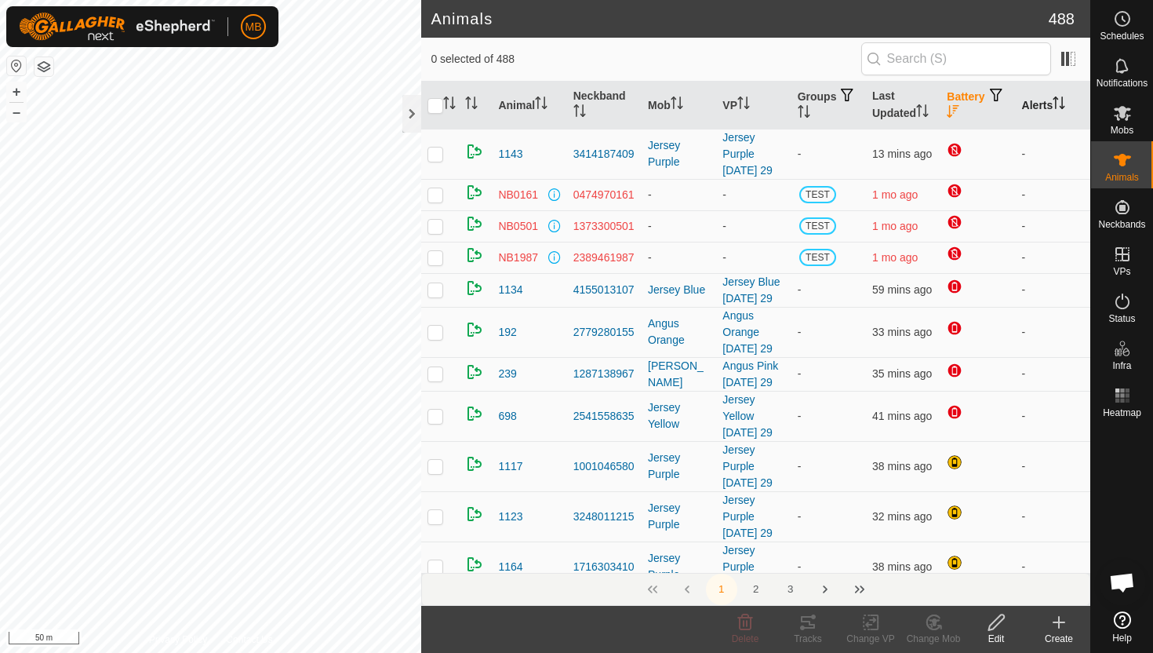
click at [1058, 98] on icon "Activate to sort" at bounding box center [1059, 102] width 13 height 13
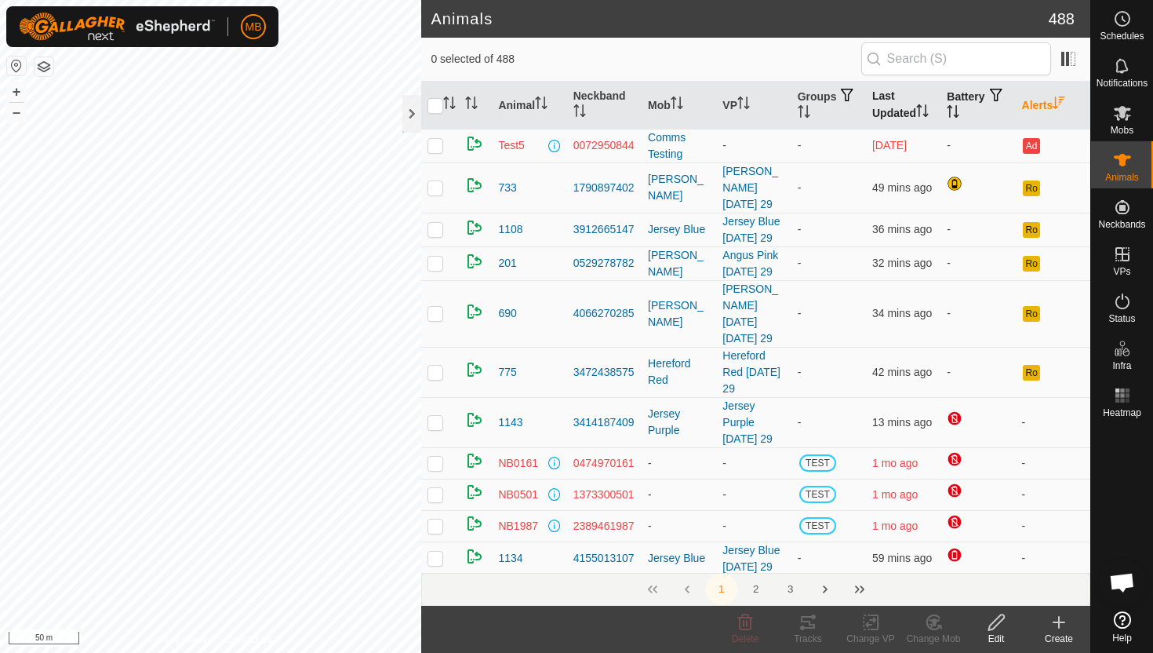
click at [927, 109] on icon "Activate to sort" at bounding box center [922, 110] width 13 height 13
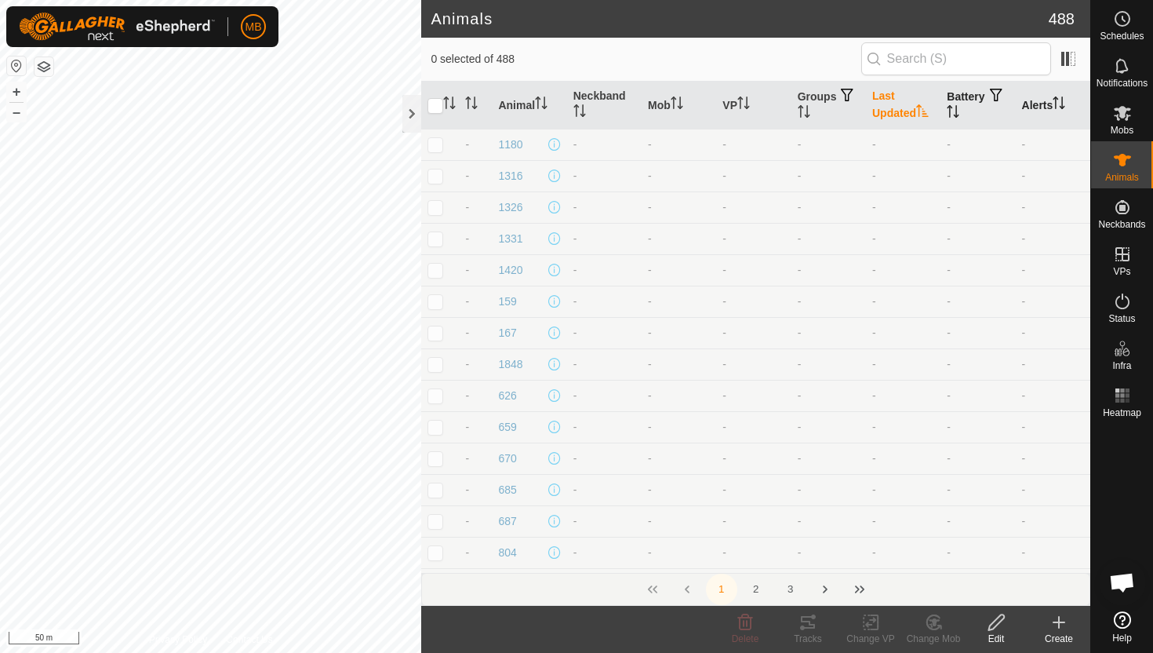
click at [927, 110] on icon "Activate to sort" at bounding box center [922, 110] width 13 height 13
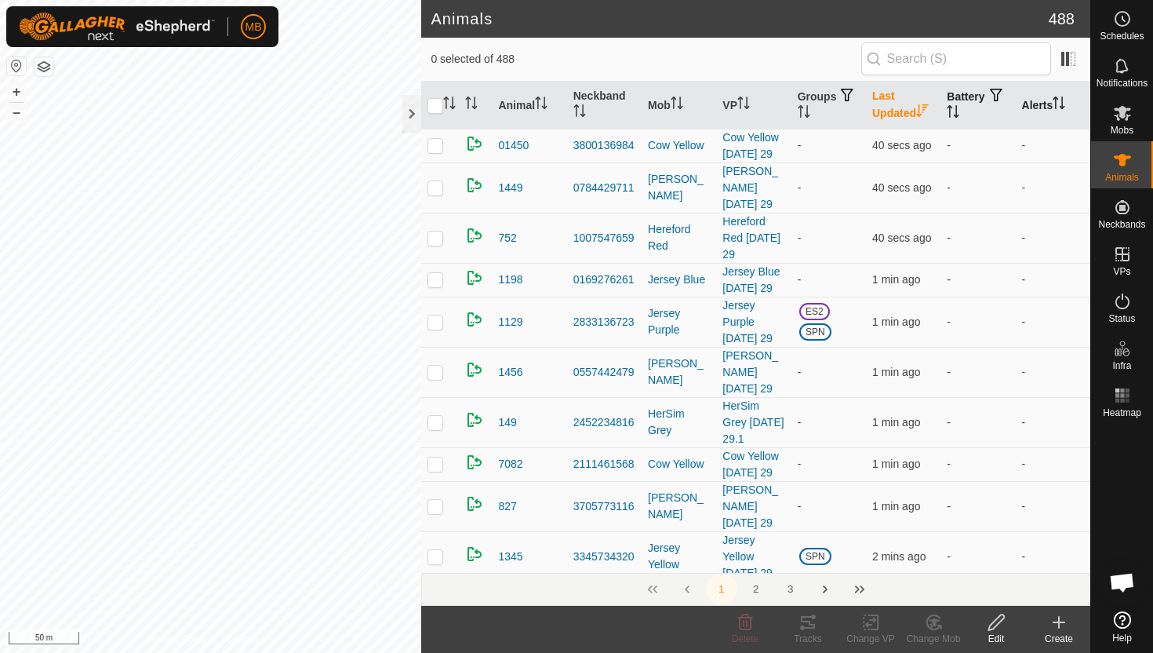
click at [927, 110] on icon "Activate to sort" at bounding box center [922, 110] width 12 height 13
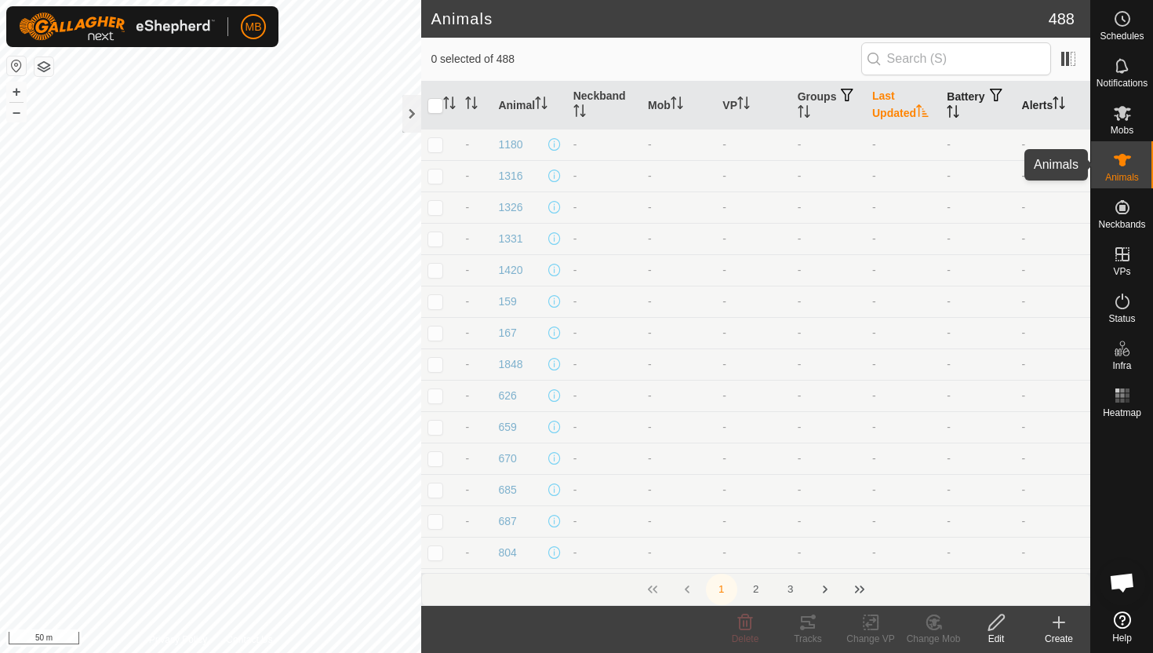
click at [1127, 155] on icon at bounding box center [1122, 160] width 17 height 13
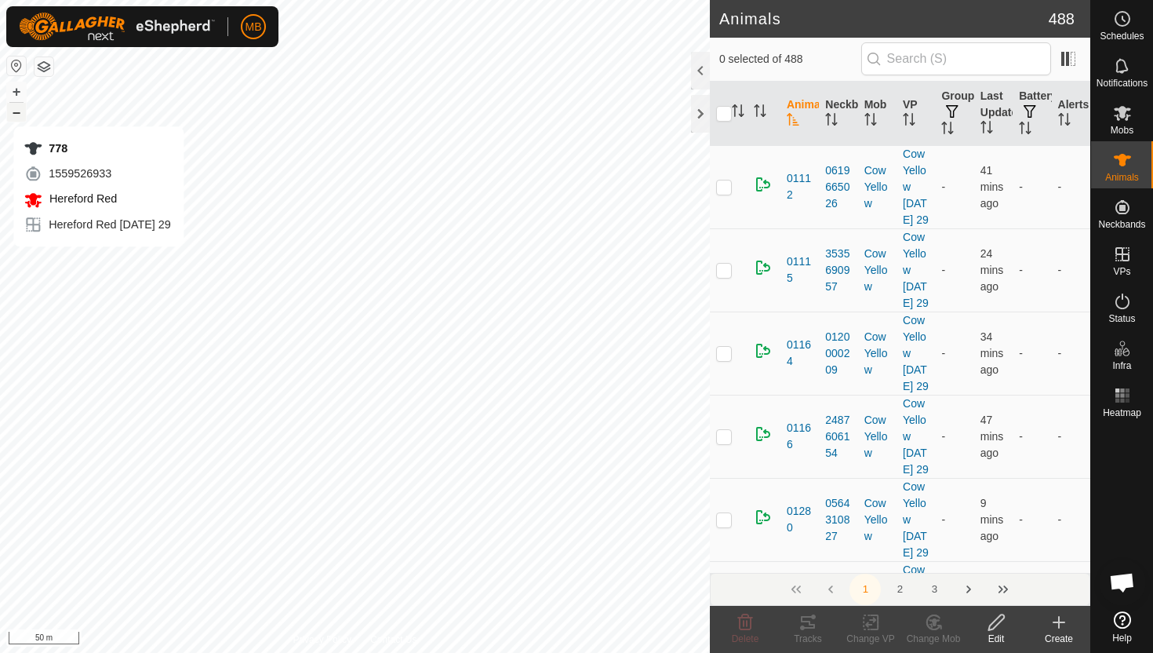
click at [20, 111] on button "–" at bounding box center [16, 112] width 19 height 19
click at [18, 88] on button "+" at bounding box center [16, 91] width 19 height 19
click at [1121, 303] on icon at bounding box center [1122, 301] width 19 height 19
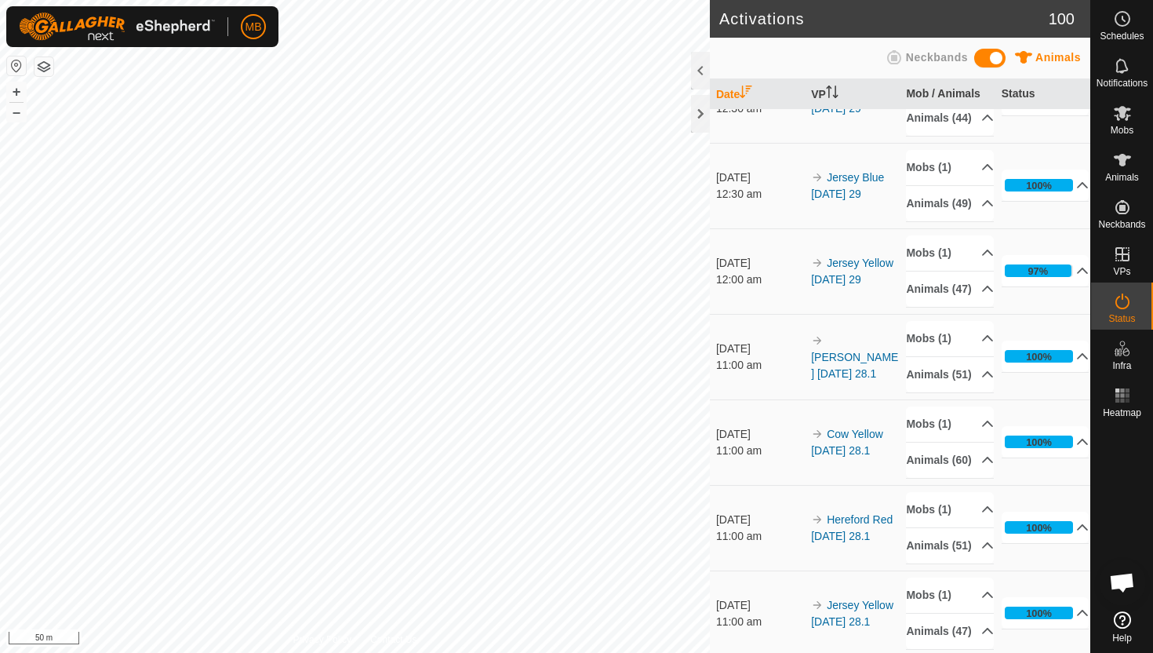
scroll to position [655, 0]
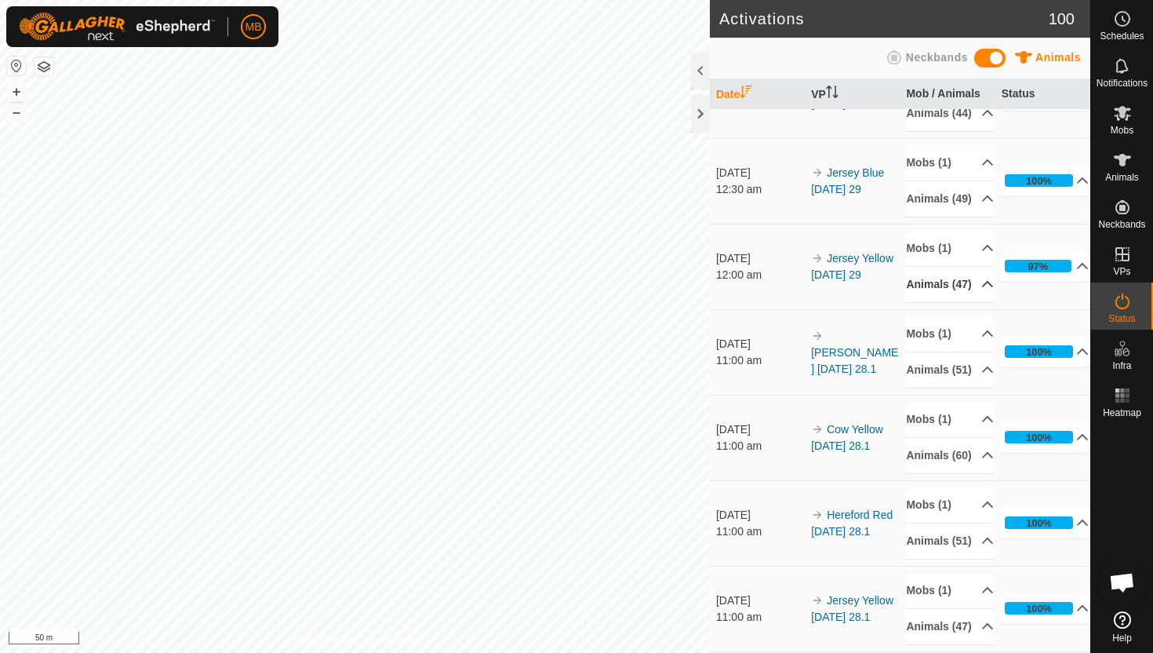
click at [977, 302] on p-accordion-header "Animals (47)" at bounding box center [950, 284] width 88 height 35
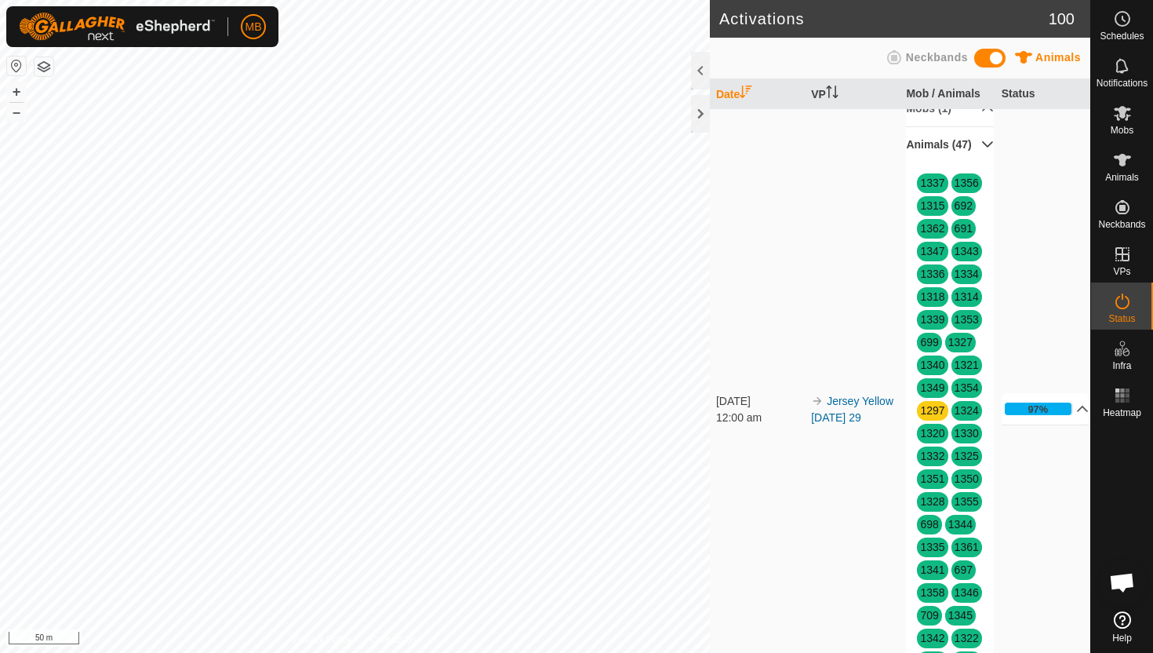
scroll to position [792, 0]
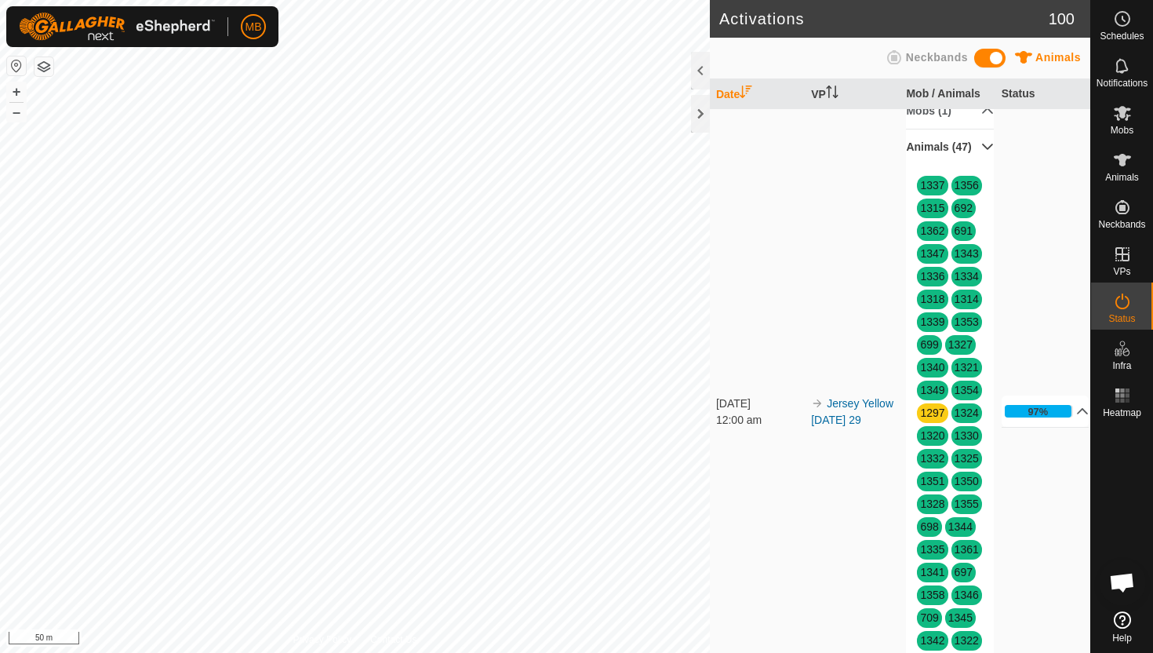
click at [981, 165] on p-accordion-header "Animals (47)" at bounding box center [950, 146] width 88 height 35
